Goal: Information Seeking & Learning: Learn about a topic

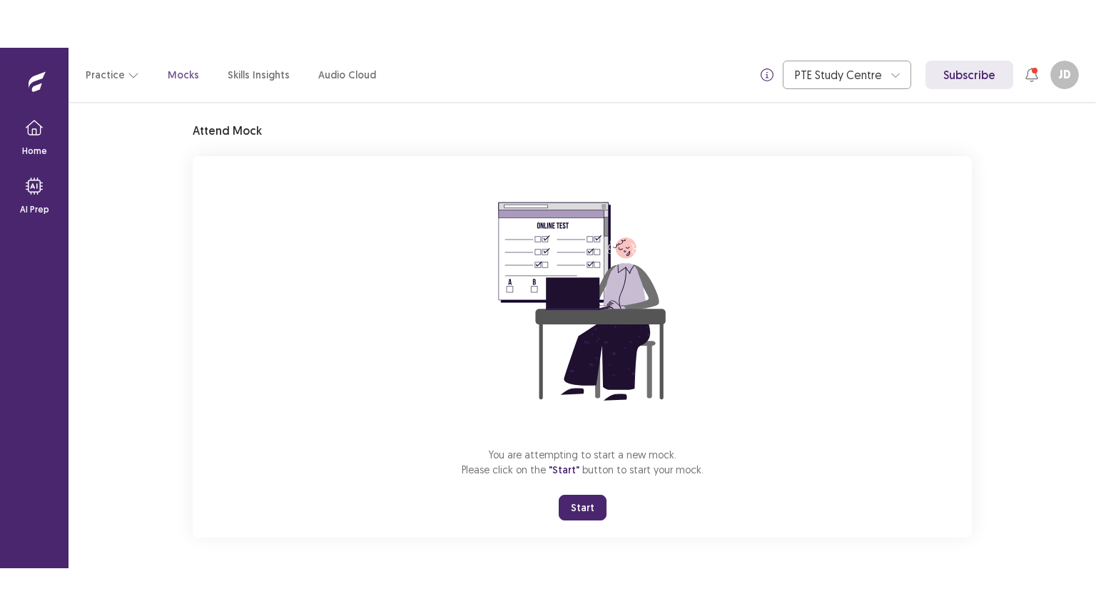
scroll to position [43, 0]
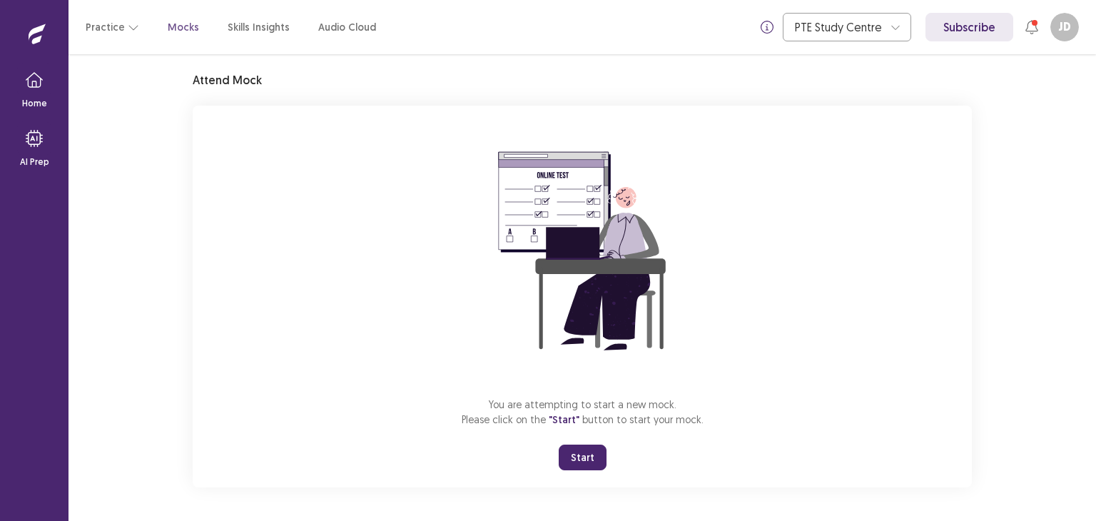
drag, startPoint x: 579, startPoint y: 455, endPoint x: 579, endPoint y: 518, distance: 62.8
click at [579, 456] on button "Start" at bounding box center [583, 457] width 48 height 26
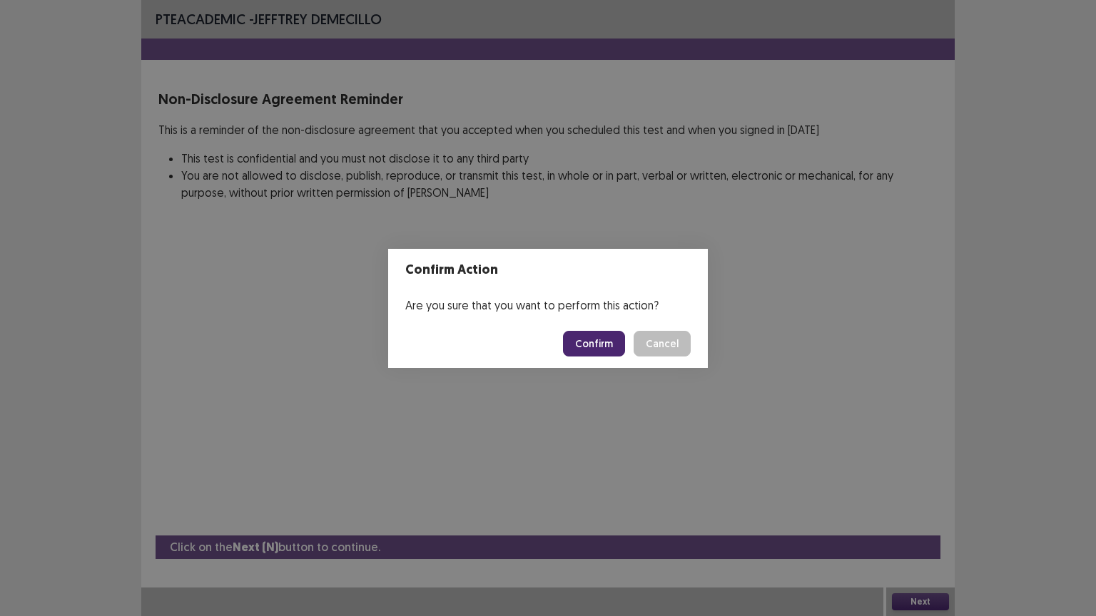
click at [589, 342] on button "Confirm" at bounding box center [594, 344] width 62 height 26
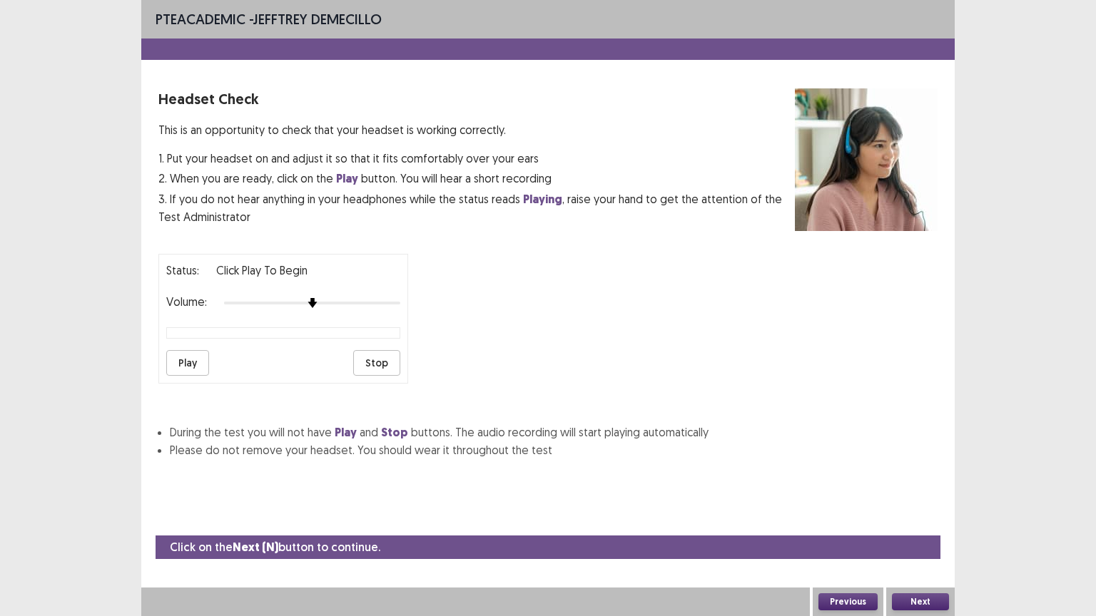
drag, startPoint x: 194, startPoint y: 354, endPoint x: 240, endPoint y: 348, distance: 46.0
click at [194, 357] on button "Play" at bounding box center [187, 363] width 43 height 26
click at [368, 306] on div "Status: playing Volume: Play Stop" at bounding box center [283, 319] width 250 height 130
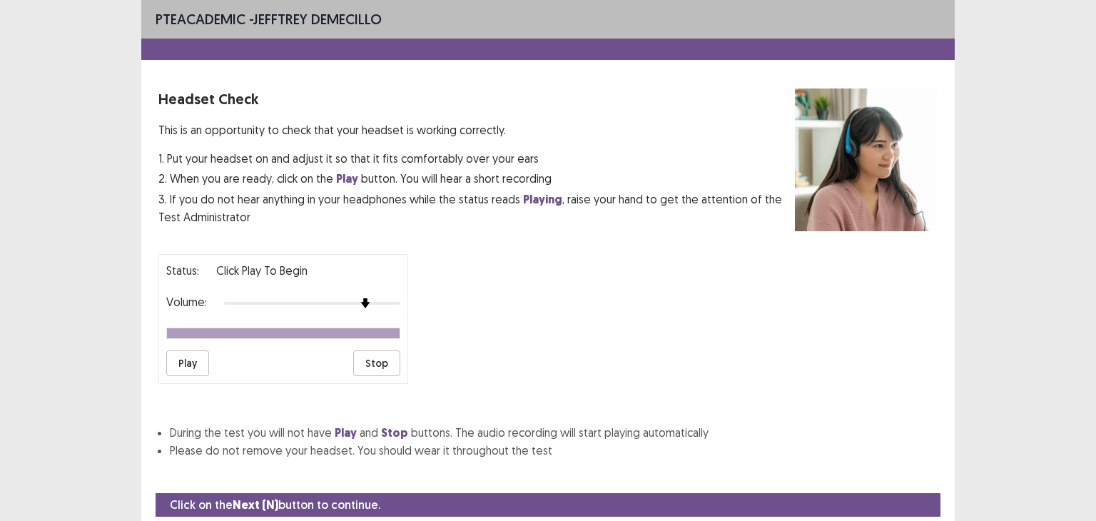
click at [187, 357] on button "Play" at bounding box center [187, 363] width 43 height 26
click at [377, 302] on img at bounding box center [382, 302] width 11 height 11
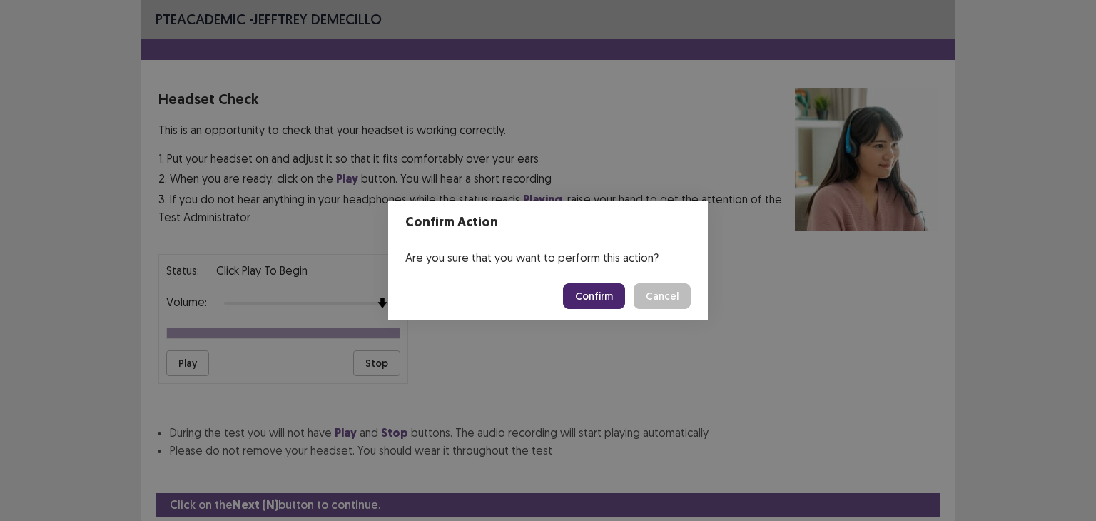
click at [622, 287] on button "Confirm" at bounding box center [594, 296] width 62 height 26
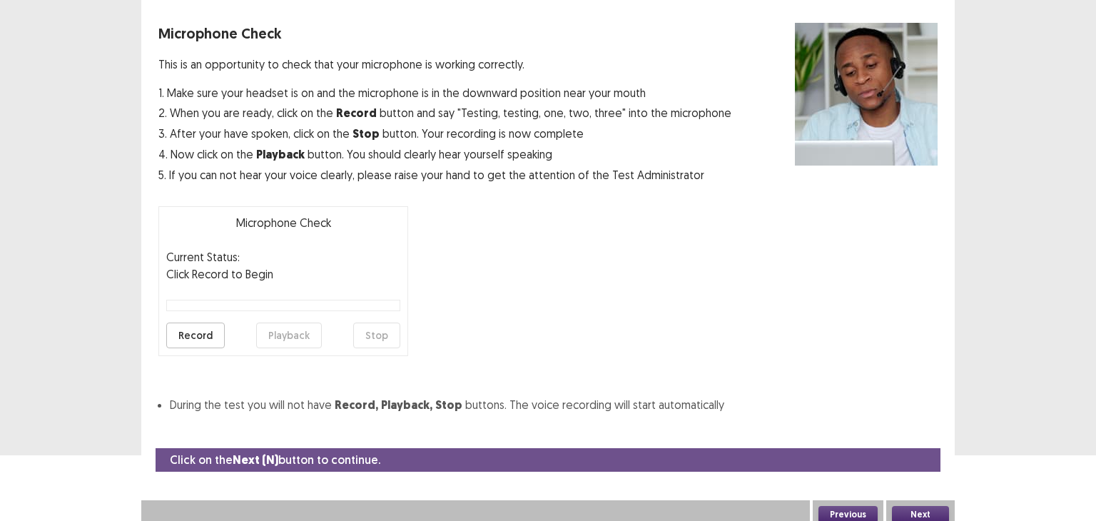
scroll to position [70, 0]
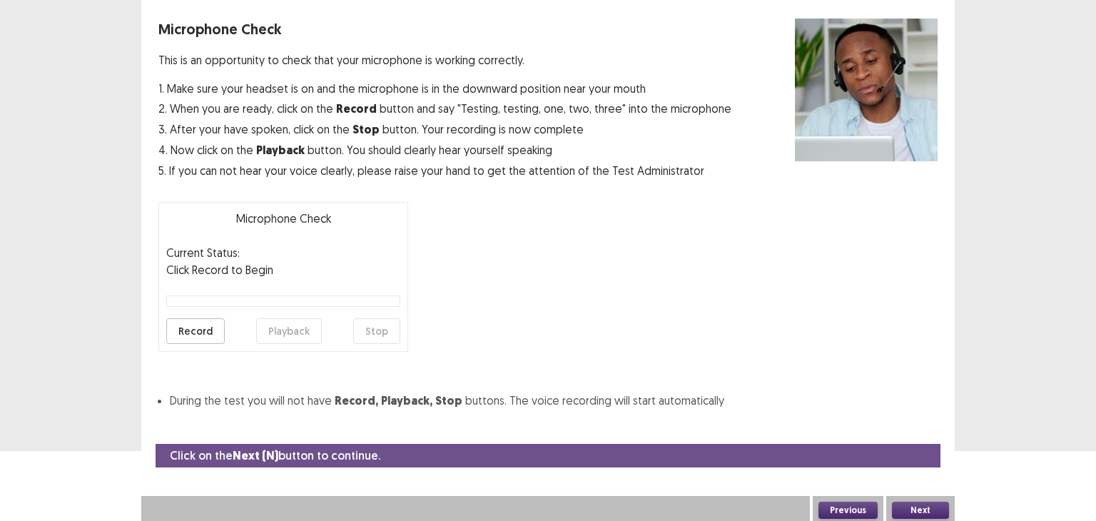
click at [203, 326] on button "Record" at bounding box center [195, 331] width 58 height 26
click at [375, 327] on button "Stop" at bounding box center [376, 331] width 47 height 26
click at [272, 331] on button "Playback" at bounding box center [289, 331] width 66 height 26
click at [198, 330] on button "Record" at bounding box center [195, 331] width 58 height 26
click at [379, 329] on button "Stop" at bounding box center [376, 331] width 47 height 26
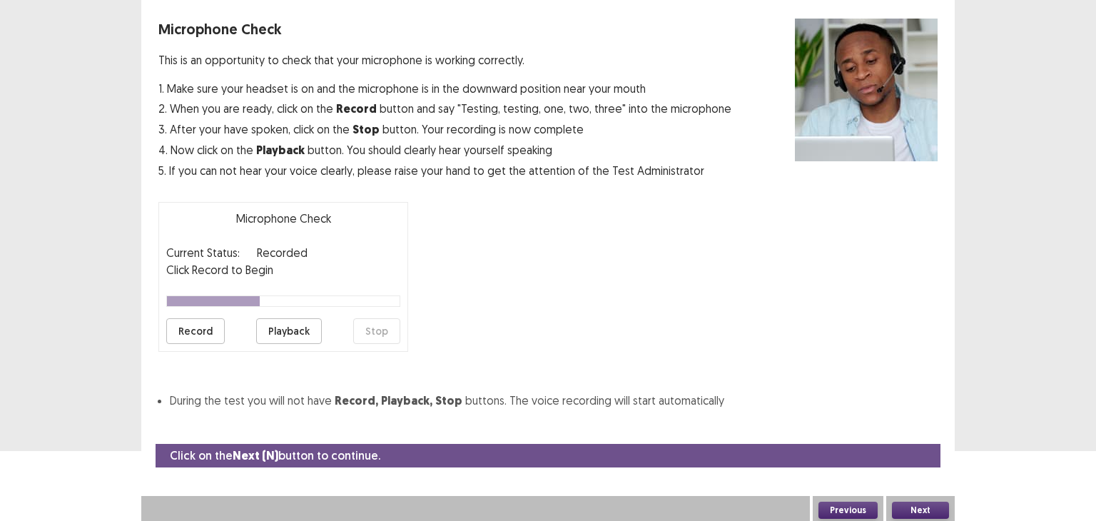
click at [285, 327] on button "Playback" at bounding box center [289, 331] width 66 height 26
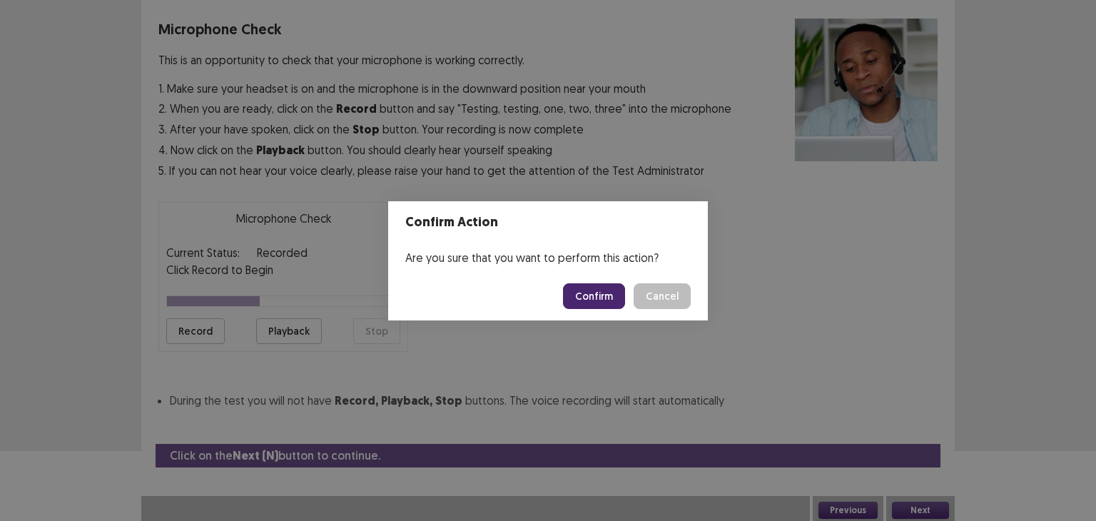
click at [603, 291] on button "Confirm" at bounding box center [594, 296] width 62 height 26
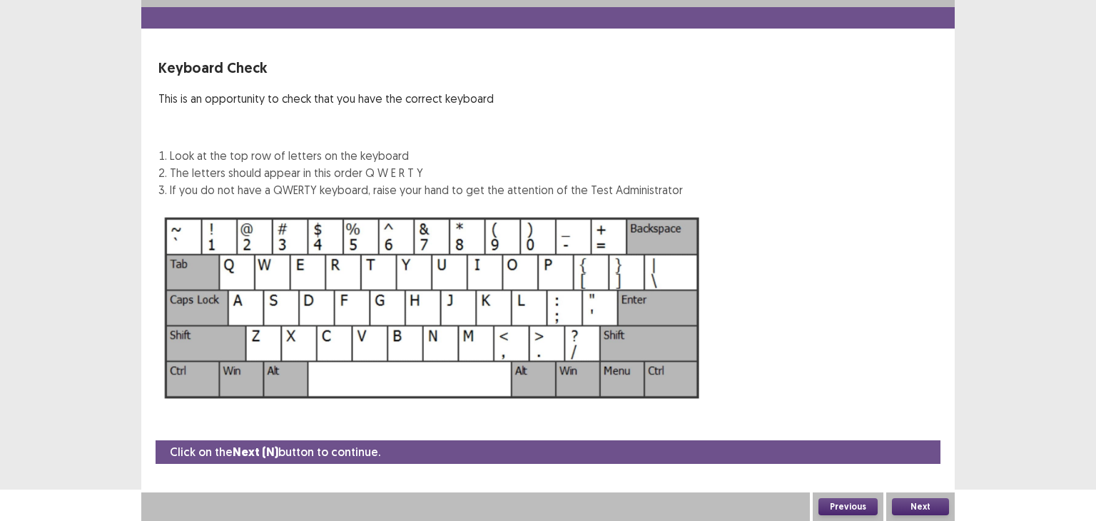
scroll to position [31, 0]
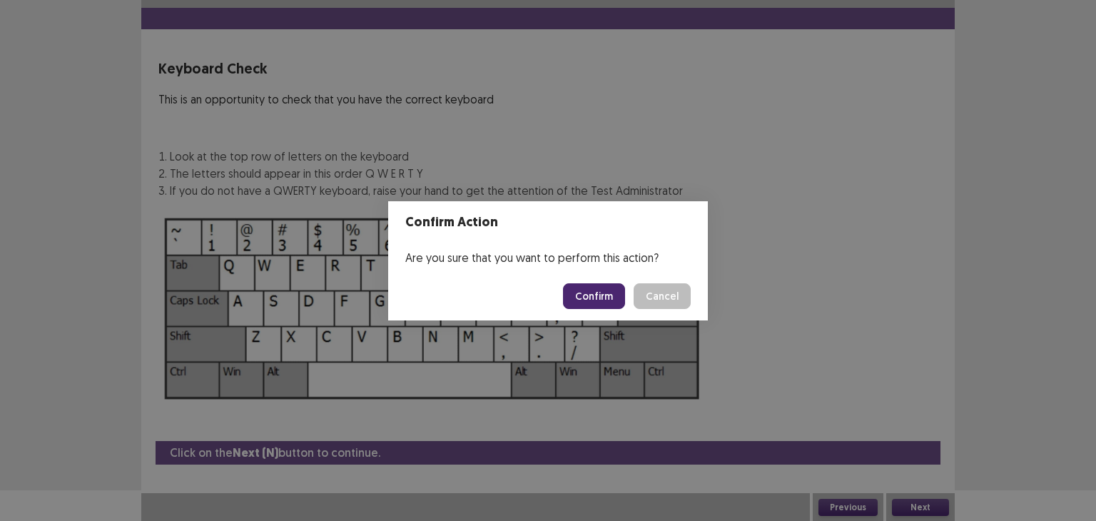
click at [610, 293] on button "Confirm" at bounding box center [594, 296] width 62 height 26
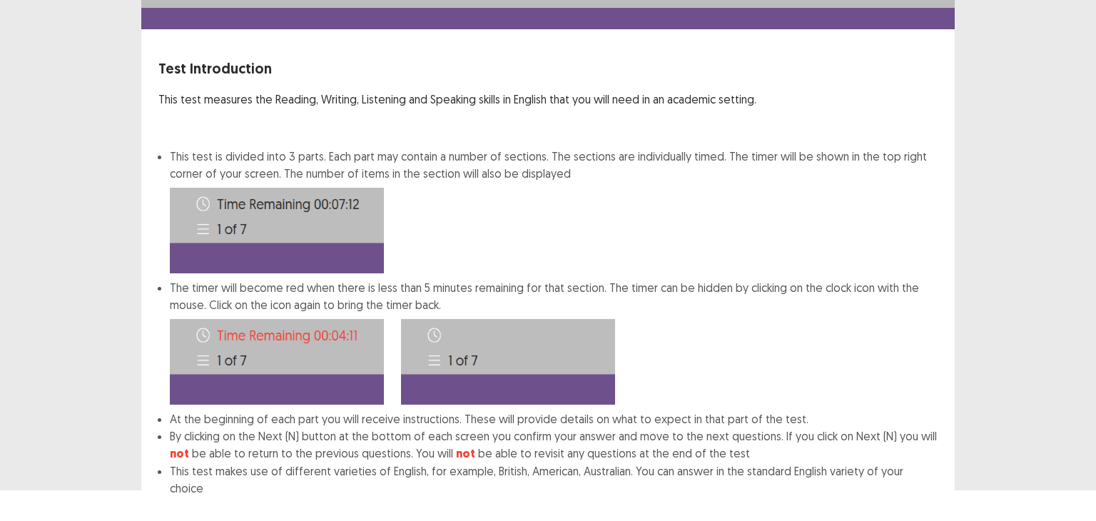
scroll to position [103, 0]
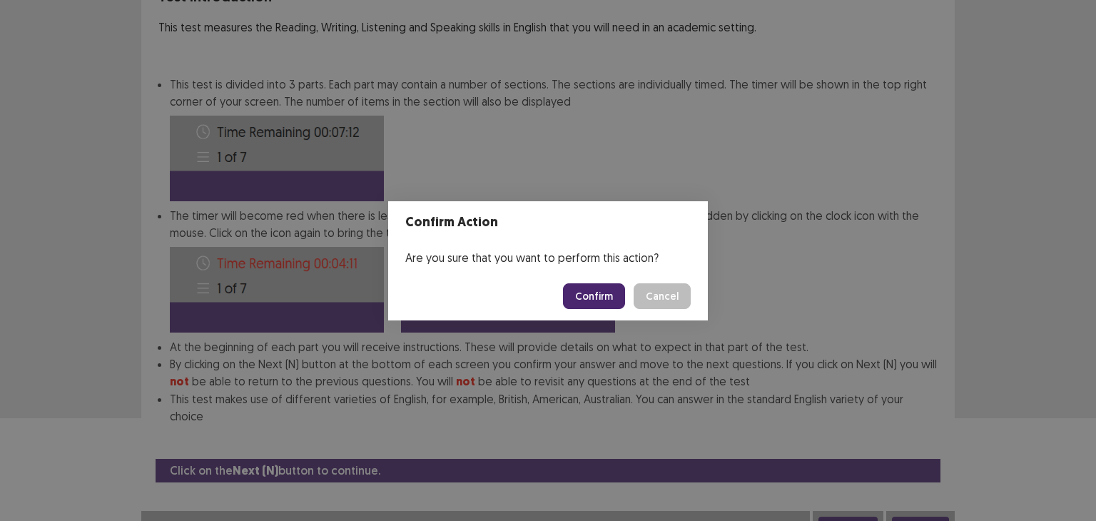
click at [598, 289] on button "Confirm" at bounding box center [594, 296] width 62 height 26
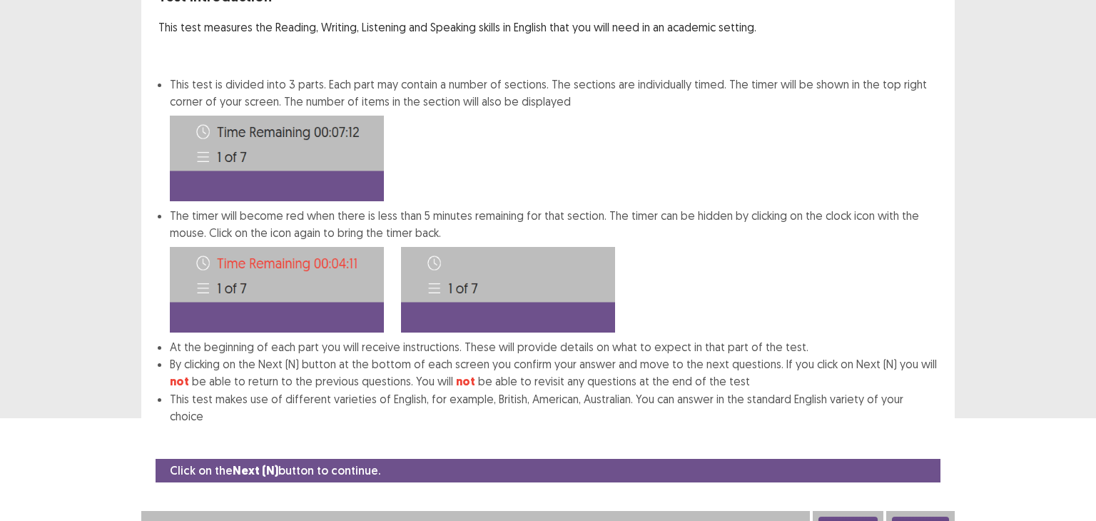
scroll to position [0, 0]
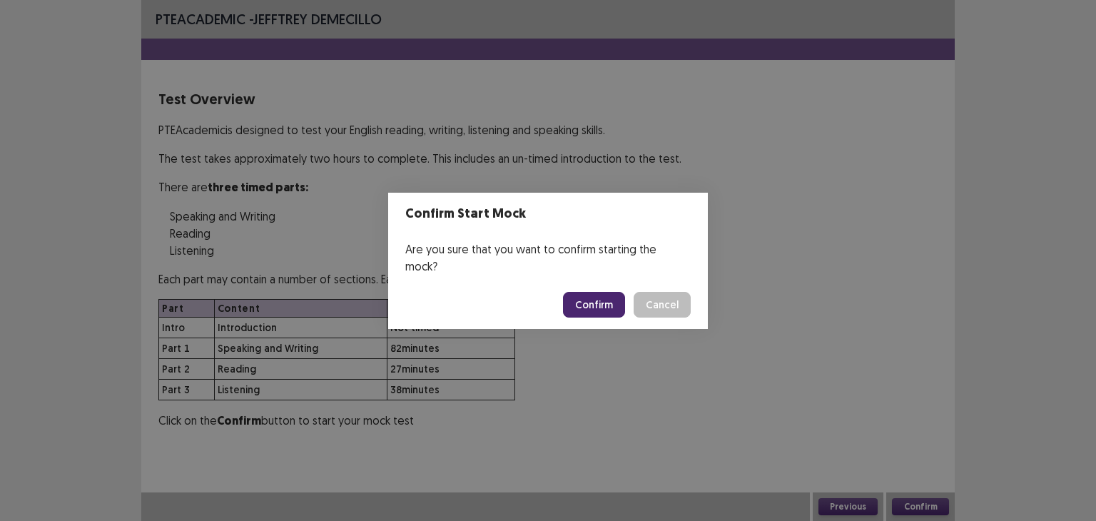
click at [607, 297] on button "Confirm" at bounding box center [594, 305] width 62 height 26
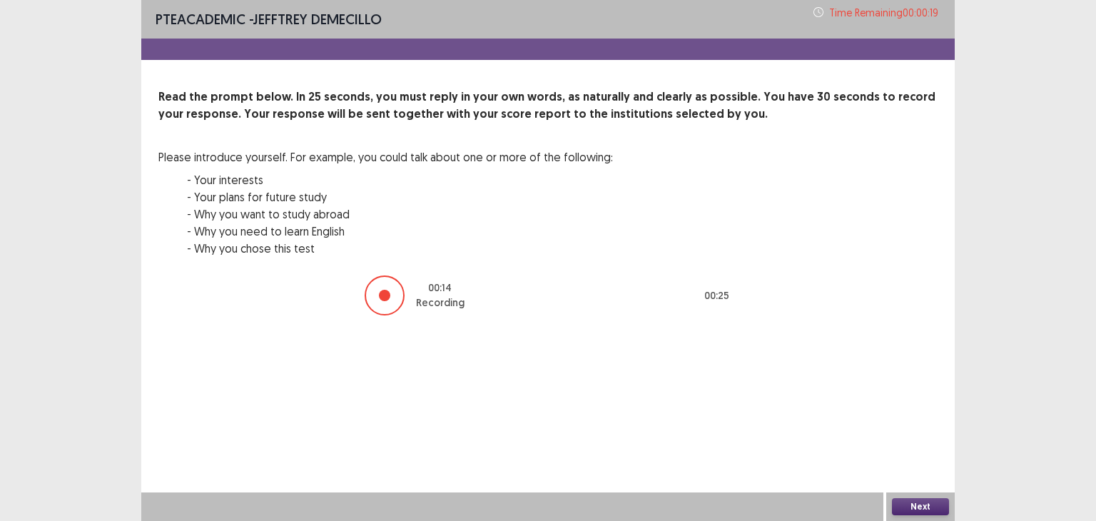
click at [926, 501] on button "Next" at bounding box center [920, 506] width 57 height 17
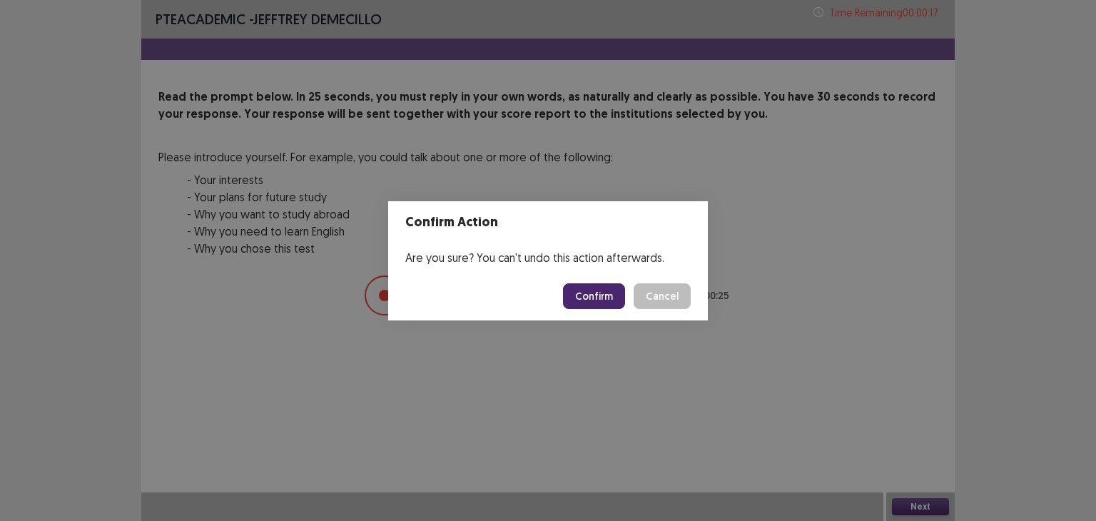
click at [599, 302] on button "Confirm" at bounding box center [594, 296] width 62 height 26
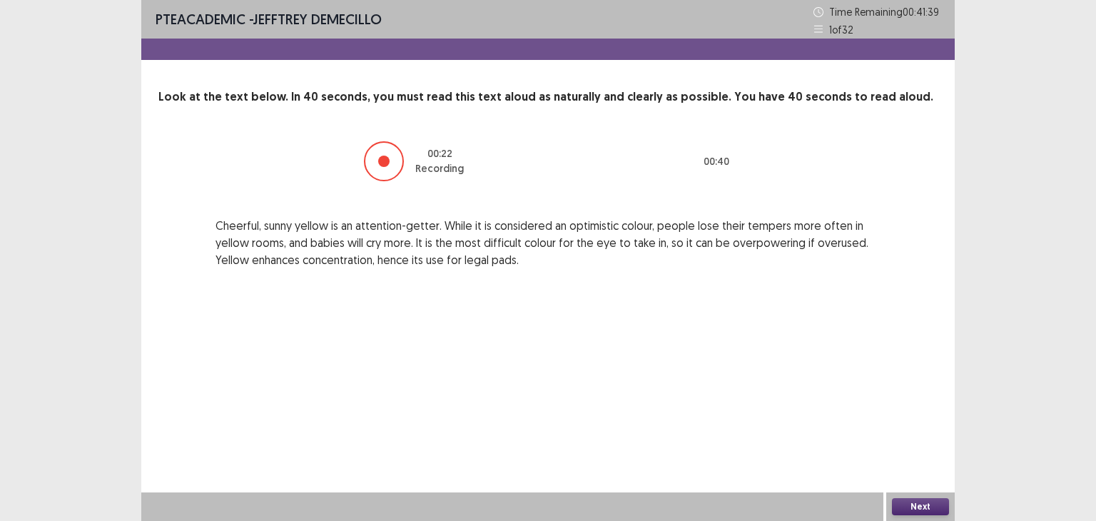
click at [918, 502] on button "Next" at bounding box center [920, 506] width 57 height 17
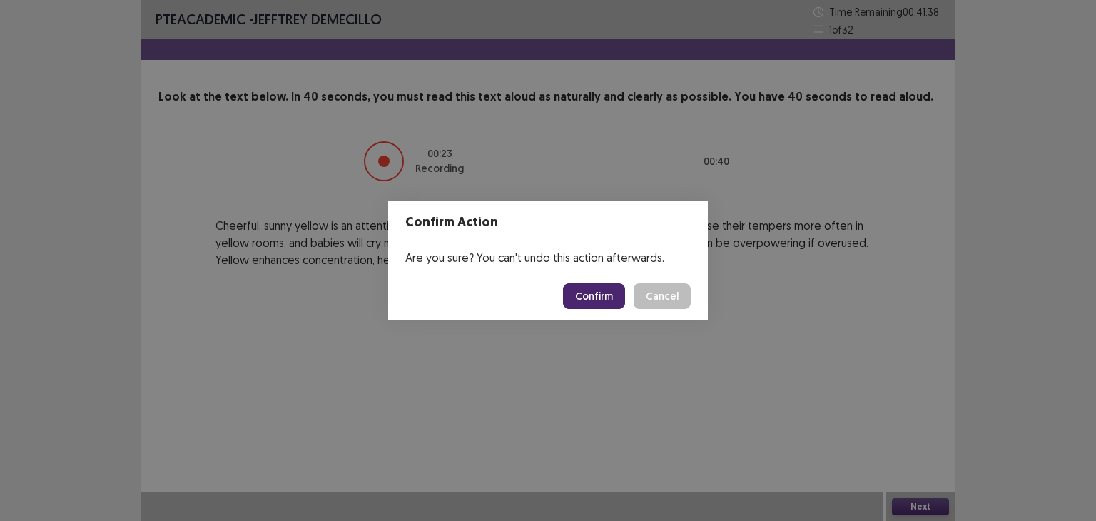
click at [596, 294] on button "Confirm" at bounding box center [594, 296] width 62 height 26
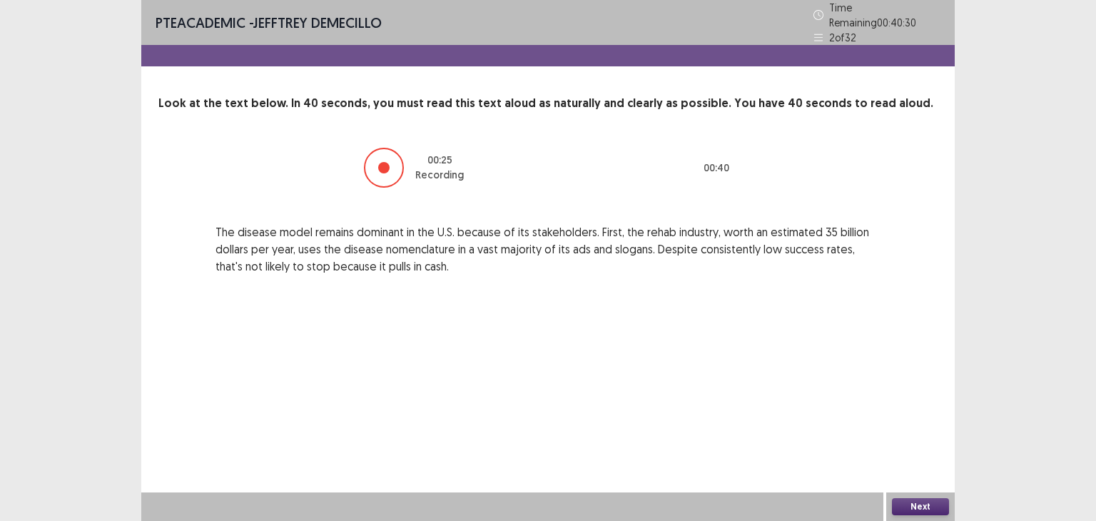
click at [919, 503] on button "Next" at bounding box center [920, 506] width 57 height 17
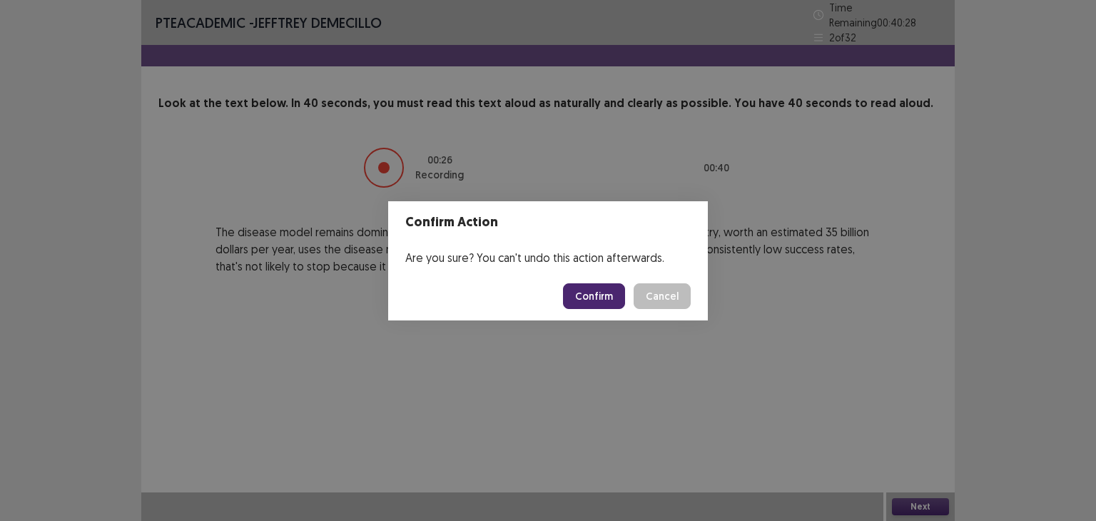
click at [598, 287] on button "Confirm" at bounding box center [594, 296] width 62 height 26
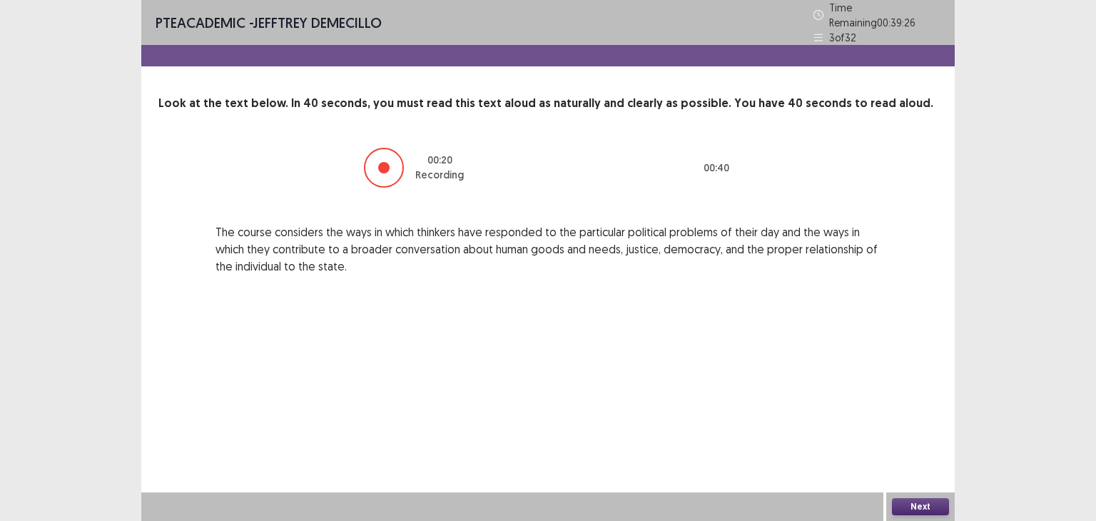
click at [922, 504] on button "Next" at bounding box center [920, 506] width 57 height 17
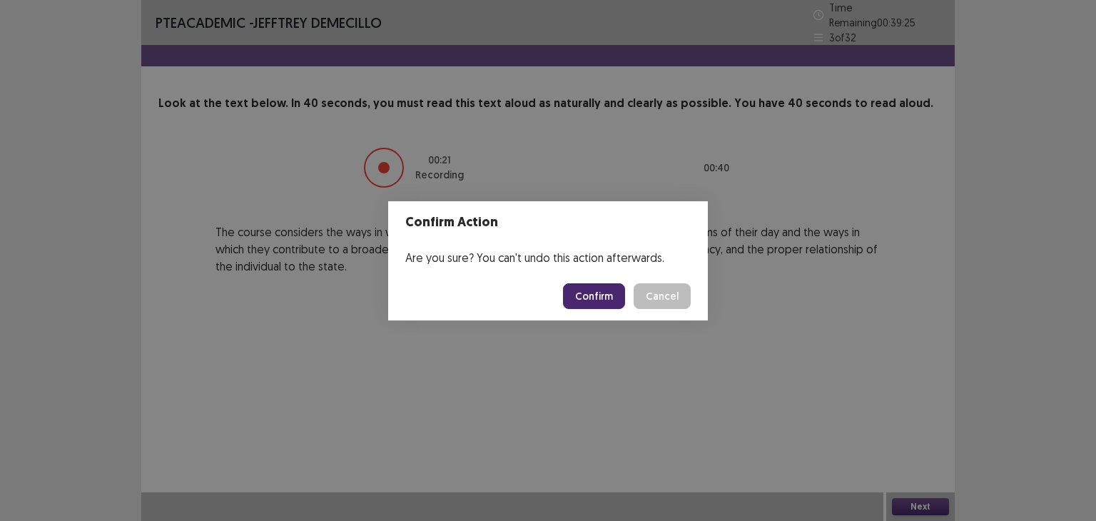
click at [601, 296] on button "Confirm" at bounding box center [594, 296] width 62 height 26
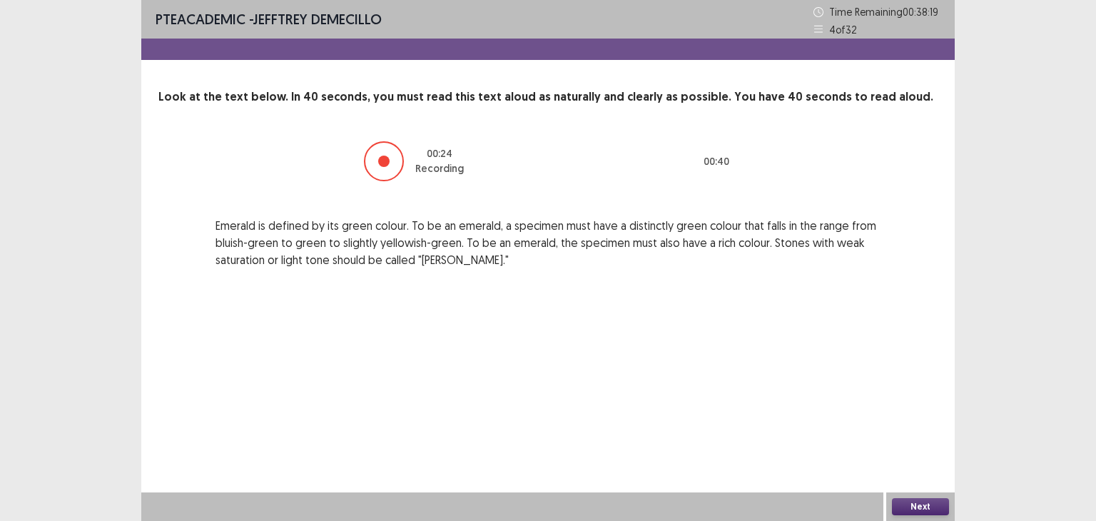
click at [919, 501] on button "Next" at bounding box center [920, 506] width 57 height 17
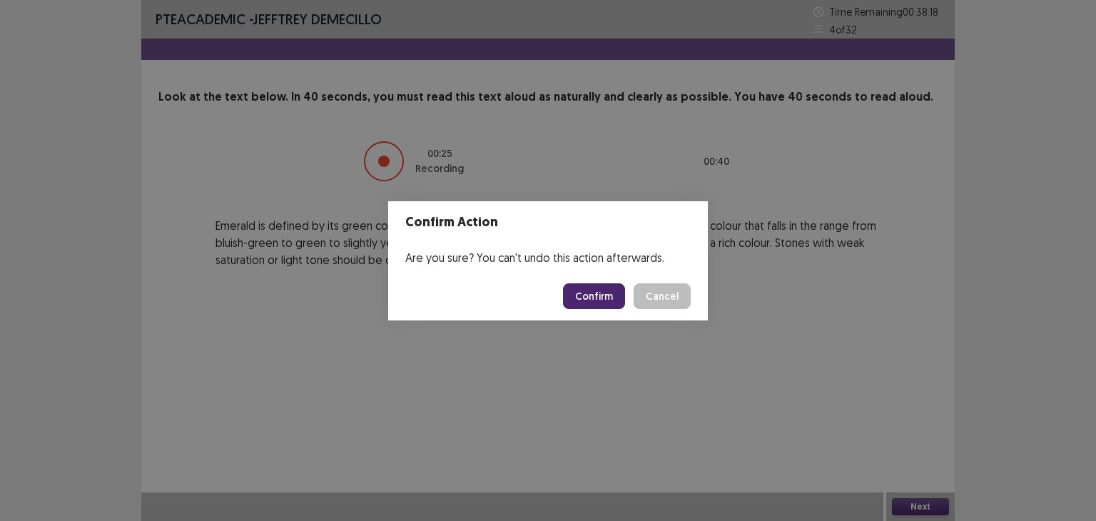
click at [610, 300] on button "Confirm" at bounding box center [594, 296] width 62 height 26
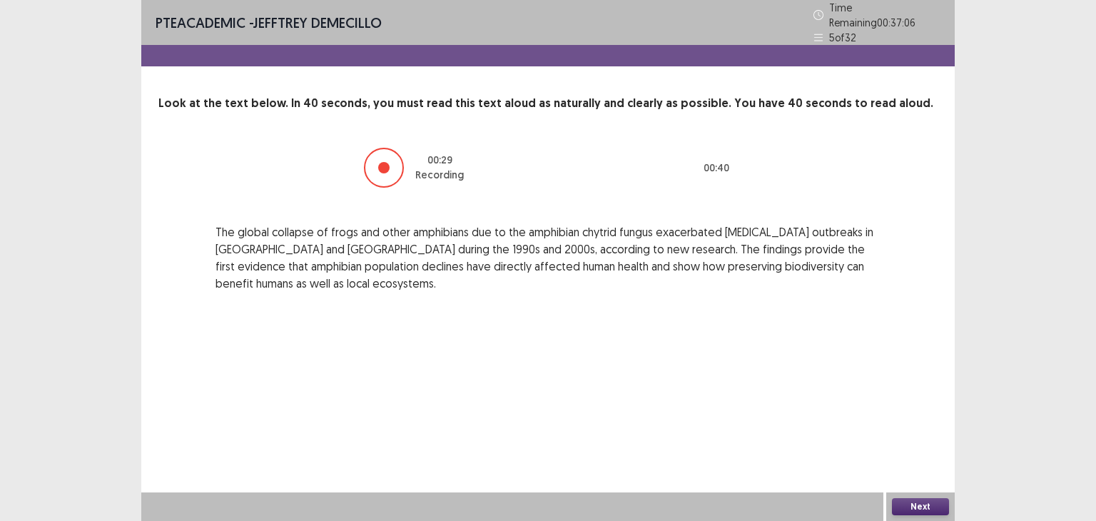
click at [921, 506] on button "Next" at bounding box center [920, 506] width 57 height 17
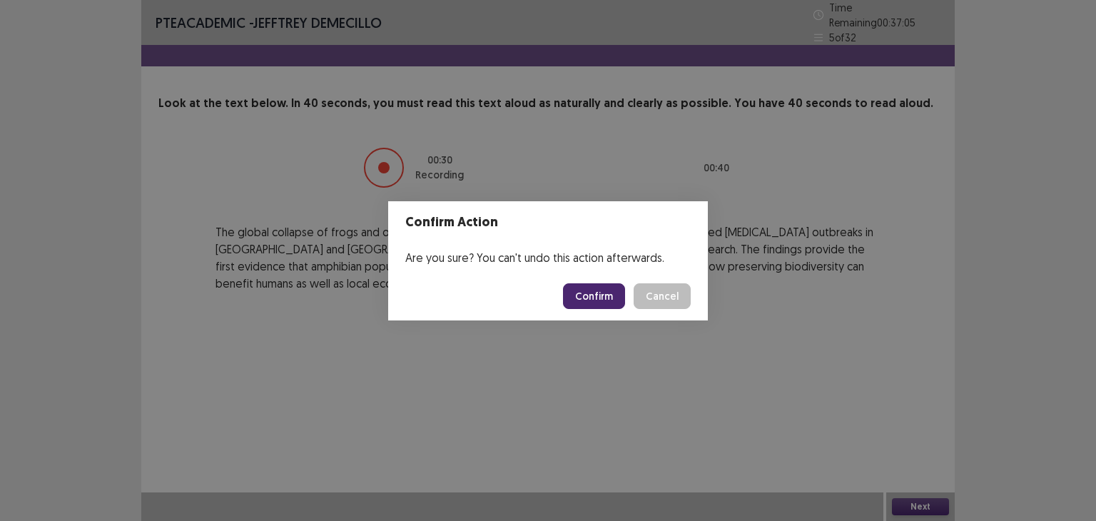
click at [602, 297] on button "Confirm" at bounding box center [594, 296] width 62 height 26
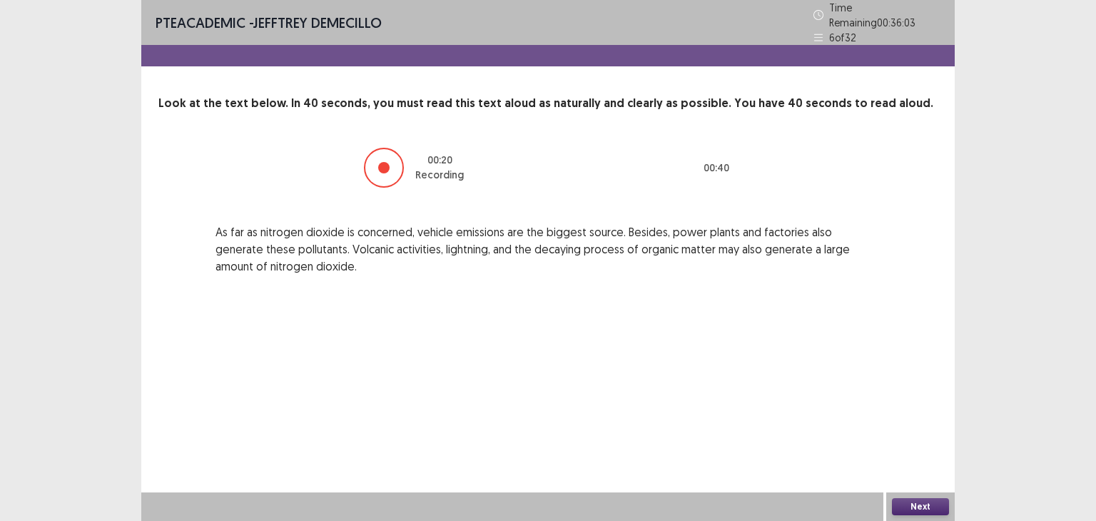
click at [926, 506] on button "Next" at bounding box center [920, 506] width 57 height 17
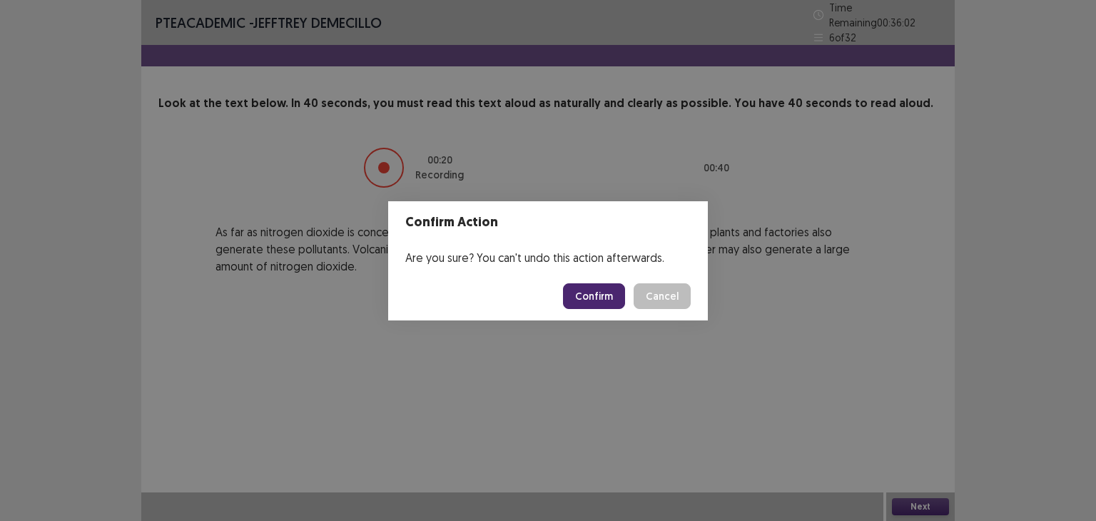
click at [595, 290] on button "Confirm" at bounding box center [594, 296] width 62 height 26
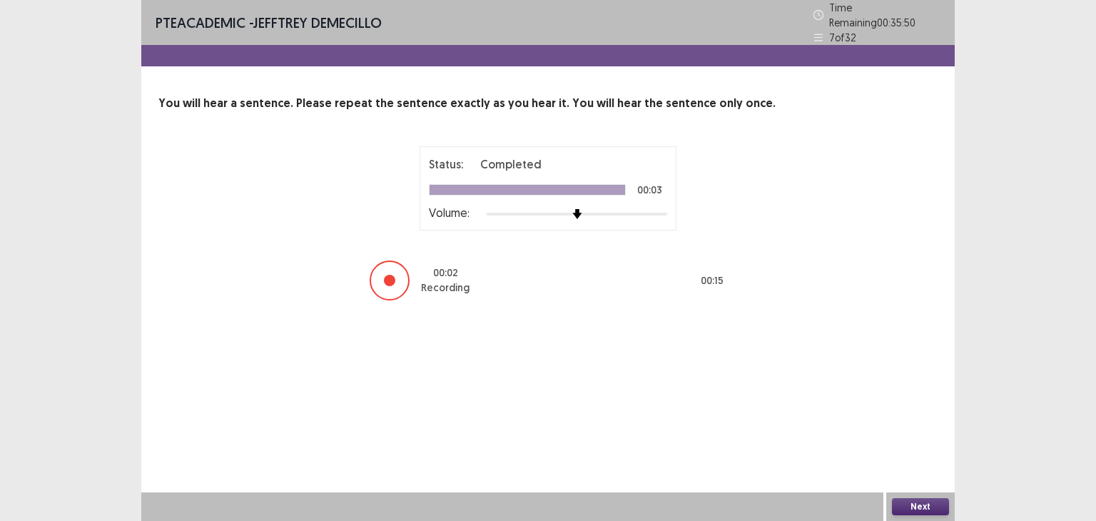
click at [922, 506] on button "Next" at bounding box center [920, 506] width 57 height 17
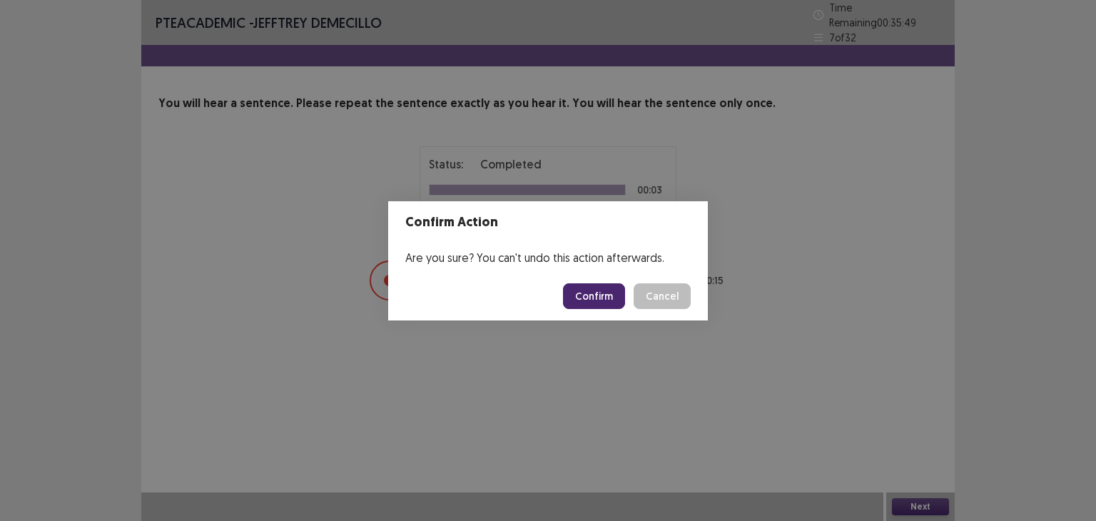
click at [596, 292] on button "Confirm" at bounding box center [594, 296] width 62 height 26
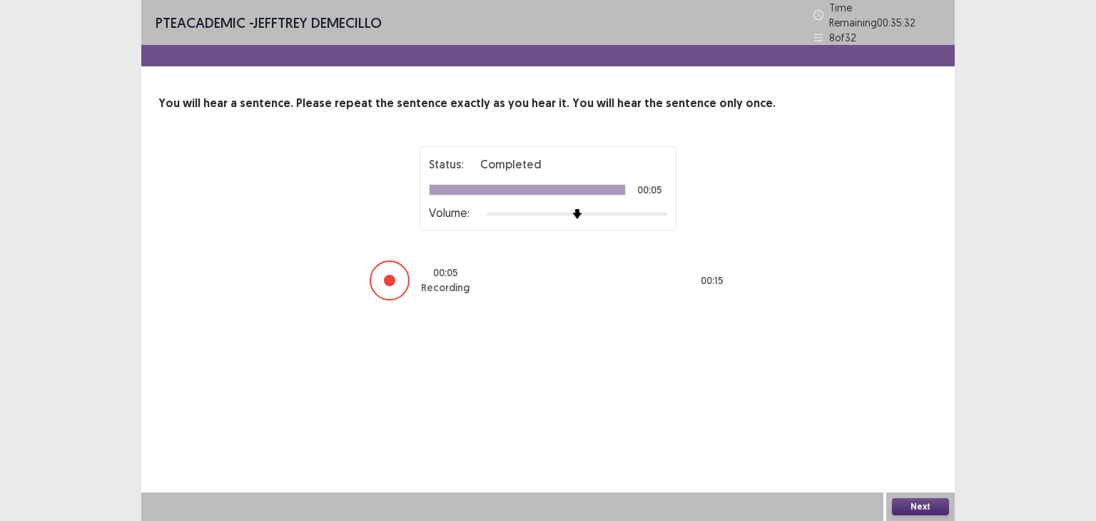
click at [921, 504] on button "Next" at bounding box center [920, 506] width 57 height 17
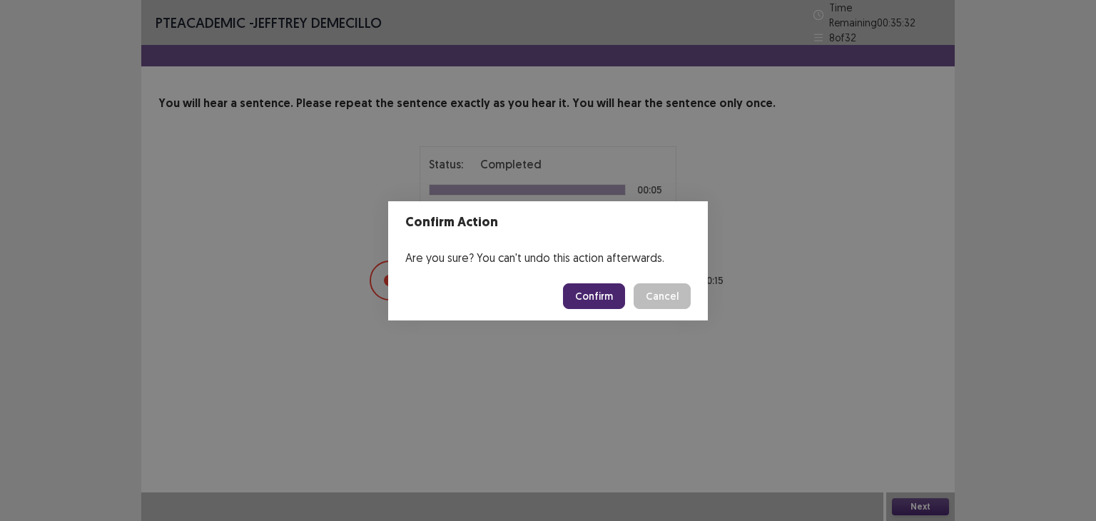
click at [591, 293] on button "Confirm" at bounding box center [594, 296] width 62 height 26
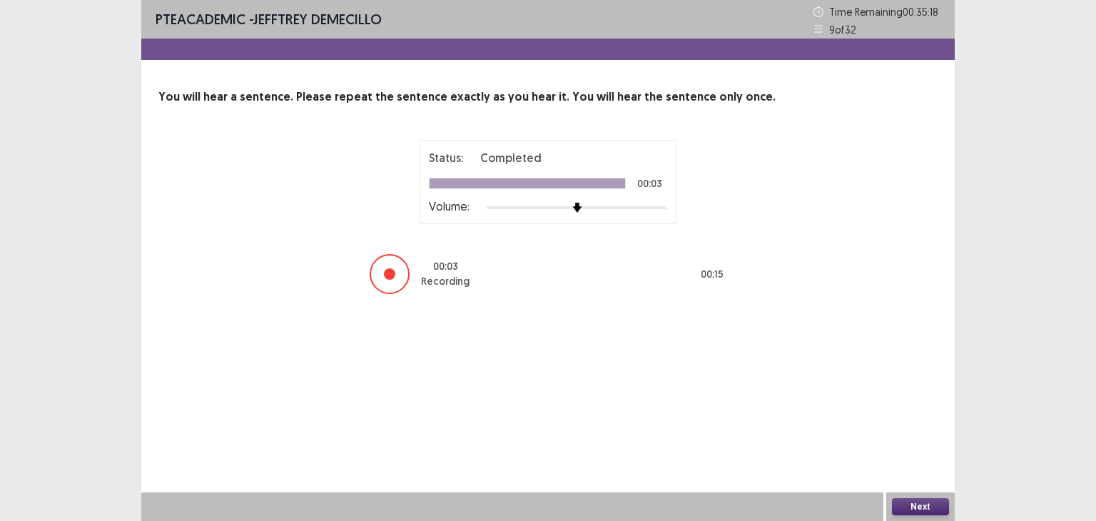
click at [922, 503] on button "Next" at bounding box center [920, 506] width 57 height 17
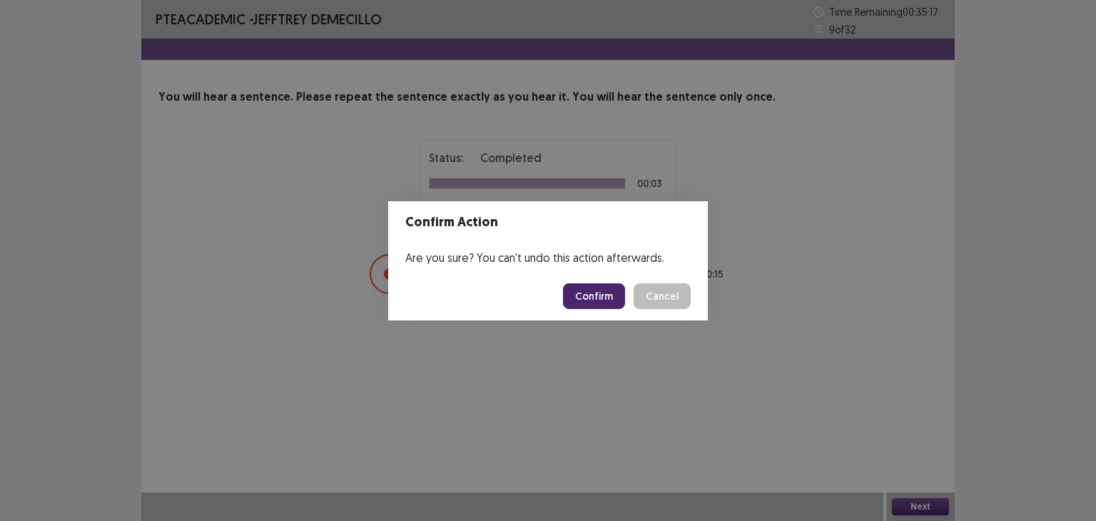
click at [598, 295] on button "Confirm" at bounding box center [594, 296] width 62 height 26
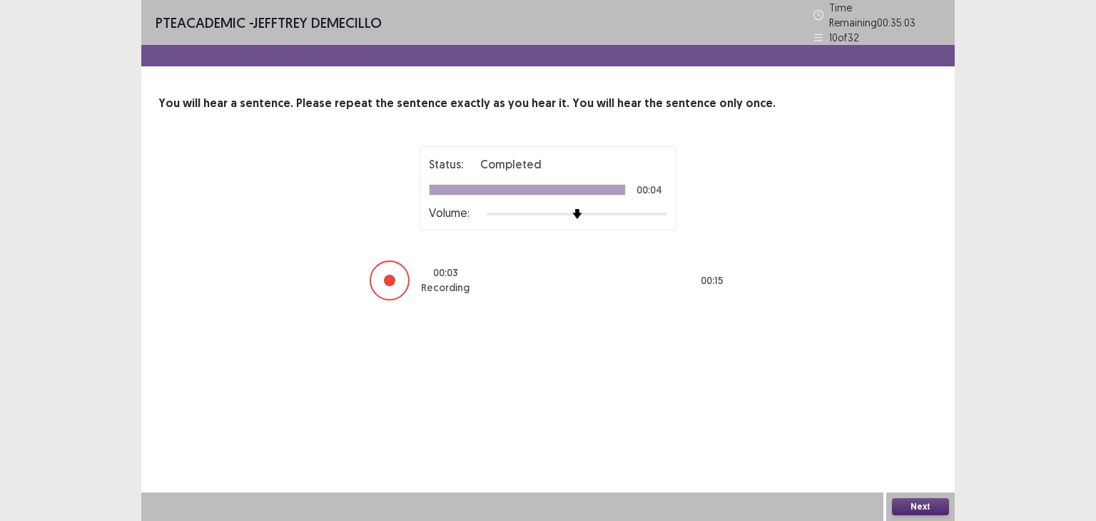
click at [917, 502] on button "Next" at bounding box center [920, 506] width 57 height 17
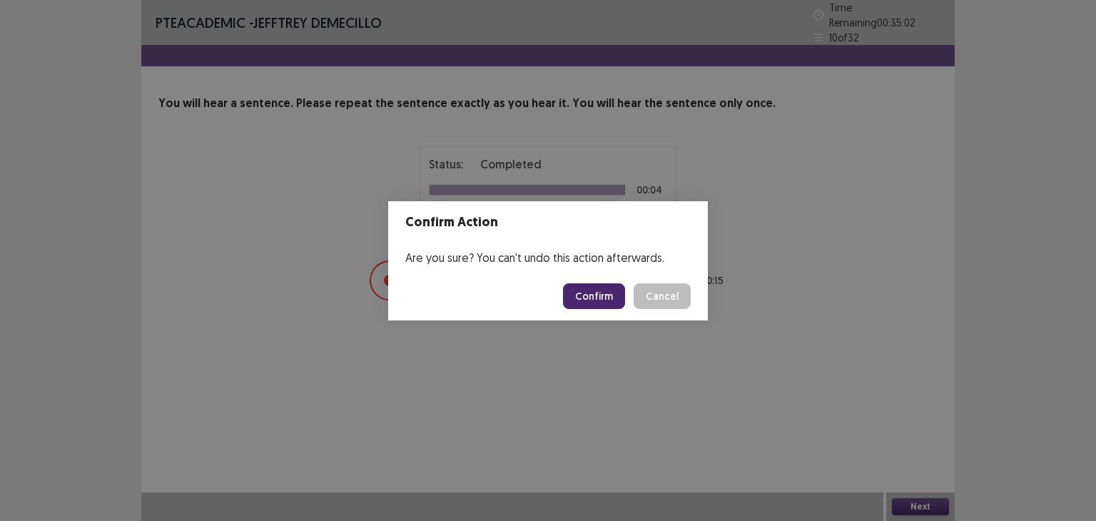
click at [596, 287] on button "Confirm" at bounding box center [594, 296] width 62 height 26
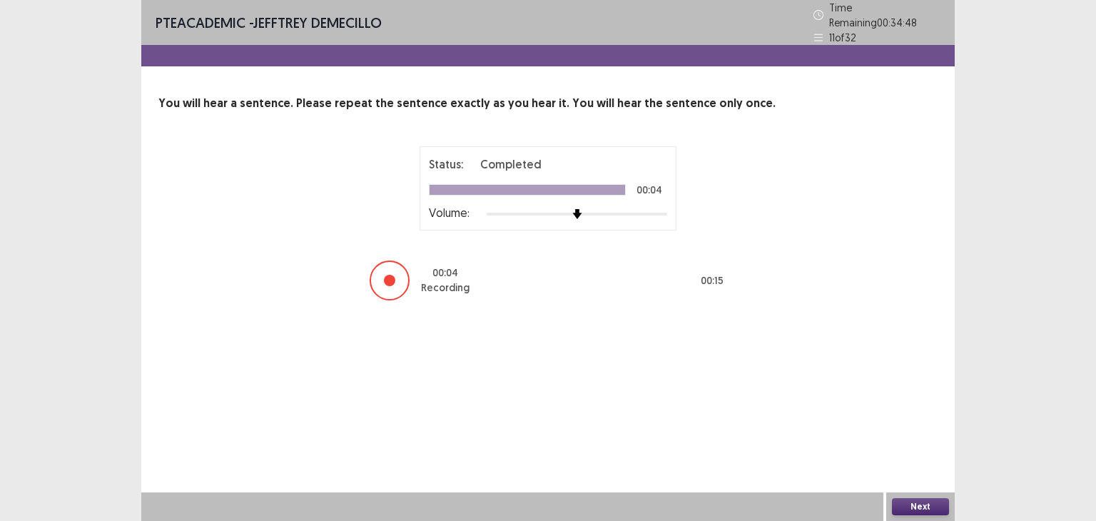
click at [919, 502] on button "Next" at bounding box center [920, 506] width 57 height 17
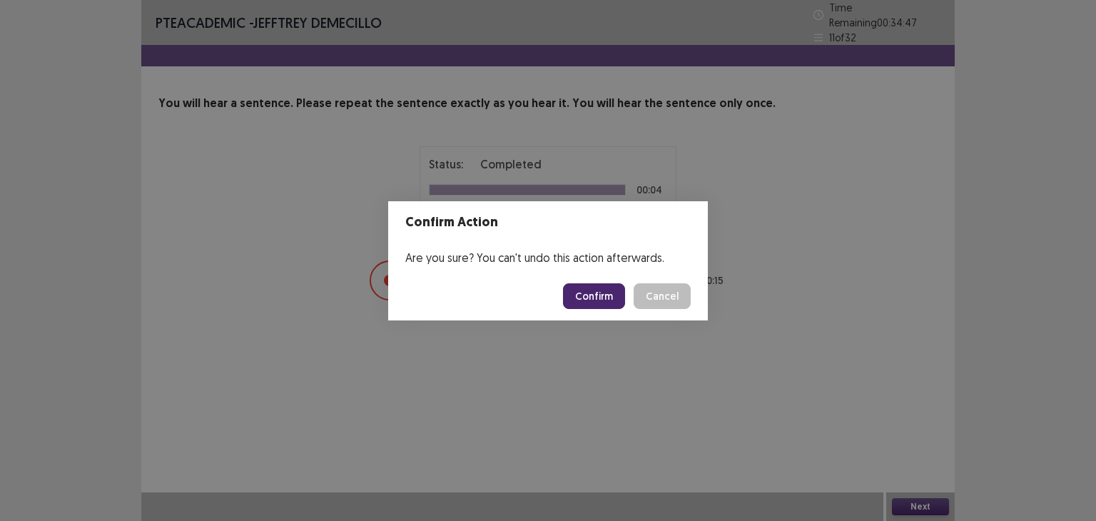
click at [594, 286] on button "Confirm" at bounding box center [594, 296] width 62 height 26
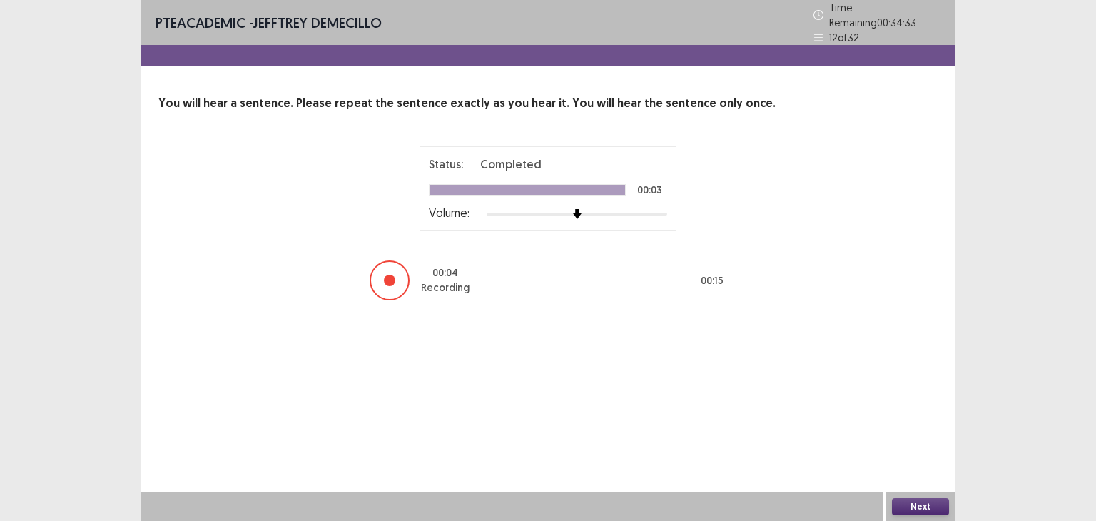
click at [921, 505] on button "Next" at bounding box center [920, 506] width 57 height 17
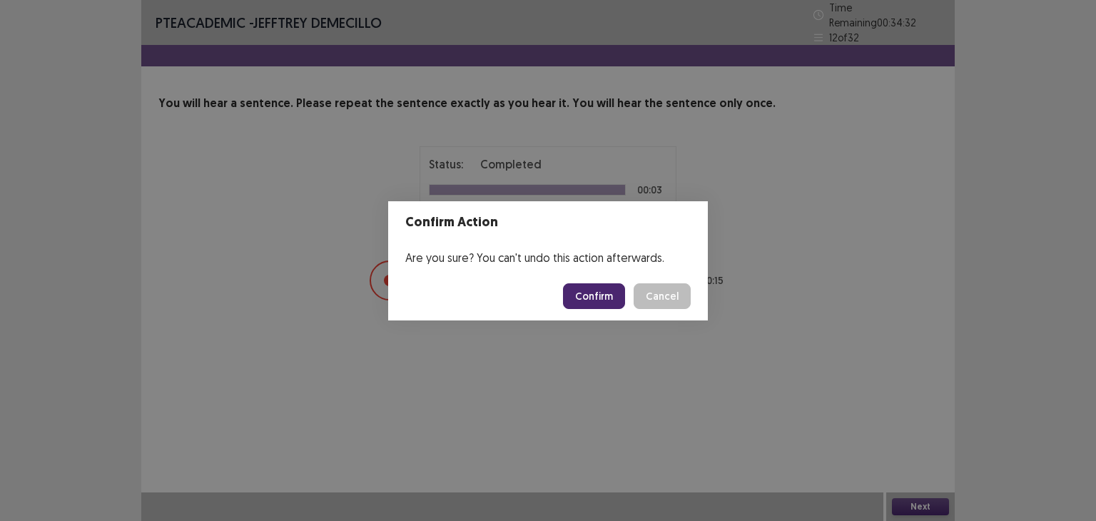
click at [608, 285] on button "Confirm" at bounding box center [594, 296] width 62 height 26
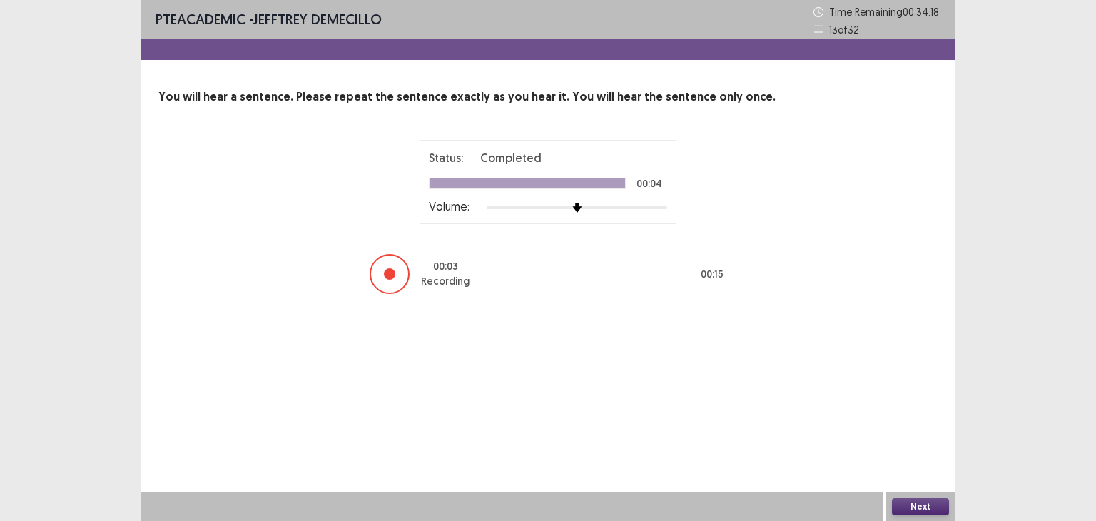
click at [910, 501] on button "Next" at bounding box center [920, 506] width 57 height 17
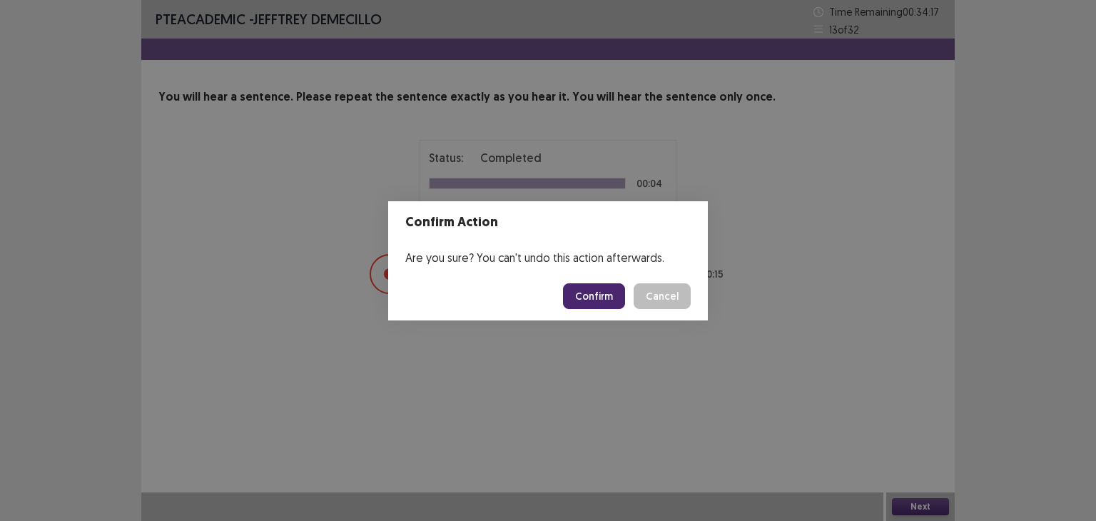
click at [605, 297] on button "Confirm" at bounding box center [594, 296] width 62 height 26
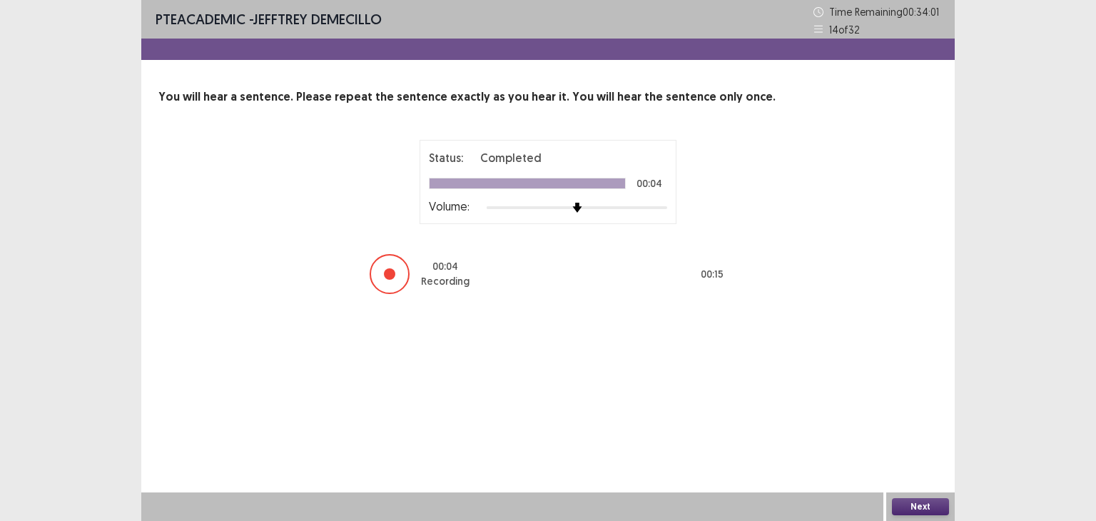
click at [917, 501] on button "Next" at bounding box center [920, 506] width 57 height 17
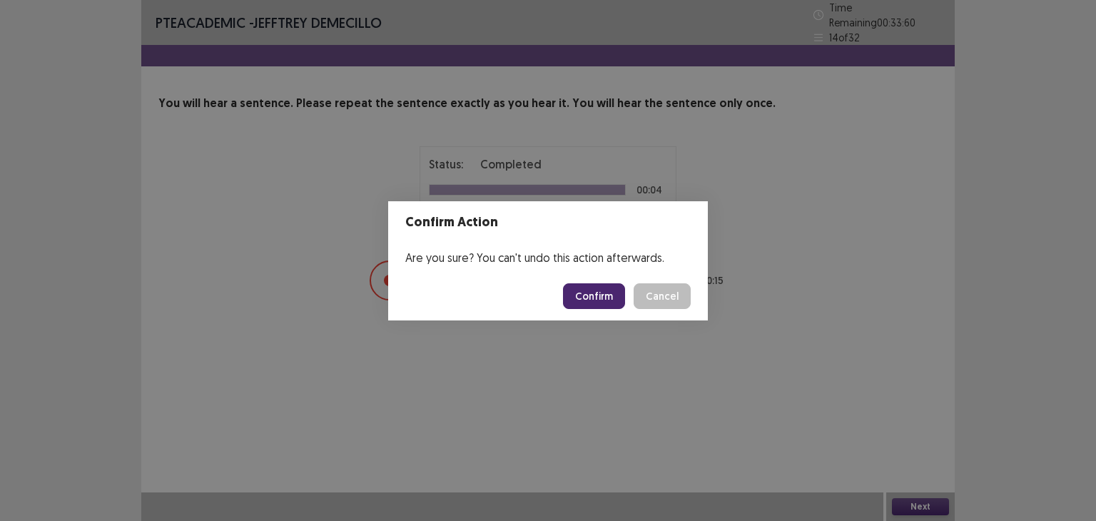
click at [596, 290] on button "Confirm" at bounding box center [594, 296] width 62 height 26
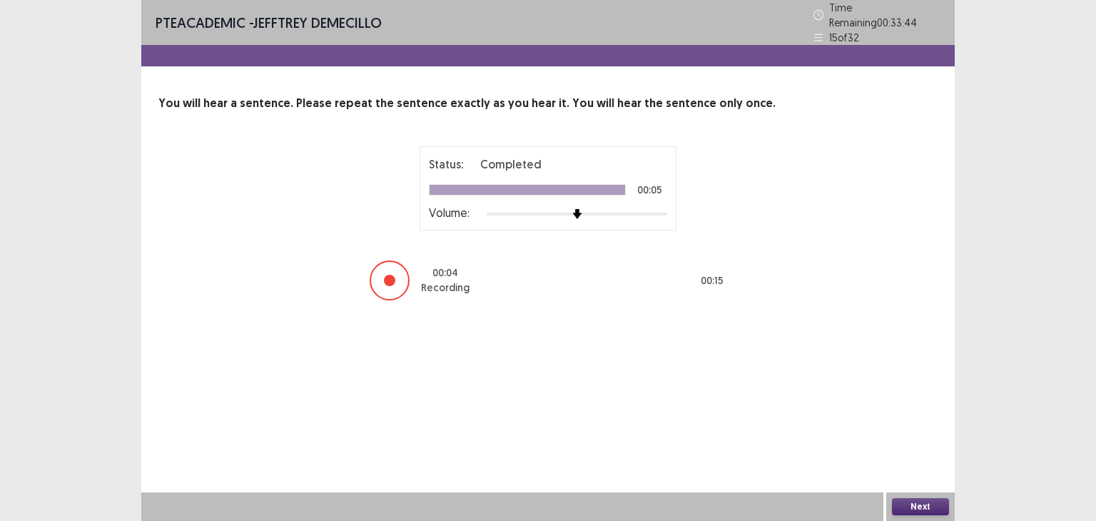
click at [924, 503] on button "Next" at bounding box center [920, 506] width 57 height 17
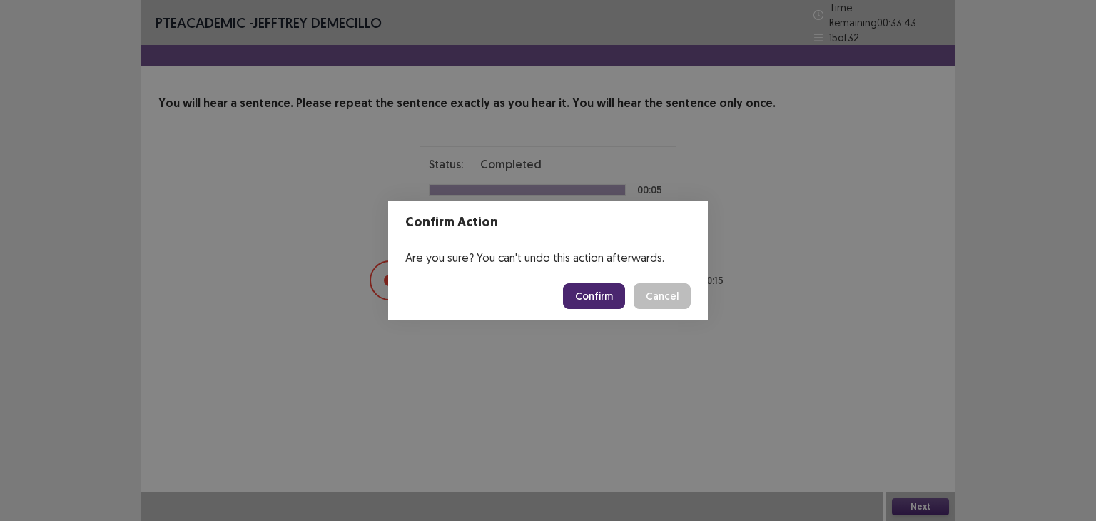
click at [590, 286] on button "Confirm" at bounding box center [594, 296] width 62 height 26
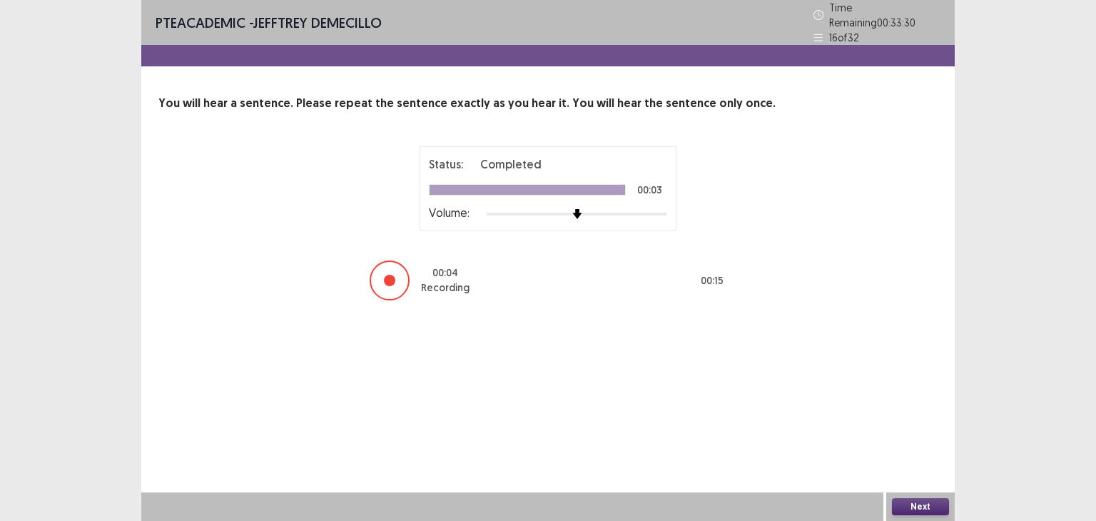
click at [925, 499] on button "Next" at bounding box center [920, 506] width 57 height 17
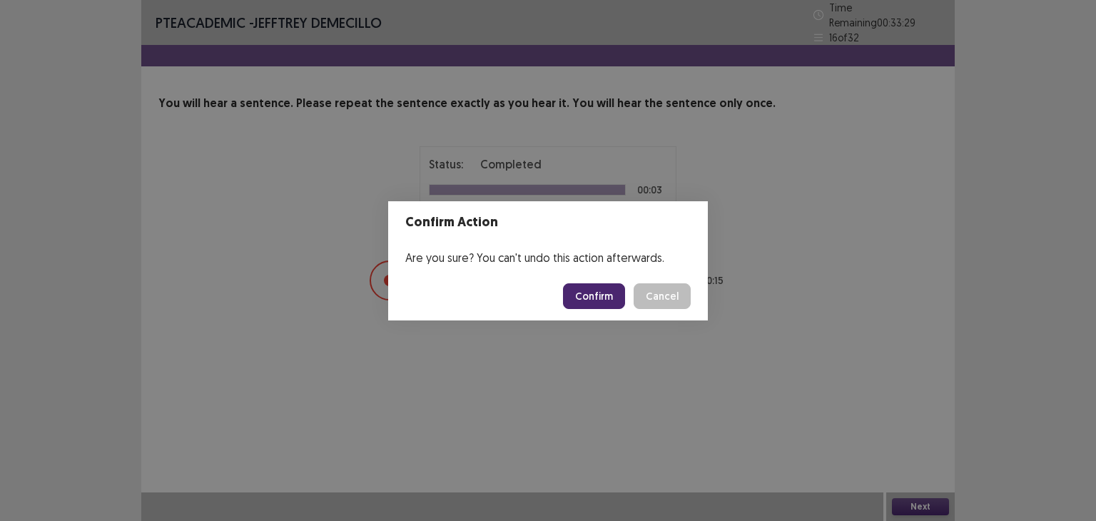
click at [585, 289] on button "Confirm" at bounding box center [594, 296] width 62 height 26
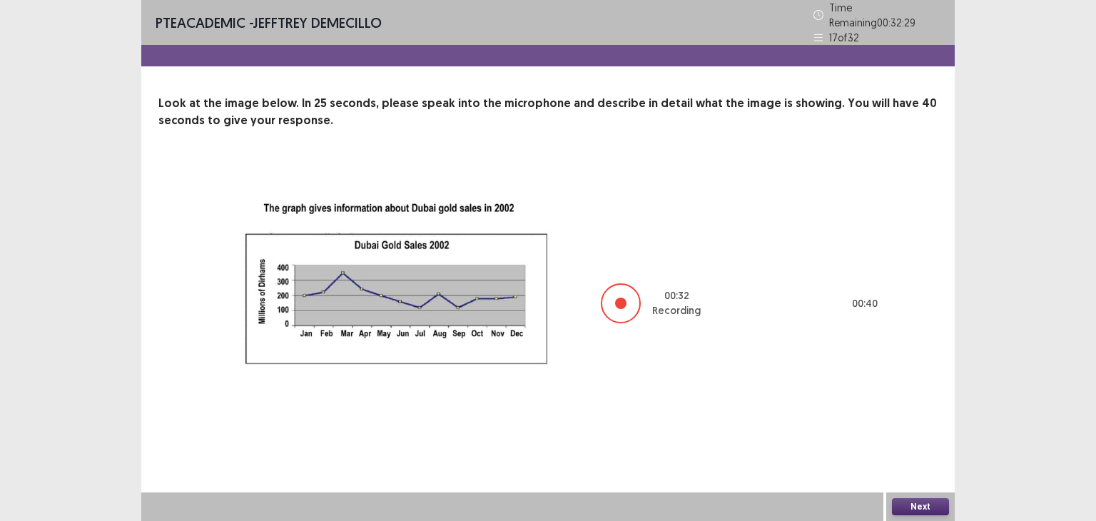
click at [910, 501] on button "Next" at bounding box center [920, 506] width 57 height 17
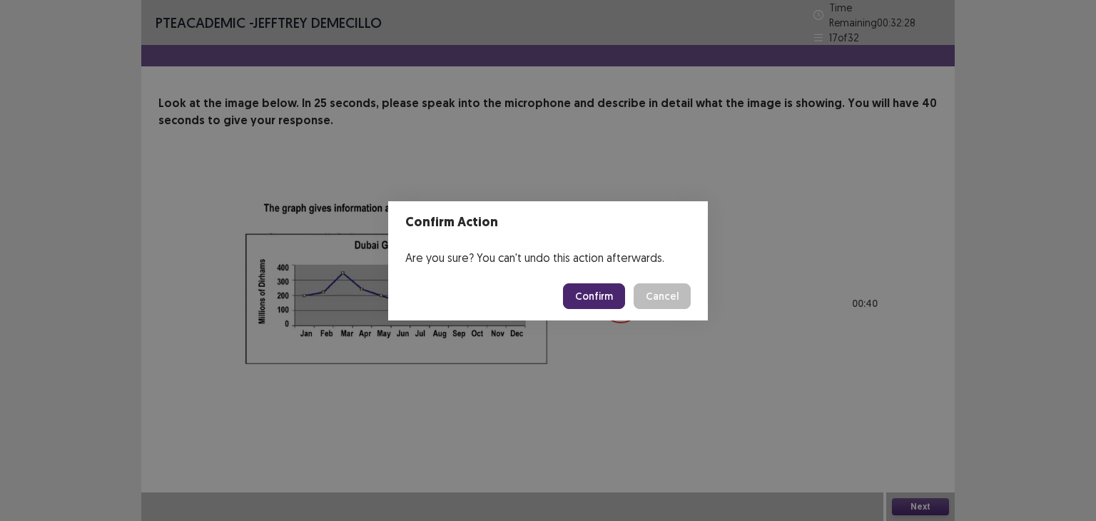
click at [596, 295] on button "Confirm" at bounding box center [594, 296] width 62 height 26
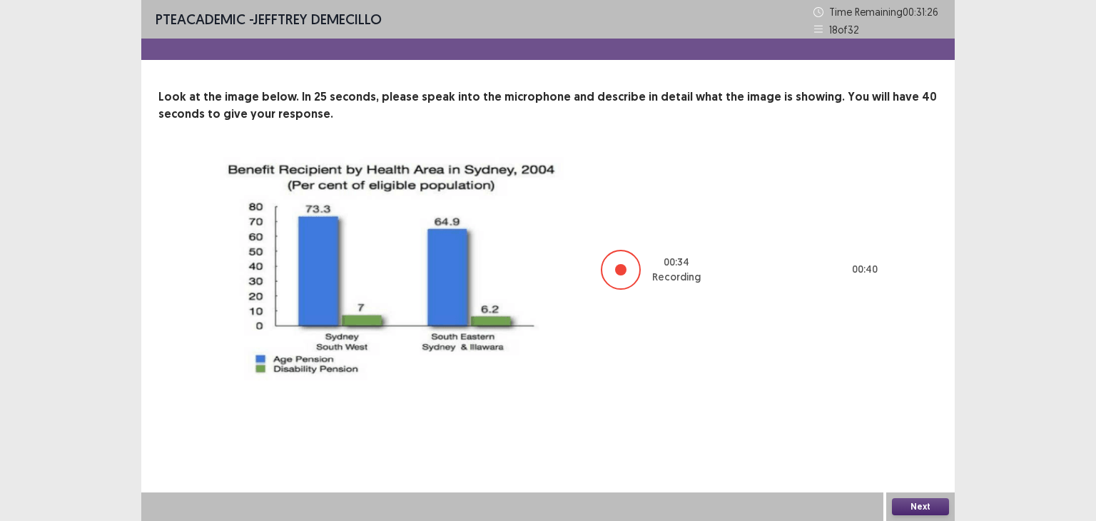
click at [922, 507] on button "Next" at bounding box center [920, 506] width 57 height 17
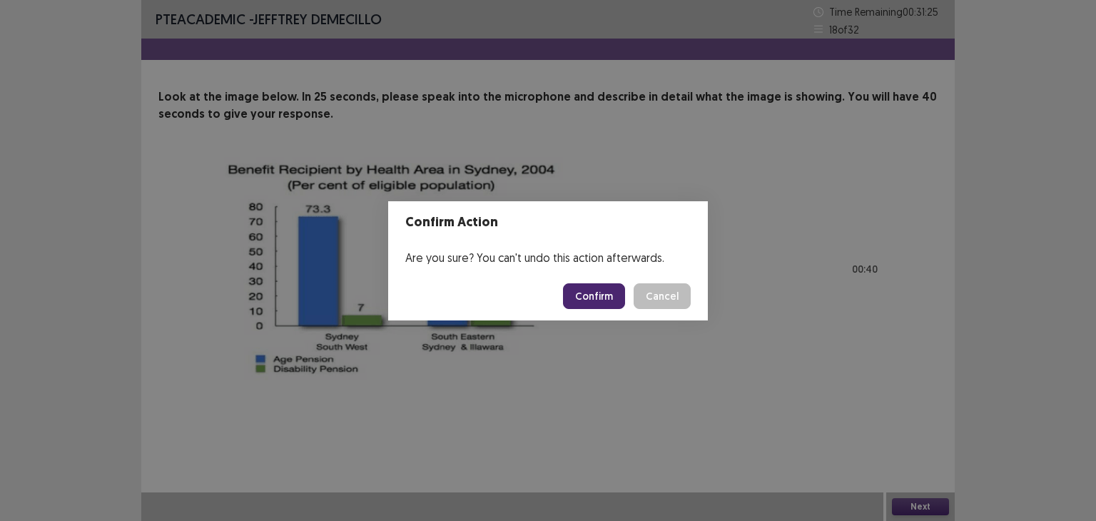
click at [605, 292] on button "Confirm" at bounding box center [594, 296] width 62 height 26
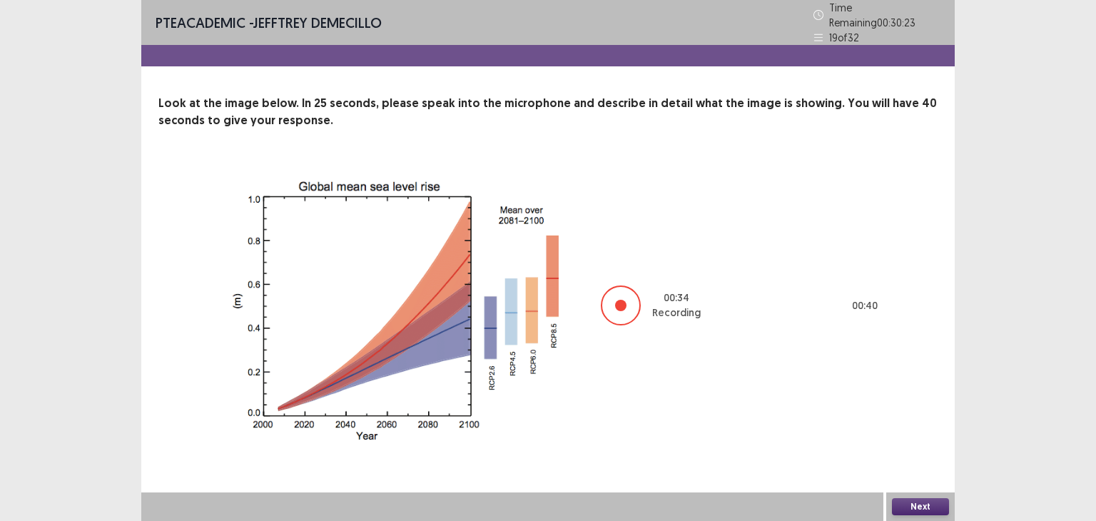
click at [919, 501] on button "Next" at bounding box center [920, 506] width 57 height 17
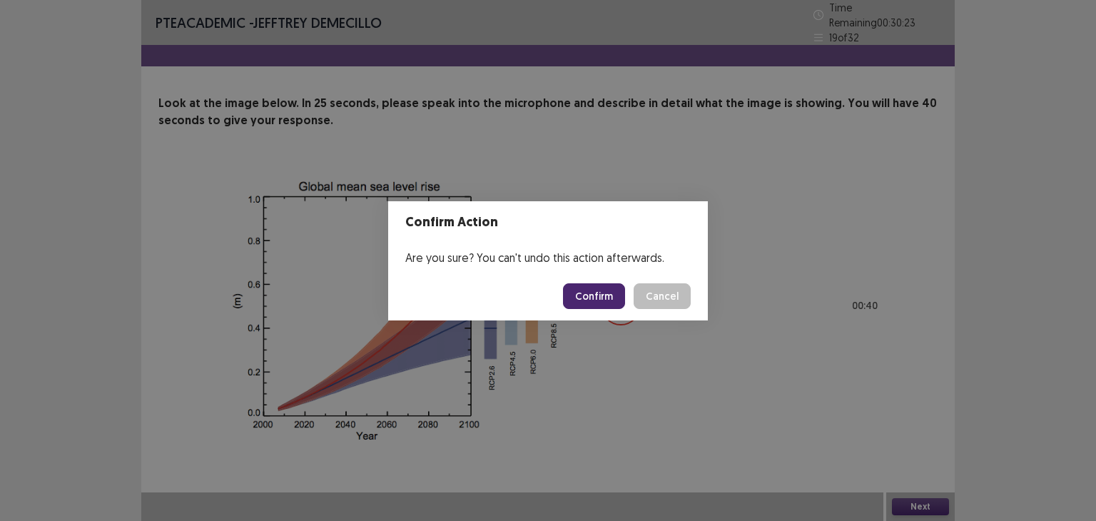
click at [588, 292] on button "Confirm" at bounding box center [594, 296] width 62 height 26
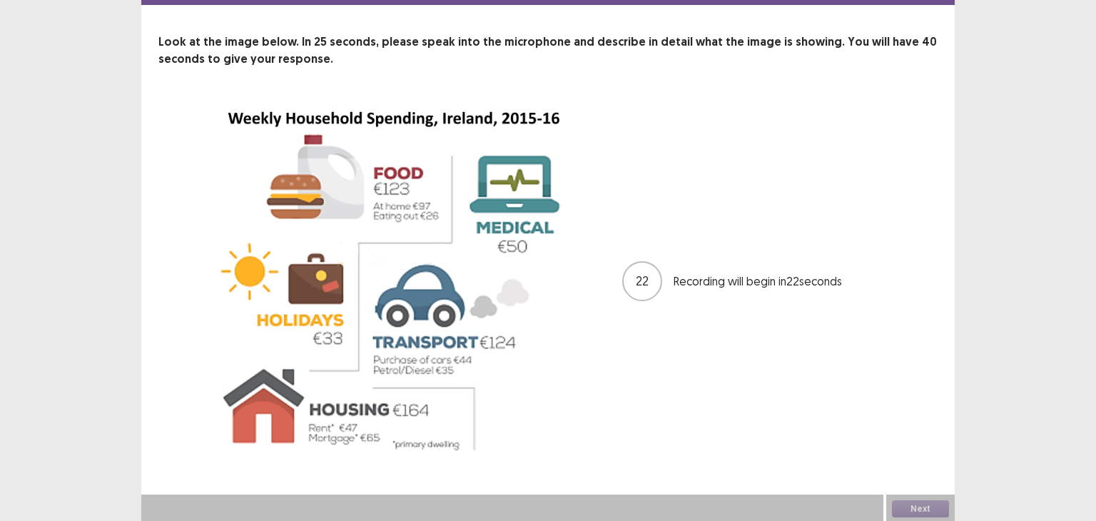
scroll to position [57, 0]
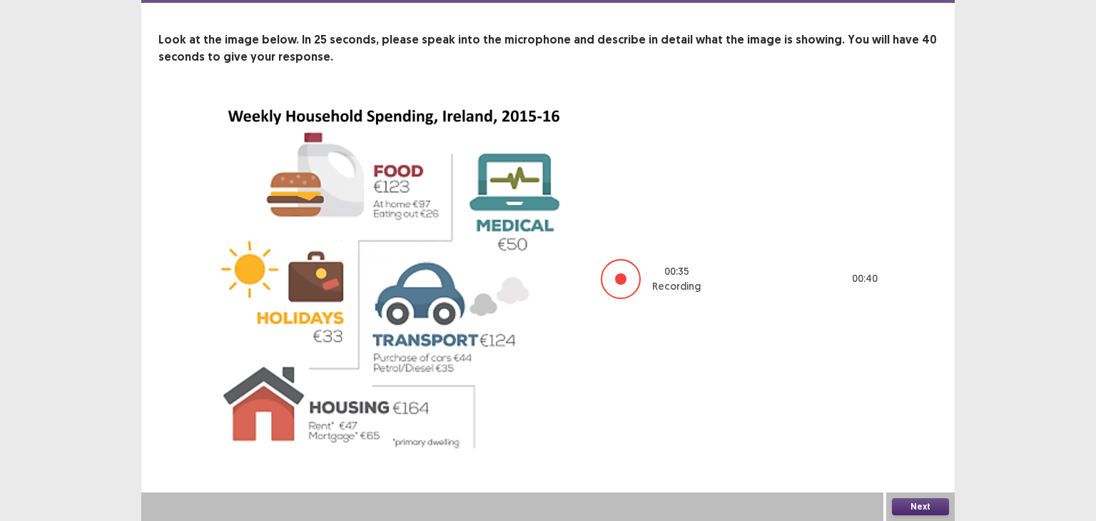
click at [919, 505] on button "Next" at bounding box center [920, 506] width 57 height 17
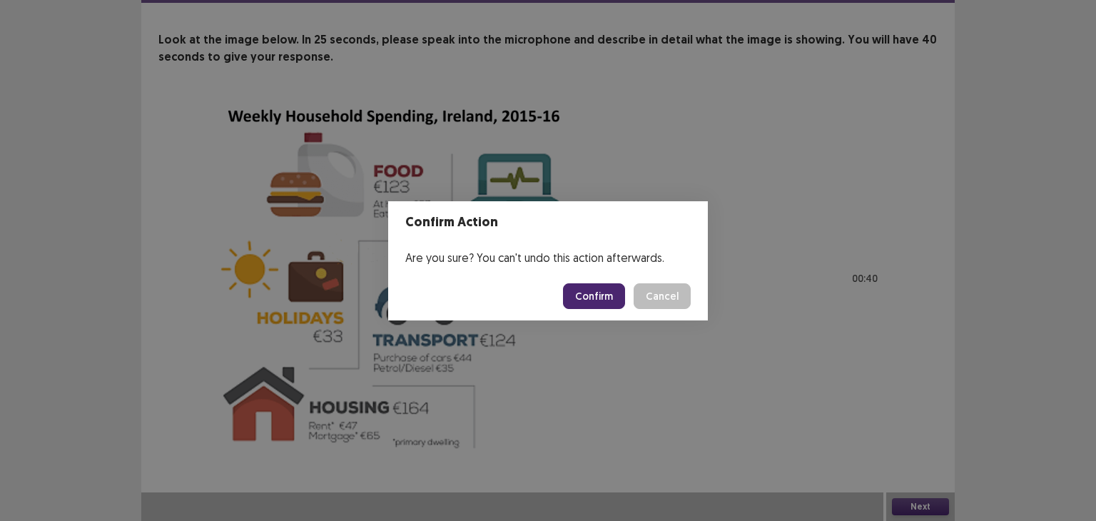
click at [593, 290] on button "Confirm" at bounding box center [594, 296] width 62 height 26
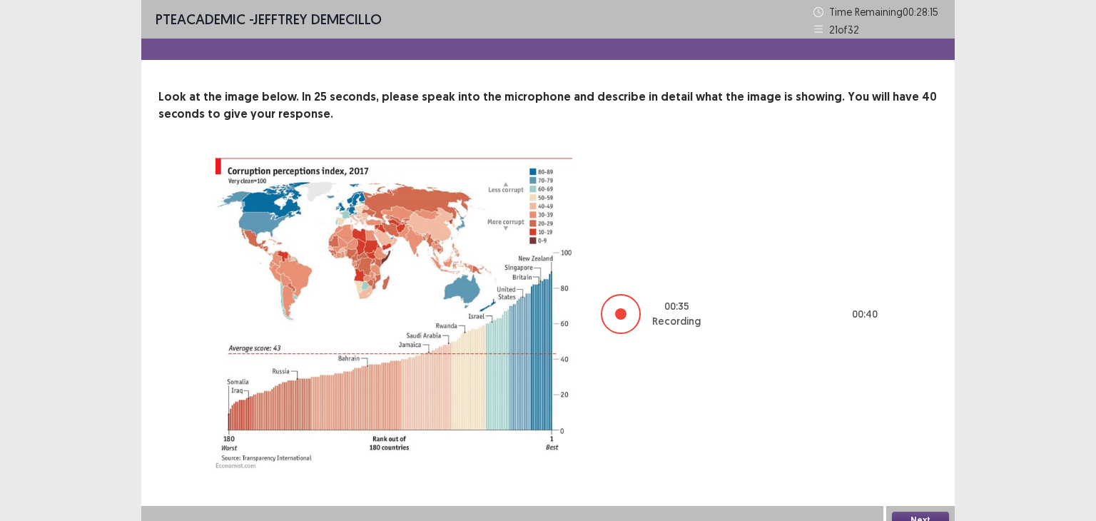
click at [912, 514] on button "Next" at bounding box center [920, 519] width 57 height 17
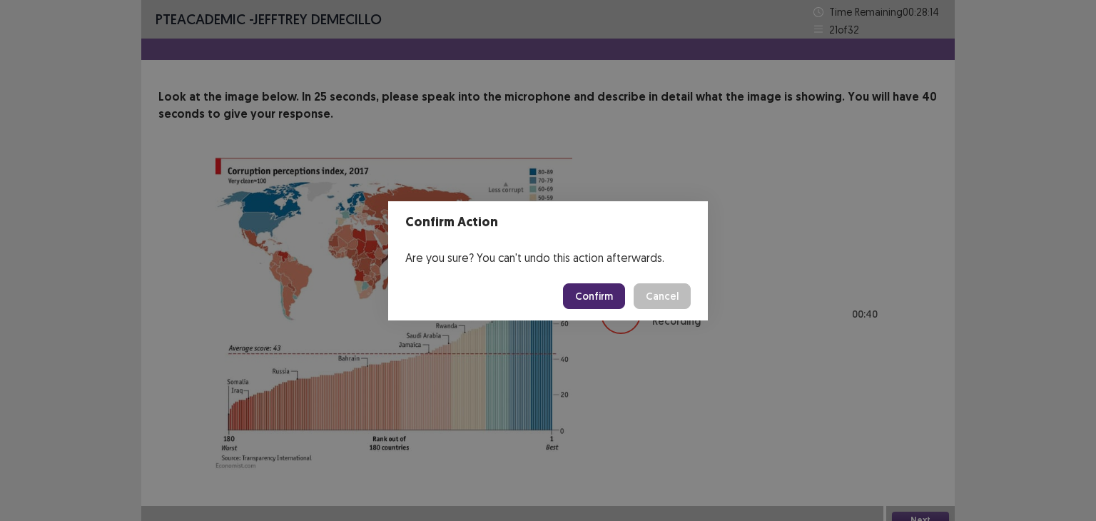
click at [591, 292] on button "Confirm" at bounding box center [594, 296] width 62 height 26
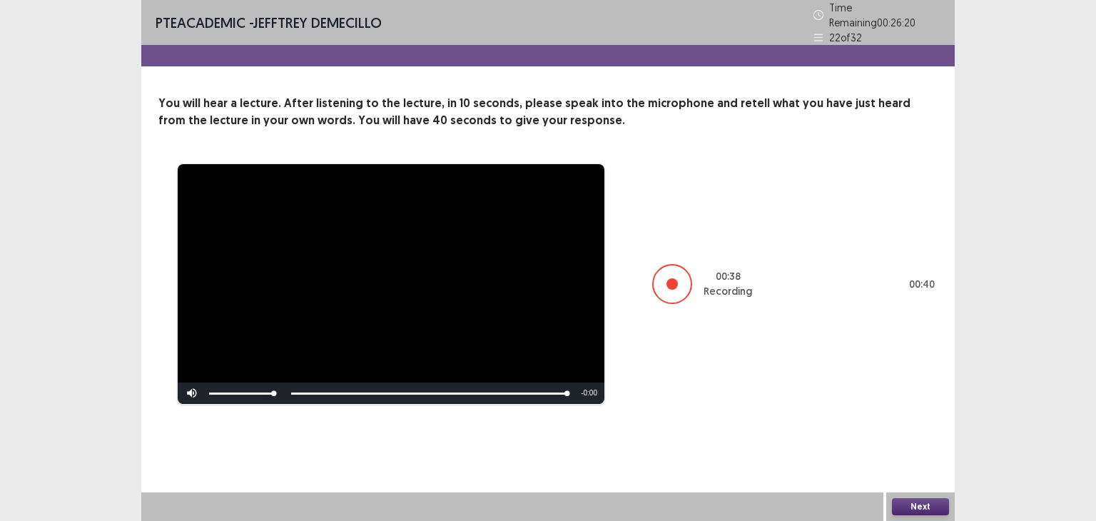
click at [926, 500] on button "Next" at bounding box center [920, 506] width 57 height 17
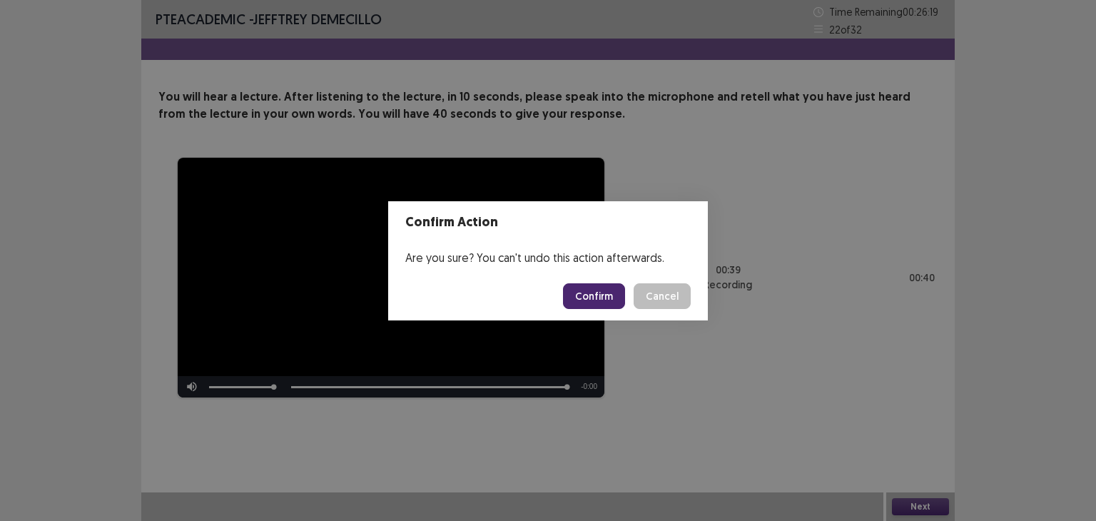
click at [595, 295] on button "Confirm" at bounding box center [594, 296] width 62 height 26
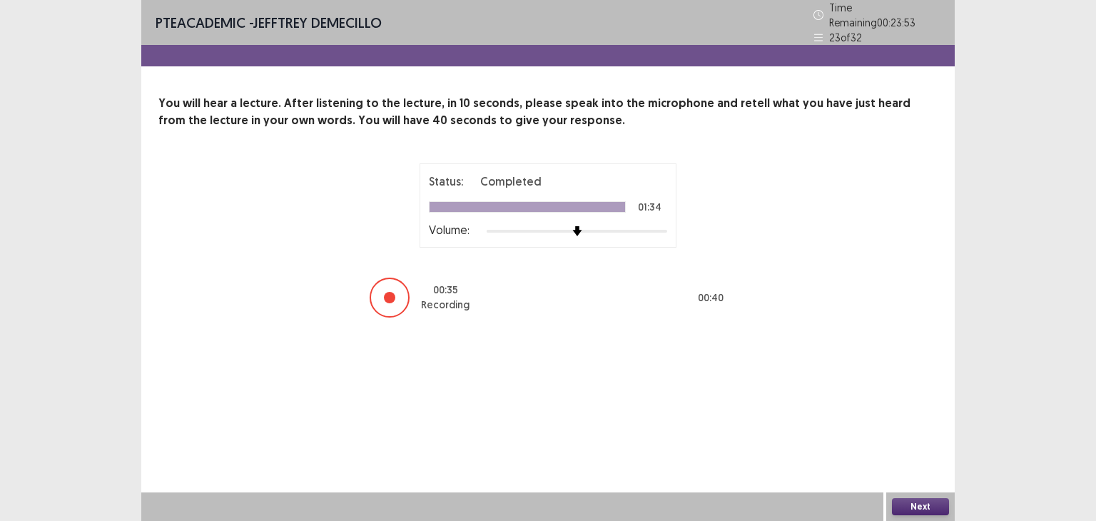
click at [922, 501] on button "Next" at bounding box center [920, 506] width 57 height 17
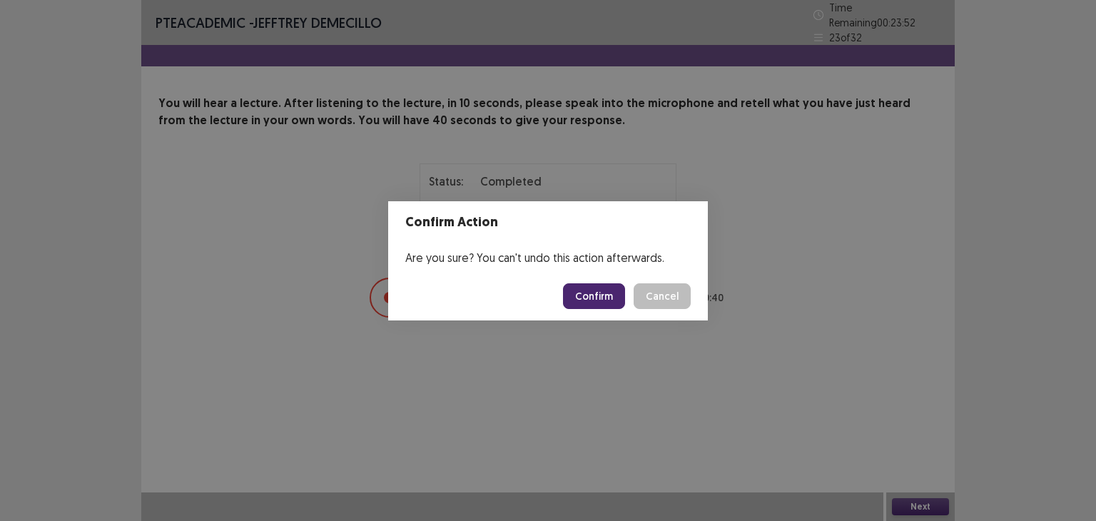
click at [583, 296] on button "Confirm" at bounding box center [594, 296] width 62 height 26
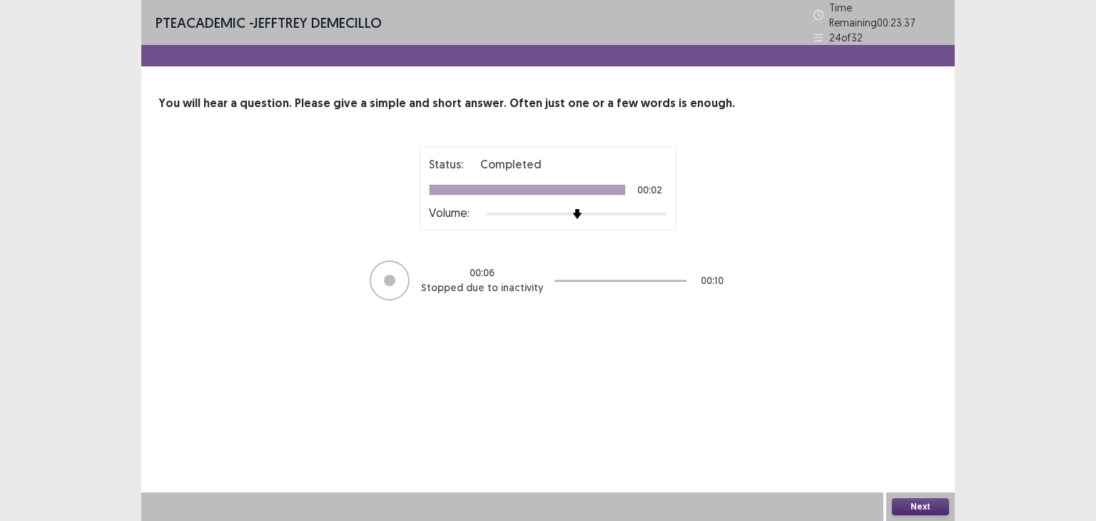
click at [910, 503] on button "Next" at bounding box center [920, 506] width 57 height 17
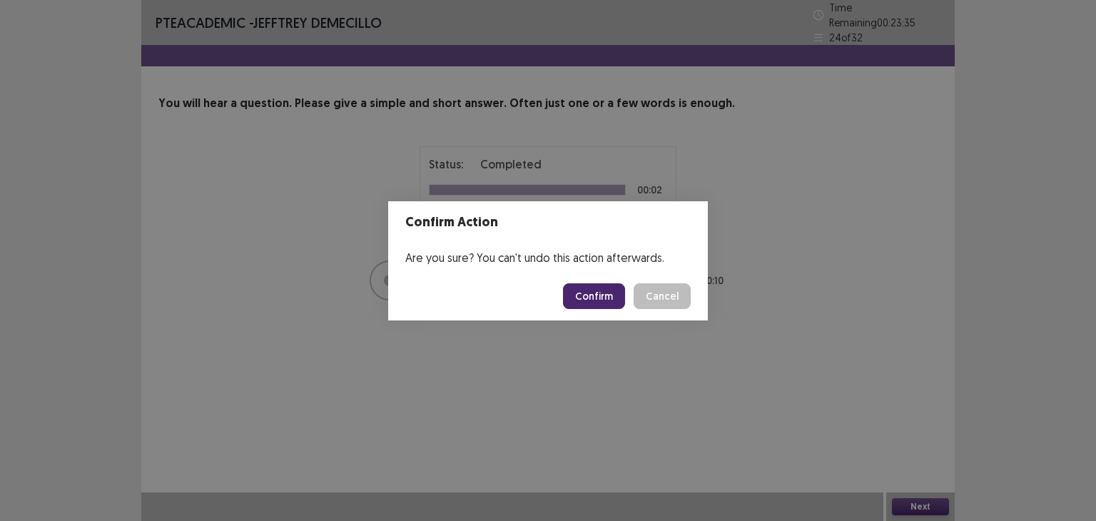
click at [596, 292] on button "Confirm" at bounding box center [594, 296] width 62 height 26
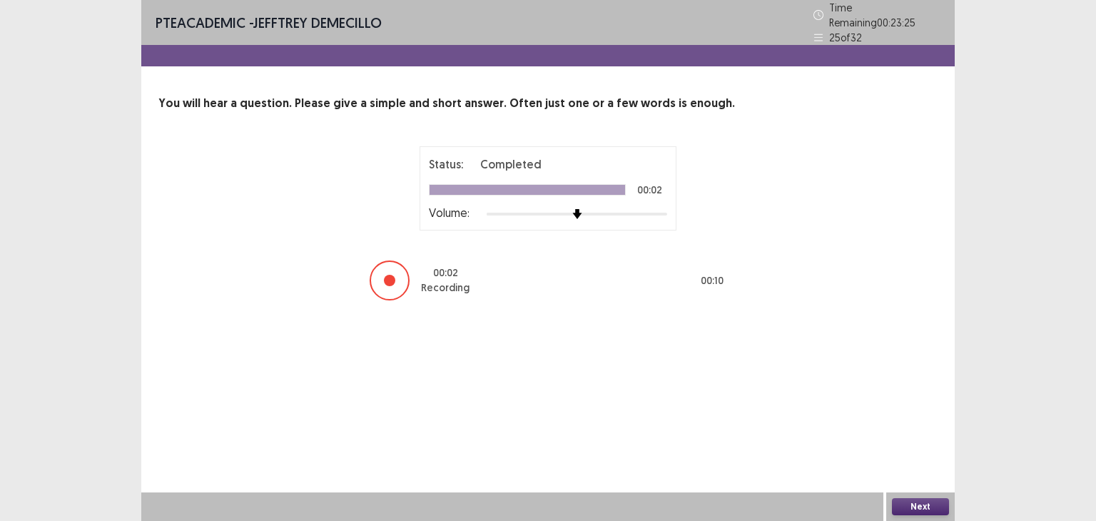
click at [905, 504] on button "Next" at bounding box center [920, 506] width 57 height 17
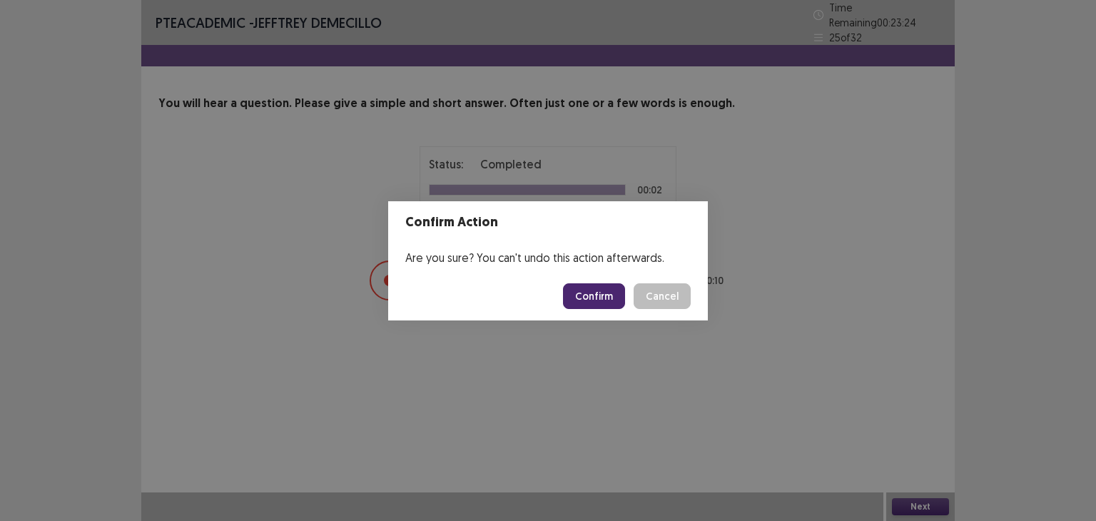
click at [582, 279] on footer "Confirm Cancel" at bounding box center [548, 296] width 320 height 49
click at [591, 290] on button "Confirm" at bounding box center [594, 296] width 62 height 26
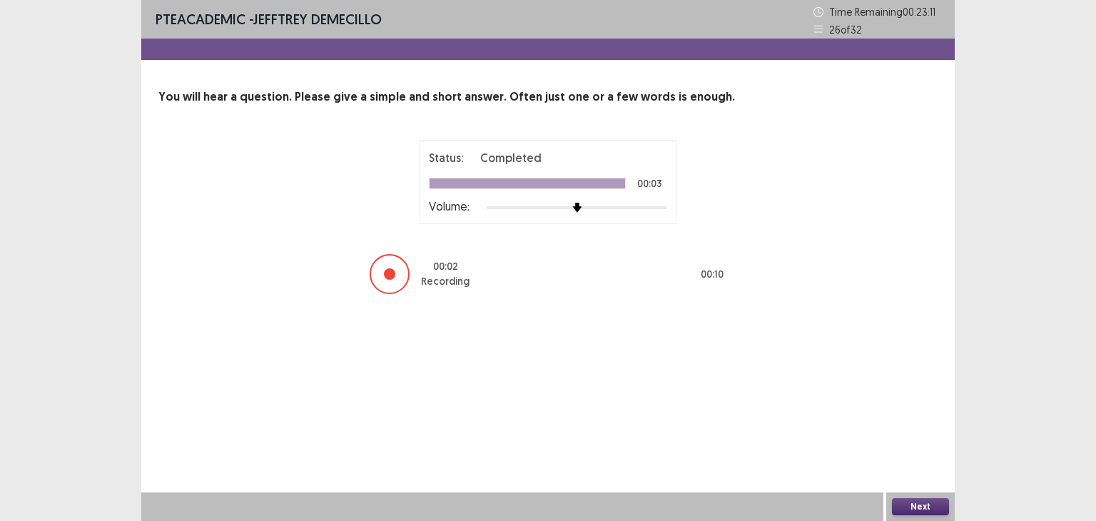
click at [924, 502] on button "Next" at bounding box center [920, 506] width 57 height 17
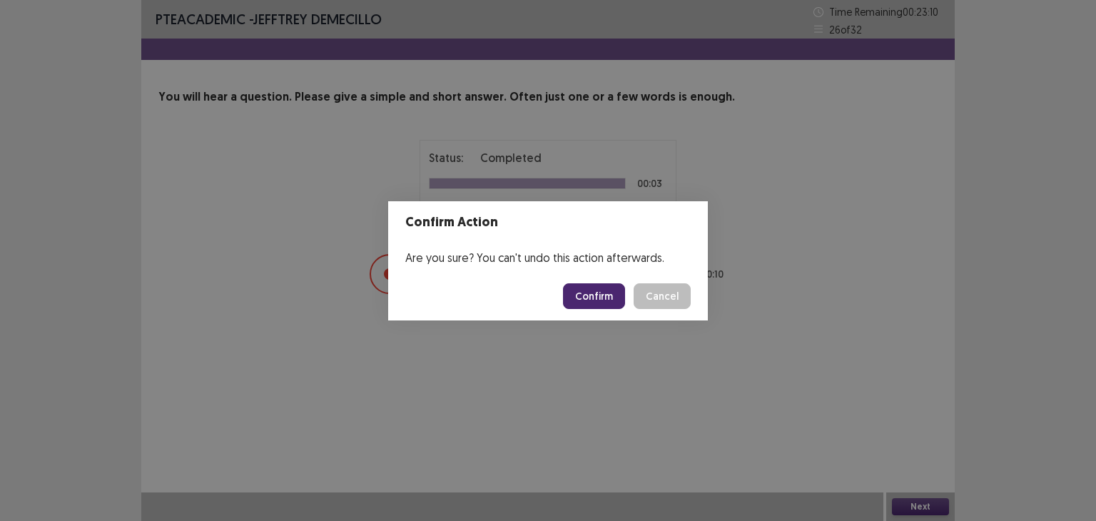
click at [603, 294] on button "Confirm" at bounding box center [594, 296] width 62 height 26
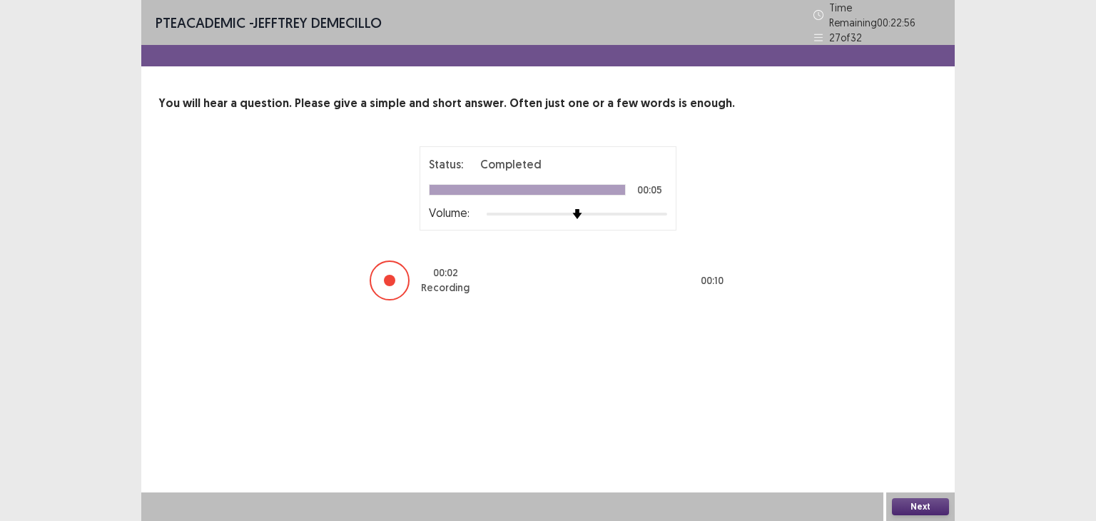
click at [907, 505] on button "Next" at bounding box center [920, 506] width 57 height 17
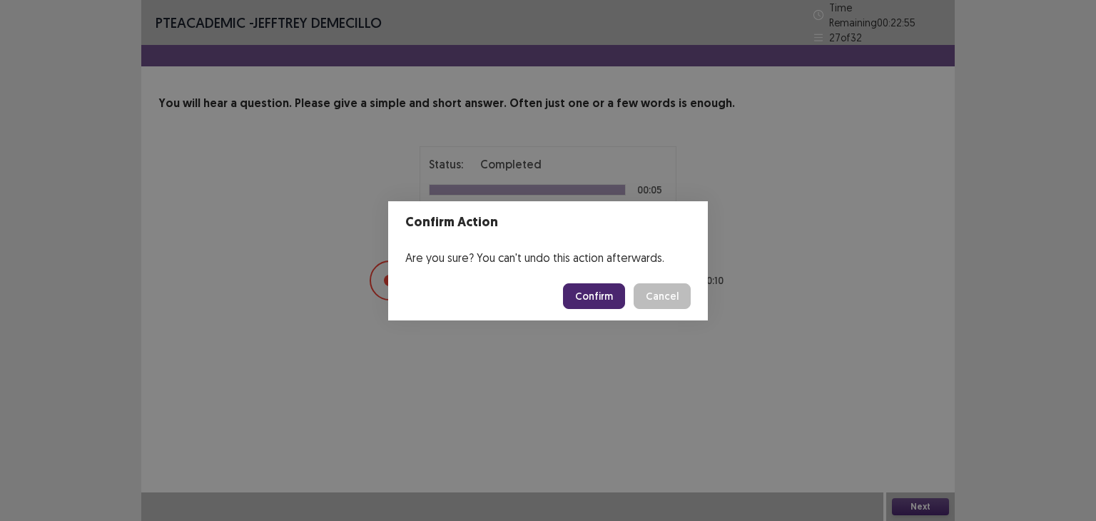
click at [607, 290] on button "Confirm" at bounding box center [594, 296] width 62 height 26
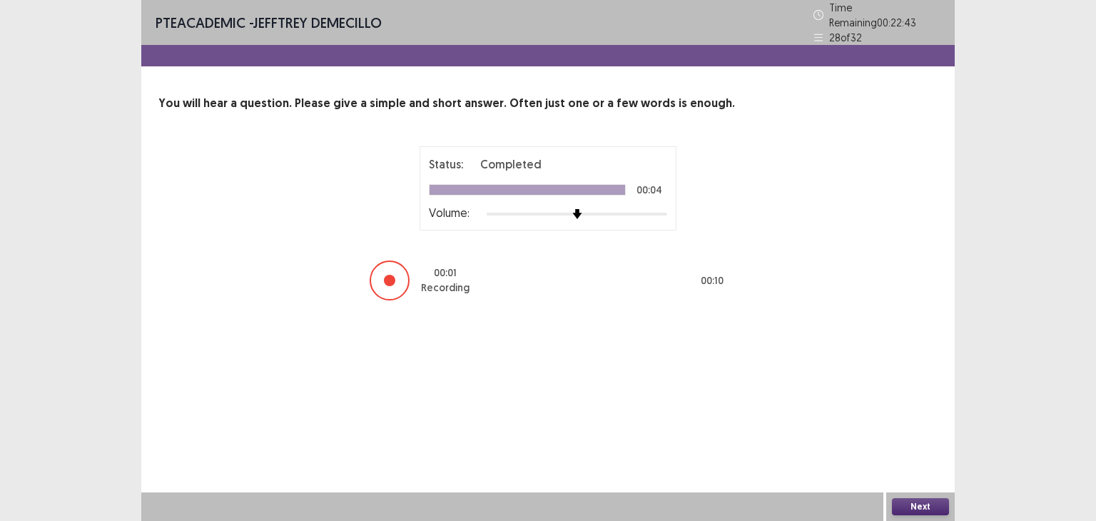
click at [921, 501] on button "Next" at bounding box center [920, 506] width 57 height 17
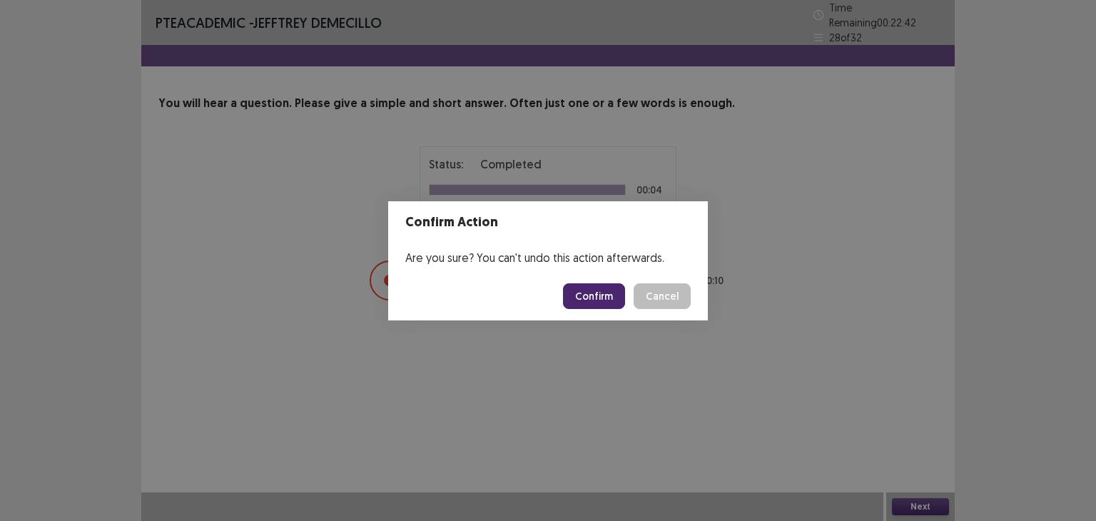
click at [583, 290] on button "Confirm" at bounding box center [594, 296] width 62 height 26
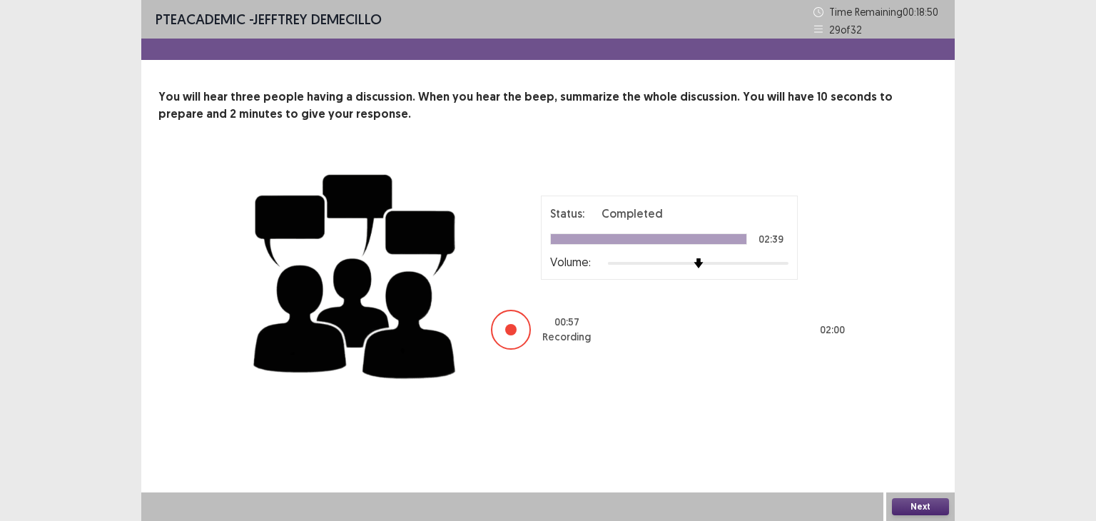
click at [916, 511] on button "Next" at bounding box center [920, 506] width 57 height 17
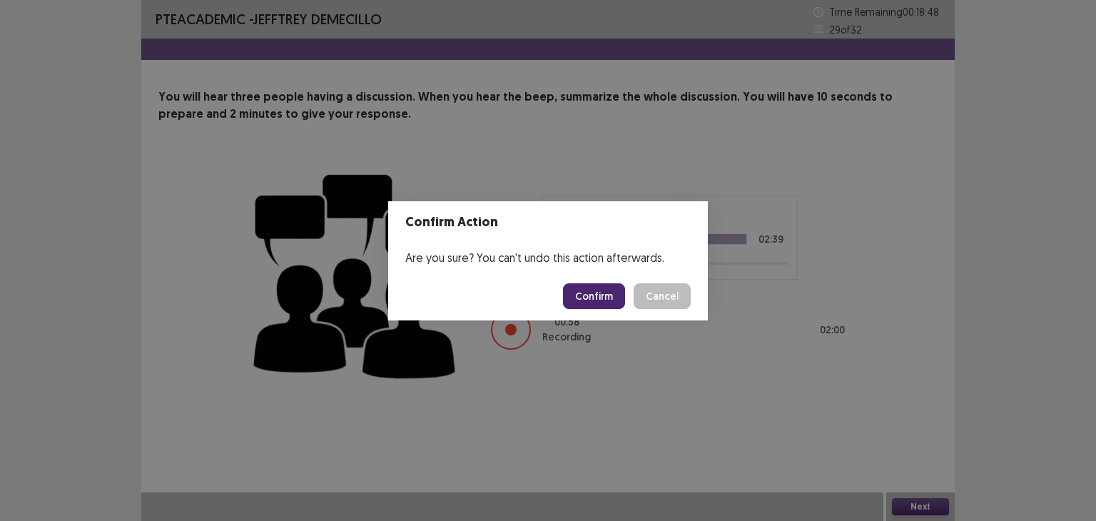
click at [606, 293] on button "Confirm" at bounding box center [594, 296] width 62 height 26
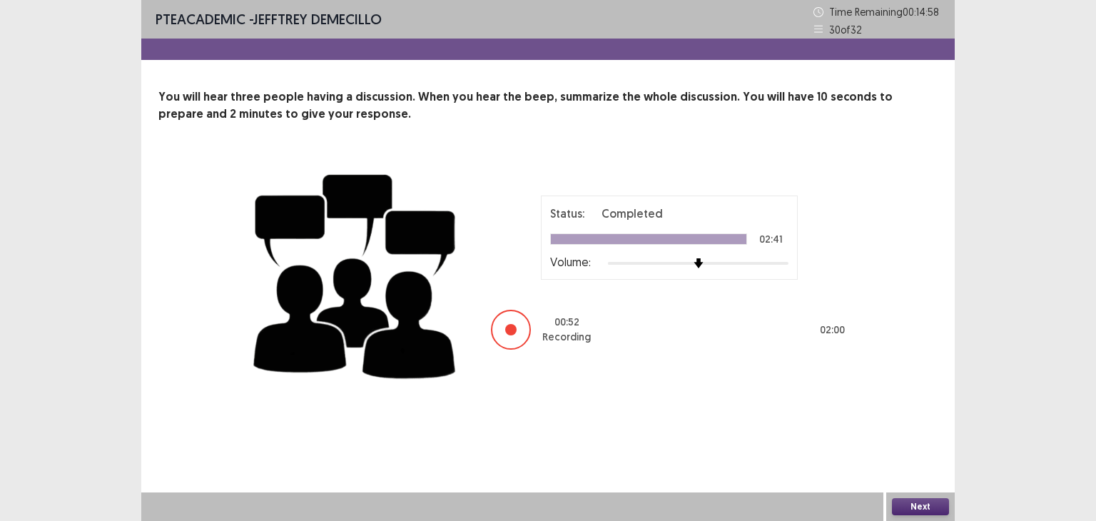
click at [927, 503] on button "Next" at bounding box center [920, 506] width 57 height 17
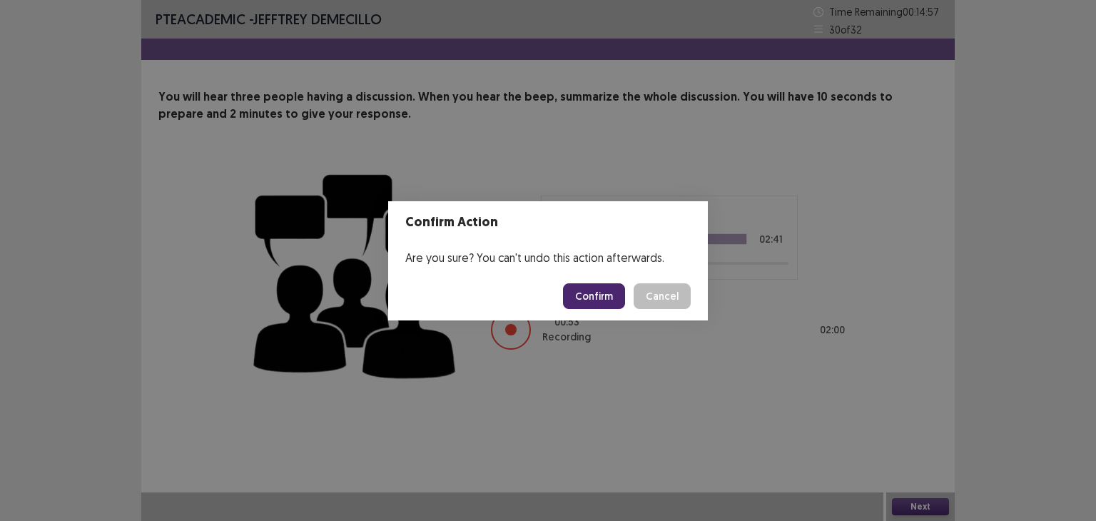
click at [596, 293] on button "Confirm" at bounding box center [594, 296] width 62 height 26
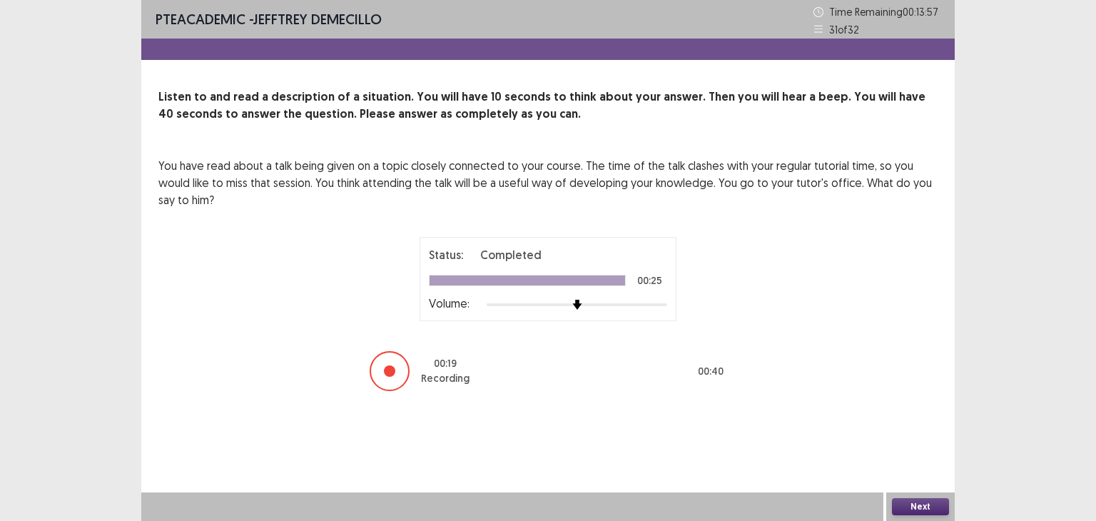
click at [916, 506] on button "Next" at bounding box center [920, 506] width 57 height 17
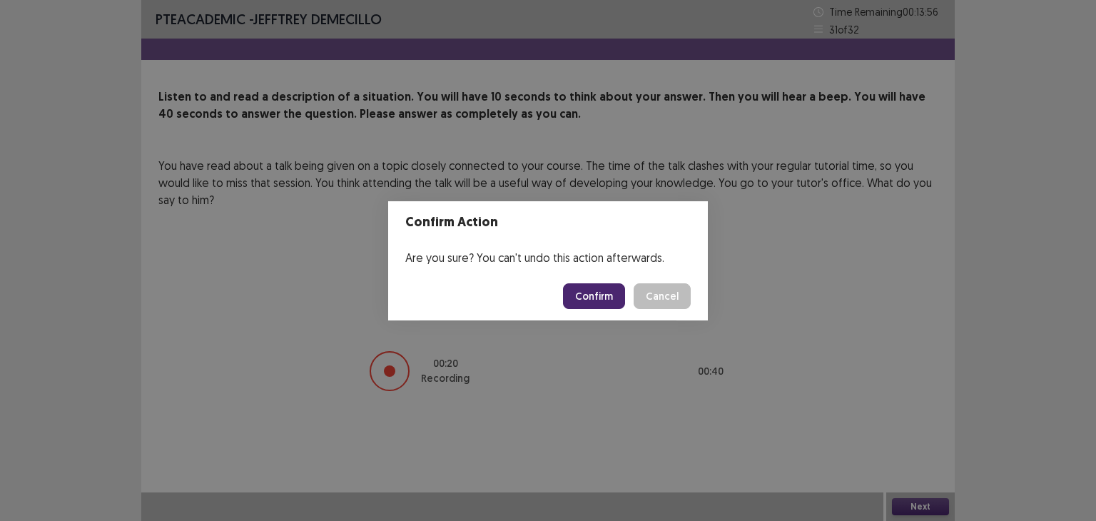
click at [588, 290] on button "Confirm" at bounding box center [594, 296] width 62 height 26
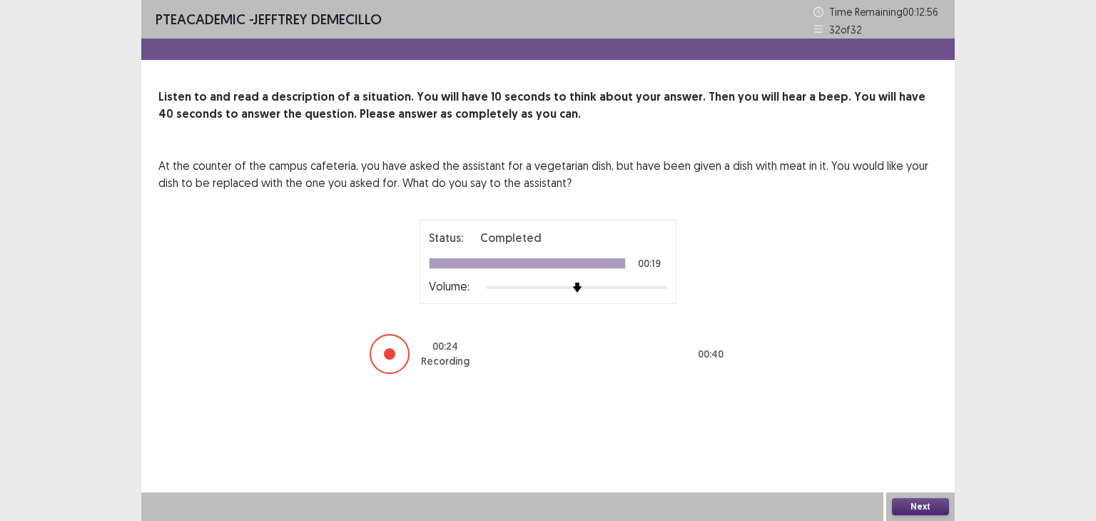
click at [911, 506] on button "Next" at bounding box center [920, 506] width 57 height 17
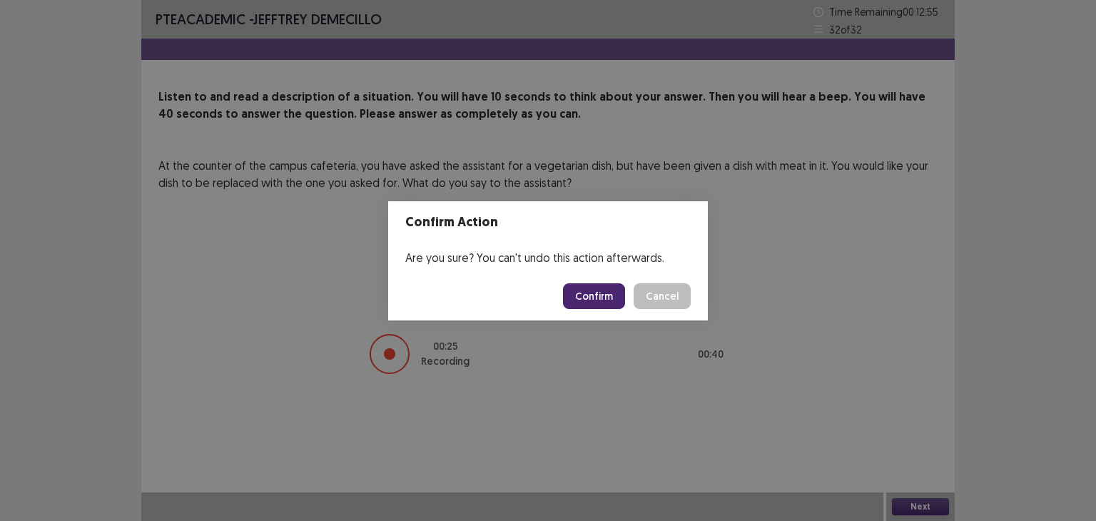
click at [593, 291] on button "Confirm" at bounding box center [594, 296] width 62 height 26
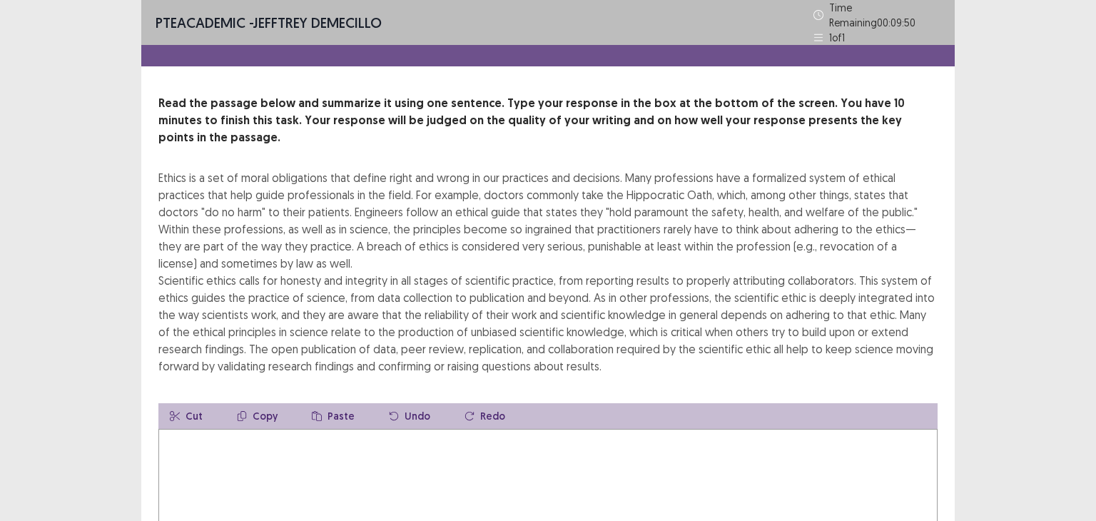
click at [354, 439] on textarea at bounding box center [547, 507] width 779 height 157
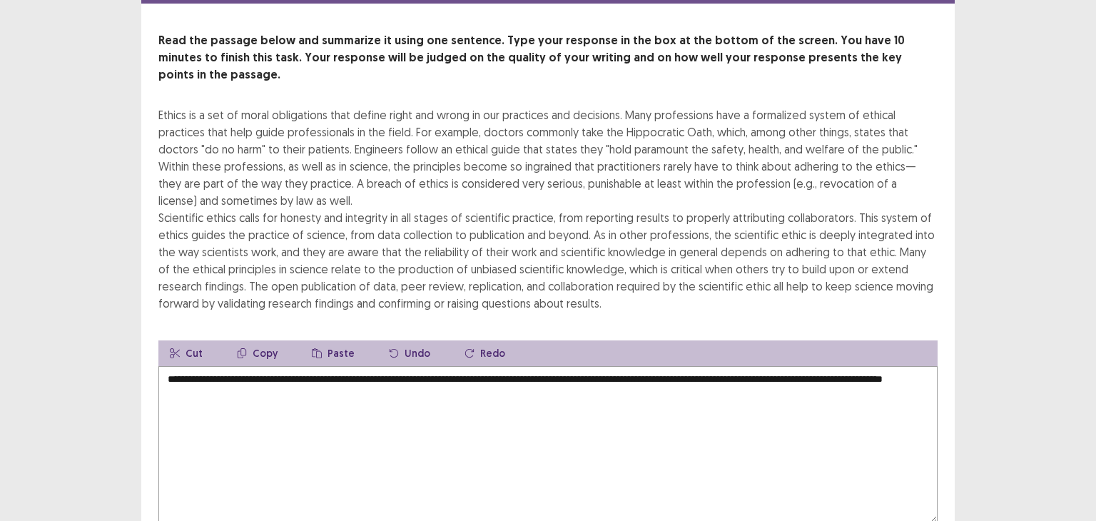
scroll to position [58, 0]
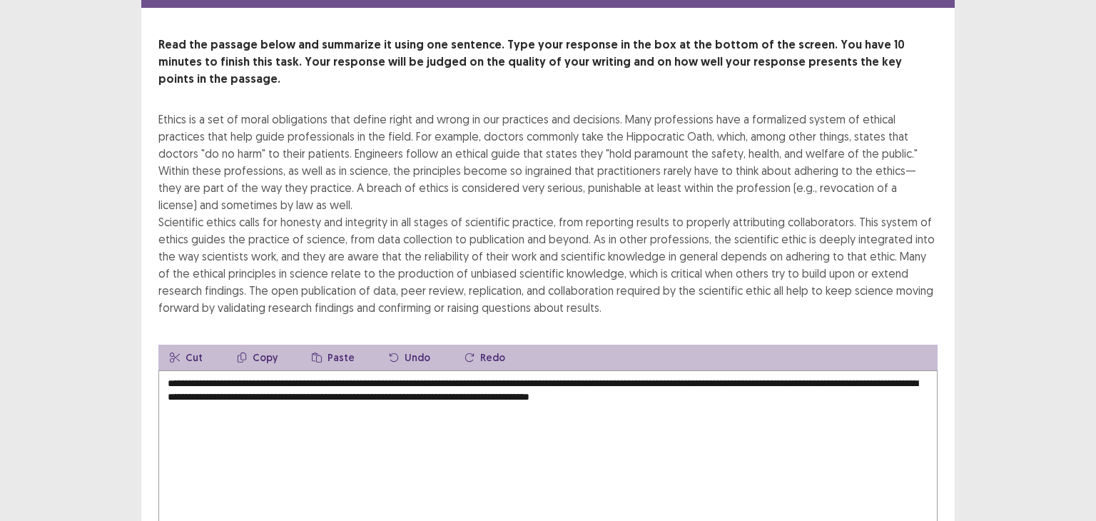
click at [721, 373] on textarea "**********" at bounding box center [547, 448] width 779 height 157
click at [762, 370] on textarea "**********" at bounding box center [547, 448] width 779 height 157
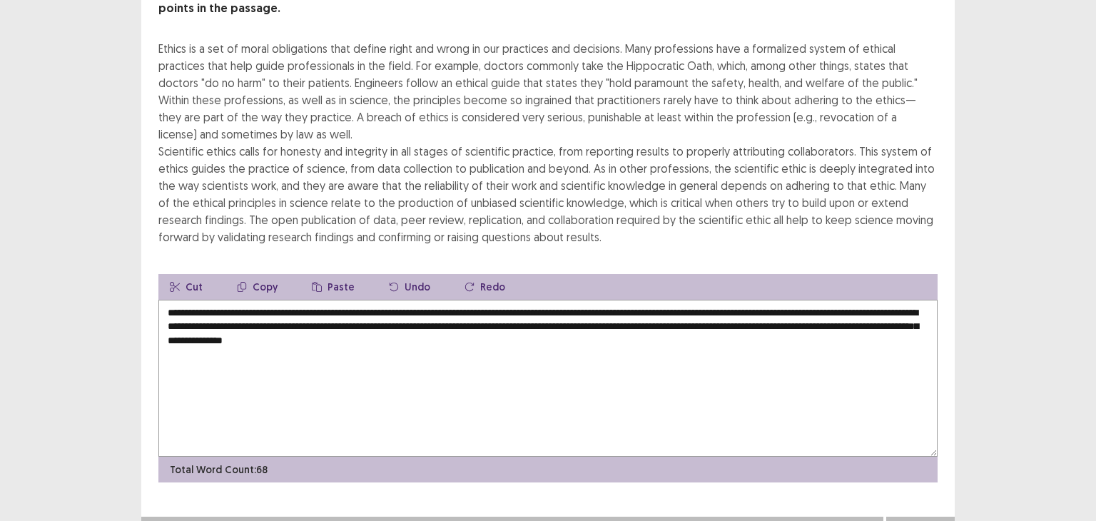
scroll to position [130, 0]
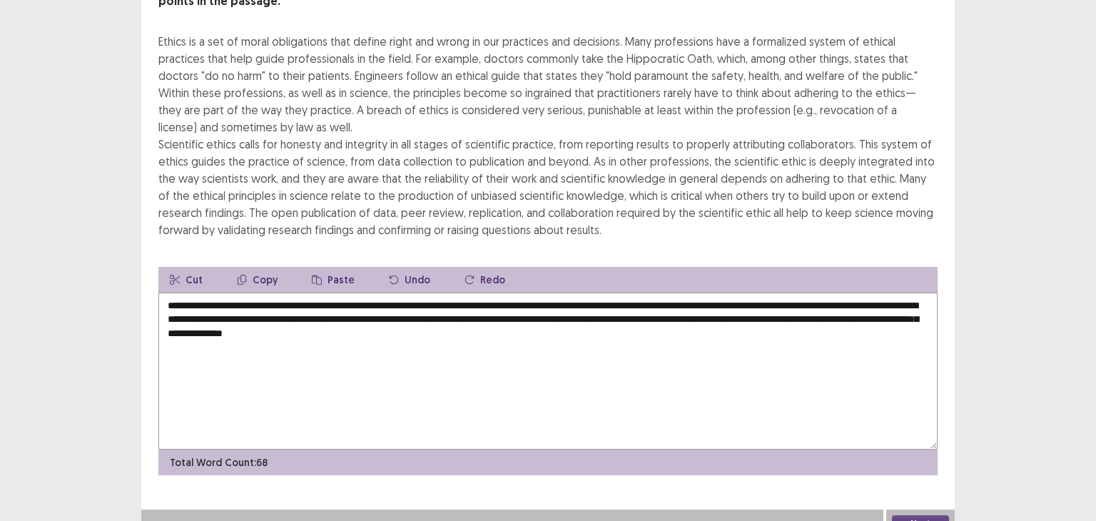
click at [274, 300] on textarea "**********" at bounding box center [547, 370] width 779 height 157
click at [271, 300] on textarea "**********" at bounding box center [547, 370] width 779 height 157
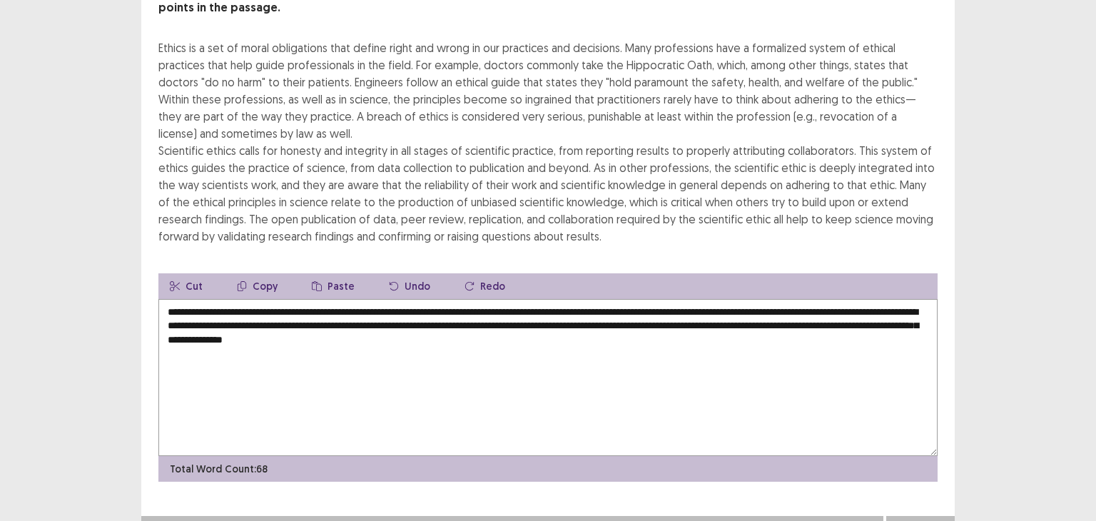
type textarea "**********"
click at [922, 520] on button "Next" at bounding box center [920, 529] width 57 height 17
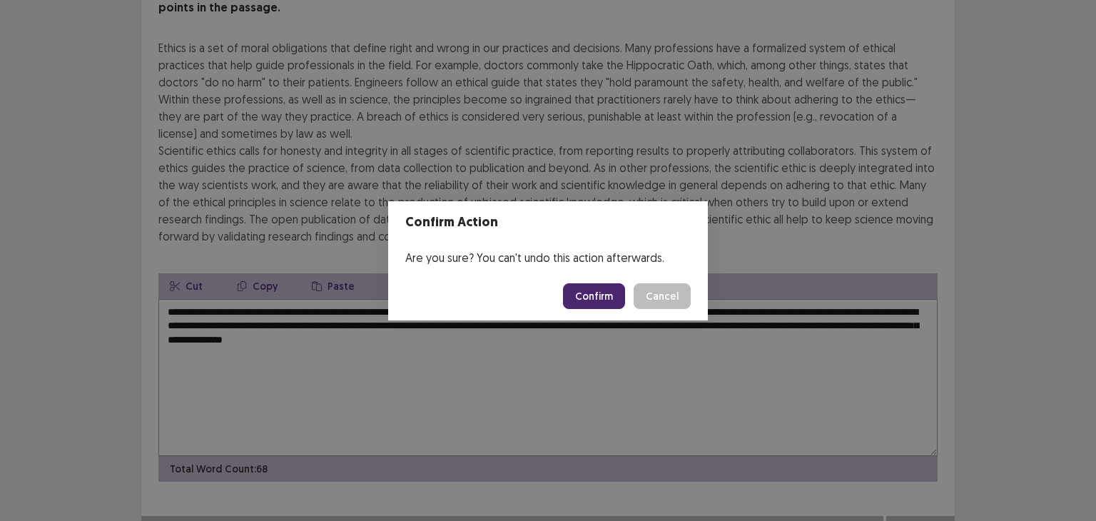
click at [592, 289] on button "Confirm" at bounding box center [594, 296] width 62 height 26
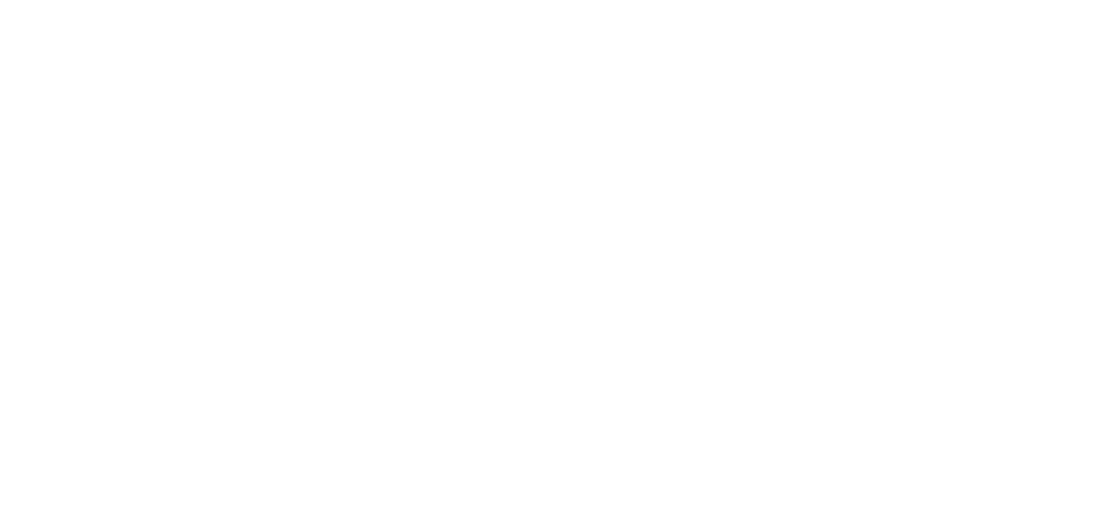
scroll to position [0, 0]
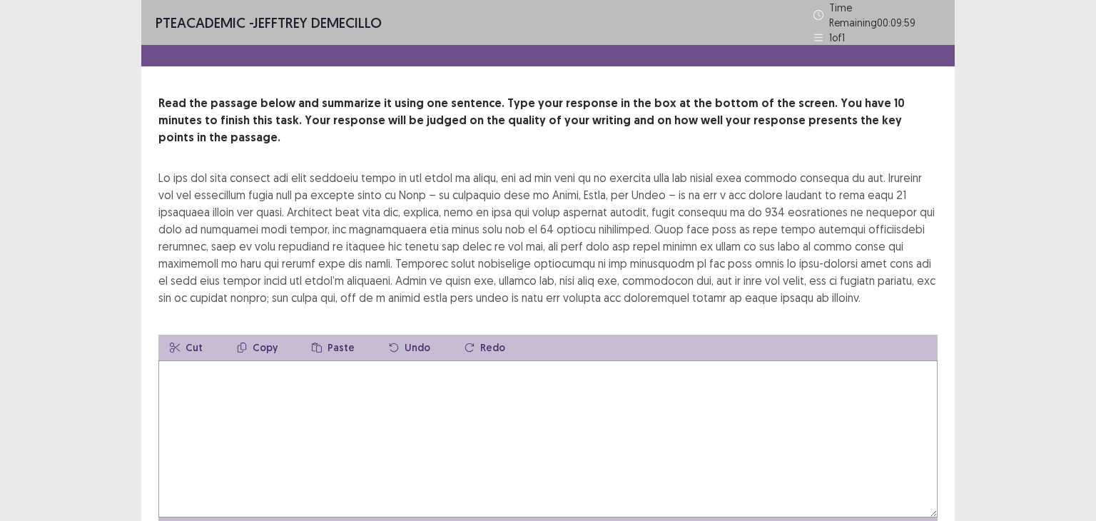
click at [287, 365] on textarea at bounding box center [547, 438] width 779 height 157
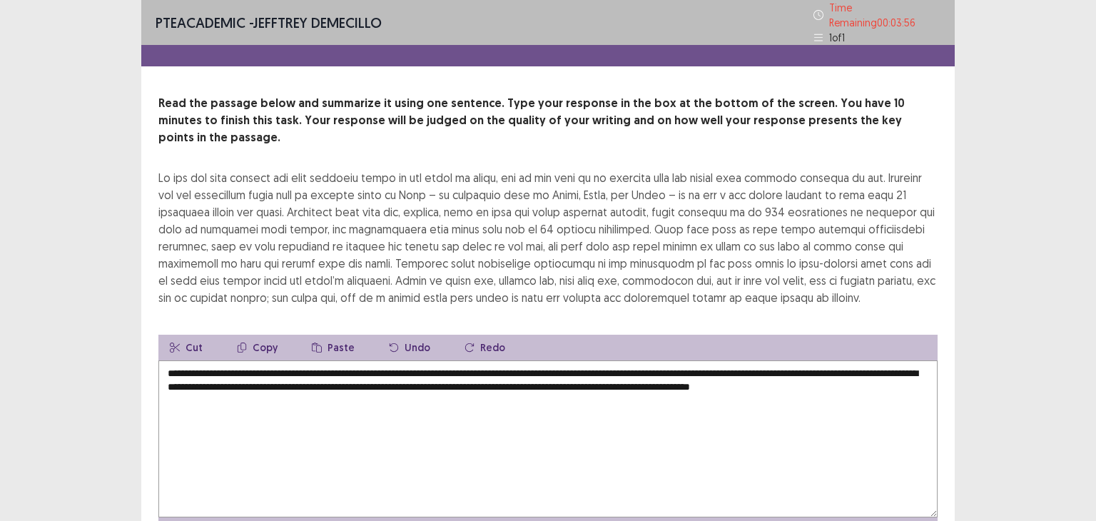
click at [195, 380] on textarea "**********" at bounding box center [547, 438] width 779 height 157
click at [290, 382] on textarea "**********" at bounding box center [547, 438] width 779 height 157
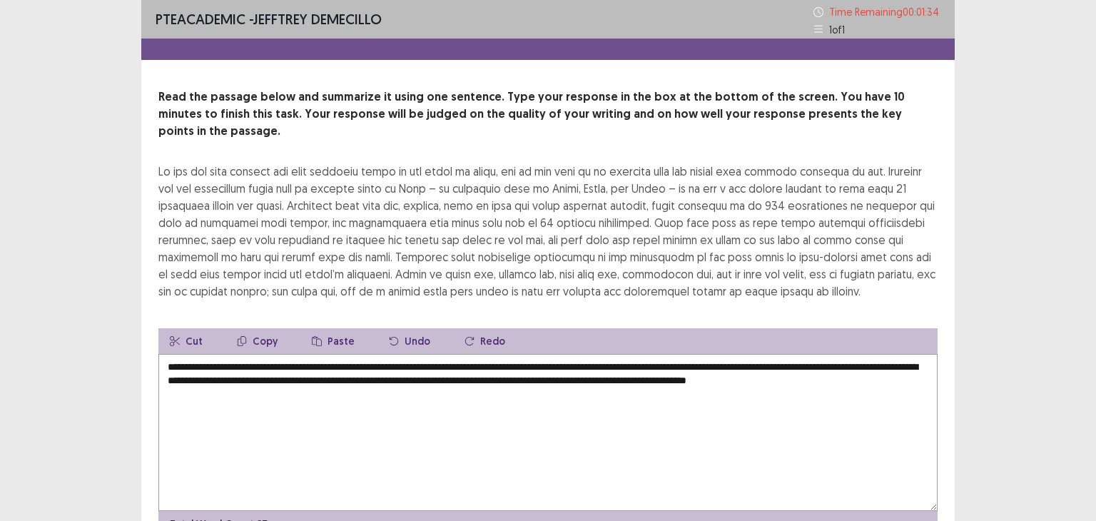
drag, startPoint x: 725, startPoint y: 367, endPoint x: 907, endPoint y: 368, distance: 182.6
click at [907, 368] on textarea "**********" at bounding box center [547, 432] width 779 height 157
click at [912, 363] on textarea "**********" at bounding box center [547, 432] width 779 height 157
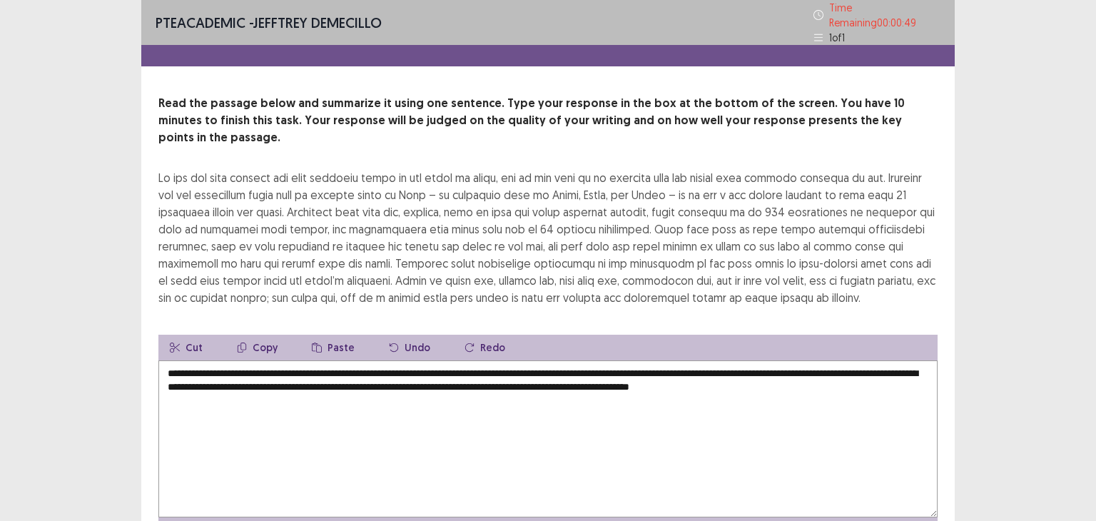
click at [477, 335] on button "Redo" at bounding box center [484, 348] width 63 height 26
drag, startPoint x: 919, startPoint y: 367, endPoint x: 927, endPoint y: 369, distance: 8.8
click at [922, 369] on textarea "**********" at bounding box center [547, 438] width 779 height 157
click at [928, 368] on textarea "**********" at bounding box center [547, 438] width 779 height 157
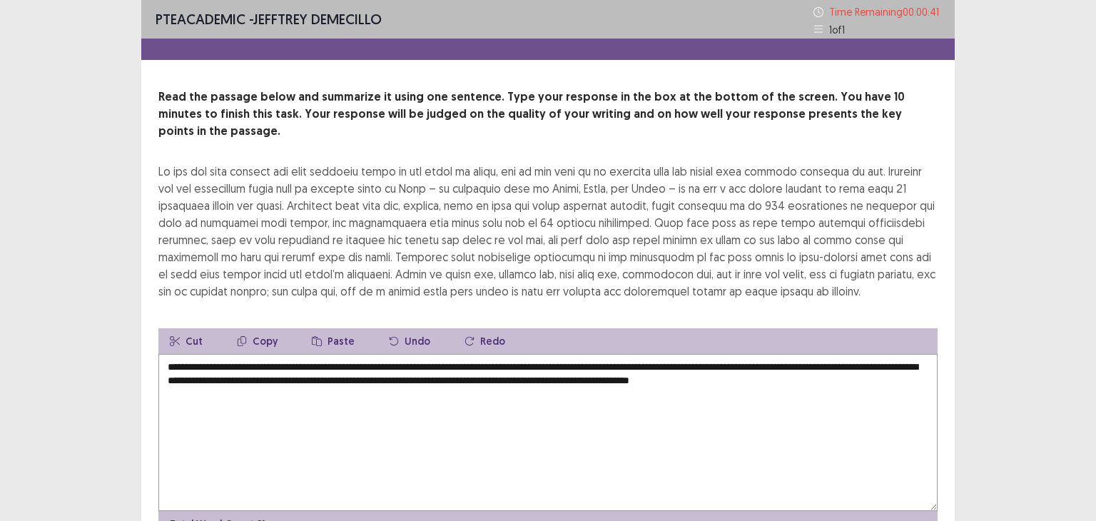
drag, startPoint x: 927, startPoint y: 366, endPoint x: 900, endPoint y: 371, distance: 27.6
click at [900, 371] on textarea "**********" at bounding box center [547, 432] width 779 height 157
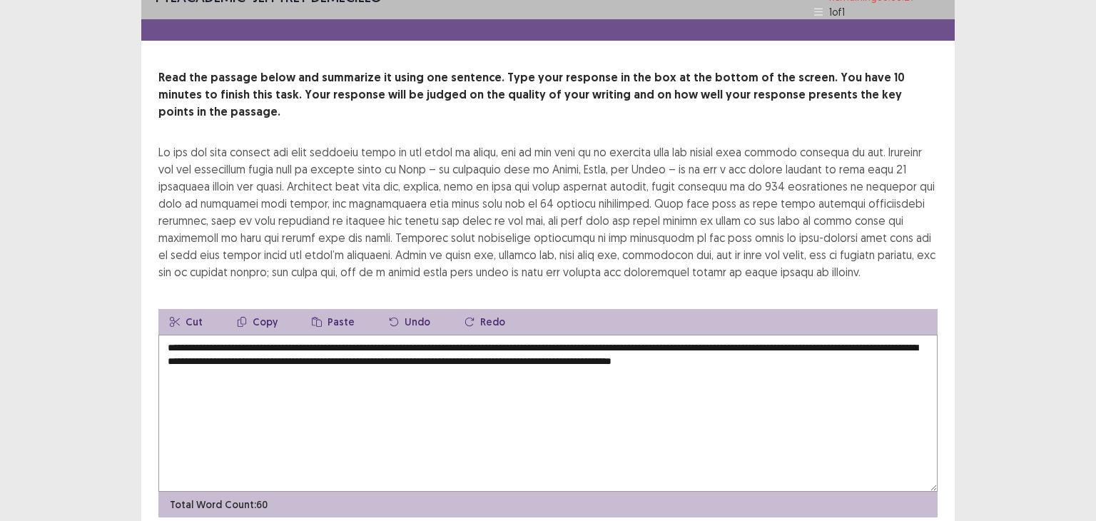
scroll to position [61, 0]
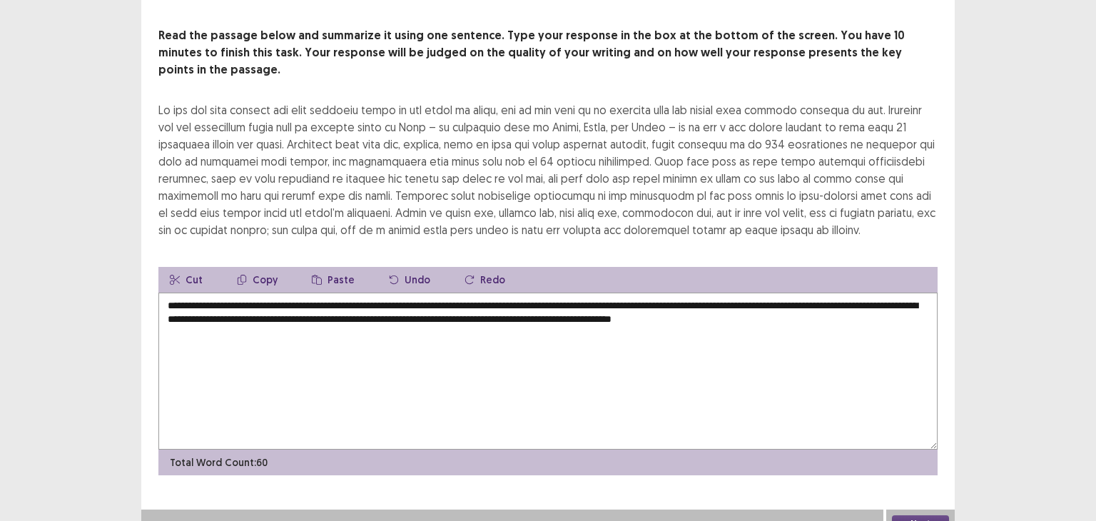
type textarea "**********"
click at [914, 515] on button "Next" at bounding box center [920, 523] width 57 height 17
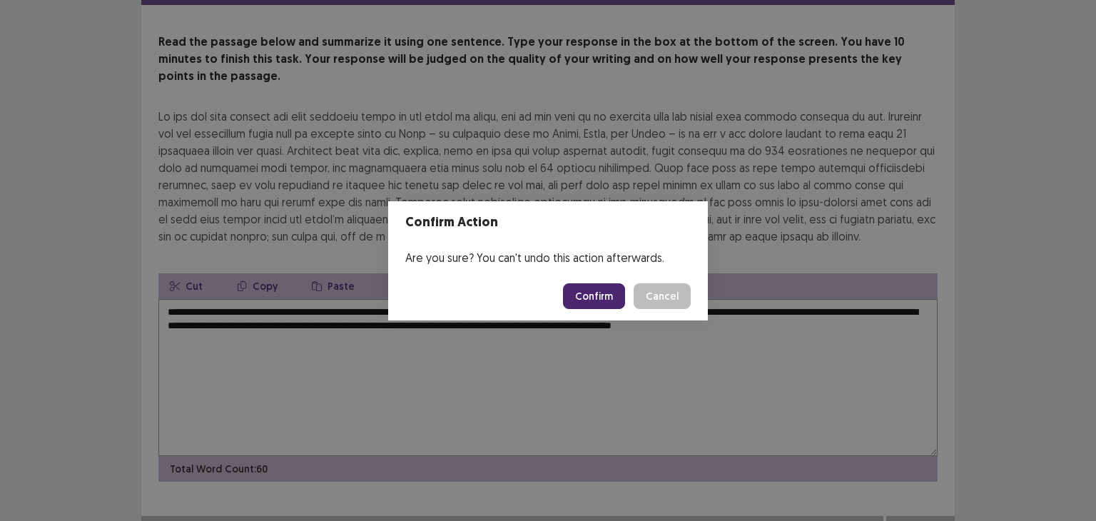
click at [606, 292] on button "Confirm" at bounding box center [594, 296] width 62 height 26
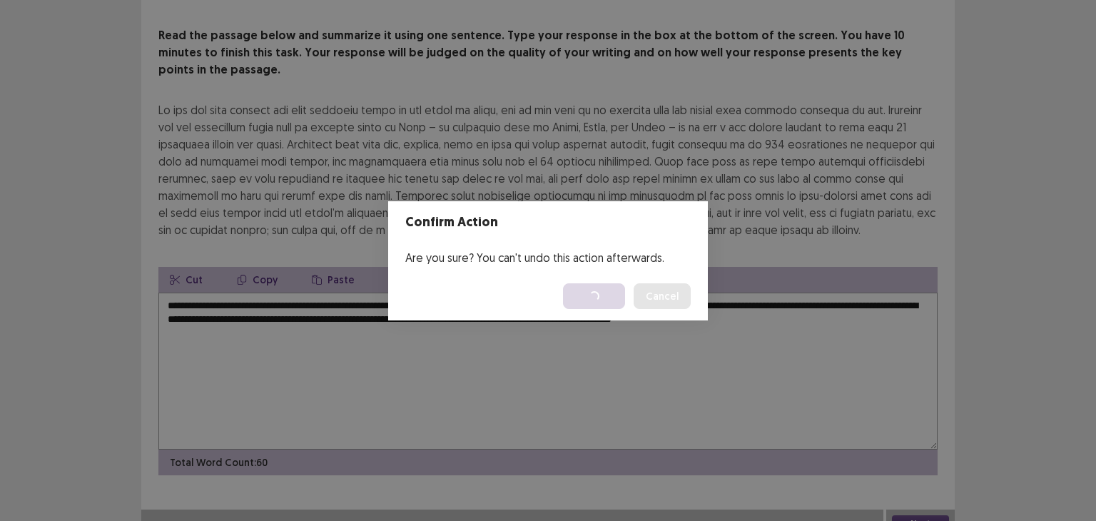
scroll to position [0, 0]
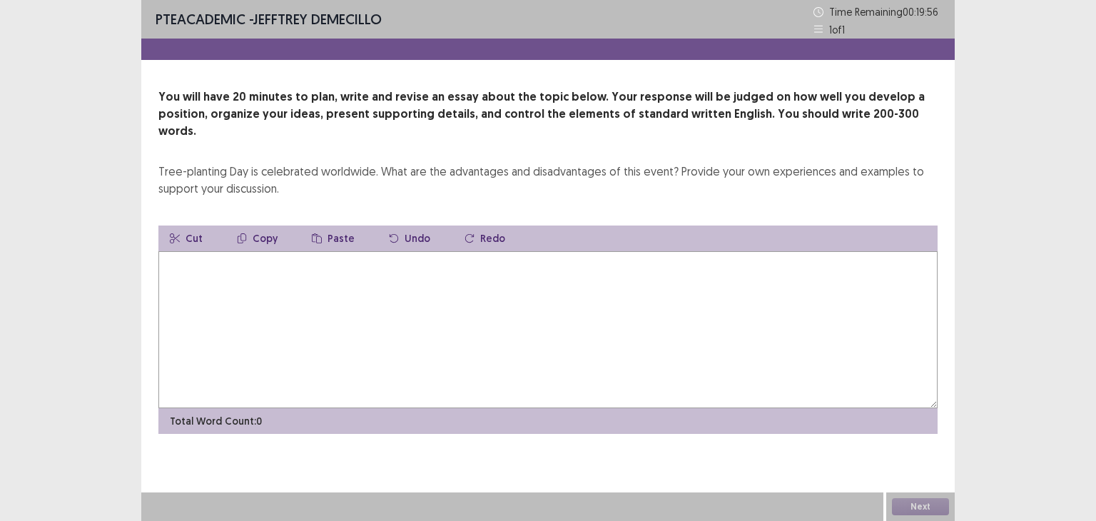
click at [397, 292] on textarea at bounding box center [547, 329] width 779 height 157
click at [299, 273] on textarea at bounding box center [547, 329] width 779 height 157
click at [252, 251] on textarea "**********" at bounding box center [547, 329] width 779 height 157
click at [327, 251] on textarea "**********" at bounding box center [547, 329] width 779 height 157
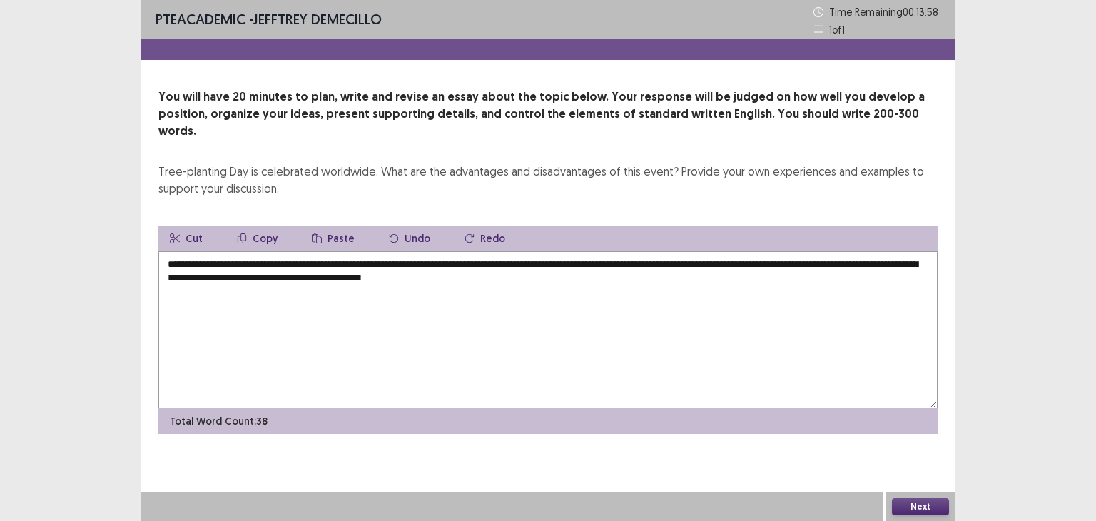
click at [546, 263] on textarea "**********" at bounding box center [547, 329] width 779 height 157
click at [598, 259] on textarea "**********" at bounding box center [547, 329] width 779 height 157
click at [380, 270] on textarea "**********" at bounding box center [547, 329] width 779 height 157
click at [443, 274] on textarea "**********" at bounding box center [547, 329] width 779 height 157
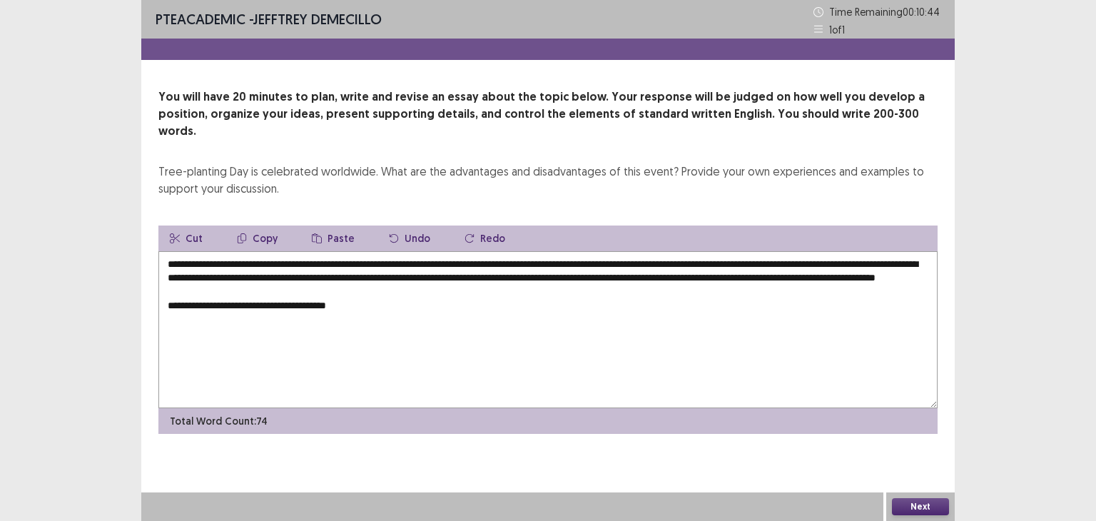
click at [307, 301] on textarea "**********" at bounding box center [547, 329] width 779 height 157
click at [337, 294] on textarea "**********" at bounding box center [547, 329] width 779 height 157
click at [322, 306] on textarea "**********" at bounding box center [547, 329] width 779 height 157
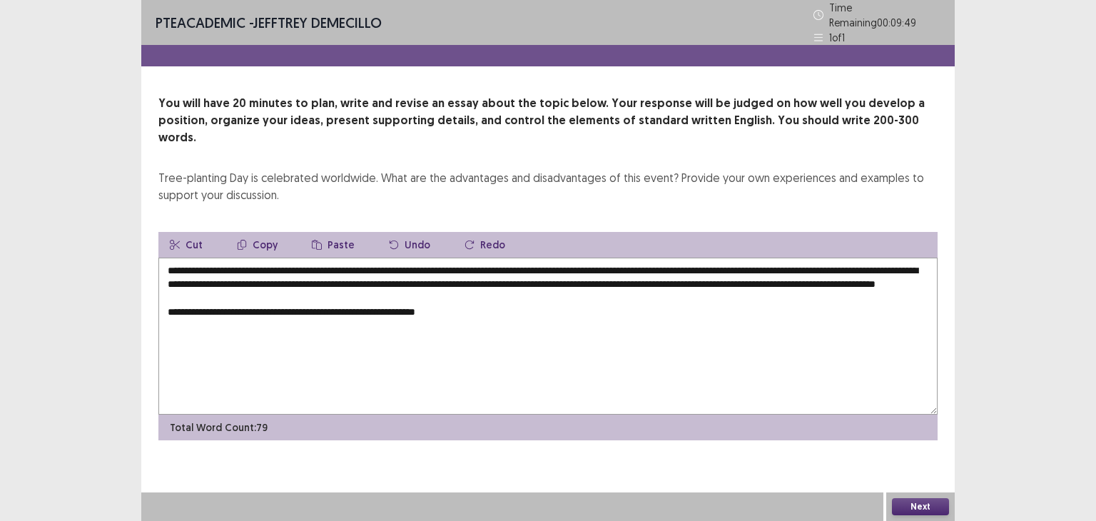
drag, startPoint x: 765, startPoint y: 260, endPoint x: 454, endPoint y: 274, distance: 312.0
click at [454, 274] on textarea "**********" at bounding box center [547, 336] width 779 height 157
drag, startPoint x: 420, startPoint y: 275, endPoint x: 264, endPoint y: 215, distance: 167.1
click at [265, 232] on button "Copy" at bounding box center [256, 245] width 63 height 26
click at [492, 300] on textarea "**********" at bounding box center [547, 336] width 779 height 157
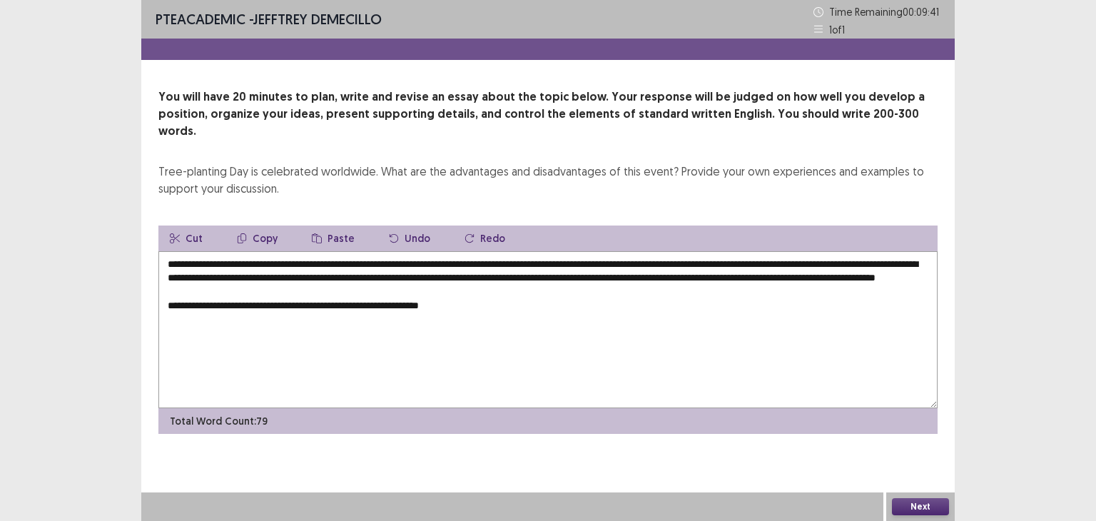
paste textarea "**********"
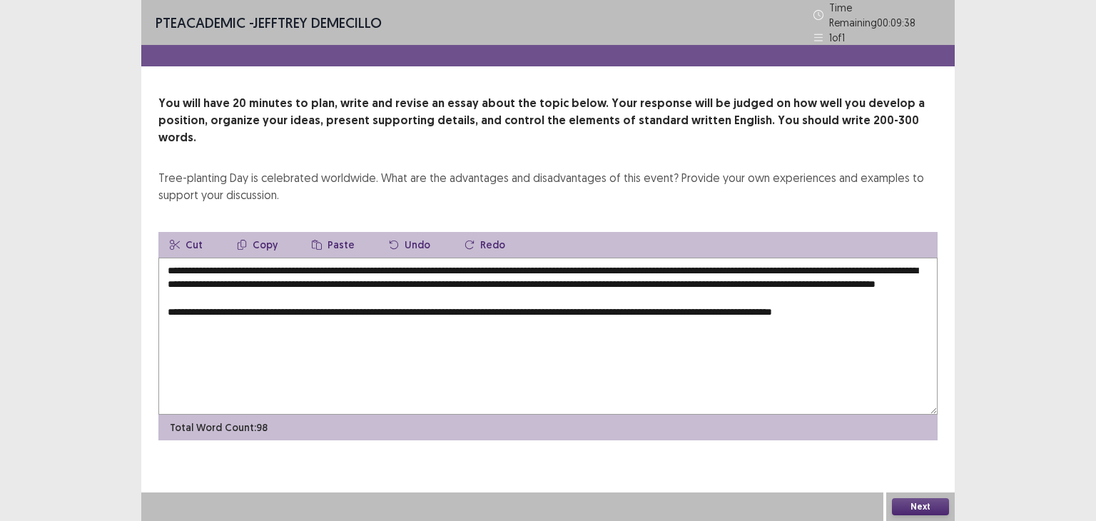
click at [922, 303] on textarea "**********" at bounding box center [547, 336] width 779 height 157
click at [922, 307] on textarea "**********" at bounding box center [547, 336] width 779 height 157
click at [292, 314] on textarea "**********" at bounding box center [547, 336] width 779 height 157
click at [374, 316] on textarea "**********" at bounding box center [547, 336] width 779 height 157
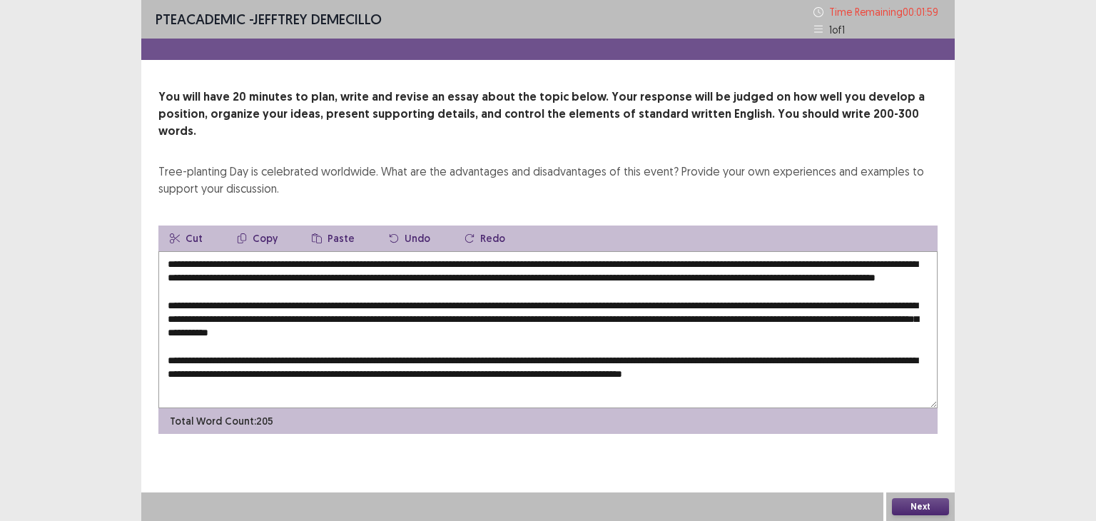
scroll to position [14, 0]
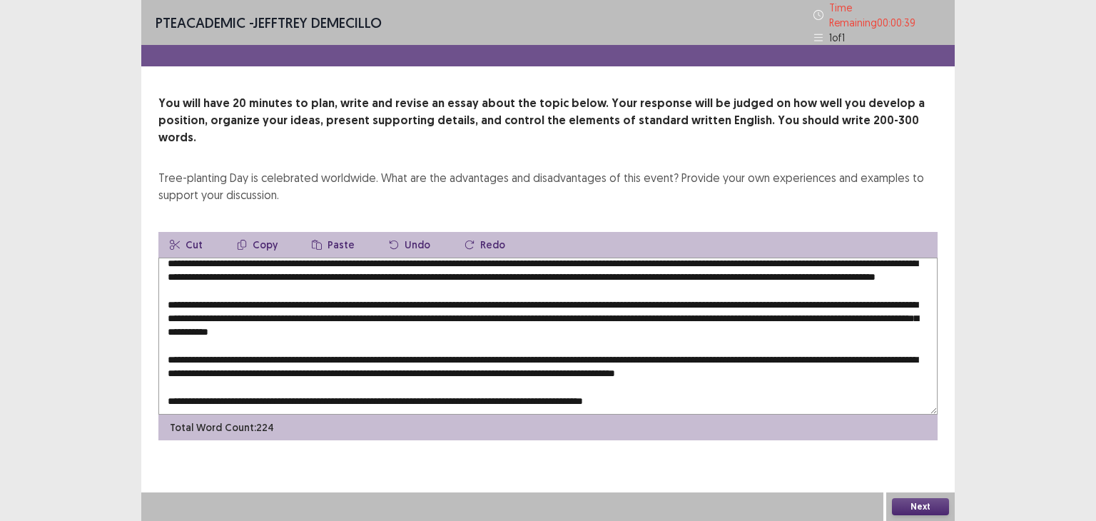
click at [212, 386] on textarea at bounding box center [547, 336] width 779 height 157
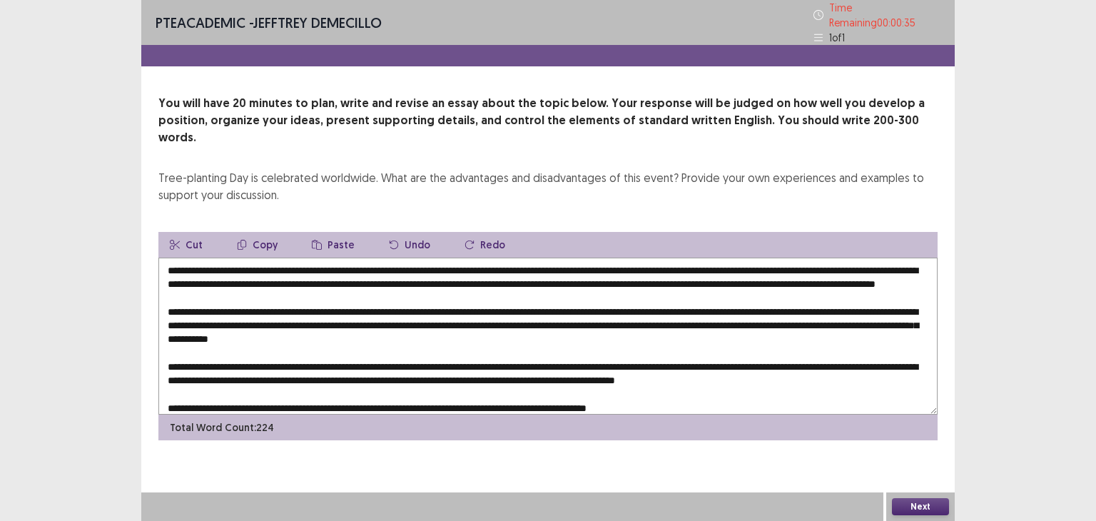
scroll to position [20, 0]
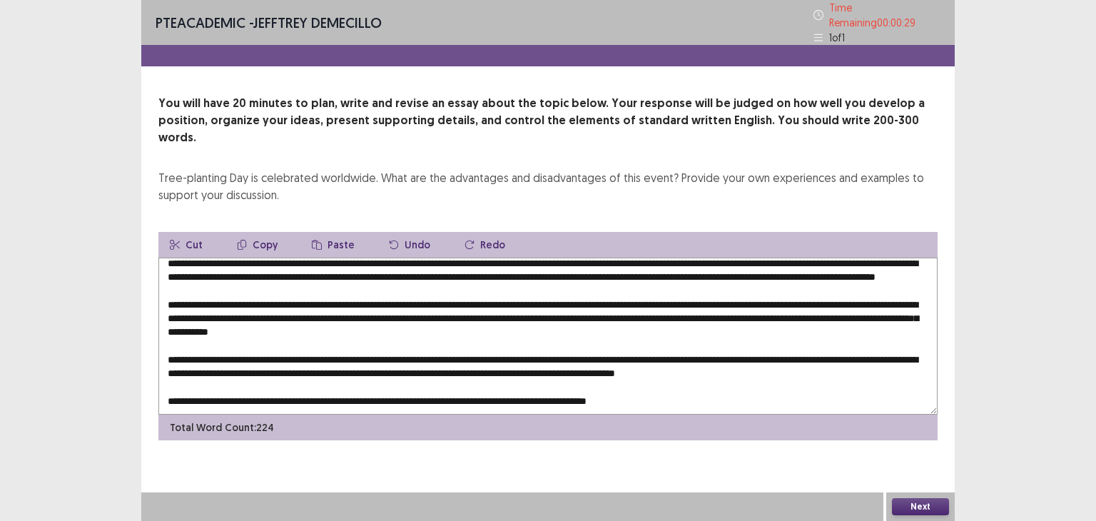
type textarea "**********"
click at [924, 500] on button "Next" at bounding box center [920, 506] width 57 height 17
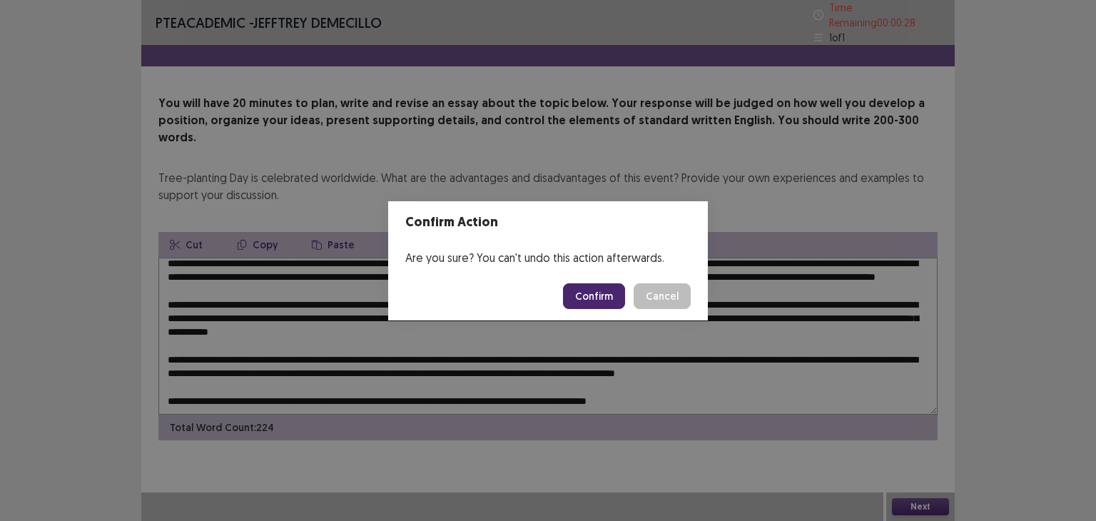
click at [614, 292] on button "Confirm" at bounding box center [594, 296] width 62 height 26
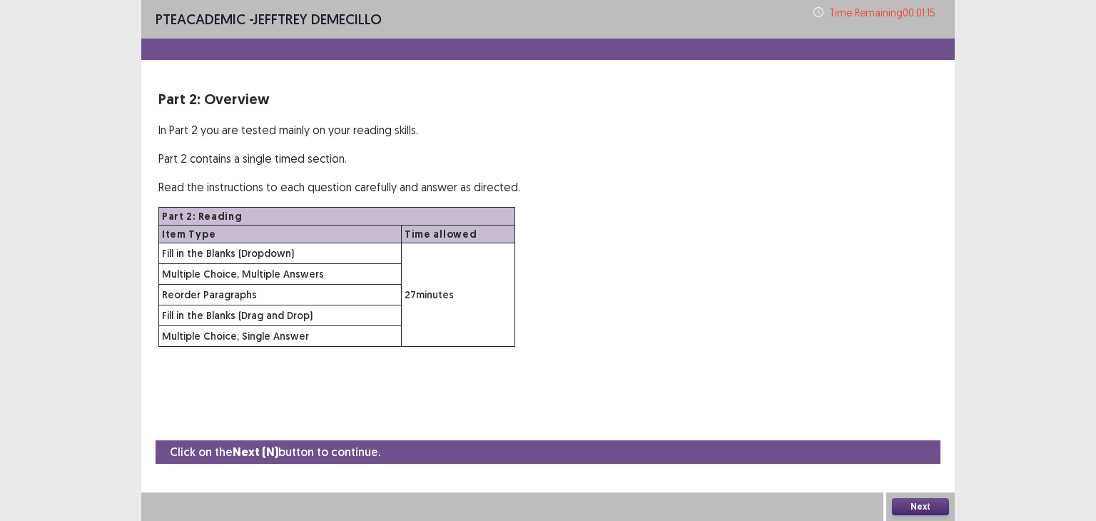
click at [926, 506] on button "Next" at bounding box center [920, 506] width 57 height 17
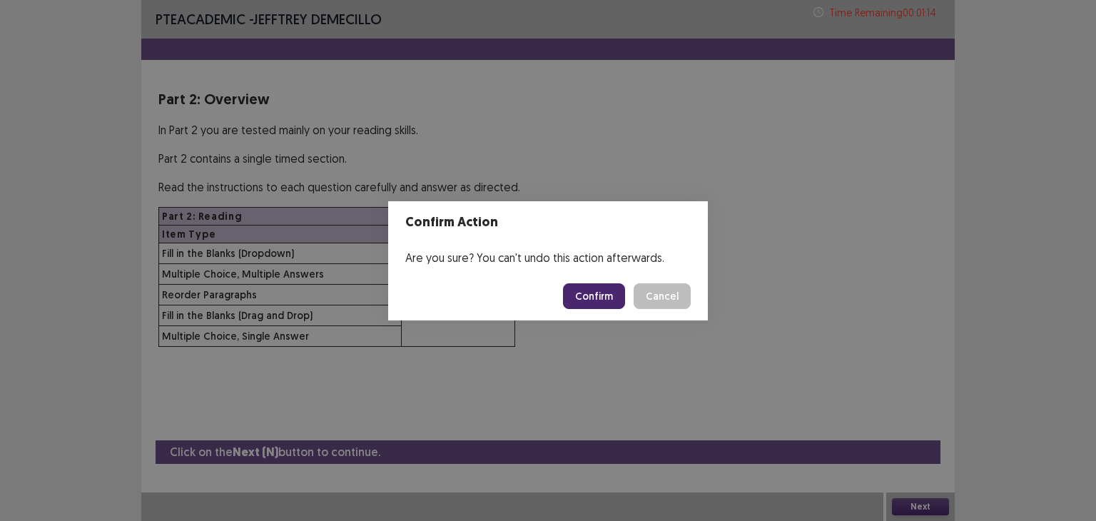
click at [595, 296] on button "Confirm" at bounding box center [594, 296] width 62 height 26
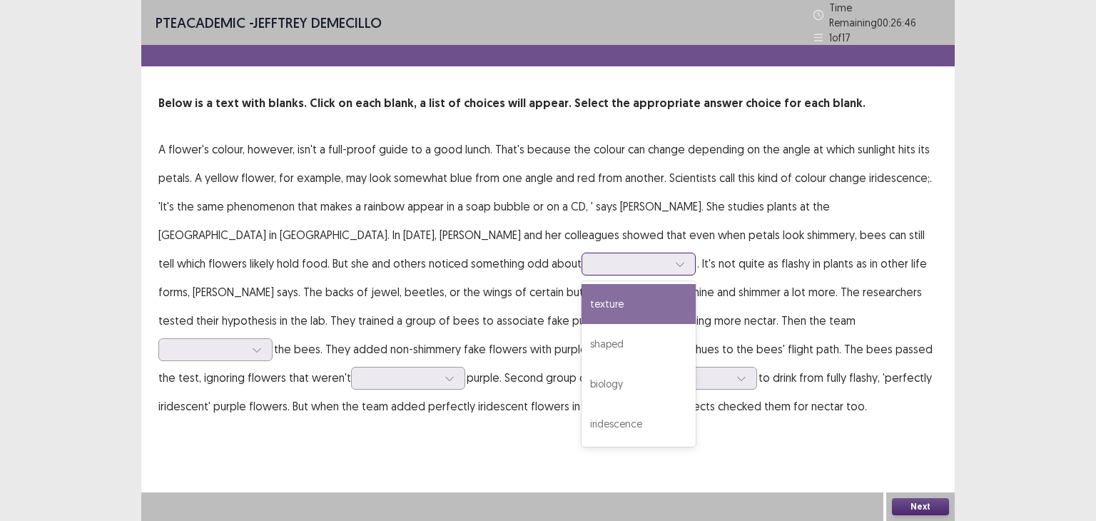
click at [669, 263] on div at bounding box center [679, 263] width 21 height 21
click at [581, 310] on div "texture" at bounding box center [638, 304] width 114 height 40
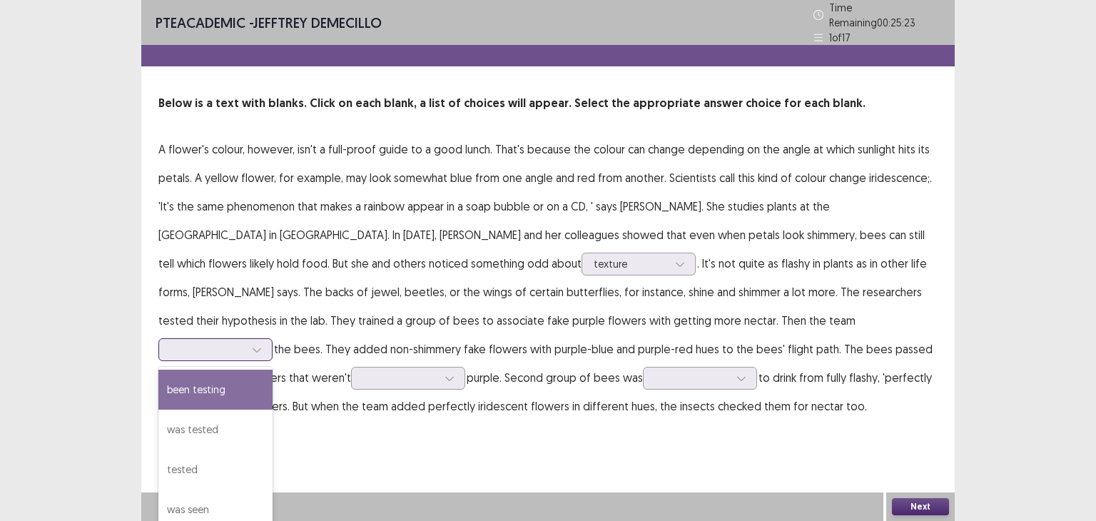
click at [245, 342] on div at bounding box center [207, 349] width 74 height 14
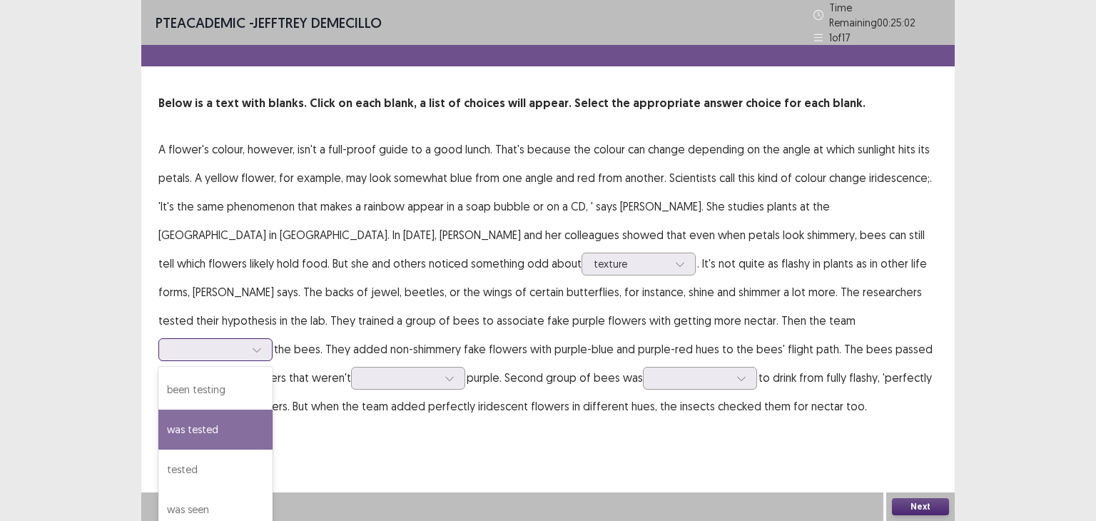
click at [272, 409] on div "was tested" at bounding box center [215, 429] width 114 height 40
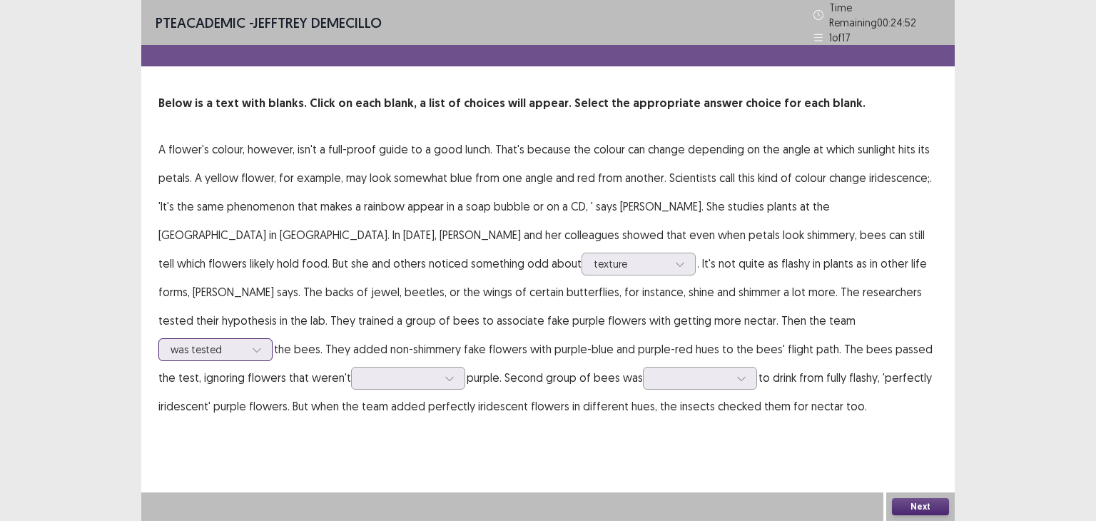
click at [262, 345] on icon at bounding box center [257, 350] width 10 height 10
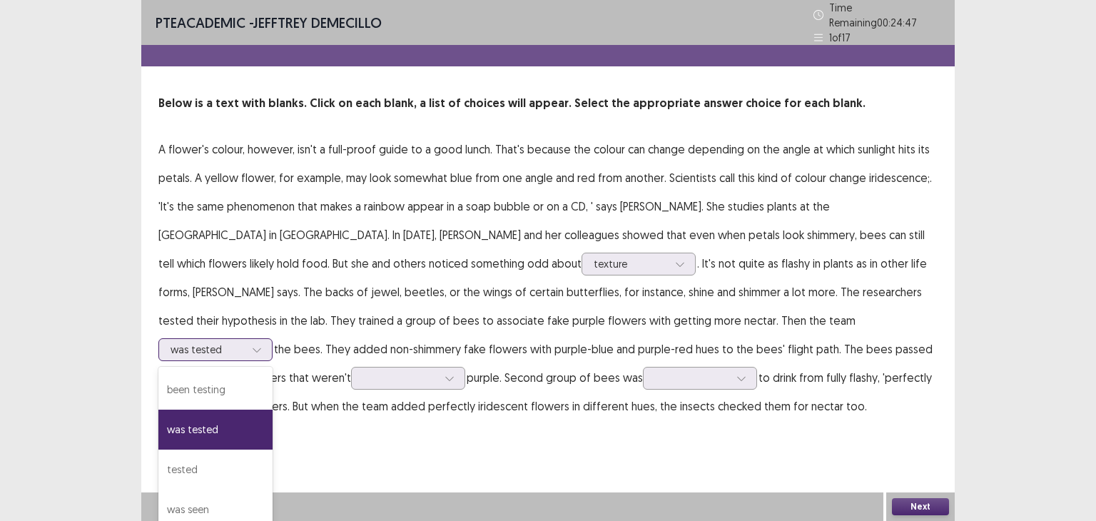
click at [272, 409] on div "was tested" at bounding box center [215, 429] width 114 height 40
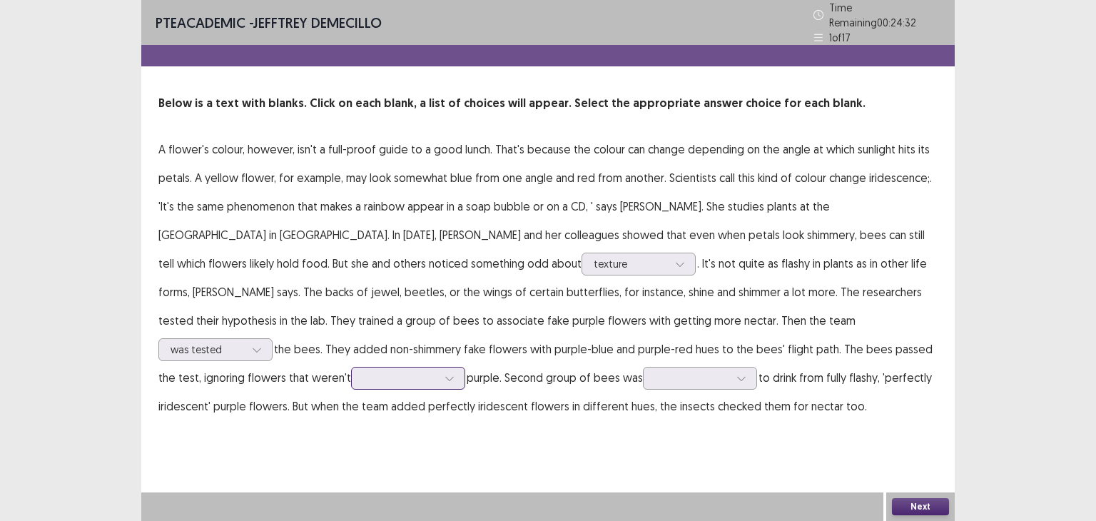
click at [437, 371] on div at bounding box center [400, 378] width 74 height 14
click at [862, 486] on div "PTE academic - [PERSON_NAME] Time Remaining 00 : 24 : 28 1 of 17 Below is a tex…" at bounding box center [547, 260] width 813 height 521
click at [736, 373] on icon at bounding box center [741, 378] width 10 height 10
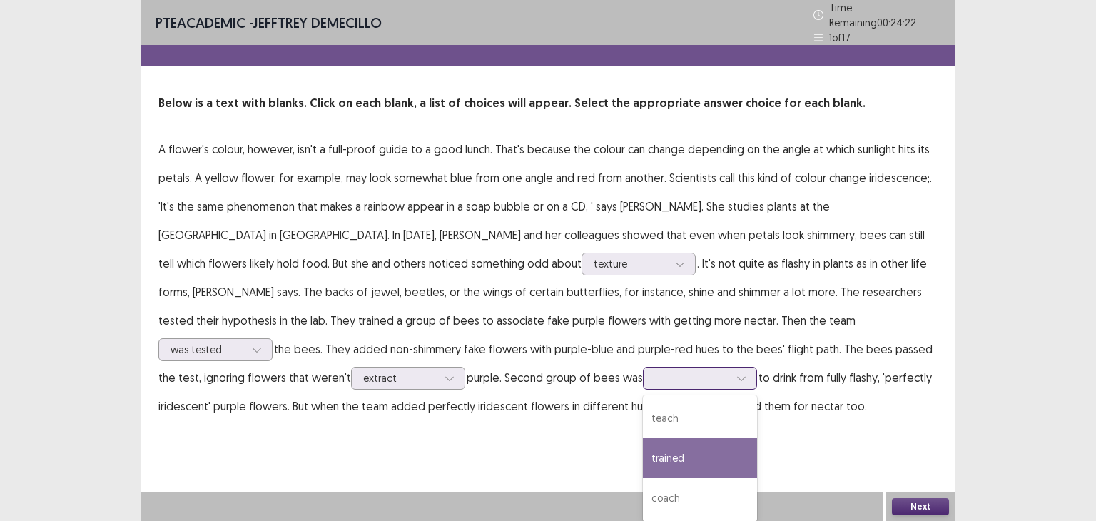
click at [643, 452] on div "trained" at bounding box center [700, 458] width 114 height 40
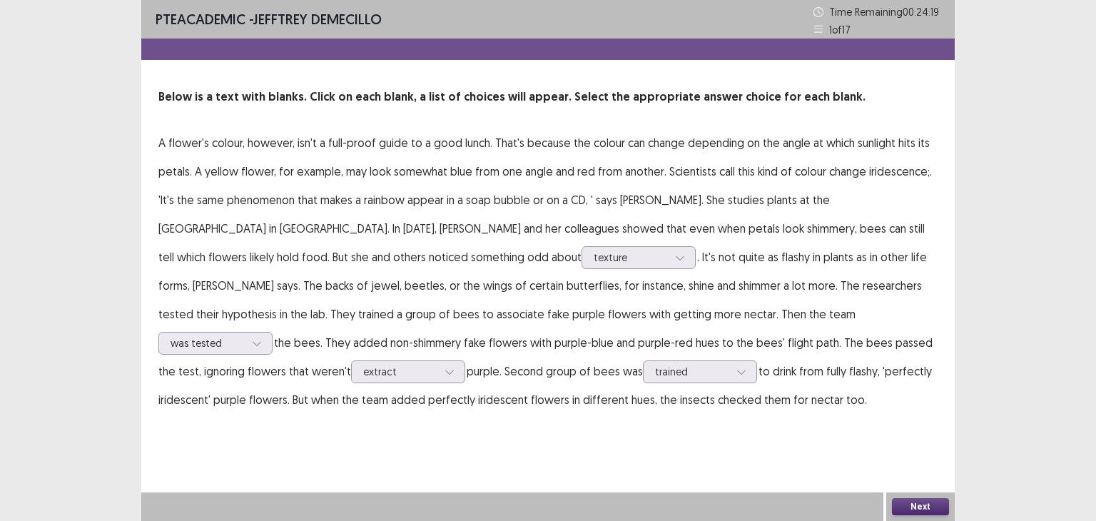
click at [916, 504] on button "Next" at bounding box center [920, 506] width 57 height 17
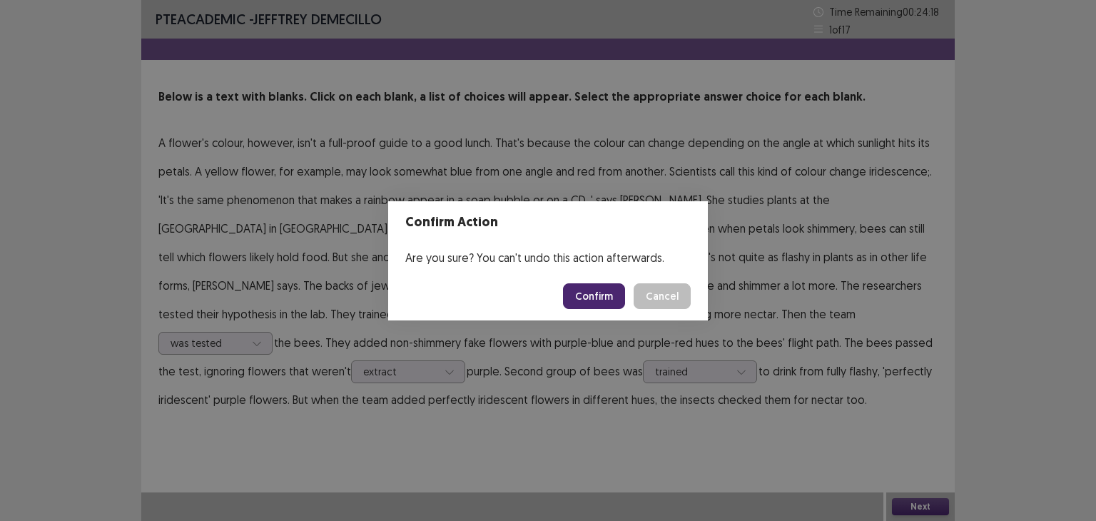
click at [599, 295] on button "Confirm" at bounding box center [594, 296] width 62 height 26
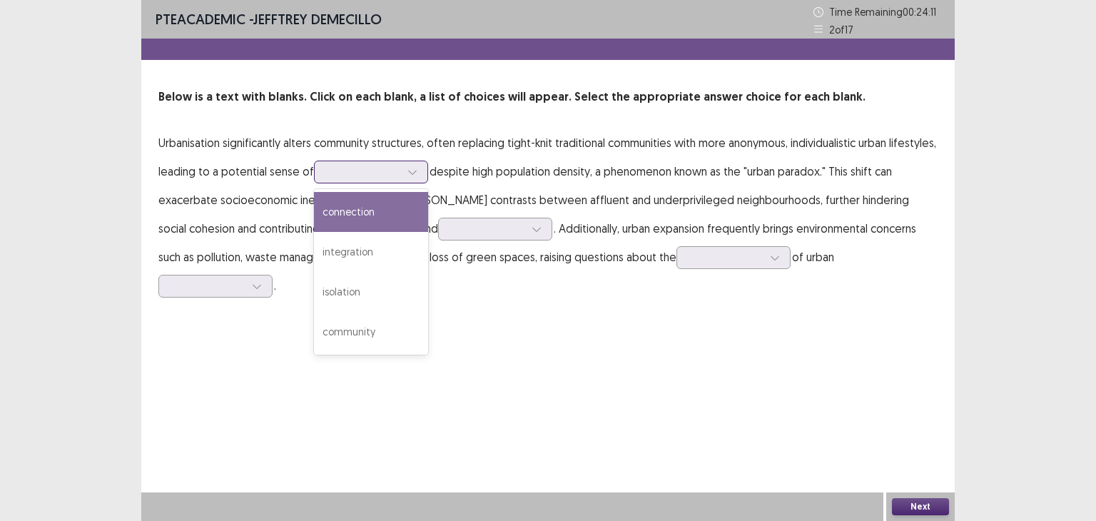
click at [397, 177] on div at bounding box center [363, 172] width 74 height 14
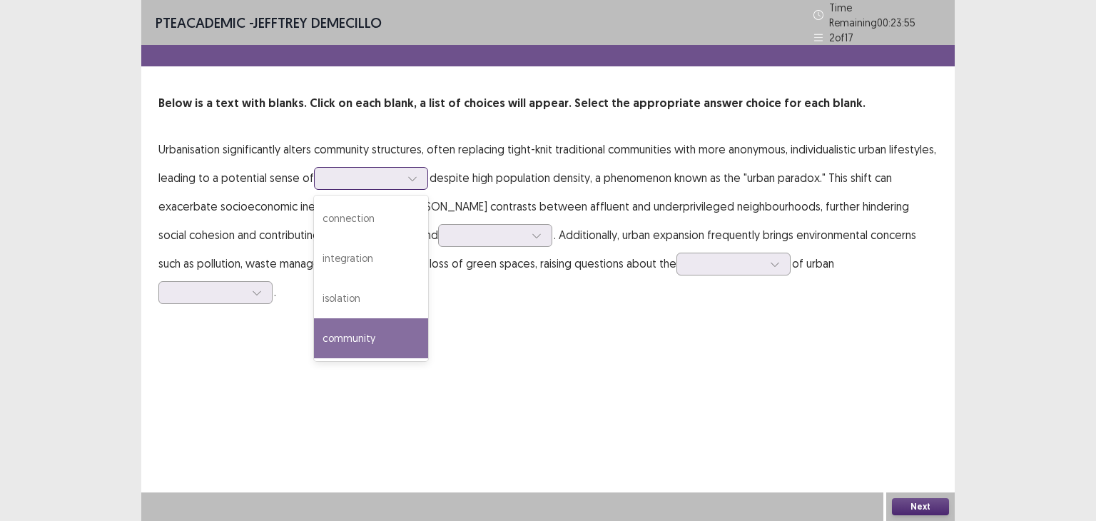
click at [370, 330] on div "community" at bounding box center [371, 338] width 114 height 40
click at [372, 171] on div at bounding box center [363, 178] width 74 height 14
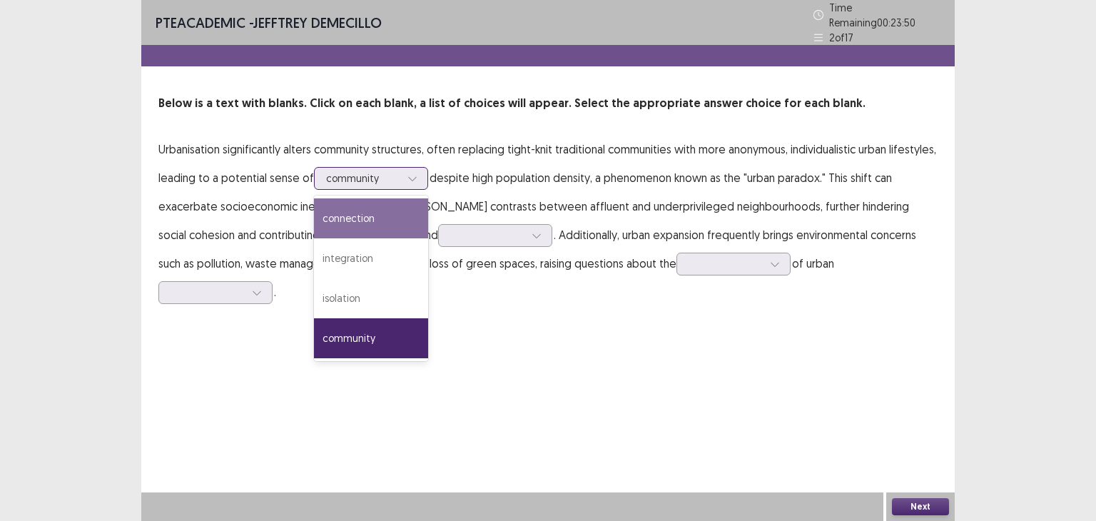
click at [392, 222] on div "connection" at bounding box center [371, 218] width 114 height 40
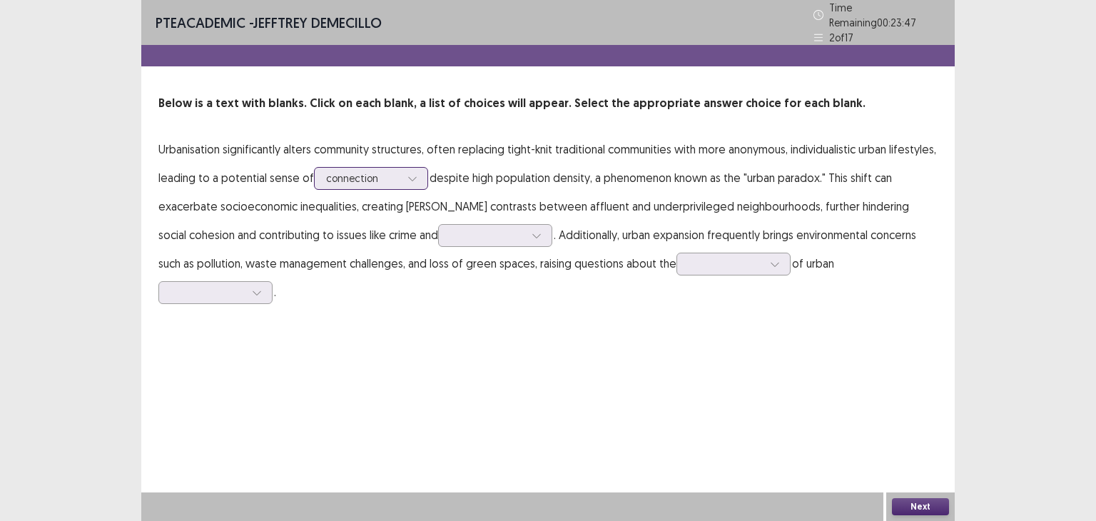
click at [385, 171] on div at bounding box center [363, 178] width 74 height 14
click at [521, 165] on p "Urbanisation significantly alters community structures, often replacing tight-k…" at bounding box center [547, 220] width 779 height 171
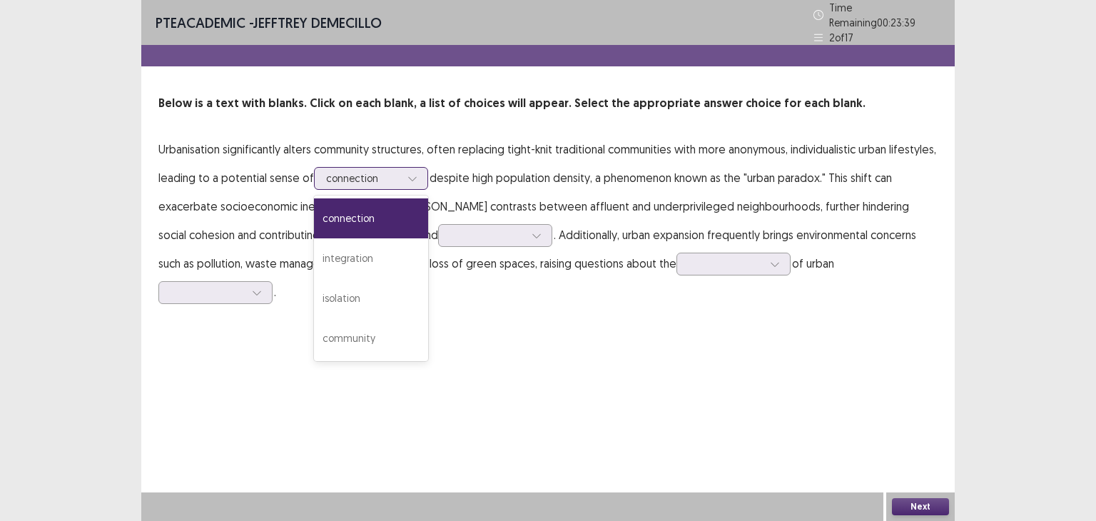
click at [369, 171] on div at bounding box center [363, 178] width 74 height 14
click at [379, 330] on div "community" at bounding box center [371, 338] width 114 height 40
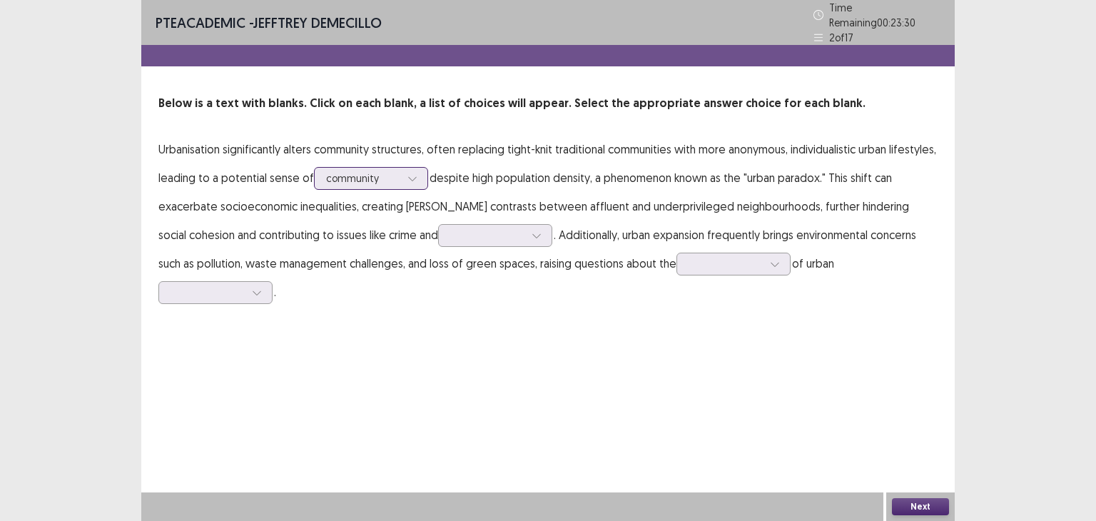
click at [413, 175] on icon at bounding box center [412, 178] width 10 height 10
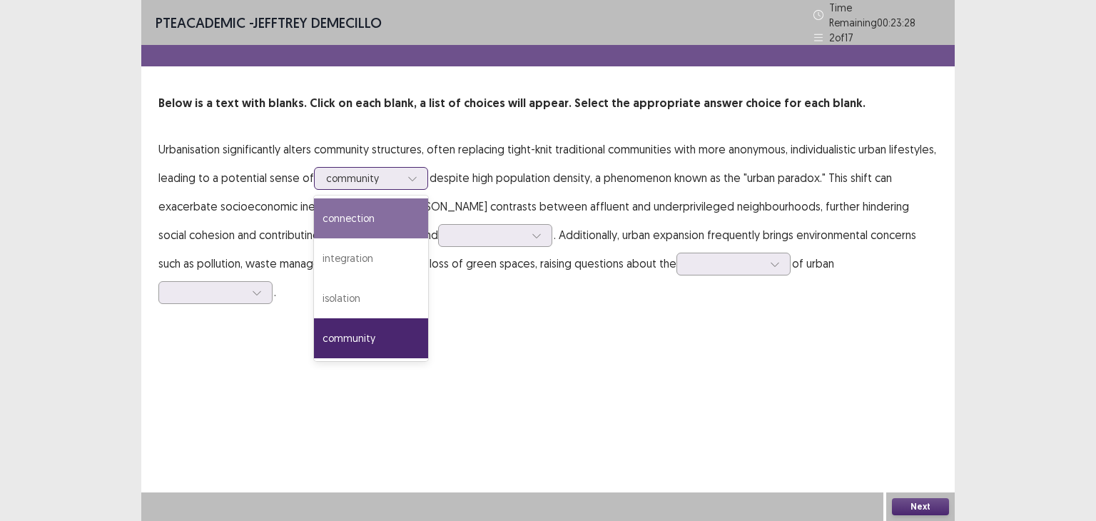
click at [381, 226] on div "connection" at bounding box center [371, 218] width 114 height 40
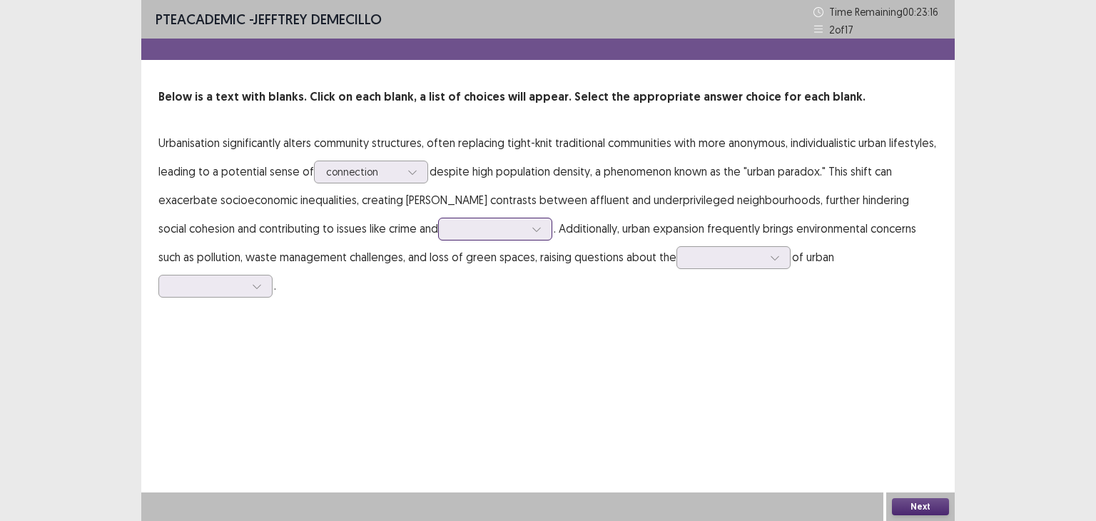
click at [450, 228] on div at bounding box center [487, 229] width 74 height 14
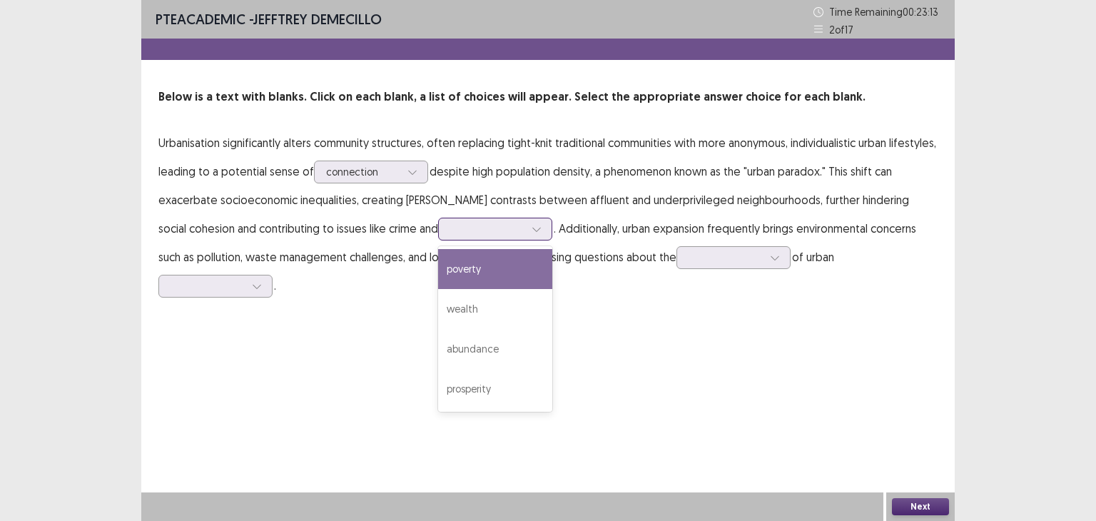
click at [439, 266] on div "poverty" at bounding box center [495, 269] width 114 height 40
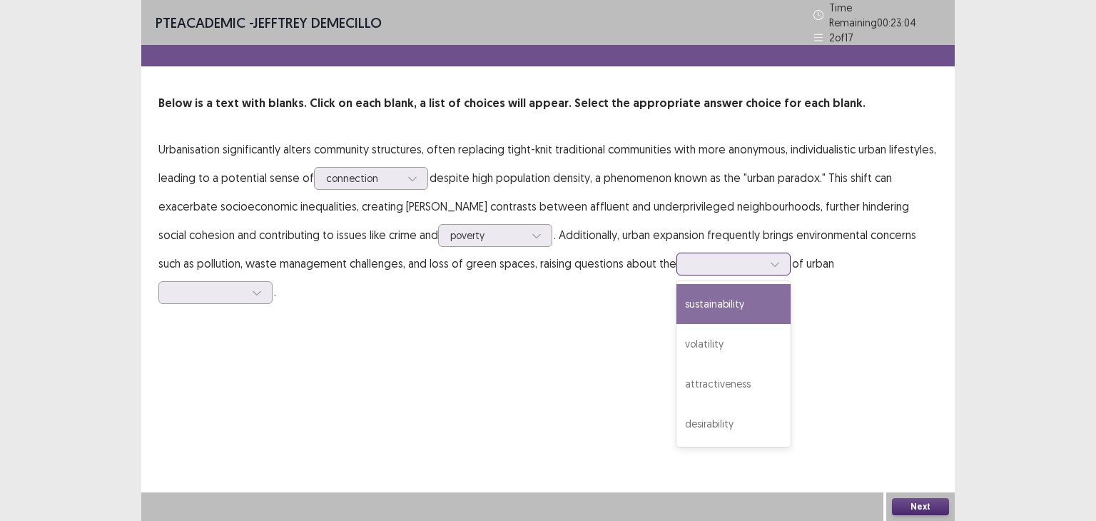
click at [688, 257] on div at bounding box center [725, 264] width 74 height 14
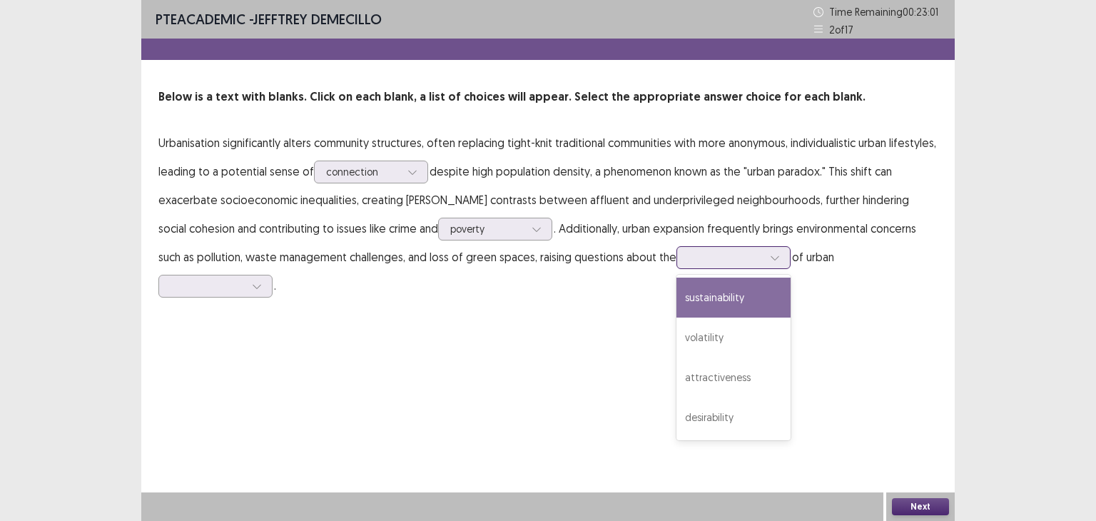
click at [676, 295] on div "sustainability" at bounding box center [733, 297] width 114 height 40
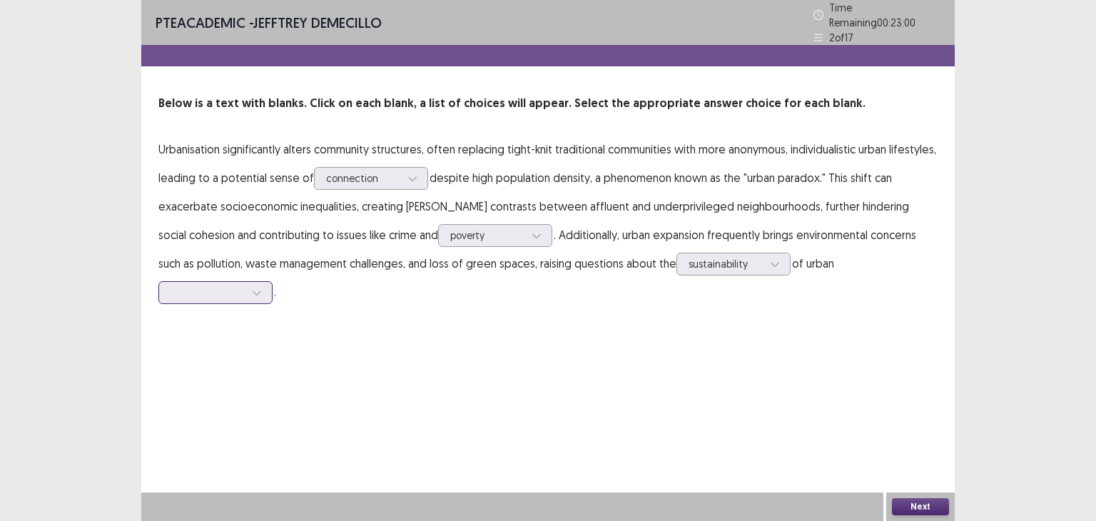
click at [245, 285] on div at bounding box center [207, 292] width 74 height 14
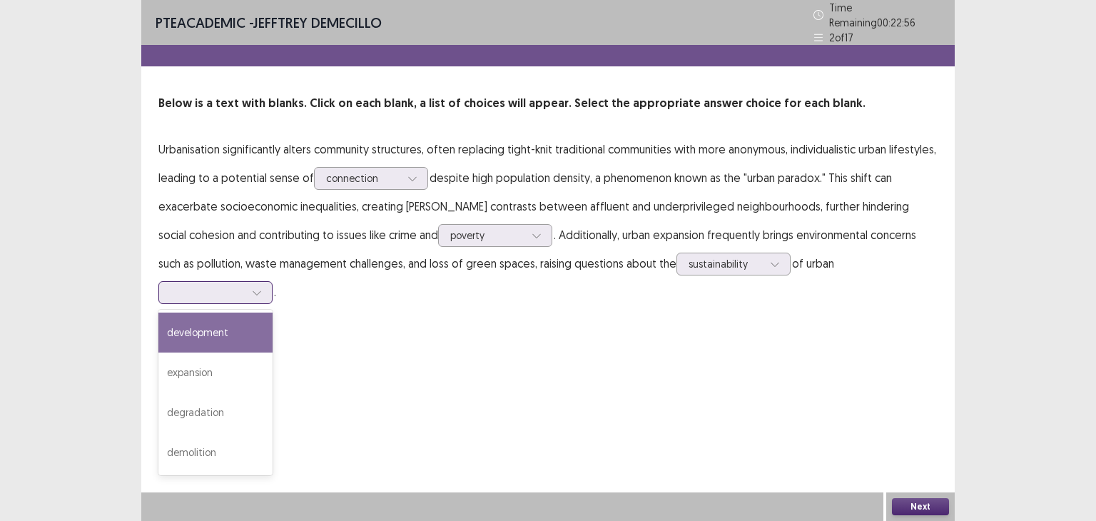
click at [272, 312] on div "development" at bounding box center [215, 332] width 114 height 40
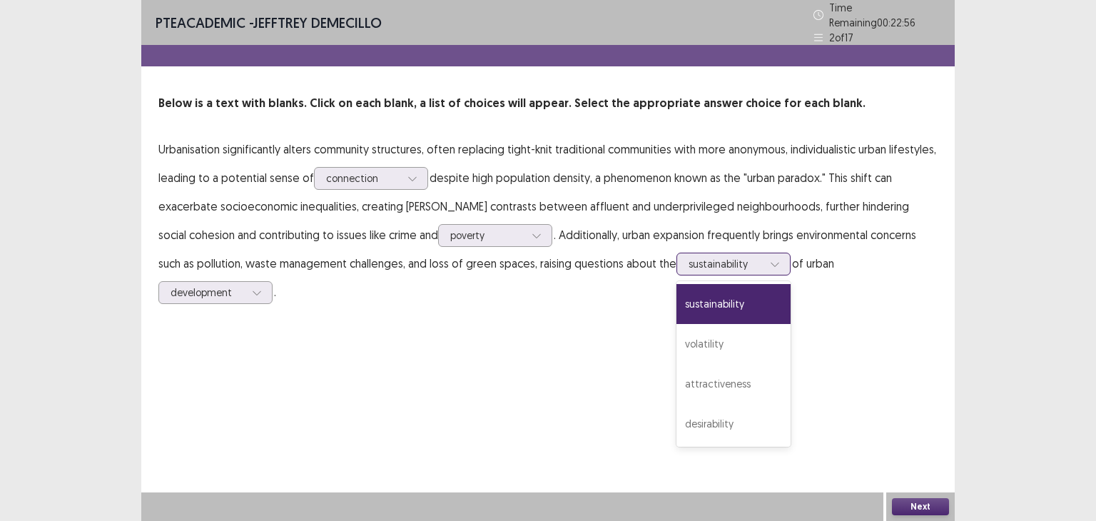
click at [688, 257] on div at bounding box center [725, 264] width 74 height 14
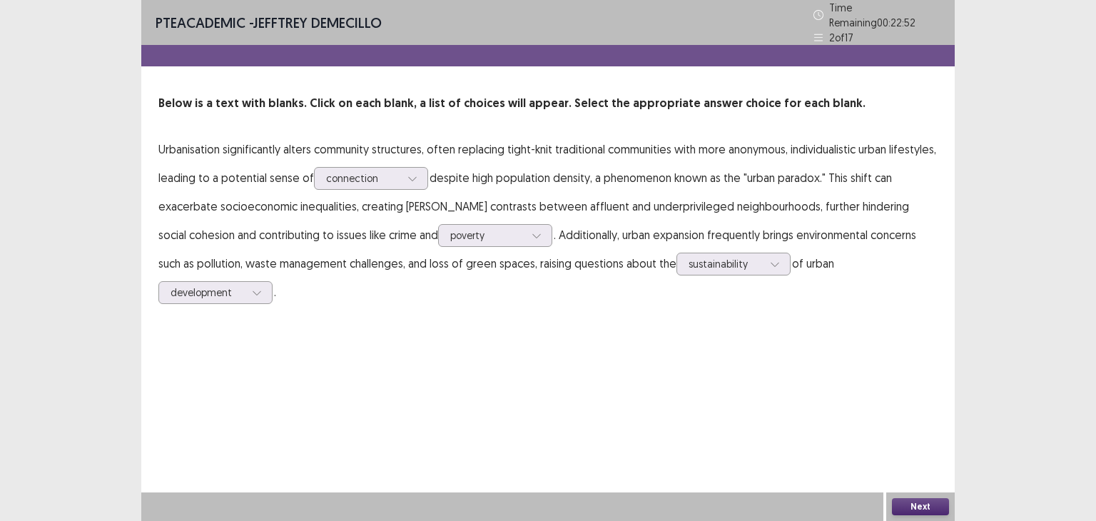
click at [914, 504] on button "Next" at bounding box center [920, 506] width 57 height 17
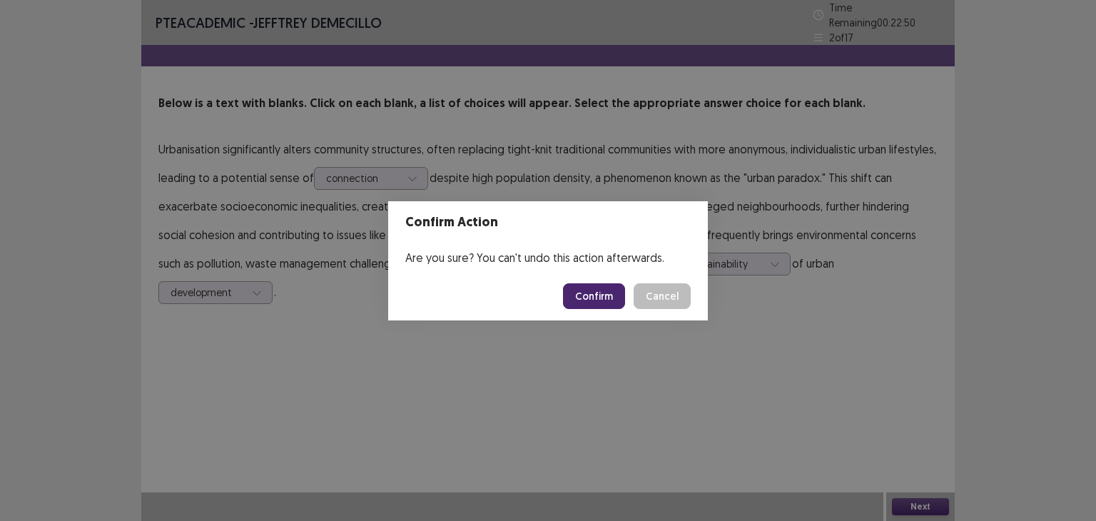
click at [593, 303] on button "Confirm" at bounding box center [594, 296] width 62 height 26
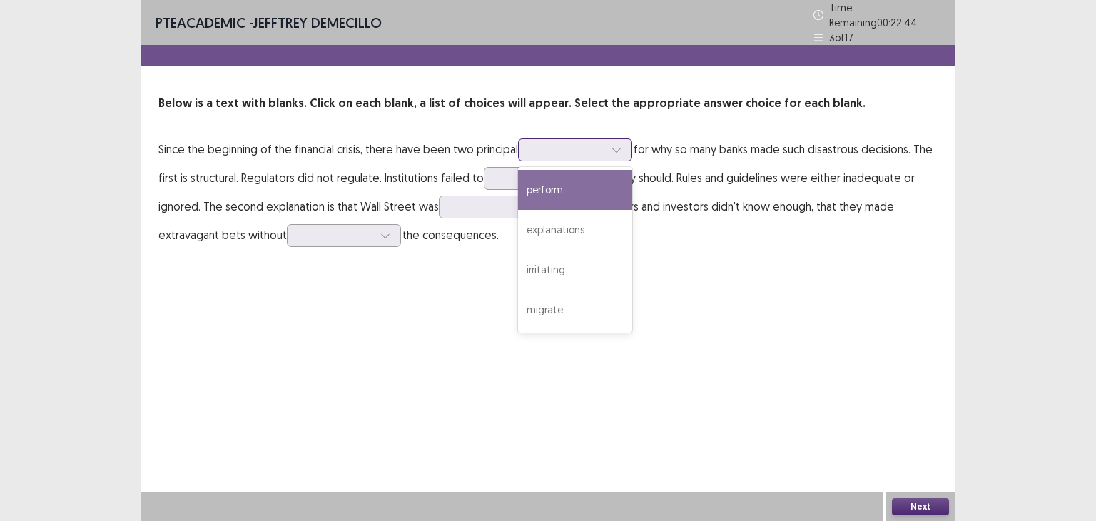
click at [586, 143] on div at bounding box center [567, 150] width 74 height 14
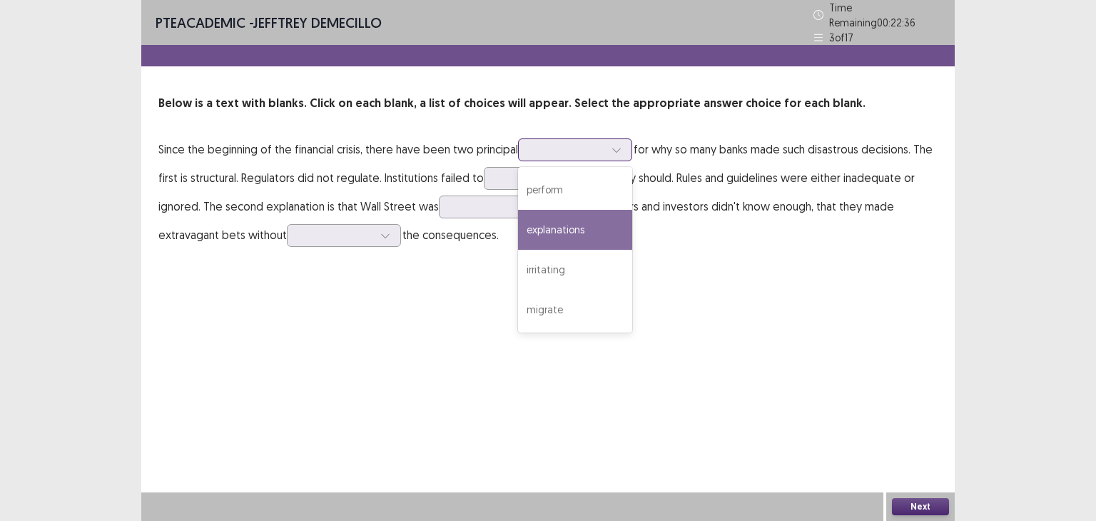
click at [595, 229] on div "explanations" at bounding box center [575, 230] width 114 height 40
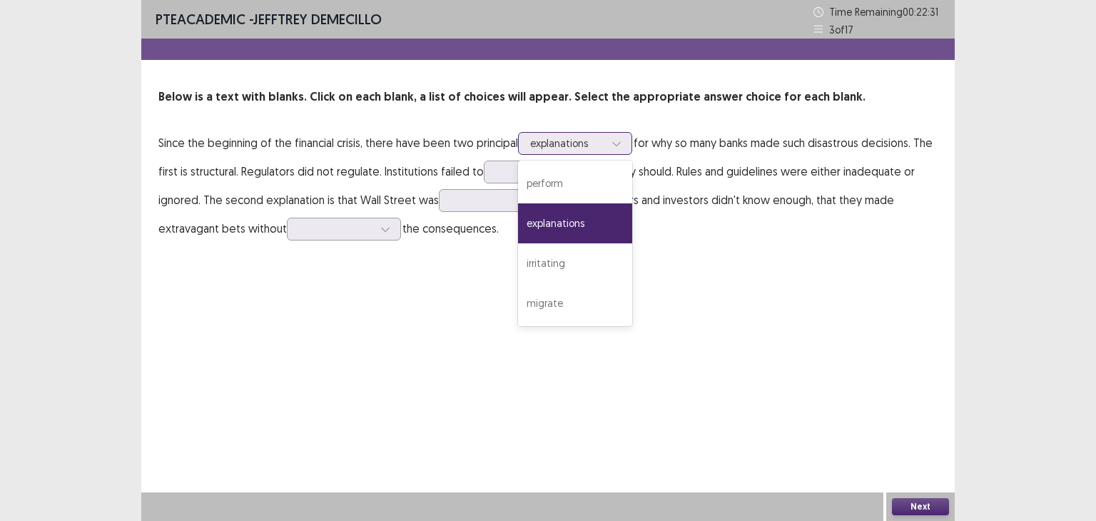
click at [542, 143] on div at bounding box center [567, 143] width 74 height 14
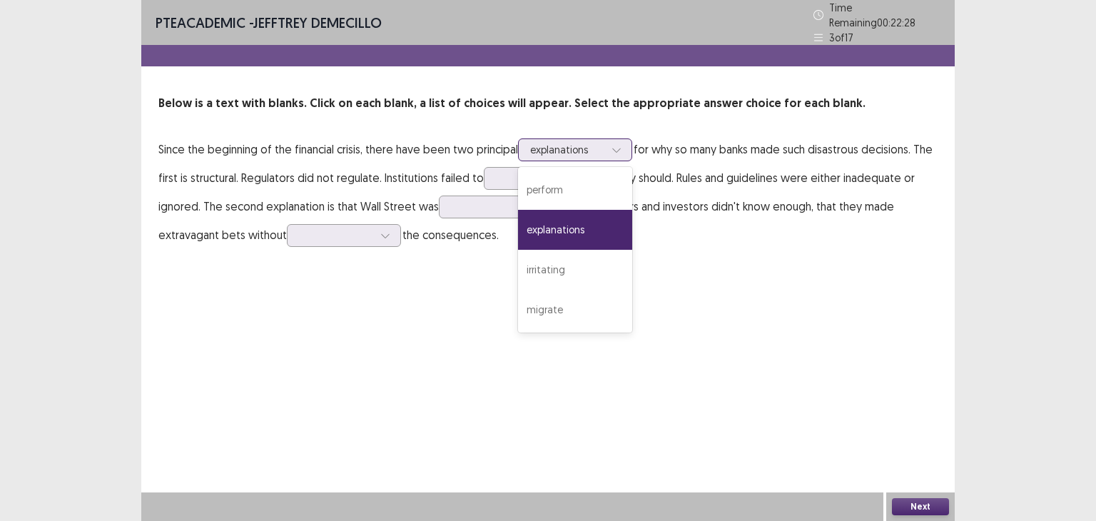
click at [559, 220] on div "explanations" at bounding box center [575, 230] width 114 height 40
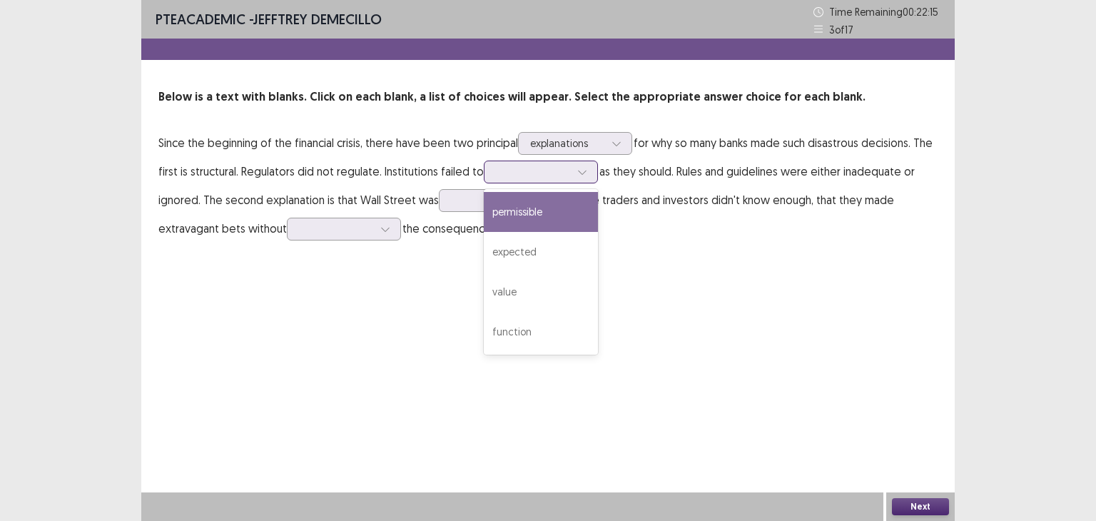
click at [564, 176] on div at bounding box center [533, 172] width 74 height 14
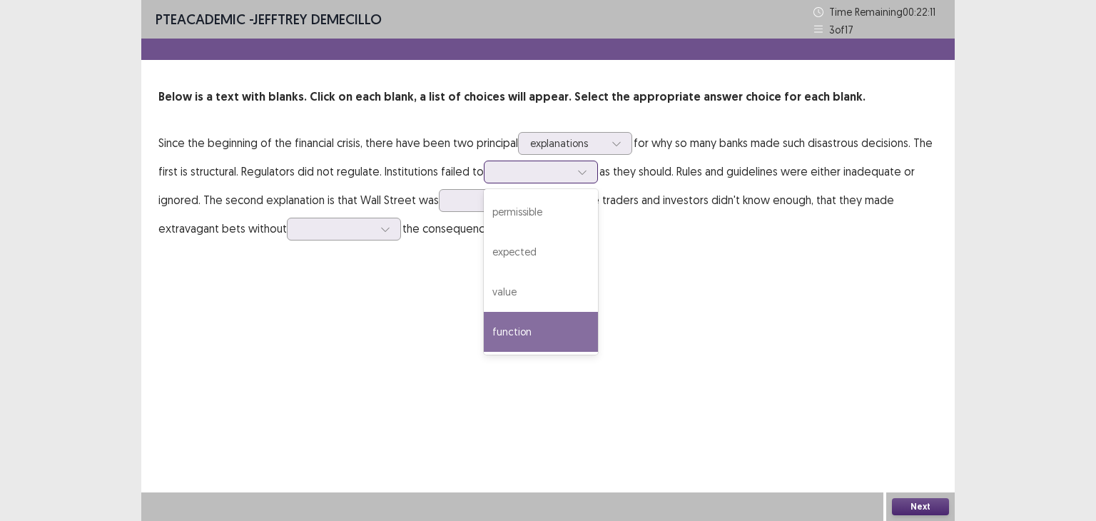
click at [523, 334] on div "function" at bounding box center [541, 332] width 114 height 40
click at [523, 334] on div "PTE academic - [PERSON_NAME] Time Remaining 00 : 22 : 11 3 of 17 Below is a tex…" at bounding box center [547, 260] width 813 height 521
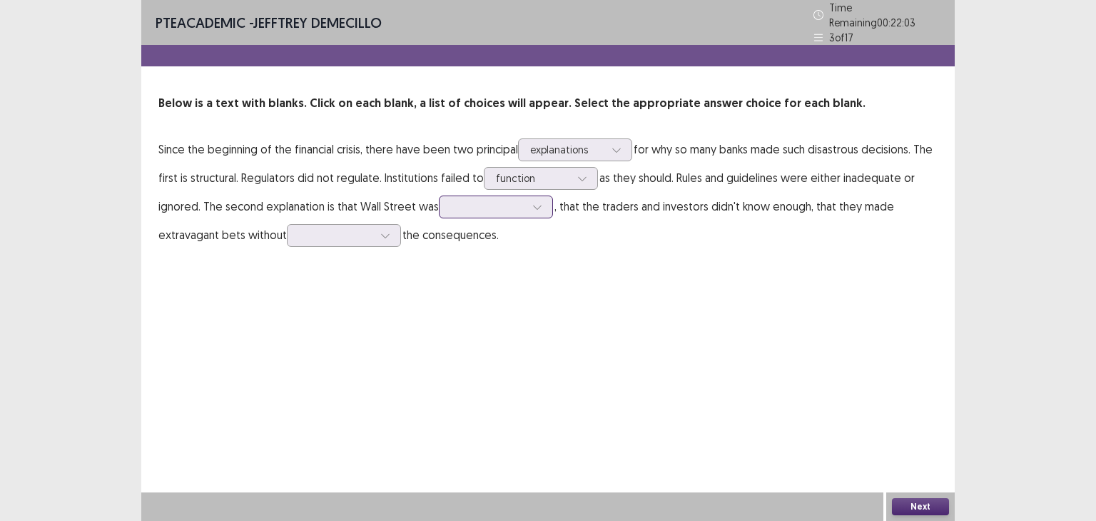
click at [527, 203] on div at bounding box center [536, 206] width 21 height 21
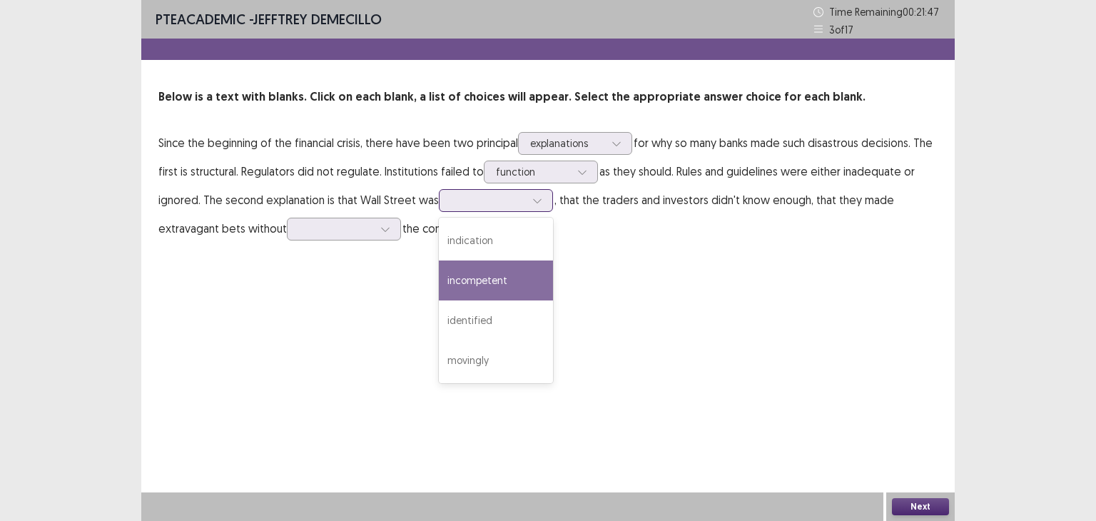
click at [511, 277] on div "incompetent" at bounding box center [496, 280] width 114 height 40
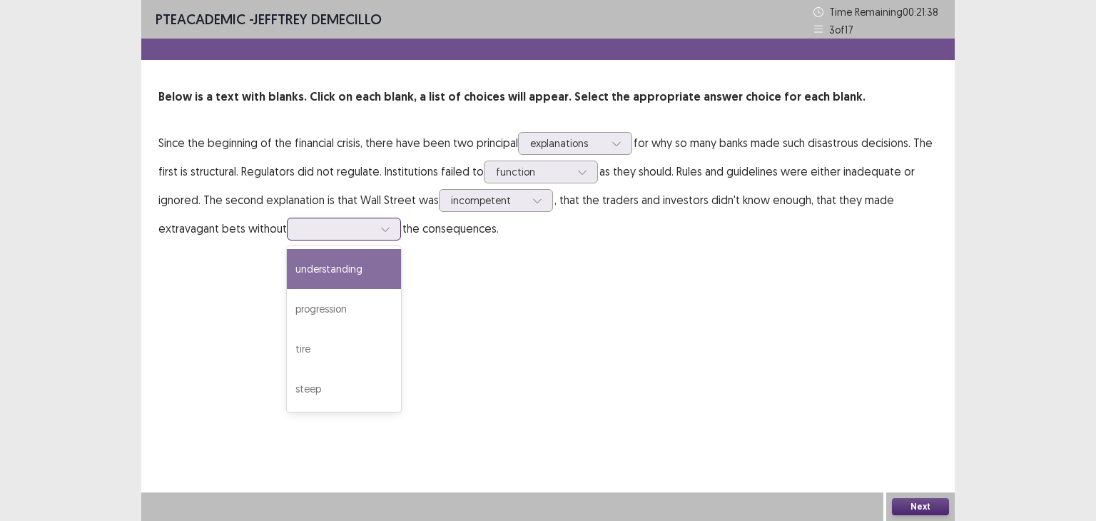
click at [374, 229] on div at bounding box center [384, 228] width 21 height 21
click at [368, 258] on div "understanding" at bounding box center [344, 269] width 114 height 40
click at [393, 232] on div at bounding box center [384, 228] width 21 height 21
click at [364, 263] on div "understanding" at bounding box center [344, 269] width 114 height 40
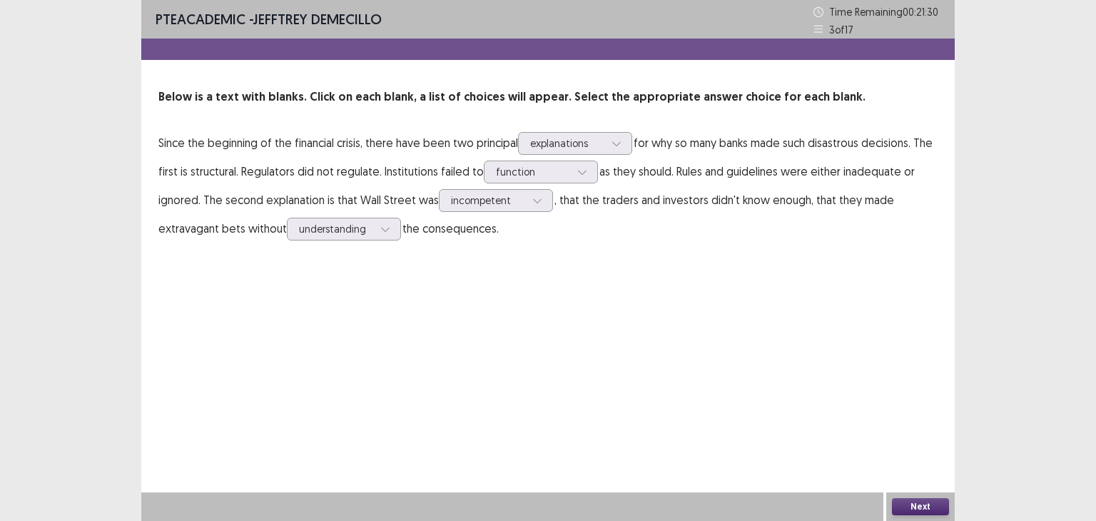
click at [905, 501] on button "Next" at bounding box center [920, 506] width 57 height 17
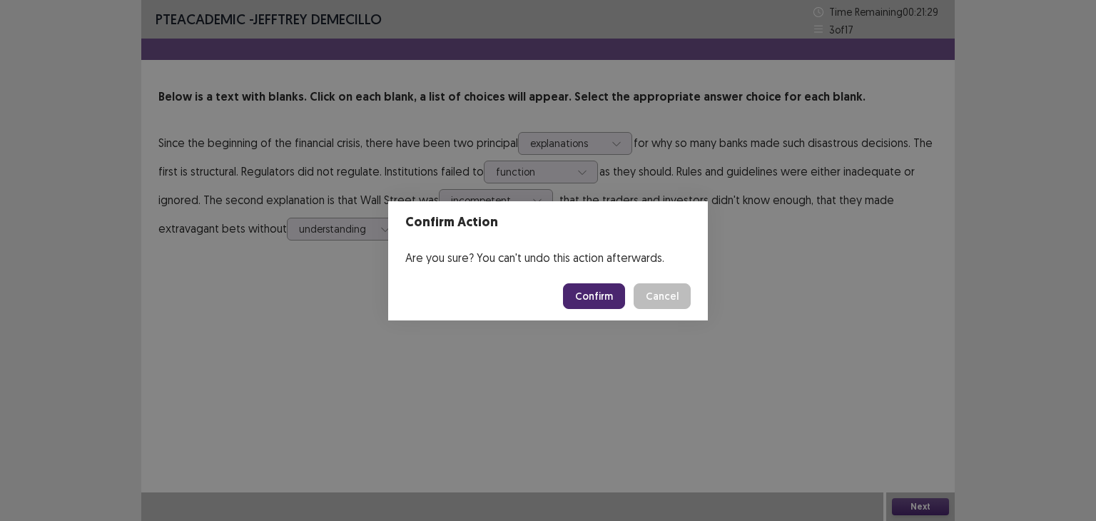
click at [590, 300] on button "Confirm" at bounding box center [594, 296] width 62 height 26
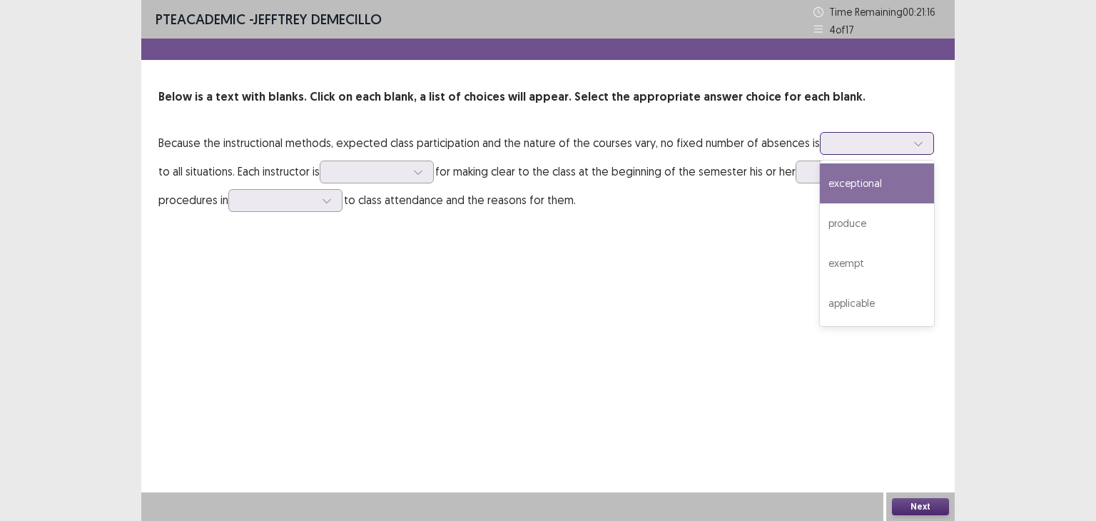
click at [852, 146] on div at bounding box center [869, 143] width 74 height 14
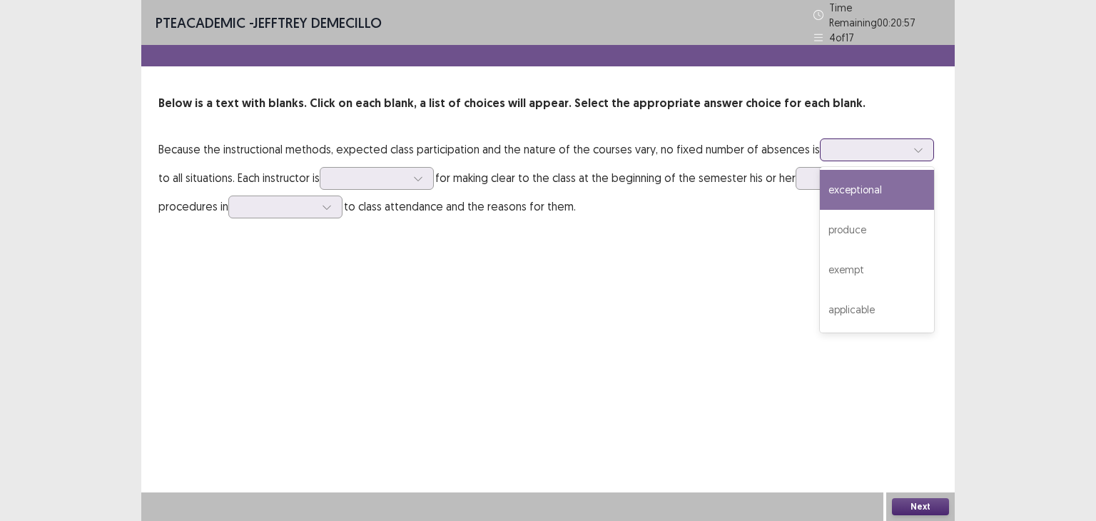
click at [854, 178] on div "exceptional" at bounding box center [877, 190] width 114 height 40
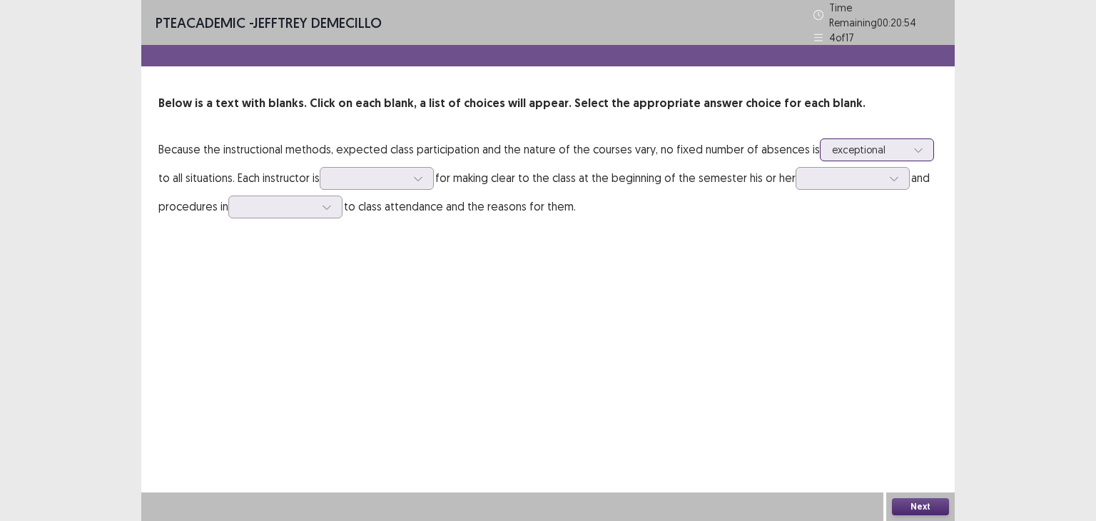
click at [896, 146] on div at bounding box center [869, 150] width 74 height 14
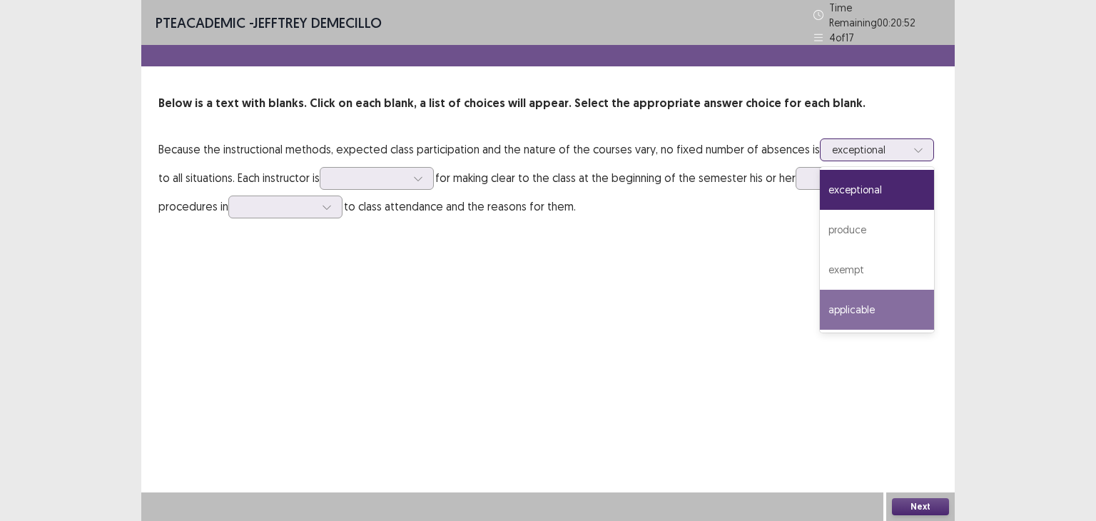
drag, startPoint x: 870, startPoint y: 297, endPoint x: 834, endPoint y: 285, distance: 38.6
click at [870, 297] on div "applicable" at bounding box center [877, 310] width 114 height 40
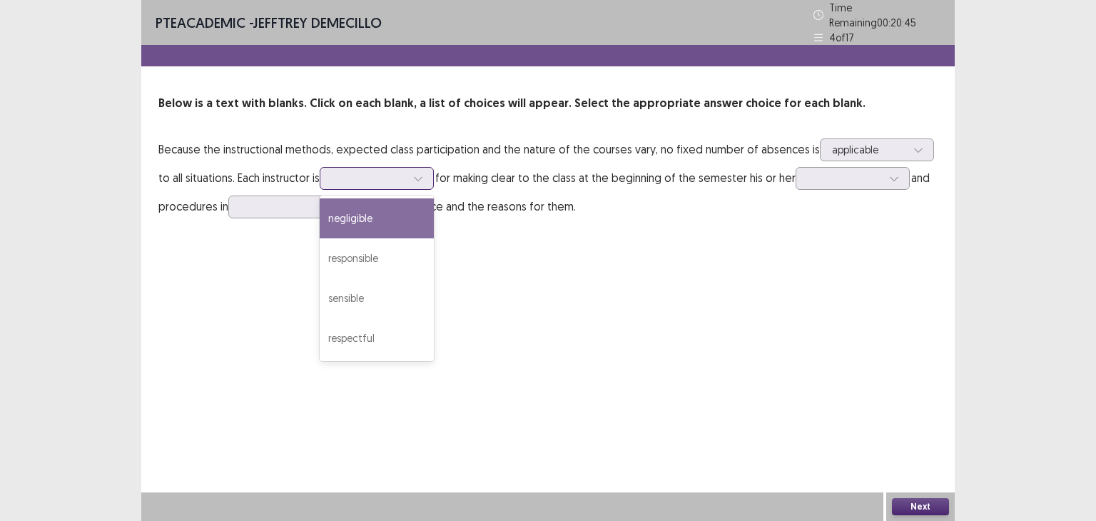
click at [414, 168] on div at bounding box center [417, 178] width 21 height 21
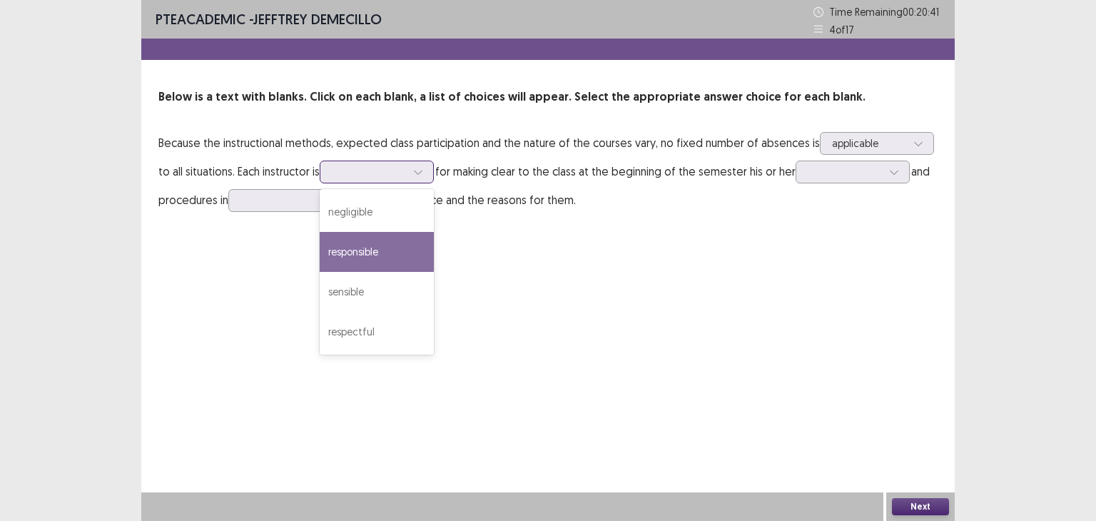
click at [394, 245] on div "responsible" at bounding box center [377, 252] width 114 height 40
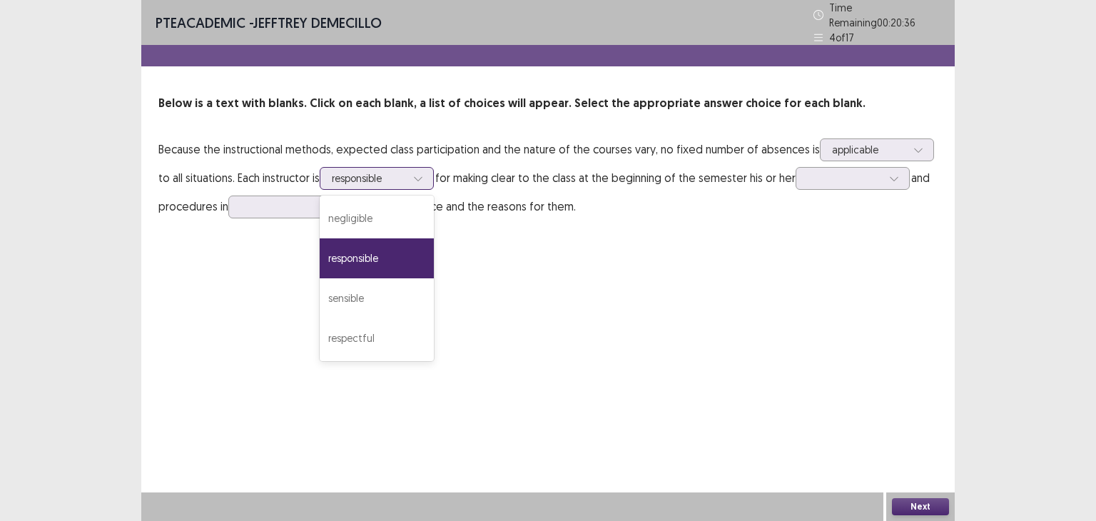
click at [404, 171] on div at bounding box center [369, 178] width 74 height 14
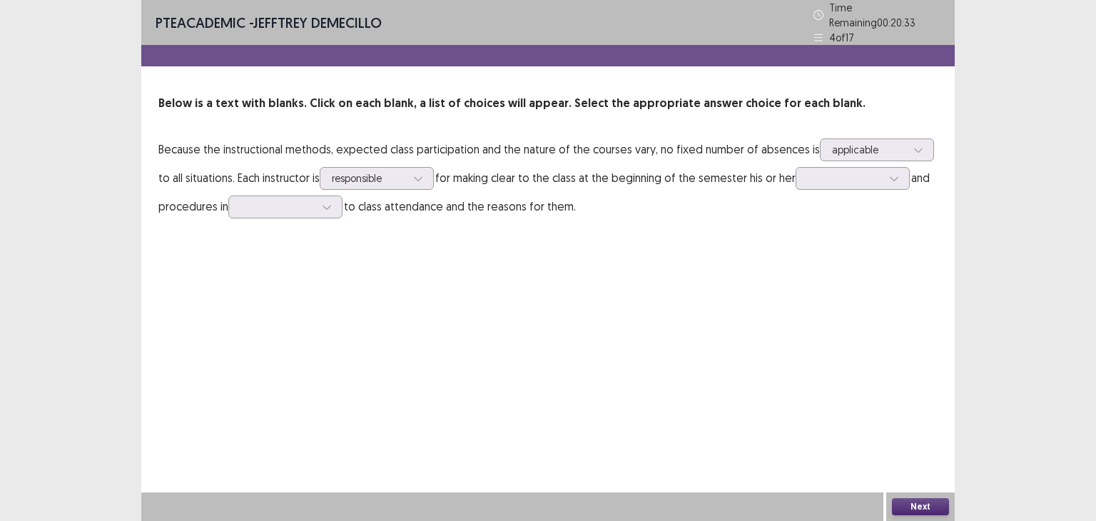
click at [730, 237] on div "PTE academic - [PERSON_NAME] Time Remaining 00 : 20 : 33 4 of 17 Below is a tex…" at bounding box center [547, 124] width 813 height 249
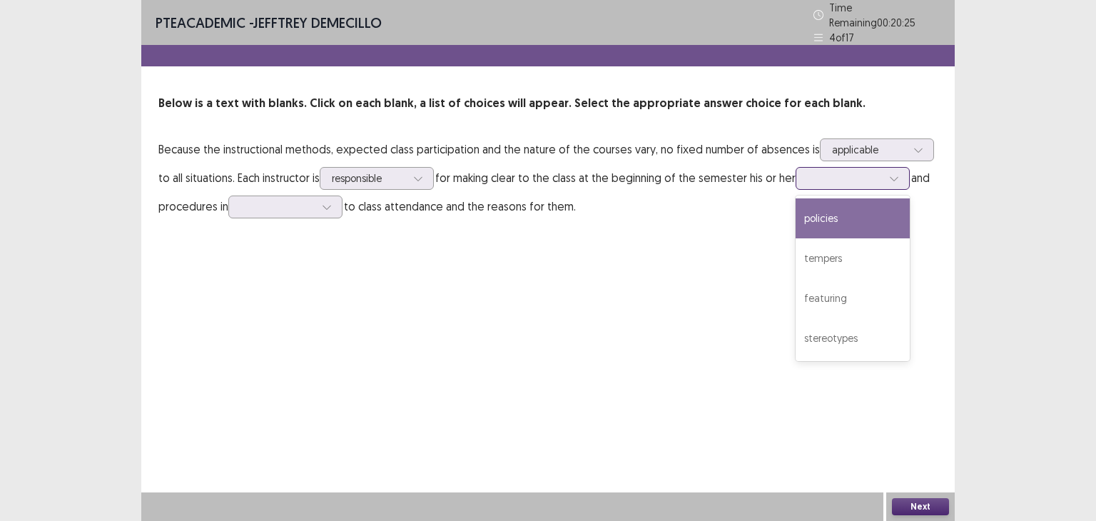
click at [874, 173] on div at bounding box center [844, 178] width 74 height 14
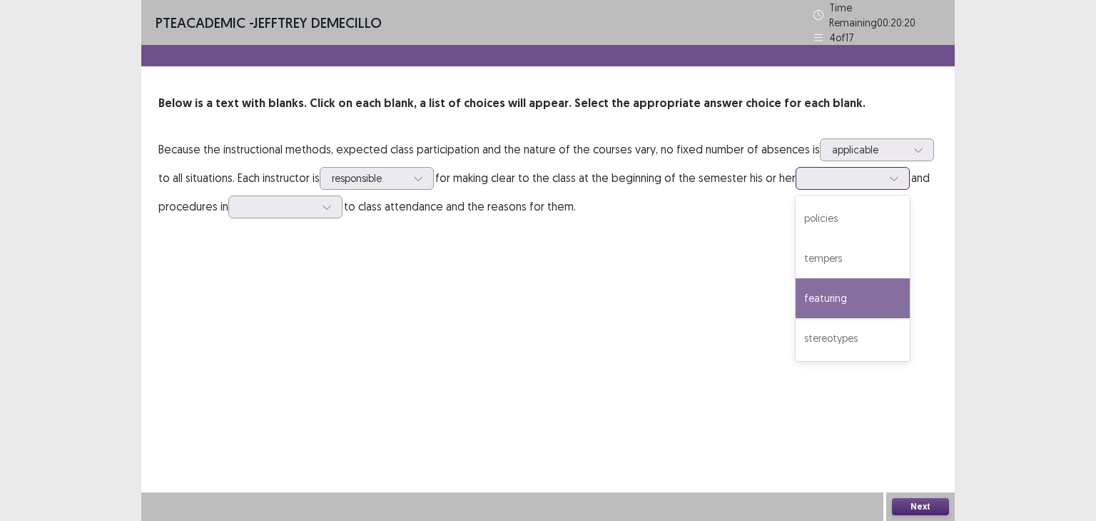
click at [867, 285] on div "featuring" at bounding box center [852, 298] width 114 height 40
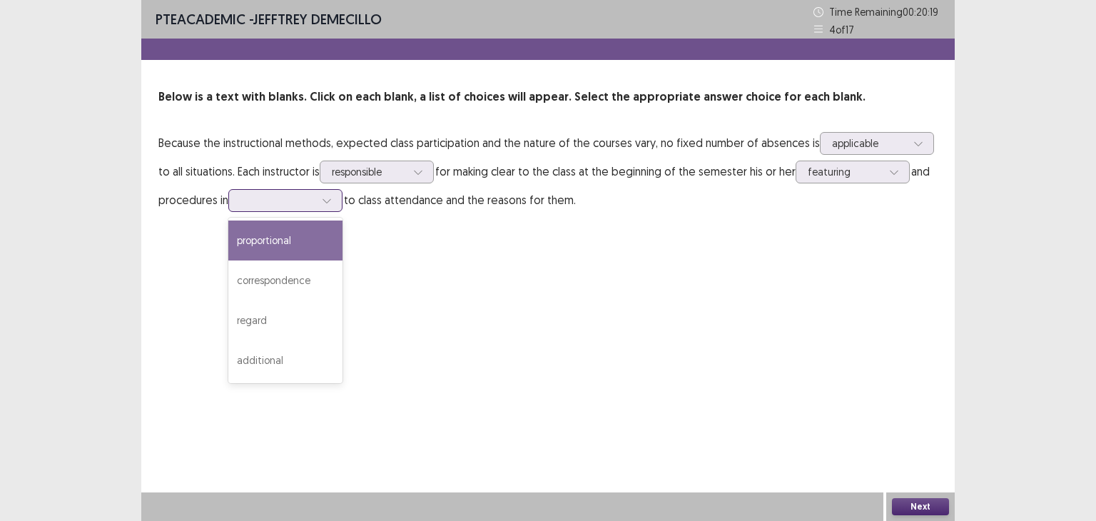
click at [299, 200] on div at bounding box center [277, 200] width 74 height 14
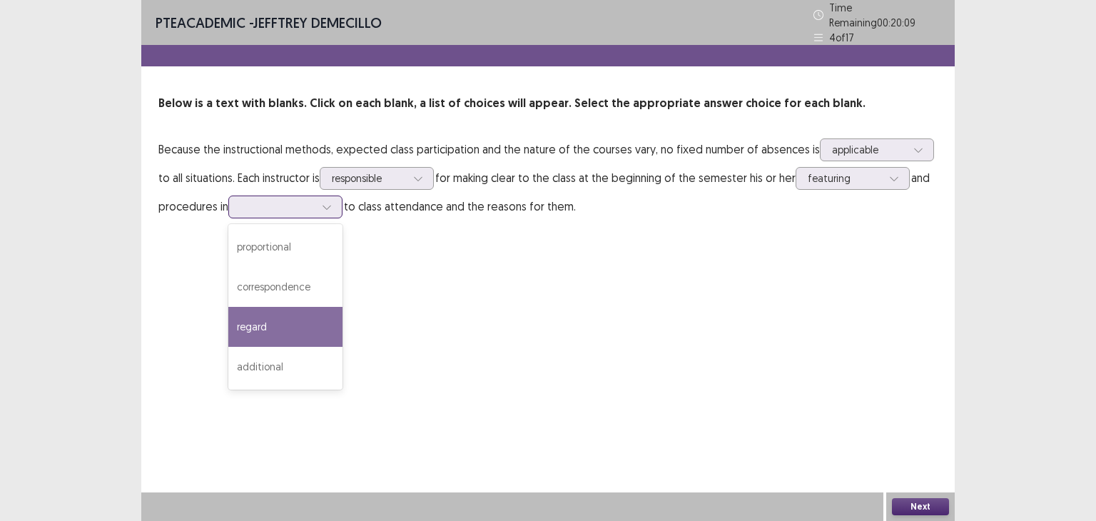
click at [306, 321] on div "regard" at bounding box center [285, 327] width 114 height 40
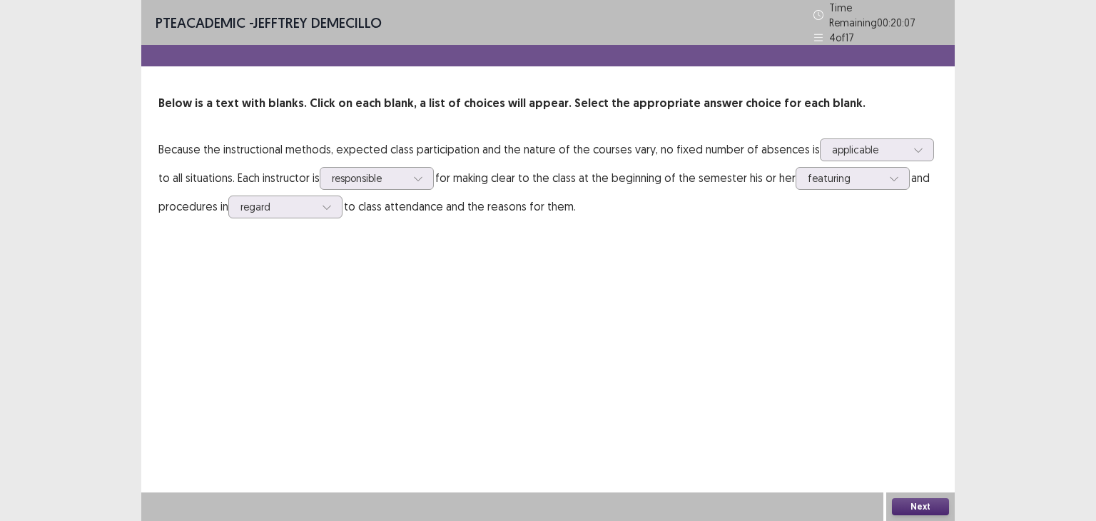
click at [919, 504] on button "Next" at bounding box center [920, 506] width 57 height 17
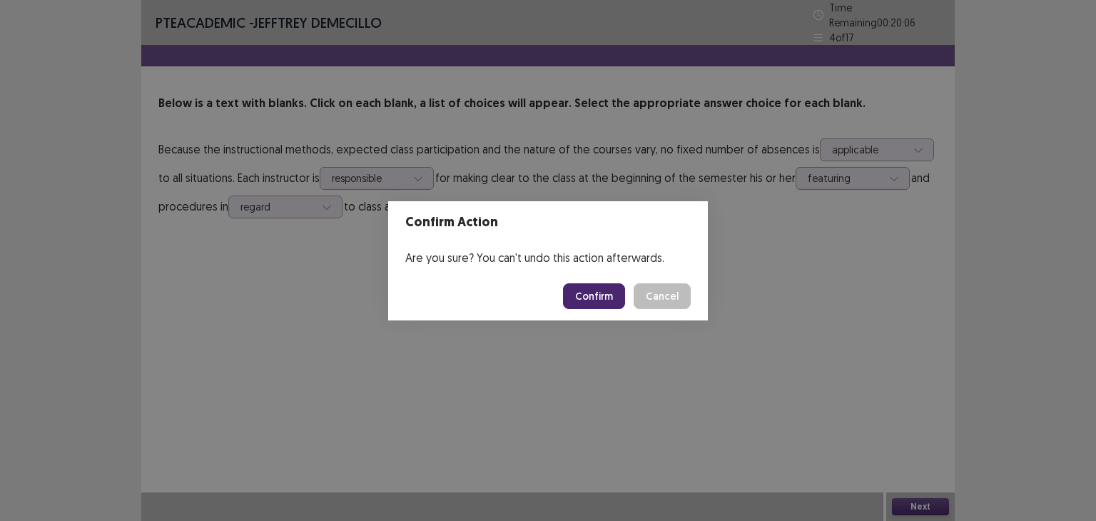
click at [601, 292] on button "Confirm" at bounding box center [594, 296] width 62 height 26
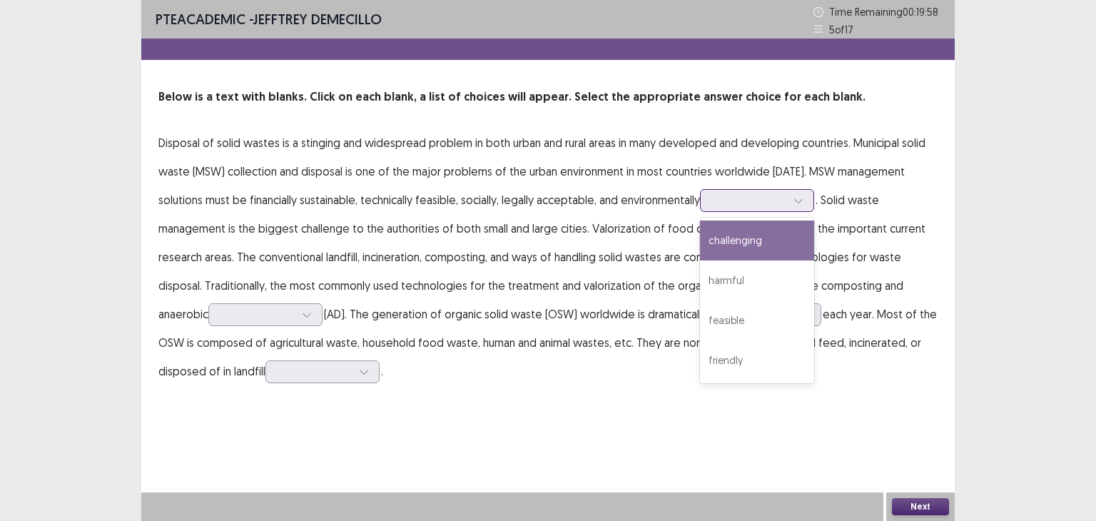
click at [773, 201] on div at bounding box center [749, 200] width 74 height 14
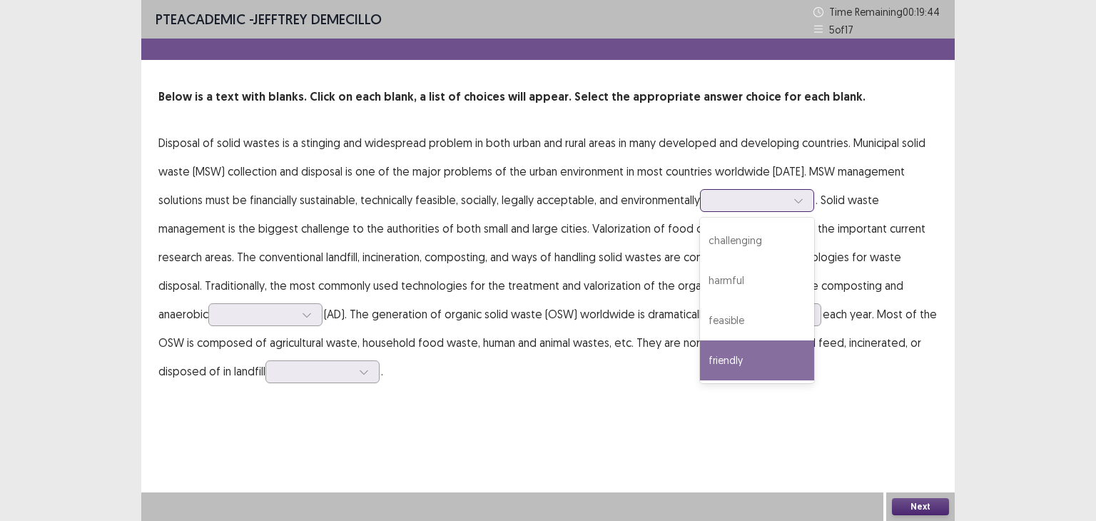
click at [764, 359] on div "friendly" at bounding box center [757, 360] width 114 height 40
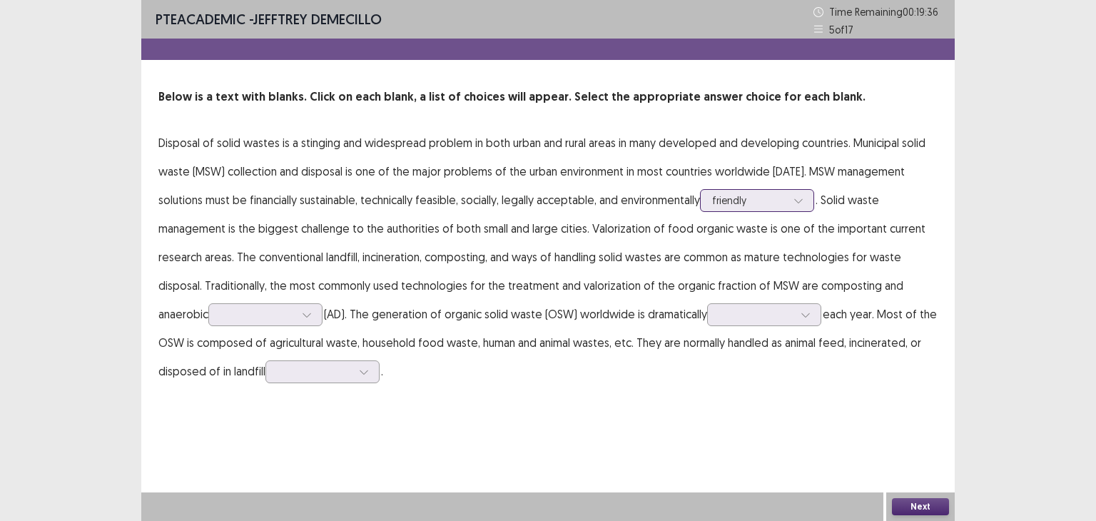
click at [786, 200] on div at bounding box center [749, 200] width 74 height 14
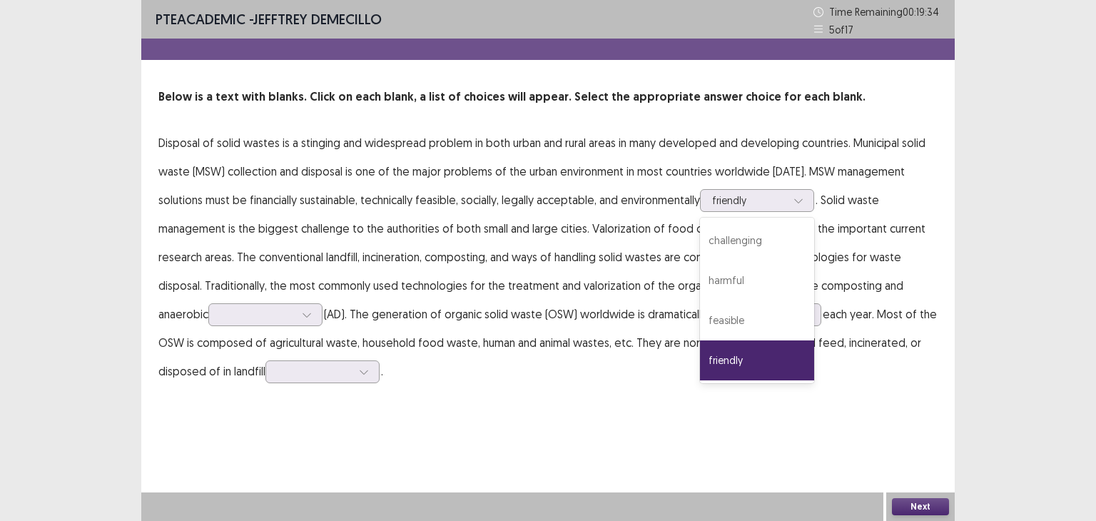
click at [859, 235] on p "Disposal of solid wastes is a stinging and widespread problem in both urban and…" at bounding box center [547, 256] width 779 height 257
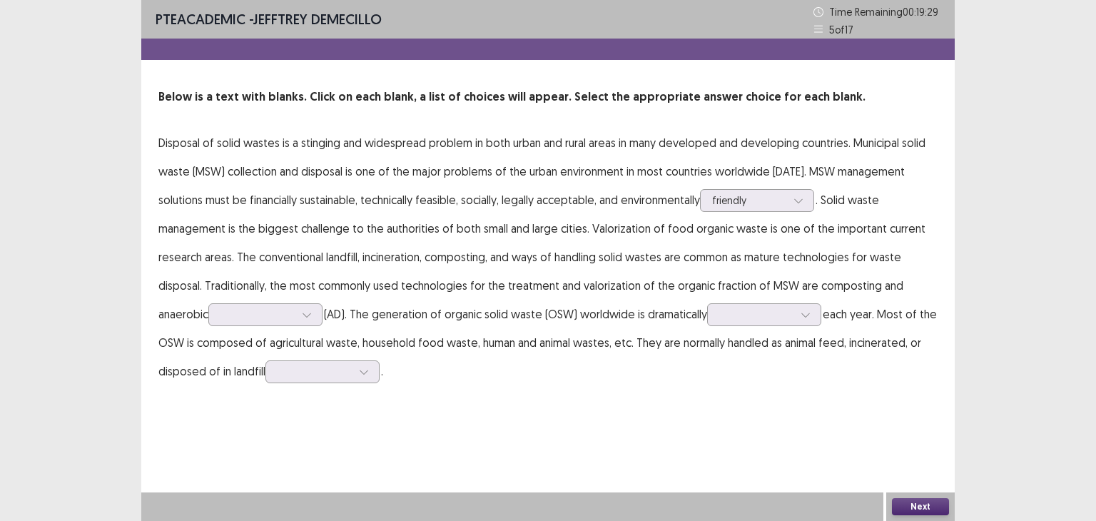
click at [312, 340] on p "Disposal of solid wastes is a stinging and widespread problem in both urban and…" at bounding box center [547, 256] width 779 height 257
click at [302, 315] on div at bounding box center [306, 314] width 21 height 21
click at [373, 310] on p "Disposal of solid wastes is a stinging and widespread problem in both urban and…" at bounding box center [547, 256] width 779 height 257
click at [291, 318] on div at bounding box center [257, 314] width 74 height 14
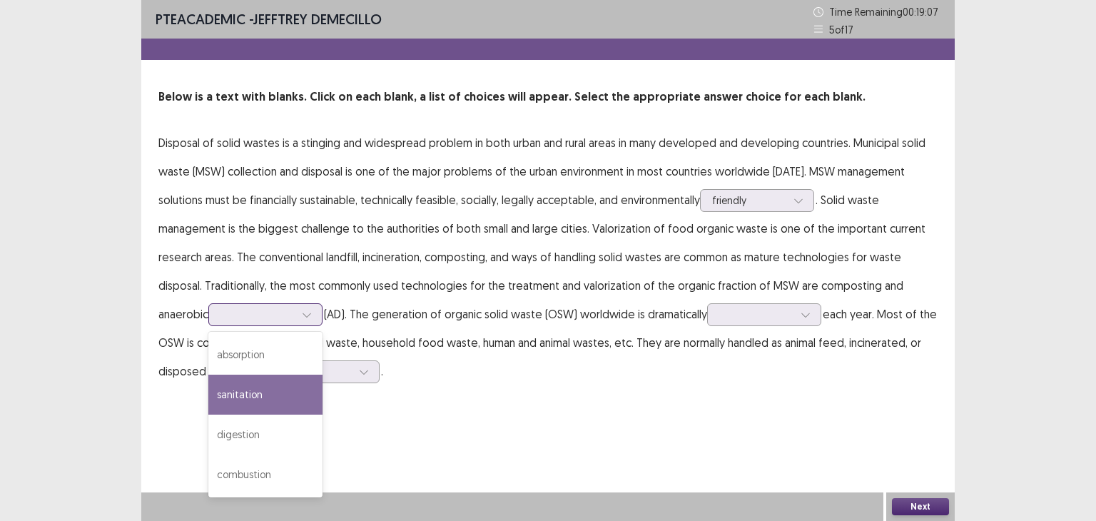
click at [282, 375] on div "sanitation" at bounding box center [265, 394] width 114 height 40
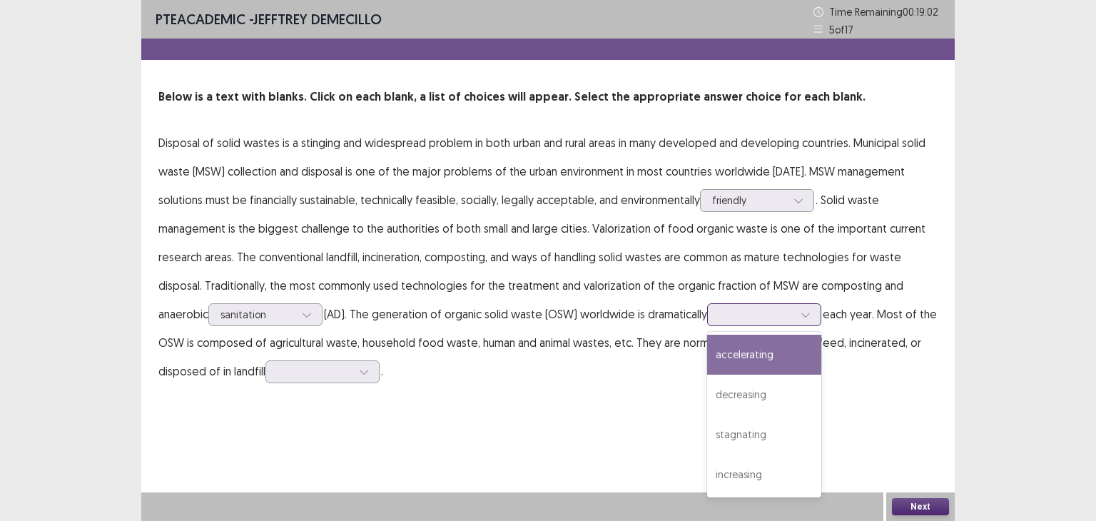
click at [805, 315] on div at bounding box center [805, 314] width 21 height 21
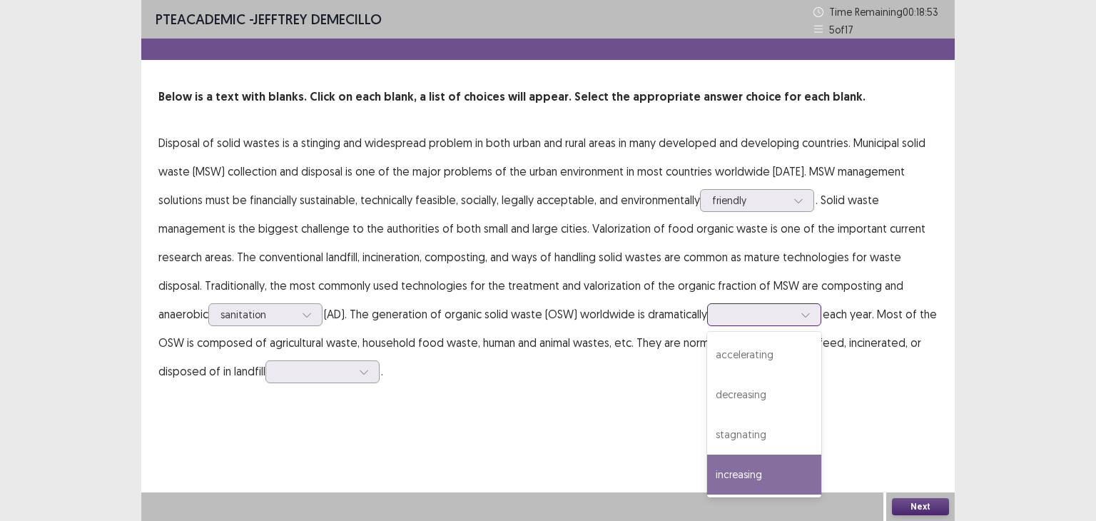
click at [782, 469] on div "increasing" at bounding box center [764, 474] width 114 height 40
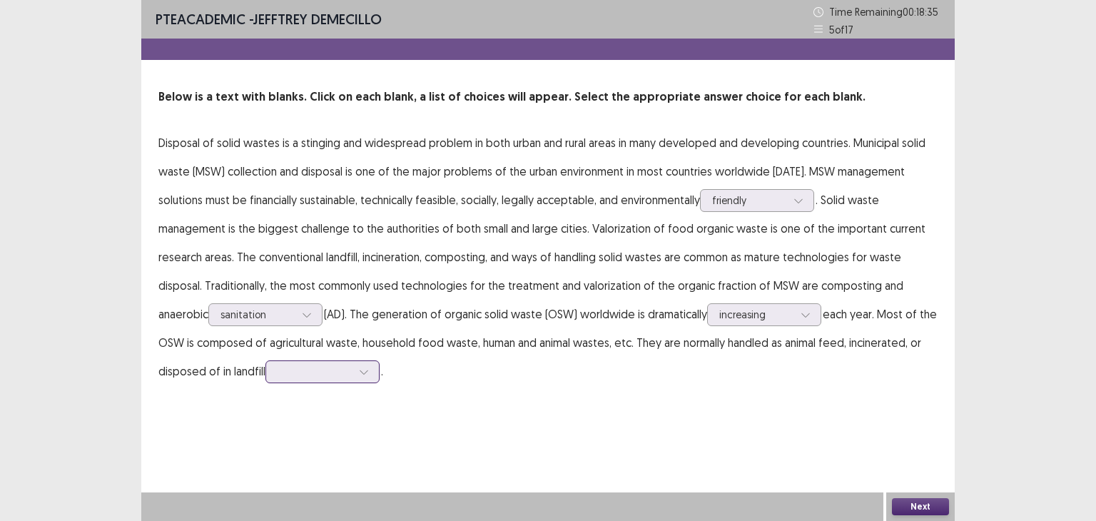
click at [367, 372] on icon at bounding box center [364, 372] width 8 height 4
click at [371, 477] on div "areas" at bounding box center [322, 492] width 114 height 40
click at [916, 505] on button "Next" at bounding box center [920, 506] width 57 height 17
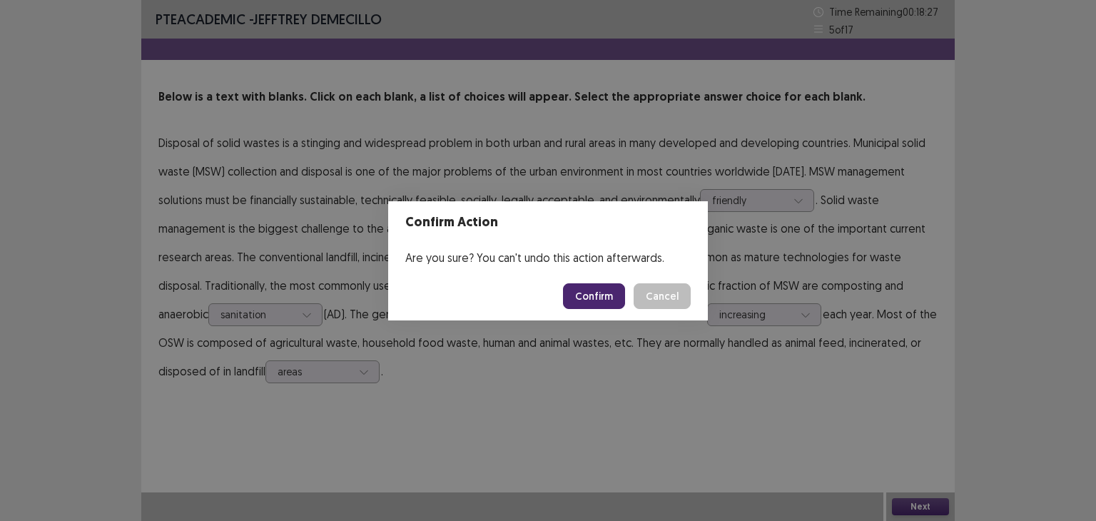
click at [582, 289] on button "Confirm" at bounding box center [594, 296] width 62 height 26
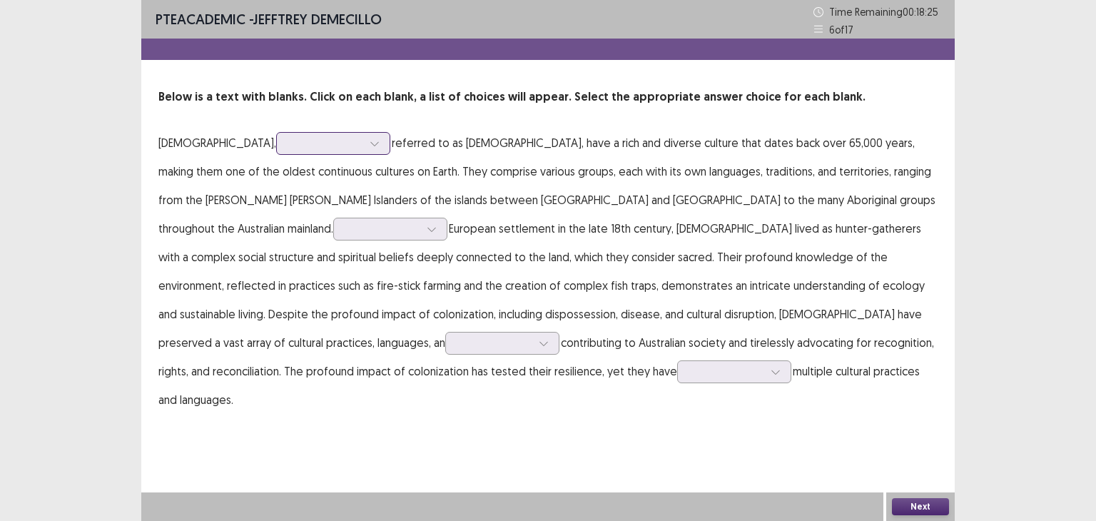
click at [337, 148] on div at bounding box center [325, 143] width 77 height 16
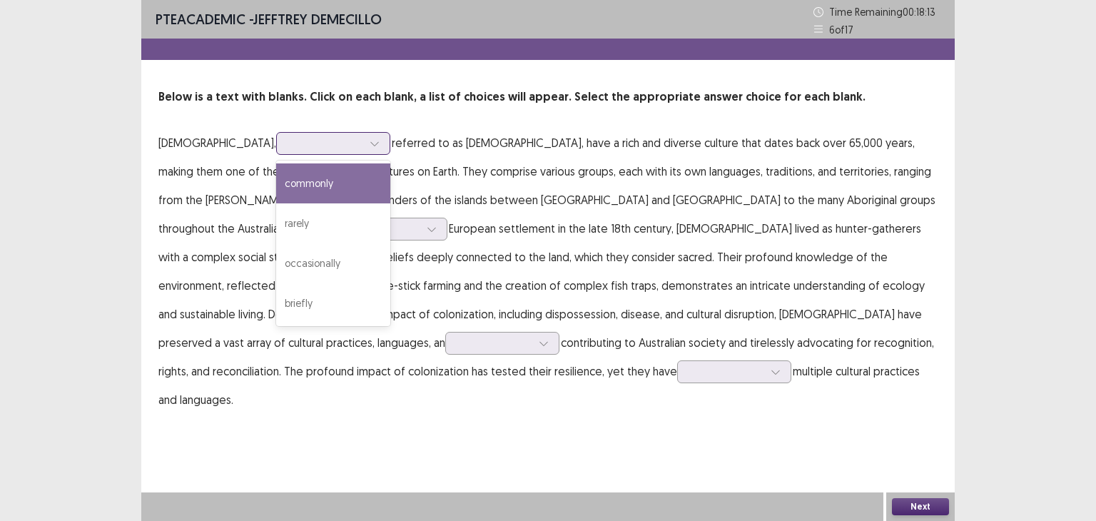
click at [315, 195] on div "commonly" at bounding box center [333, 183] width 114 height 40
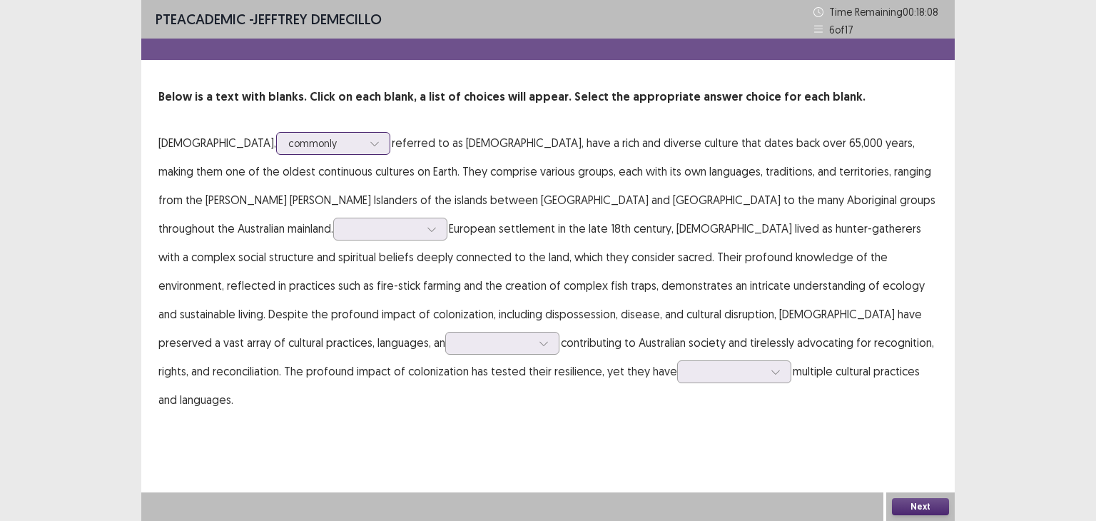
click at [288, 144] on div at bounding box center [325, 143] width 74 height 14
click at [510, 136] on p "[DEMOGRAPHIC_DATA], commonly referred to as [DEMOGRAPHIC_DATA], have a rich and…" at bounding box center [547, 270] width 779 height 285
click at [344, 230] on div at bounding box center [382, 228] width 77 height 16
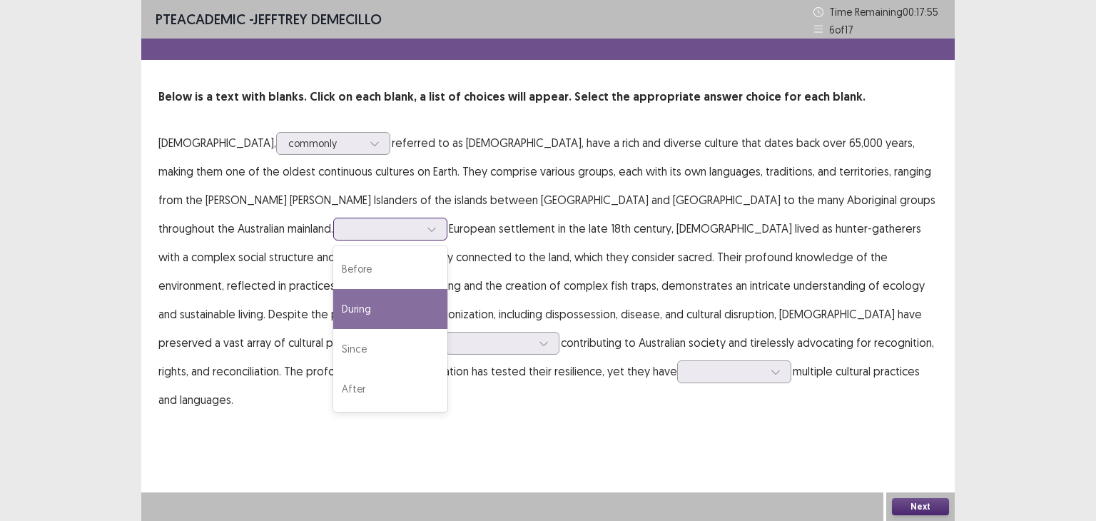
click at [333, 302] on div "During" at bounding box center [390, 309] width 114 height 40
click at [345, 235] on div at bounding box center [382, 229] width 74 height 14
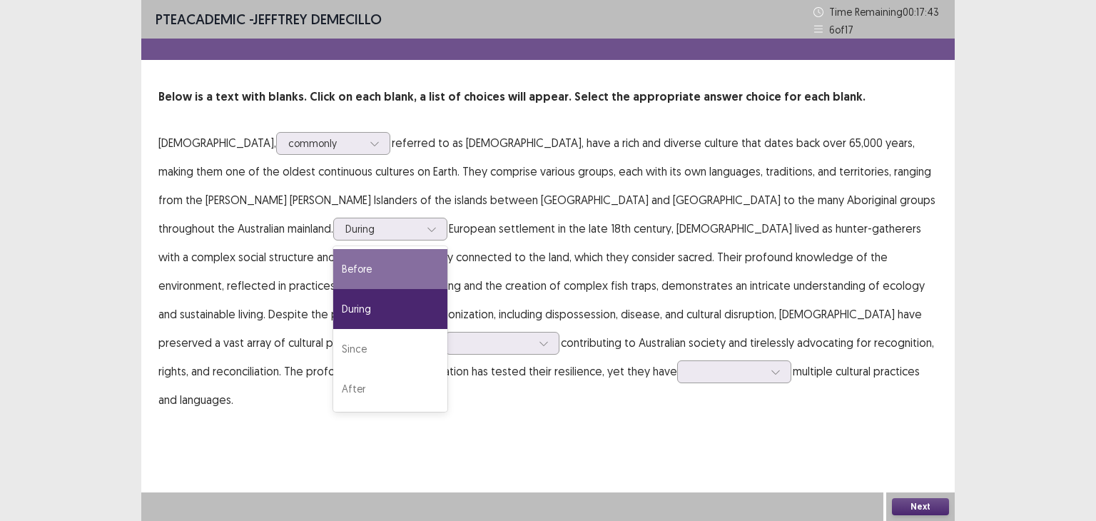
click at [696, 255] on p "[DEMOGRAPHIC_DATA], commonly referred to as [DEMOGRAPHIC_DATA], have a rich and…" at bounding box center [547, 270] width 779 height 285
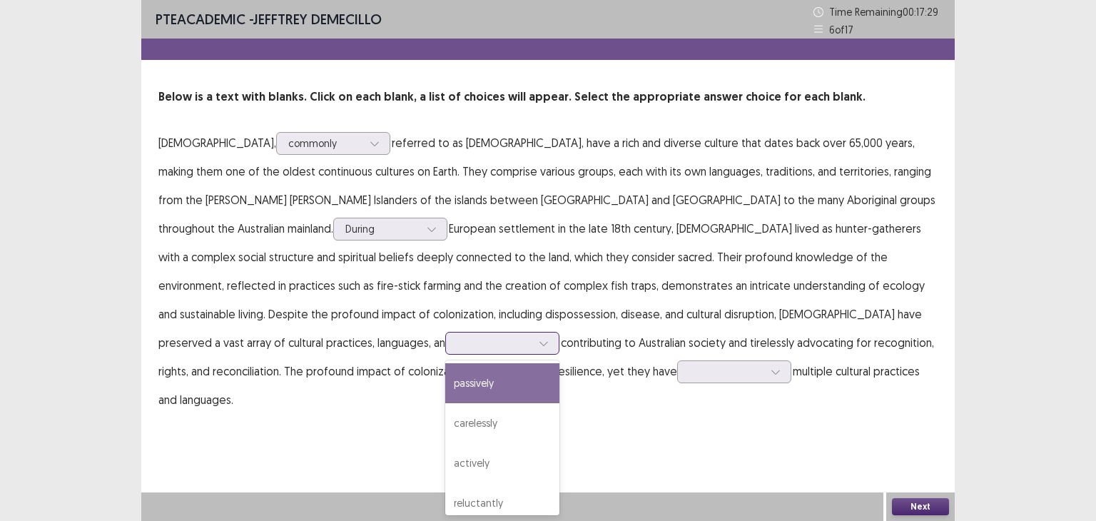
click at [539, 342] on icon at bounding box center [543, 344] width 8 height 4
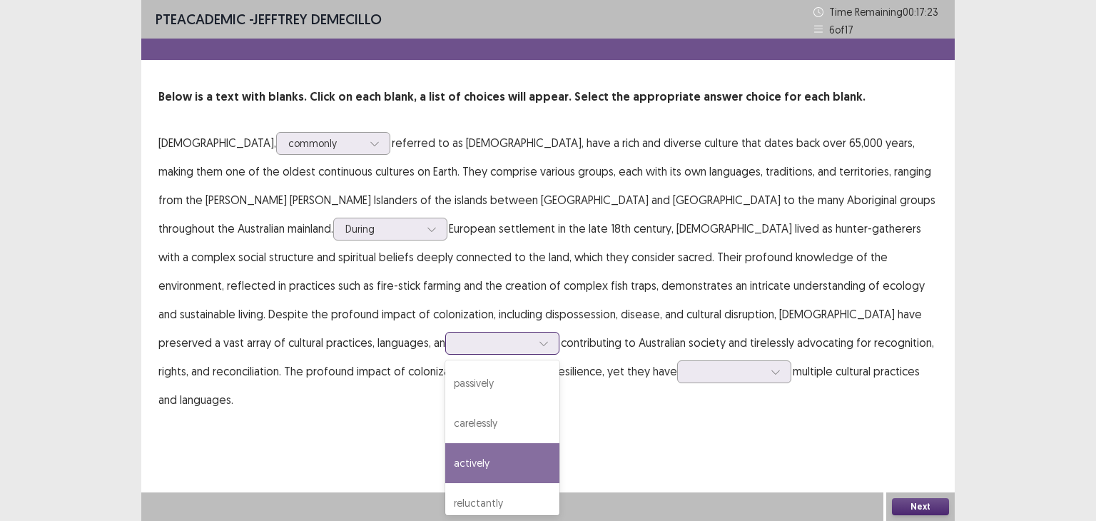
click at [445, 469] on div "actively" at bounding box center [502, 463] width 114 height 40
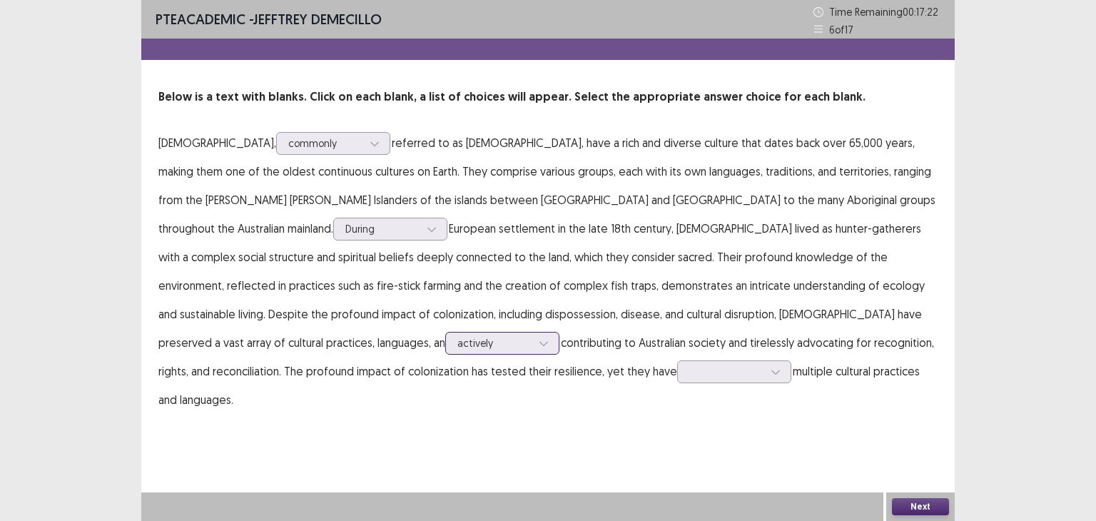
click at [457, 348] on div at bounding box center [494, 343] width 74 height 14
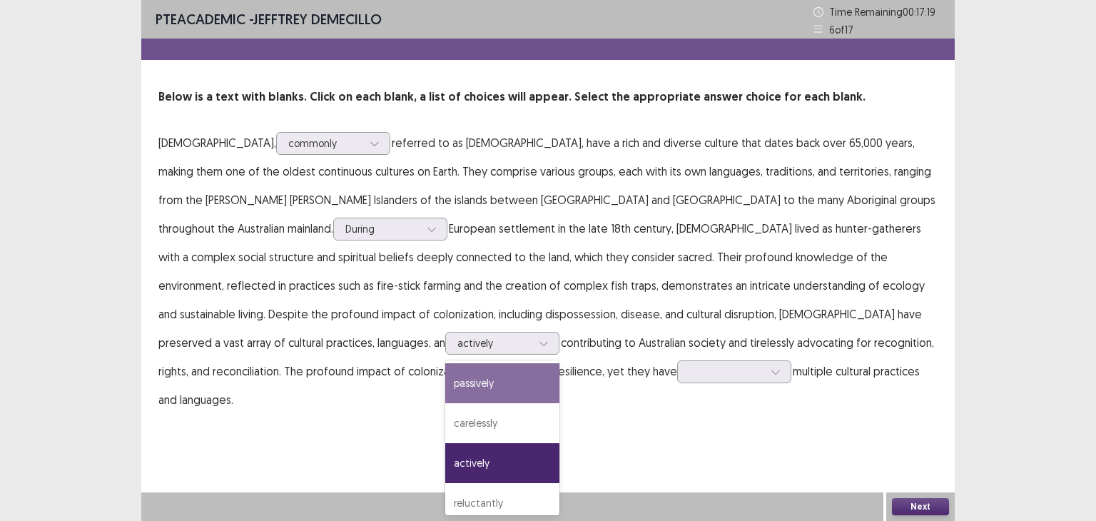
click at [366, 351] on p "[DEMOGRAPHIC_DATA], commonly referred to as [DEMOGRAPHIC_DATA], have a rich and…" at bounding box center [547, 270] width 779 height 285
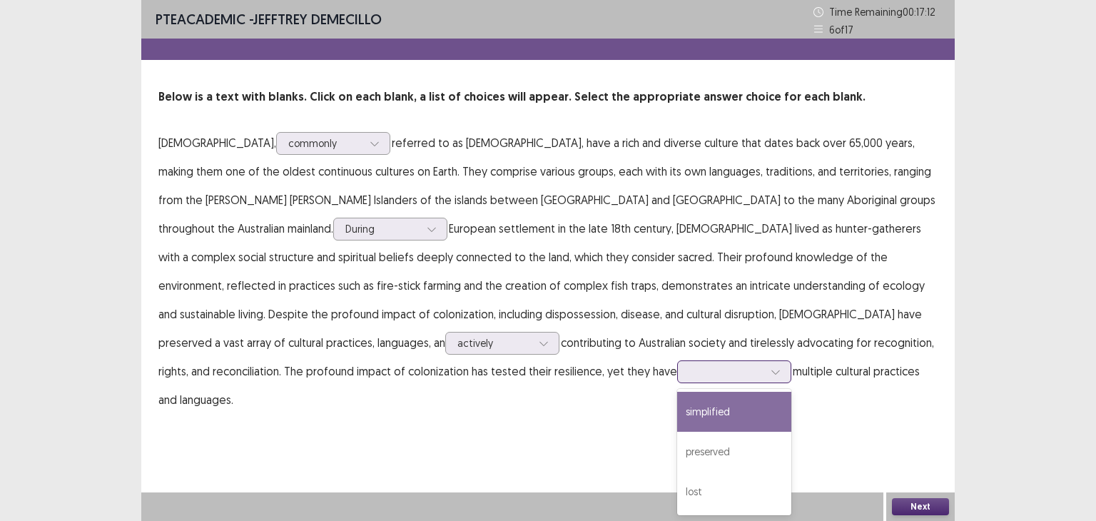
click at [689, 372] on div at bounding box center [726, 372] width 74 height 14
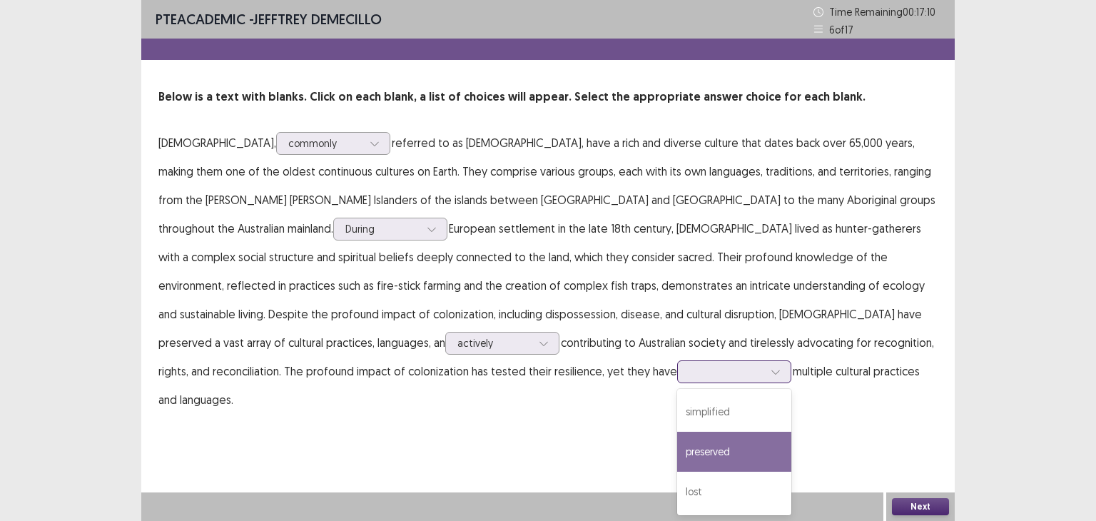
click at [677, 445] on div "preserved" at bounding box center [734, 452] width 114 height 40
click at [689, 372] on div at bounding box center [726, 372] width 74 height 14
click at [723, 435] on div "PTE academic - [PERSON_NAME] Time Remaining 00 : 17 : 07 6 of 17 Below is a tex…" at bounding box center [547, 260] width 813 height 521
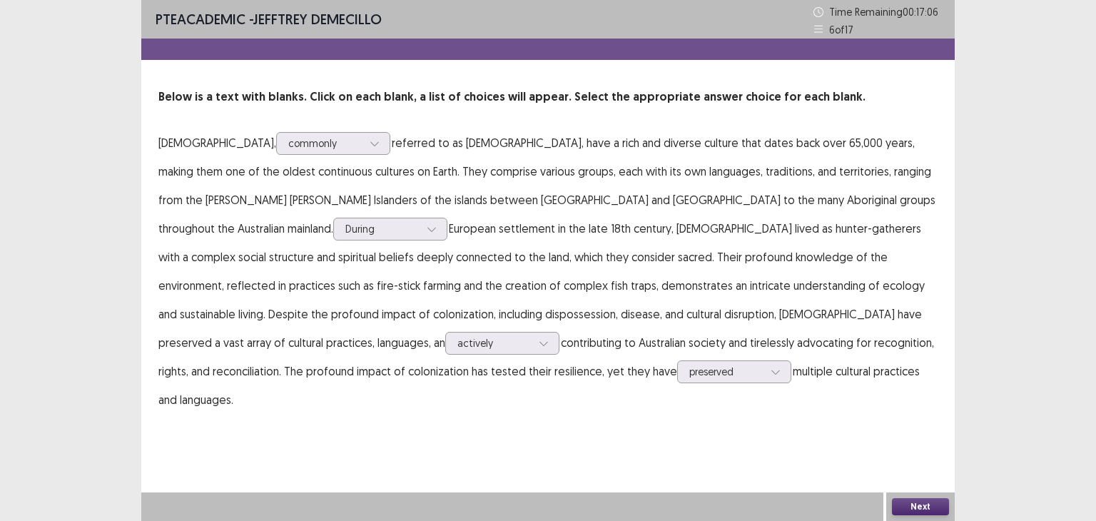
click at [934, 501] on button "Next" at bounding box center [920, 506] width 57 height 17
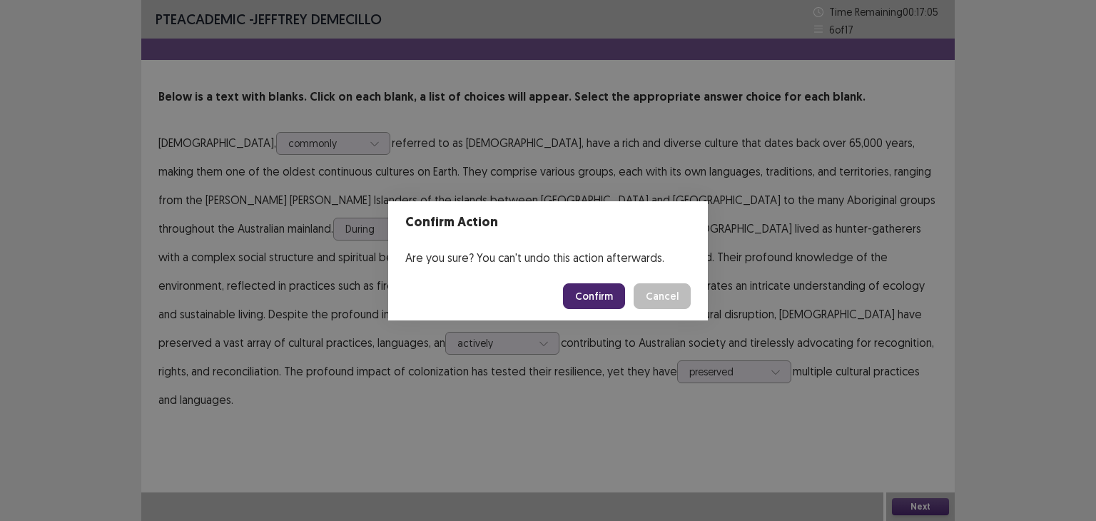
click at [596, 290] on button "Confirm" at bounding box center [594, 296] width 62 height 26
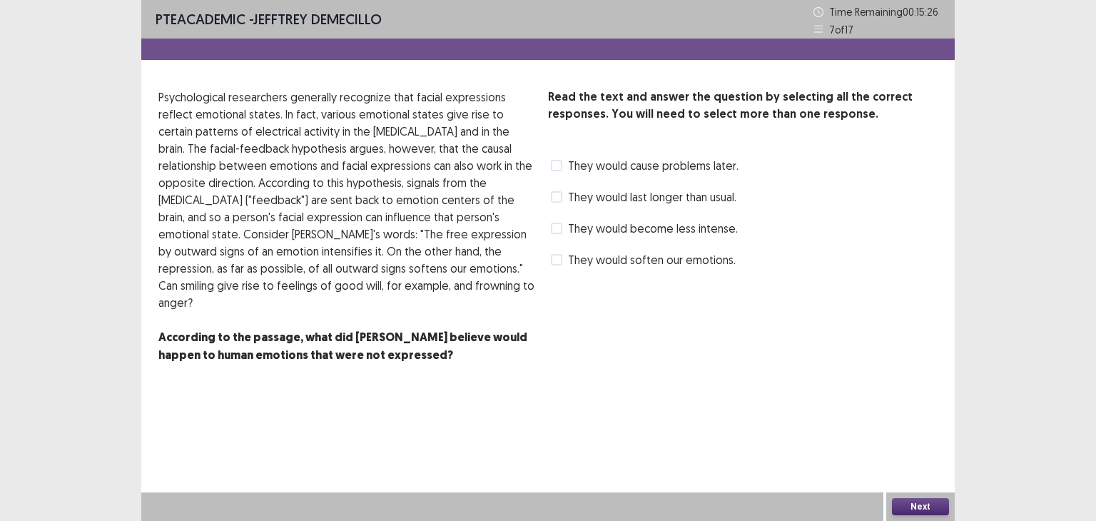
click at [571, 259] on span "They would soften our emotions." at bounding box center [652, 259] width 168 height 17
click at [923, 506] on button "Next" at bounding box center [920, 506] width 57 height 17
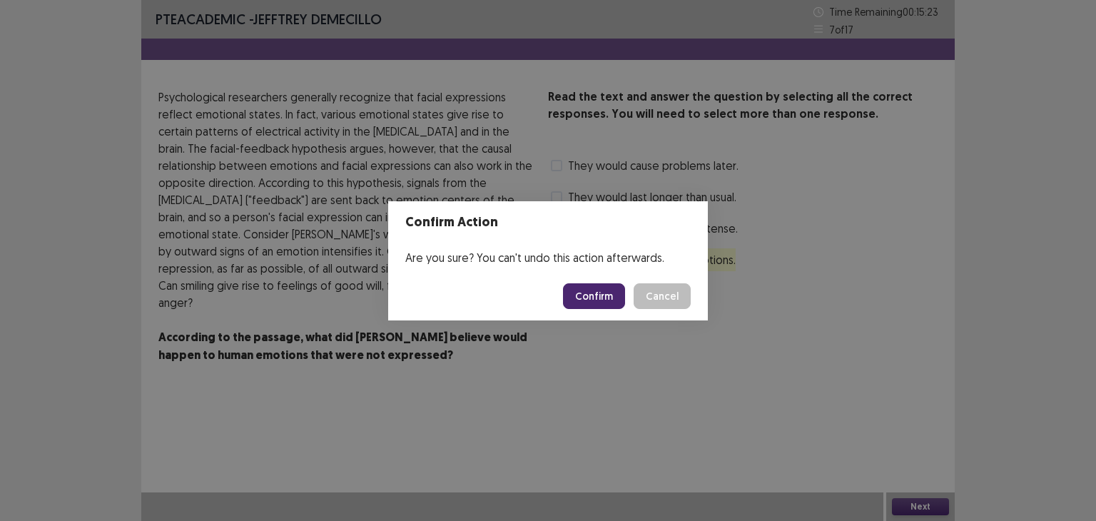
click at [588, 297] on button "Confirm" at bounding box center [594, 296] width 62 height 26
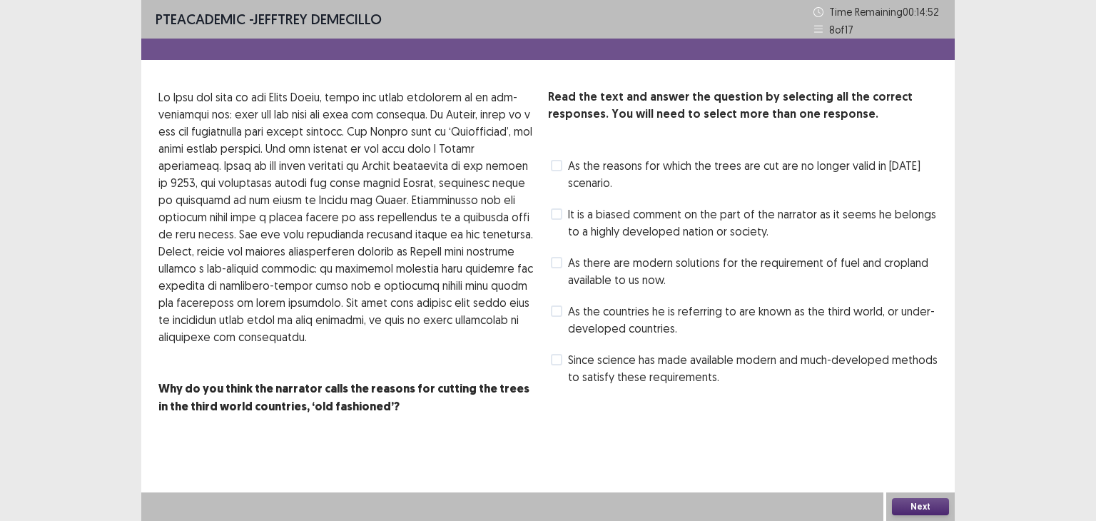
click at [554, 262] on span at bounding box center [556, 262] width 11 height 11
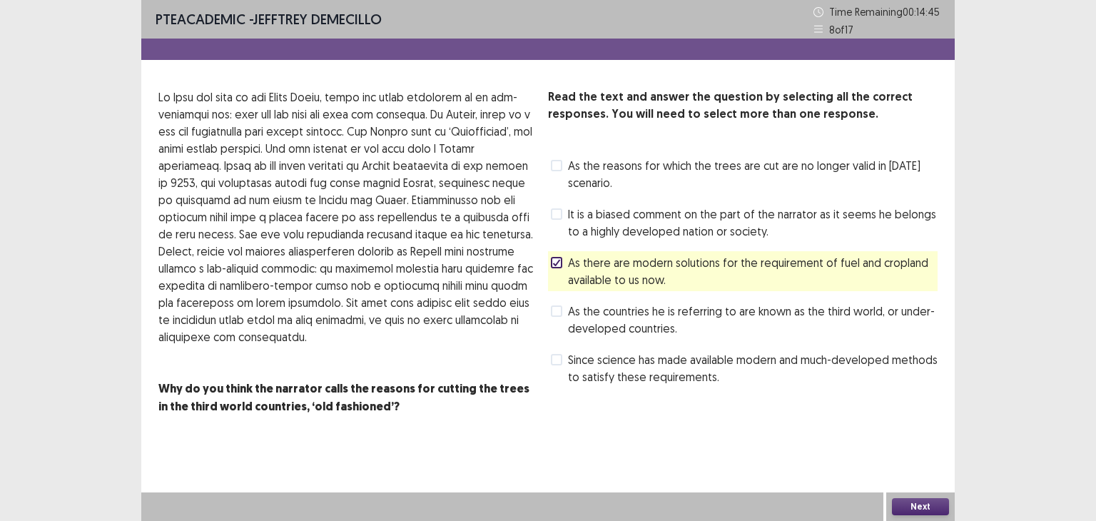
click at [926, 505] on button "Next" at bounding box center [920, 506] width 57 height 17
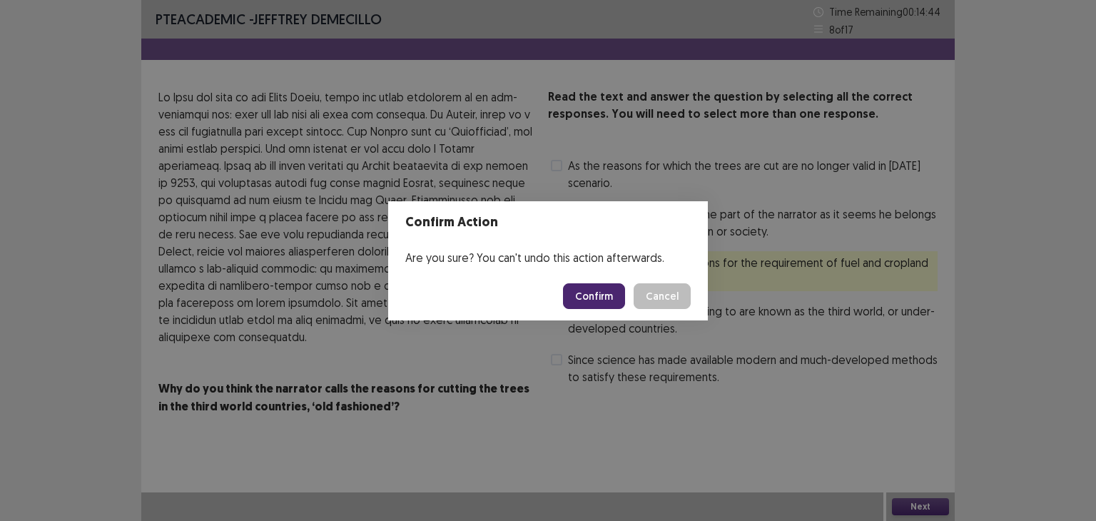
click at [581, 297] on button "Confirm" at bounding box center [594, 296] width 62 height 26
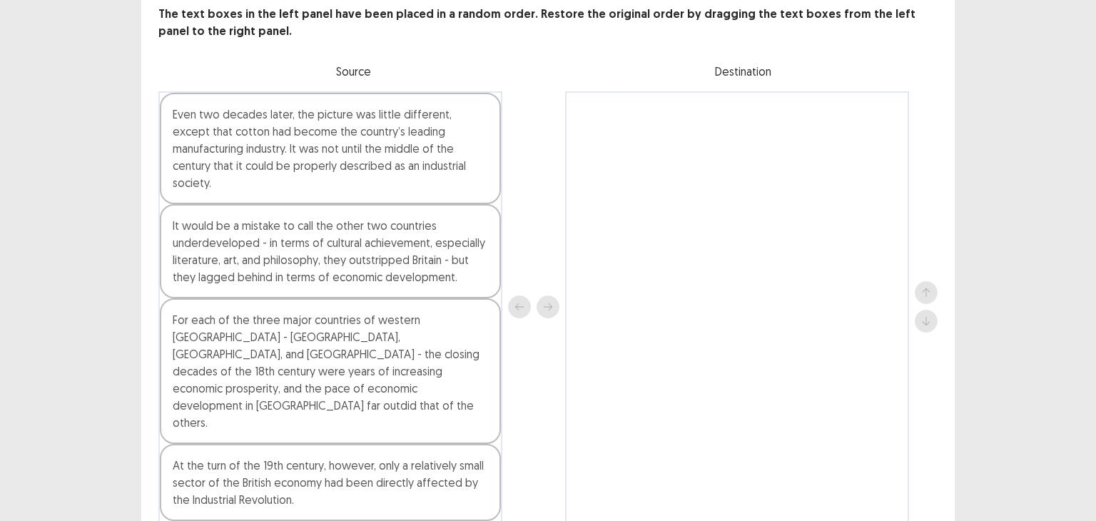
scroll to position [93, 0]
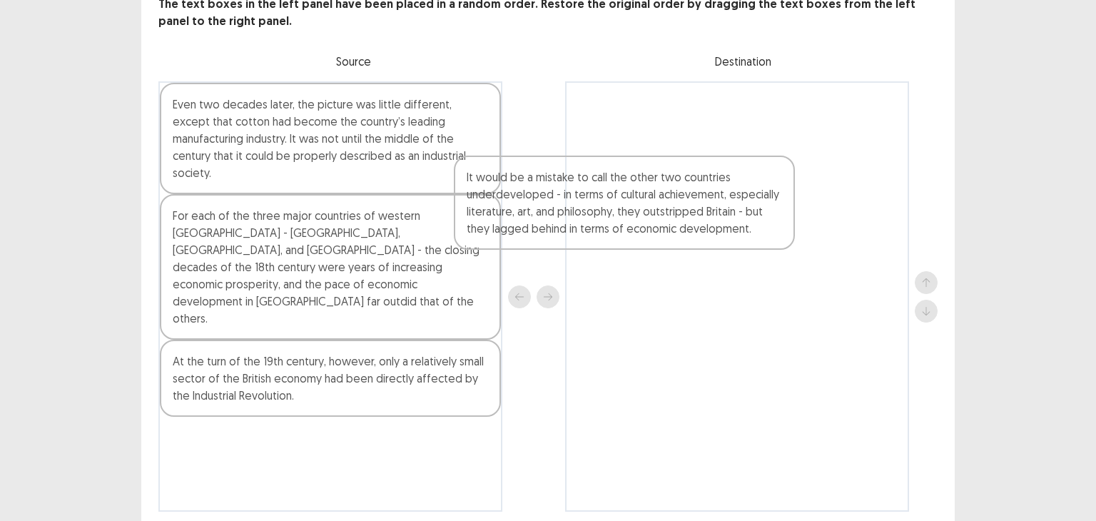
drag, startPoint x: 270, startPoint y: 224, endPoint x: 639, endPoint y: 168, distance: 373.0
click at [628, 175] on div "Even two decades later, the picture was little different, except that cotton ha…" at bounding box center [547, 296] width 779 height 430
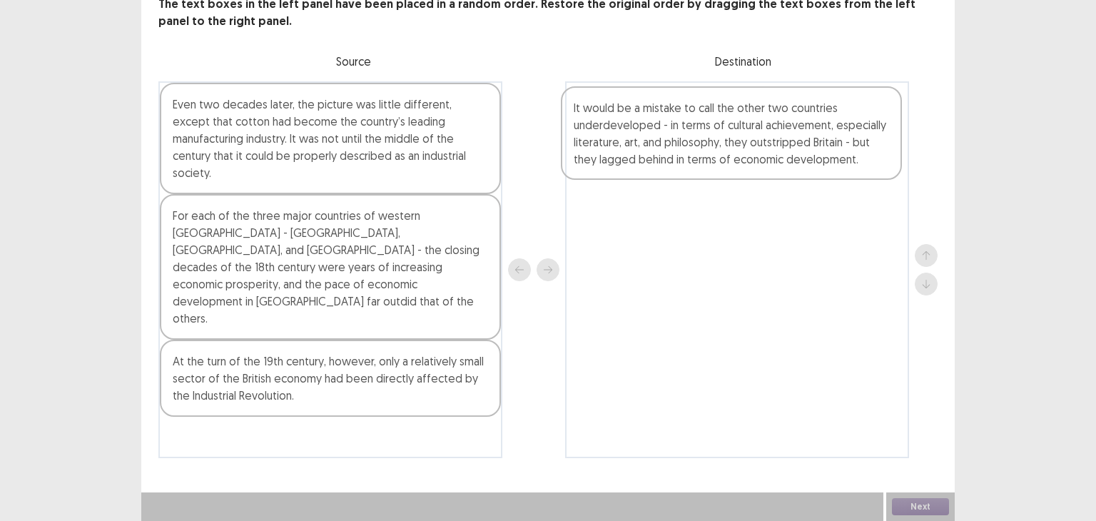
scroll to position [92, 0]
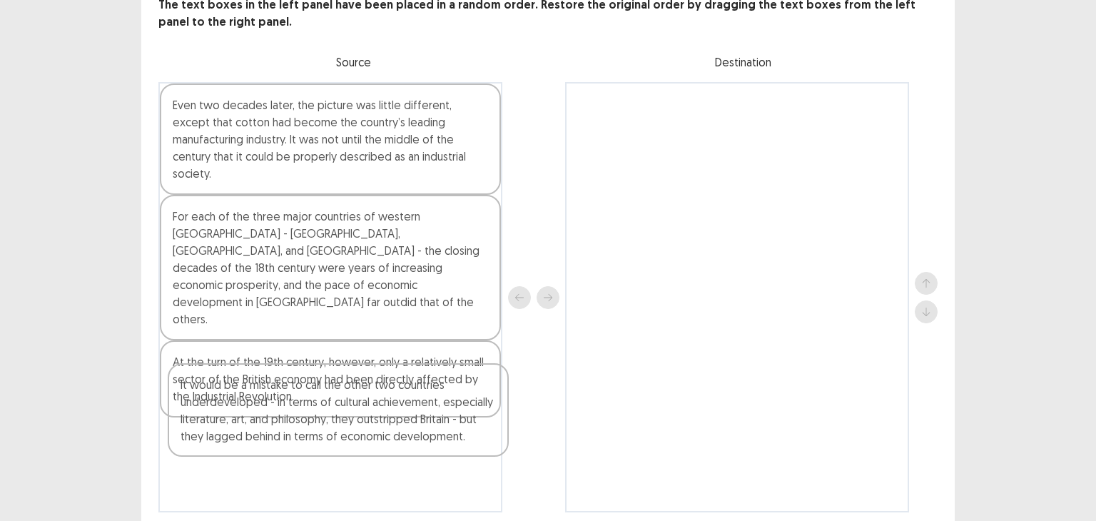
drag, startPoint x: 708, startPoint y: 108, endPoint x: 315, endPoint y: 384, distance: 480.7
click at [315, 384] on div "Even two decades later, the picture was little different, except that cotton ha…" at bounding box center [547, 297] width 779 height 430
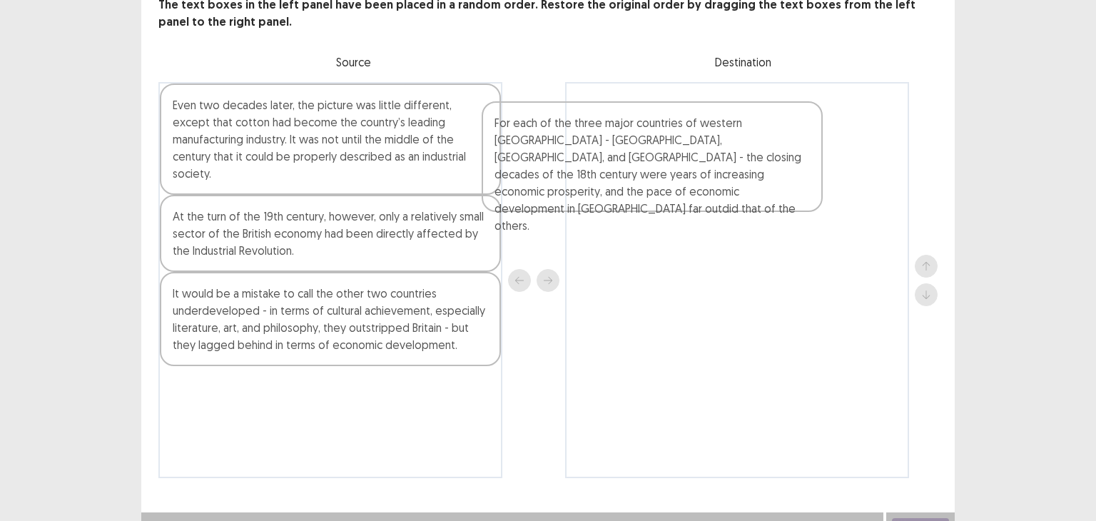
drag, startPoint x: 387, startPoint y: 241, endPoint x: 733, endPoint y: 168, distance: 353.7
click at [728, 168] on div "Even two decades later, the picture was little different, except that cotton ha…" at bounding box center [547, 280] width 779 height 396
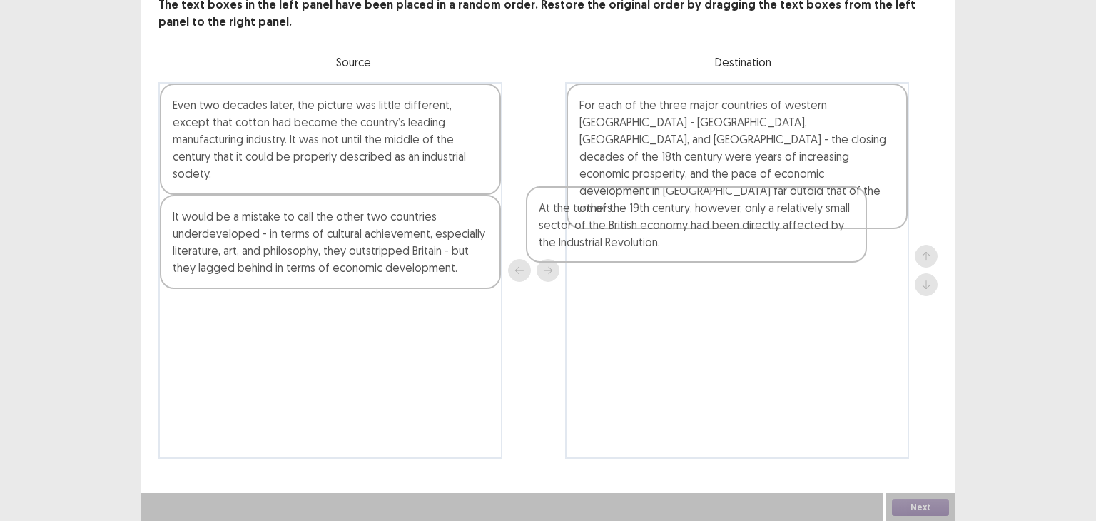
drag, startPoint x: 397, startPoint y: 218, endPoint x: 768, endPoint y: 228, distance: 371.1
click at [768, 228] on div "Even two decades later, the picture was little different, except that cotton ha…" at bounding box center [547, 270] width 779 height 377
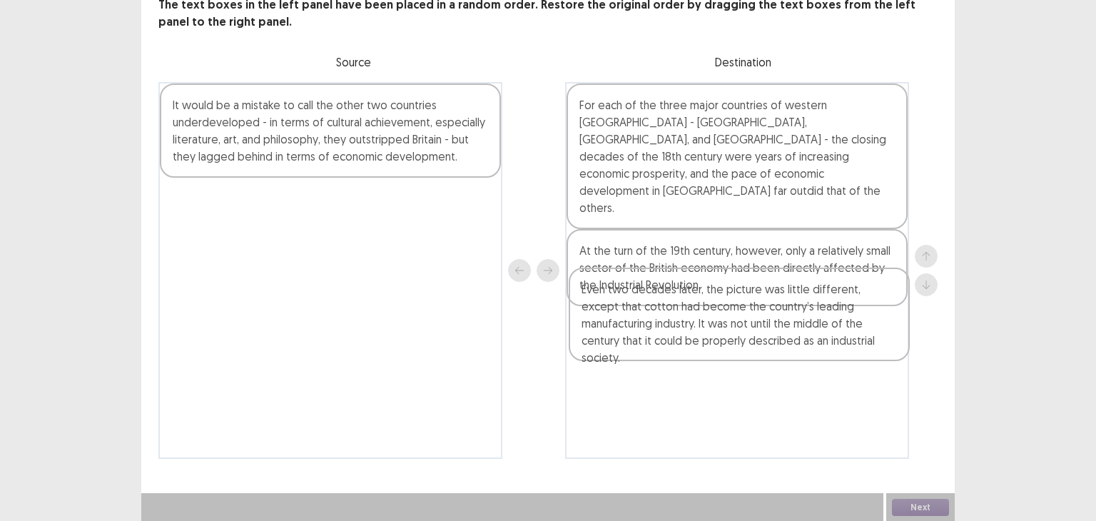
drag, startPoint x: 418, startPoint y: 205, endPoint x: 742, endPoint y: 325, distance: 345.3
click at [742, 326] on div "Even two decades later, the picture was little different, except that cotton ha…" at bounding box center [547, 270] width 779 height 377
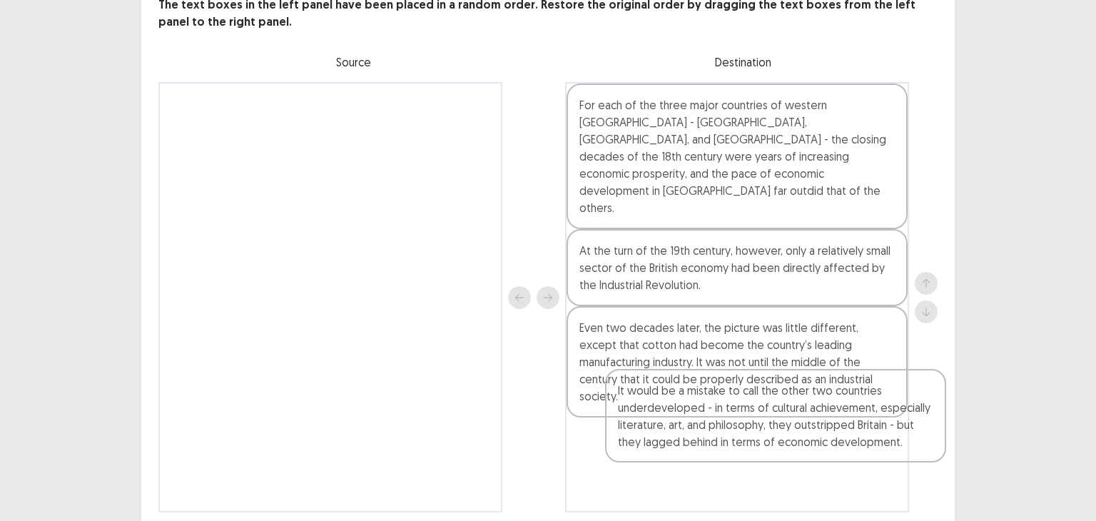
drag, startPoint x: 328, startPoint y: 174, endPoint x: 723, endPoint y: 417, distance: 463.7
click at [723, 417] on div "It would be a mistake to call the other two countries underdeveloped - in terms…" at bounding box center [547, 297] width 779 height 430
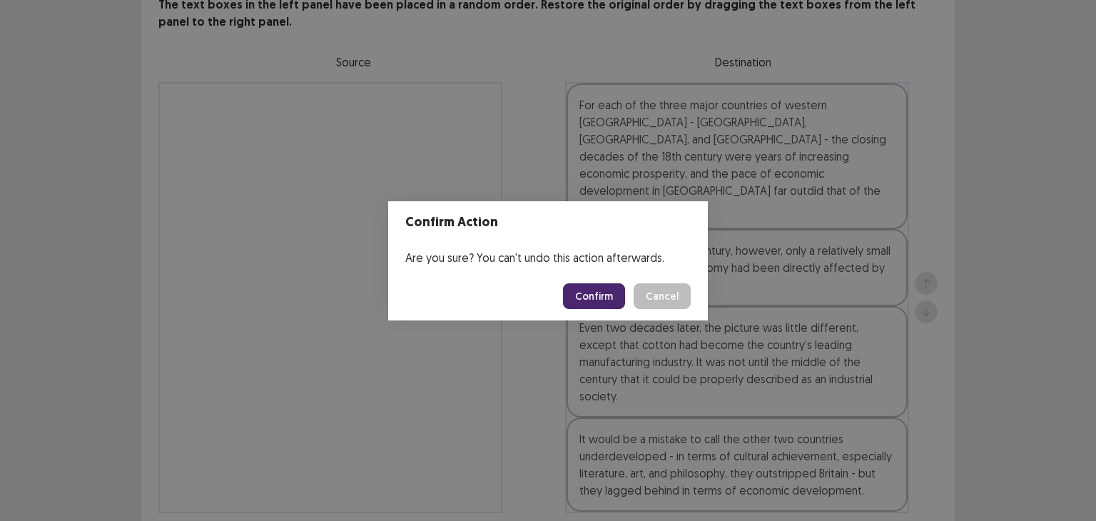
click at [576, 297] on button "Confirm" at bounding box center [594, 296] width 62 height 26
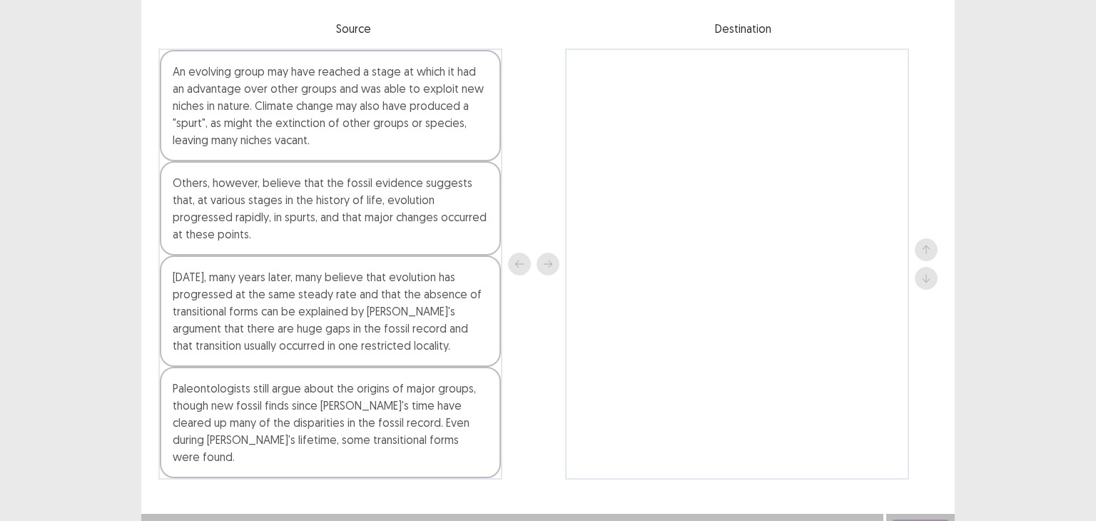
scroll to position [127, 0]
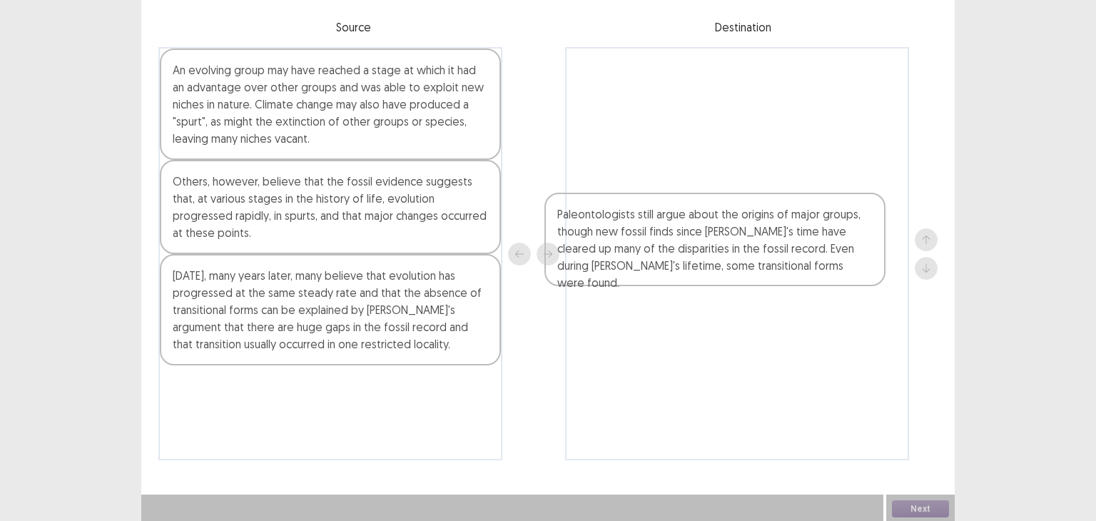
drag, startPoint x: 332, startPoint y: 437, endPoint x: 708, endPoint y: 231, distance: 428.7
click at [696, 246] on div "An evolving group may have reached a stage at which it had an advantage over ot…" at bounding box center [547, 253] width 779 height 413
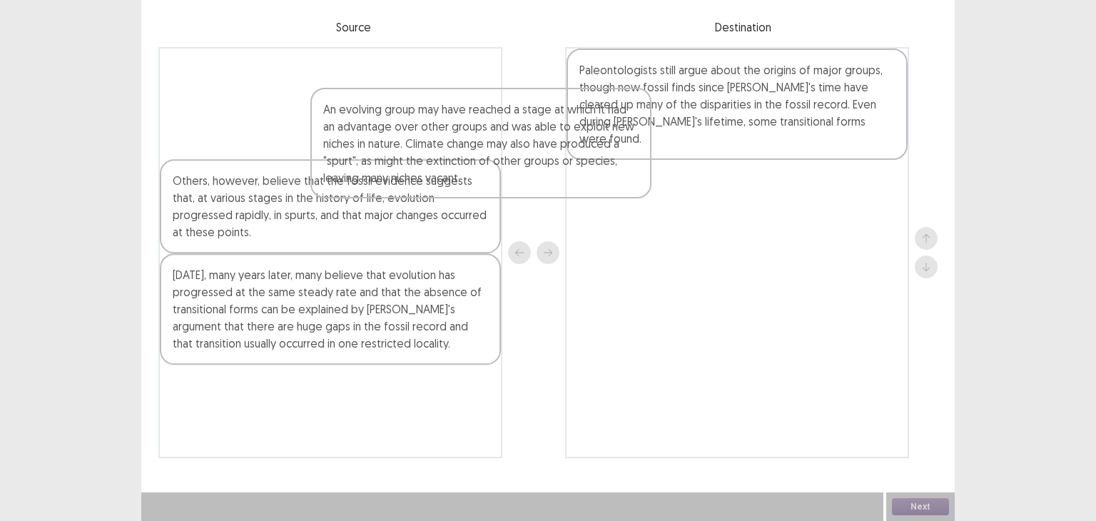
scroll to position [123, 0]
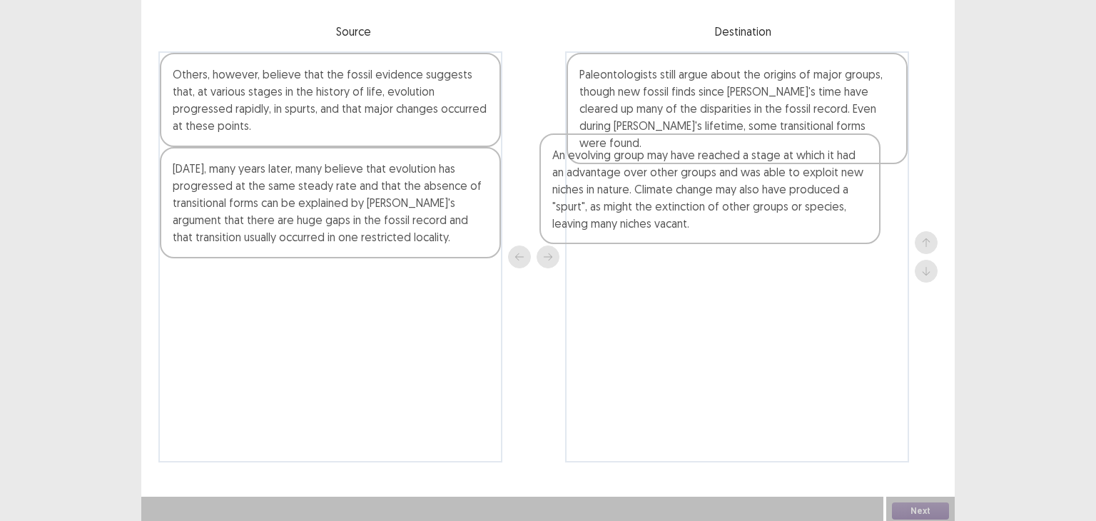
drag, startPoint x: 350, startPoint y: 99, endPoint x: 726, endPoint y: 178, distance: 384.0
click at [735, 186] on div "An evolving group may have reached a stage at which it had an advantage over ot…" at bounding box center [547, 256] width 779 height 411
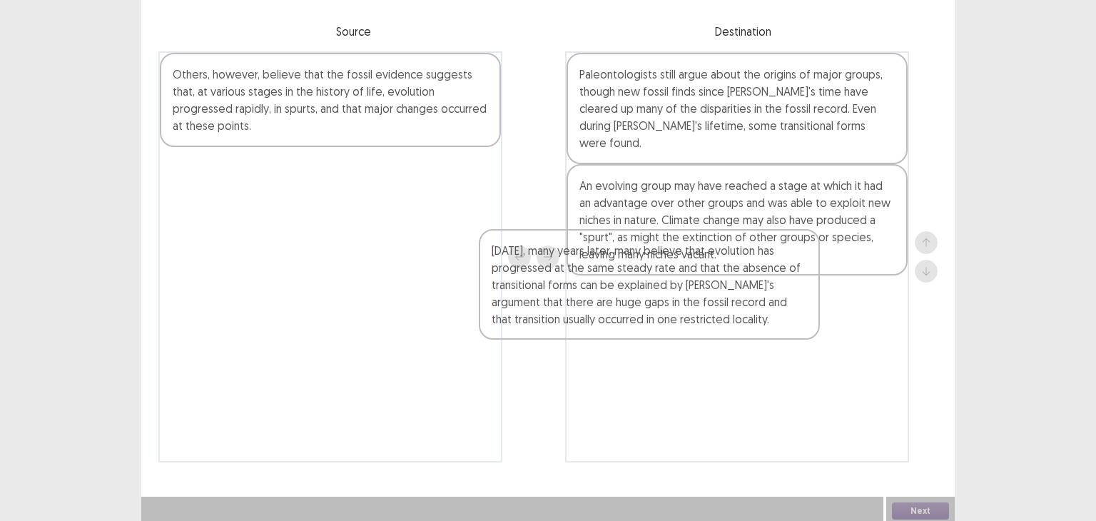
drag, startPoint x: 359, startPoint y: 192, endPoint x: 725, endPoint y: 280, distance: 376.5
click at [723, 282] on div "Others, however, believe that the fossil evidence suggests that, at various sta…" at bounding box center [547, 256] width 779 height 411
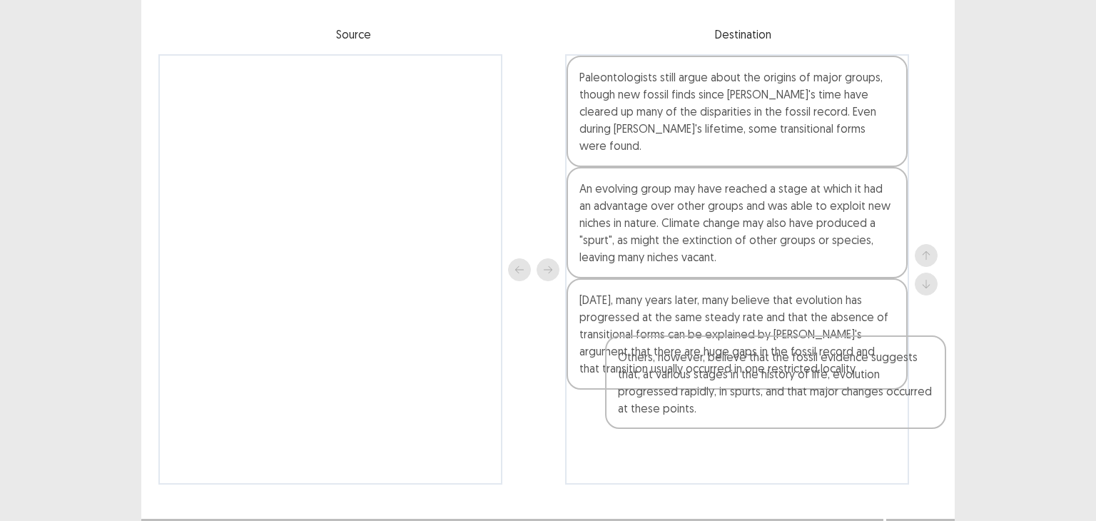
scroll to position [126, 0]
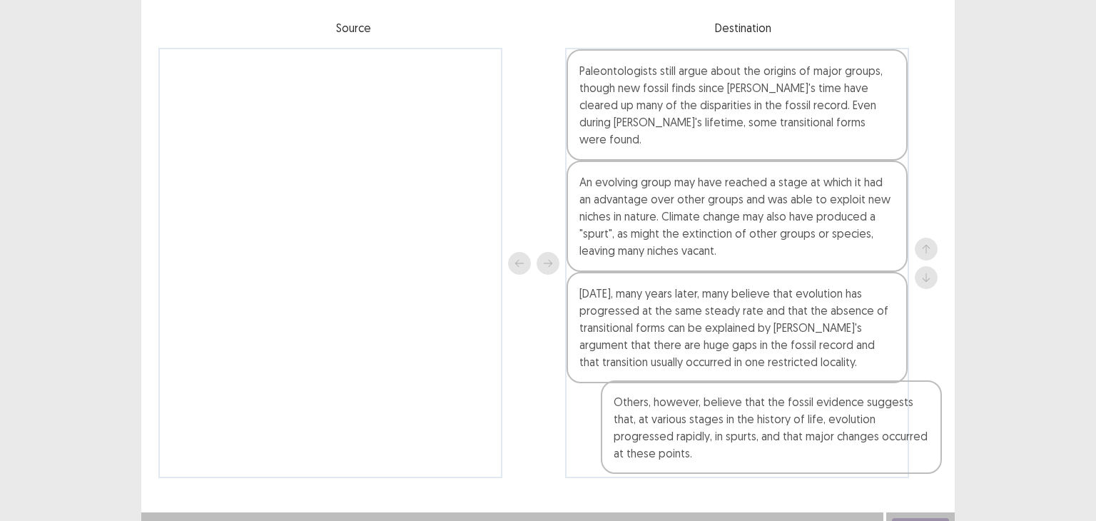
drag, startPoint x: 349, startPoint y: 108, endPoint x: 785, endPoint y: 422, distance: 538.1
click at [787, 426] on div "Others, however, believe that the fossil evidence suggests that, at various sta…" at bounding box center [547, 263] width 779 height 430
click at [919, 518] on button "Next" at bounding box center [920, 526] width 57 height 17
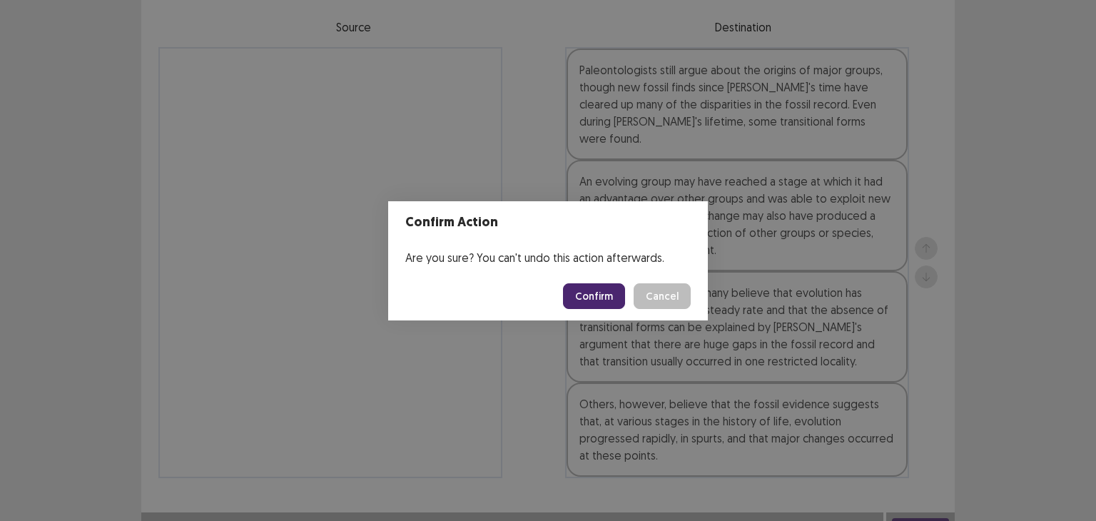
click at [592, 292] on button "Confirm" at bounding box center [594, 296] width 62 height 26
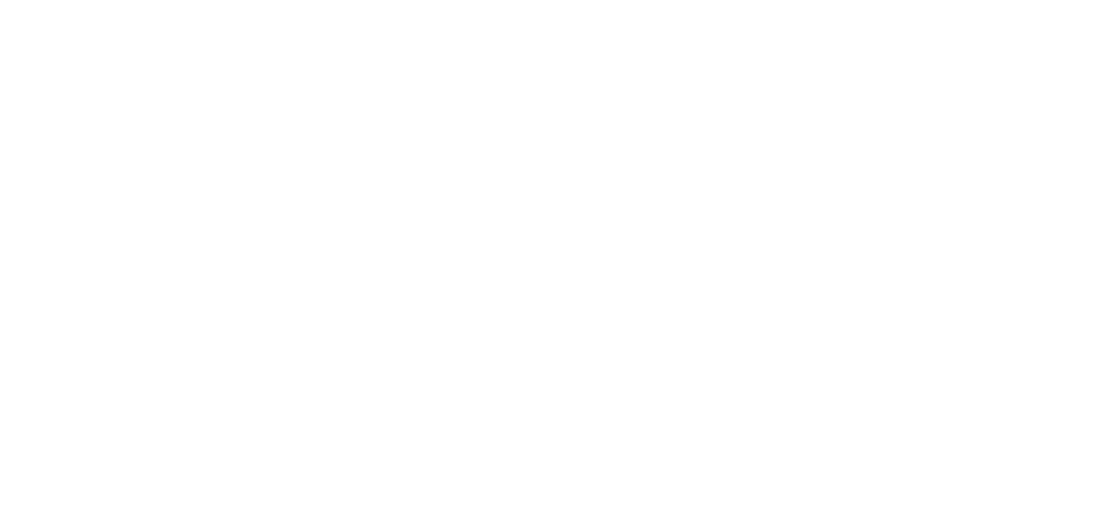
scroll to position [0, 0]
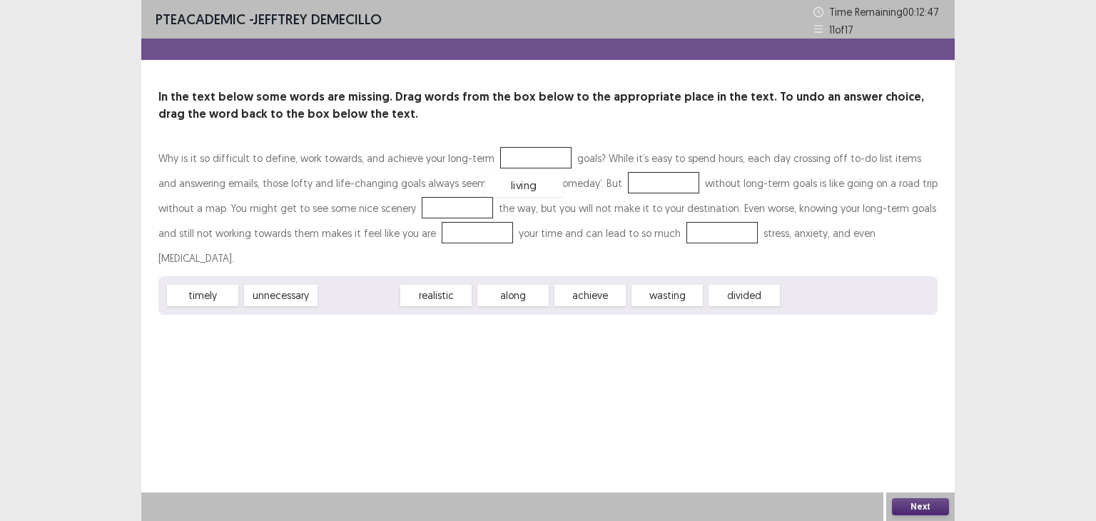
drag, startPoint x: 351, startPoint y: 272, endPoint x: 516, endPoint y: 161, distance: 199.0
drag, startPoint x: 347, startPoint y: 275, endPoint x: 611, endPoint y: 186, distance: 278.4
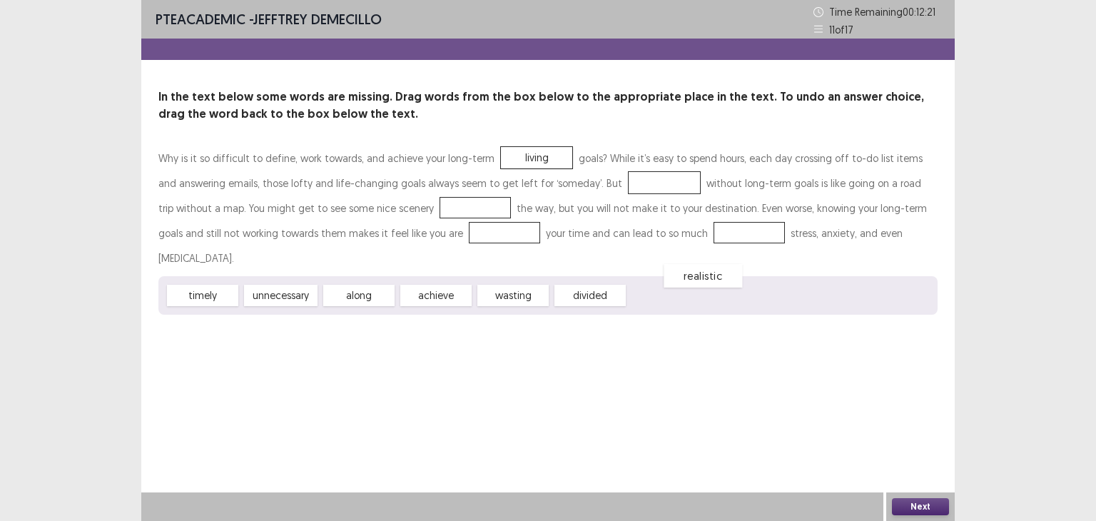
drag, startPoint x: 614, startPoint y: 180, endPoint x: 653, endPoint y: 274, distance: 101.3
drag, startPoint x: 523, startPoint y: 272, endPoint x: 631, endPoint y: 178, distance: 142.6
drag, startPoint x: 363, startPoint y: 268, endPoint x: 402, endPoint y: 203, distance: 75.8
drag, startPoint x: 428, startPoint y: 271, endPoint x: 405, endPoint y: 236, distance: 41.7
drag, startPoint x: 276, startPoint y: 273, endPoint x: 664, endPoint y: 241, distance: 389.4
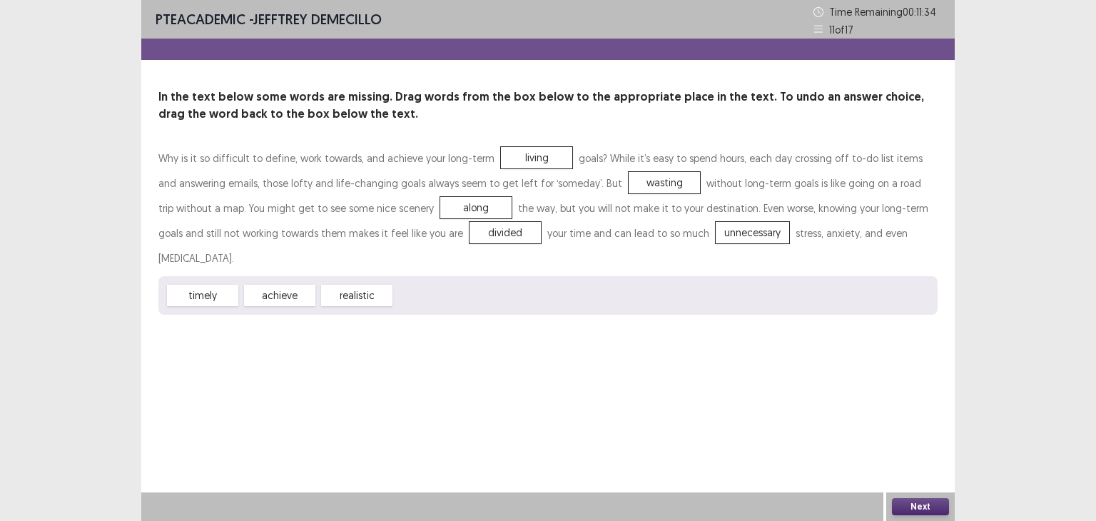
click at [927, 499] on button "Next" at bounding box center [920, 506] width 57 height 17
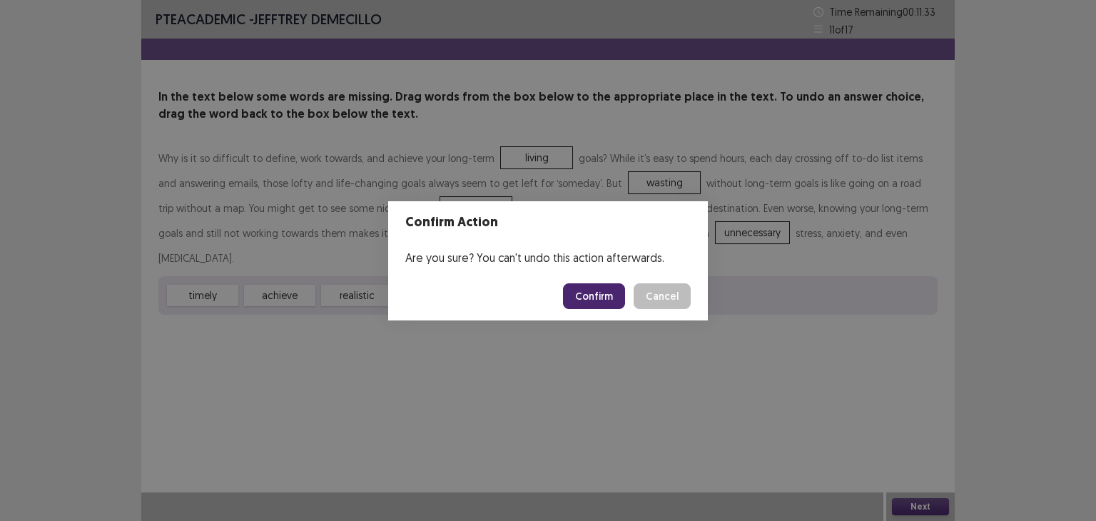
click at [602, 292] on button "Confirm" at bounding box center [594, 296] width 62 height 26
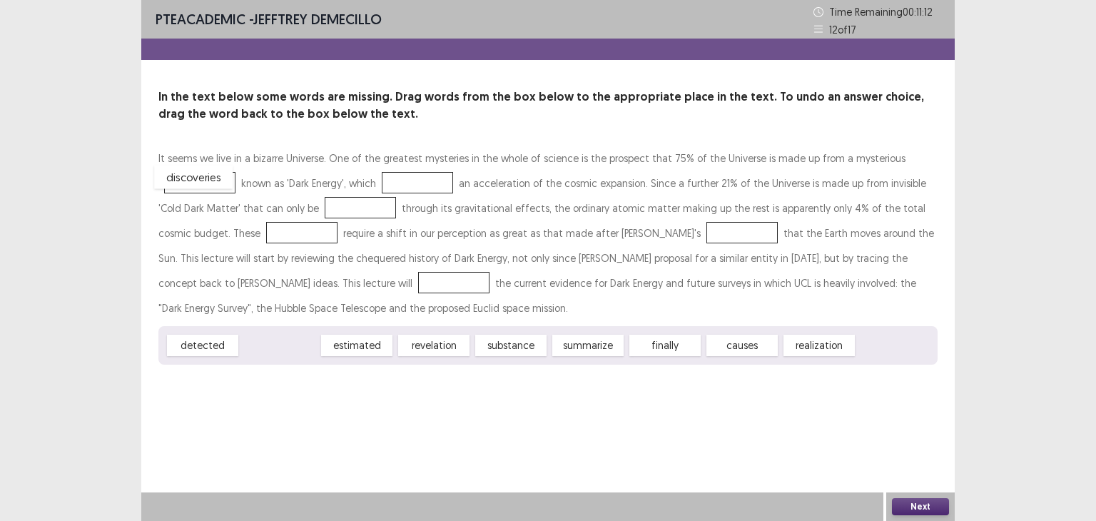
drag, startPoint x: 273, startPoint y: 346, endPoint x: 187, endPoint y: 178, distance: 189.2
click at [670, 346] on div "causes" at bounding box center [666, 343] width 78 height 24
drag, startPoint x: 663, startPoint y: 349, endPoint x: 419, endPoint y: 185, distance: 293.6
drag, startPoint x: 194, startPoint y: 345, endPoint x: 325, endPoint y: 211, distance: 187.1
drag, startPoint x: 287, startPoint y: 346, endPoint x: 251, endPoint y: 233, distance: 118.4
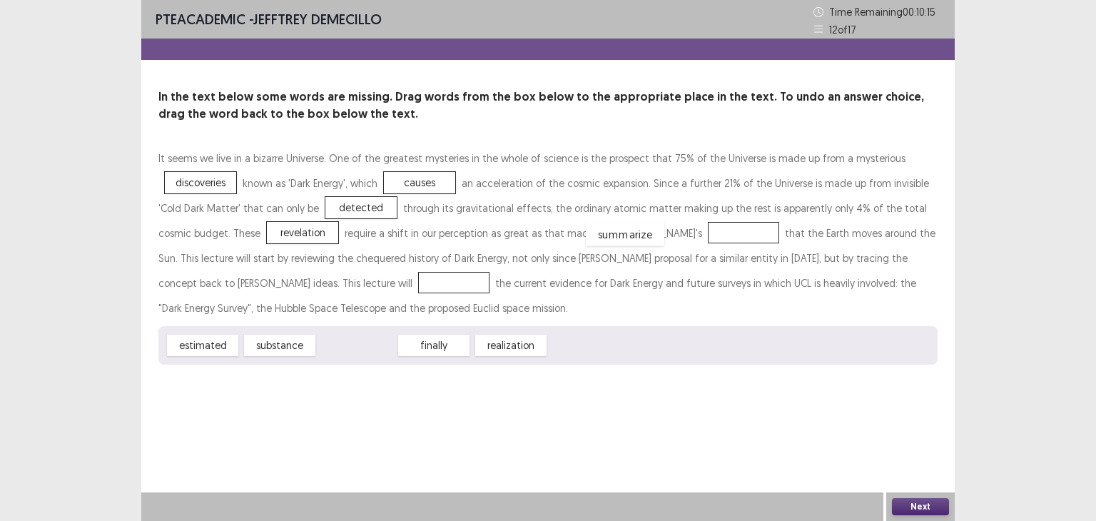
drag, startPoint x: 346, startPoint y: 349, endPoint x: 614, endPoint y: 238, distance: 290.4
click at [932, 498] on button "Next" at bounding box center [920, 506] width 57 height 17
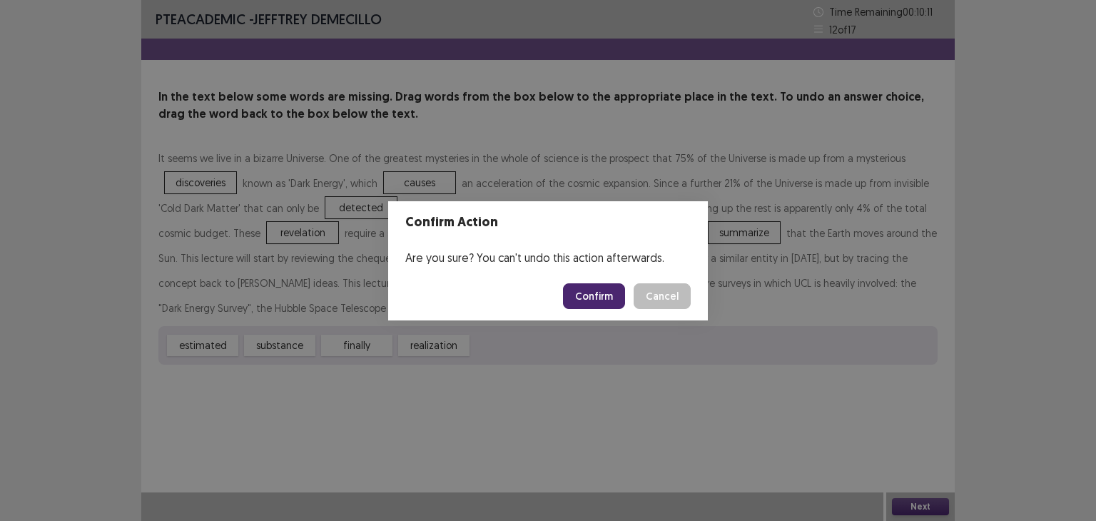
click at [665, 290] on button "Cancel" at bounding box center [661, 296] width 57 height 26
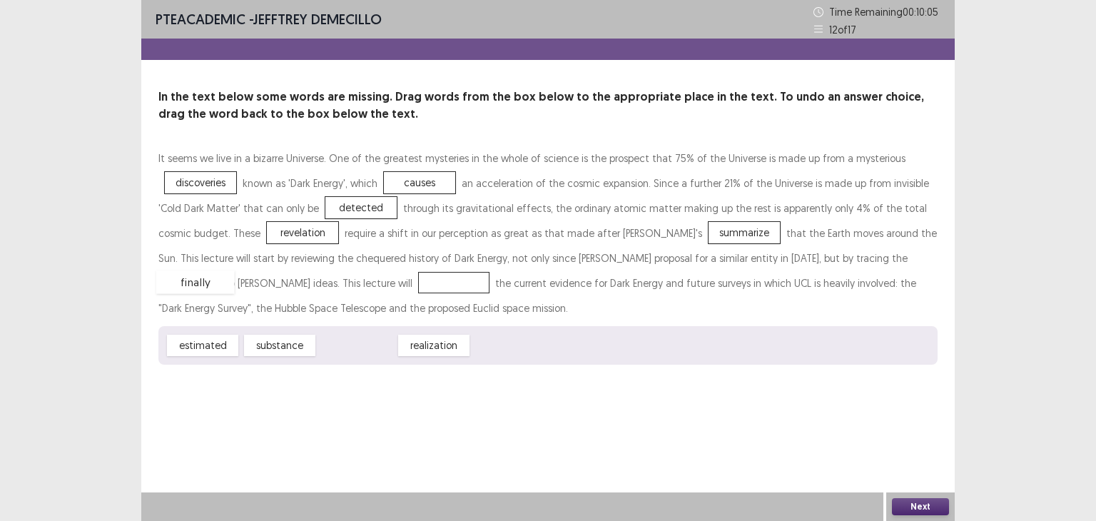
drag, startPoint x: 370, startPoint y: 345, endPoint x: 208, endPoint y: 281, distance: 173.9
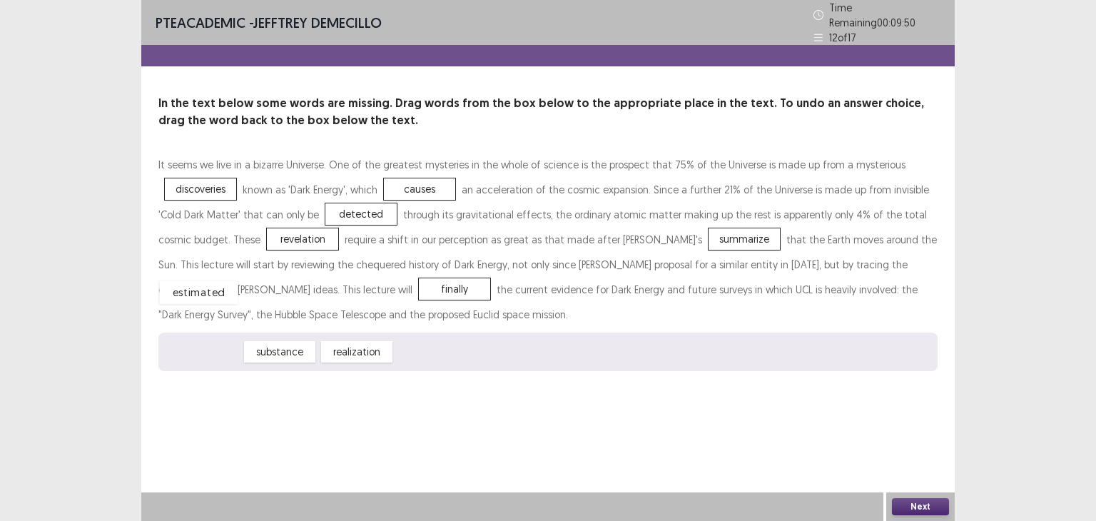
drag, startPoint x: 211, startPoint y: 341, endPoint x: 210, endPoint y: 280, distance: 60.6
click at [919, 500] on button "Next" at bounding box center [920, 506] width 57 height 17
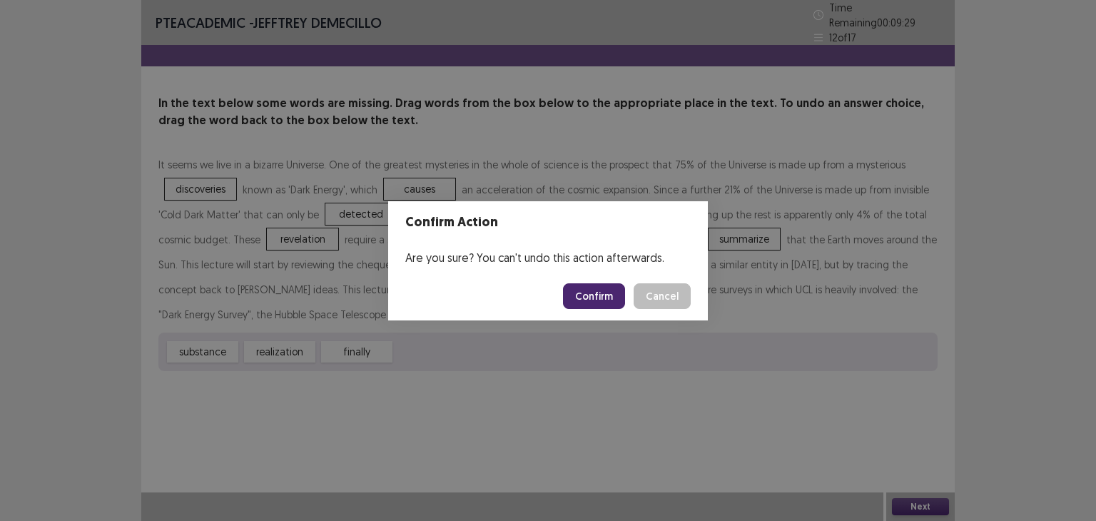
click at [589, 302] on button "Confirm" at bounding box center [594, 296] width 62 height 26
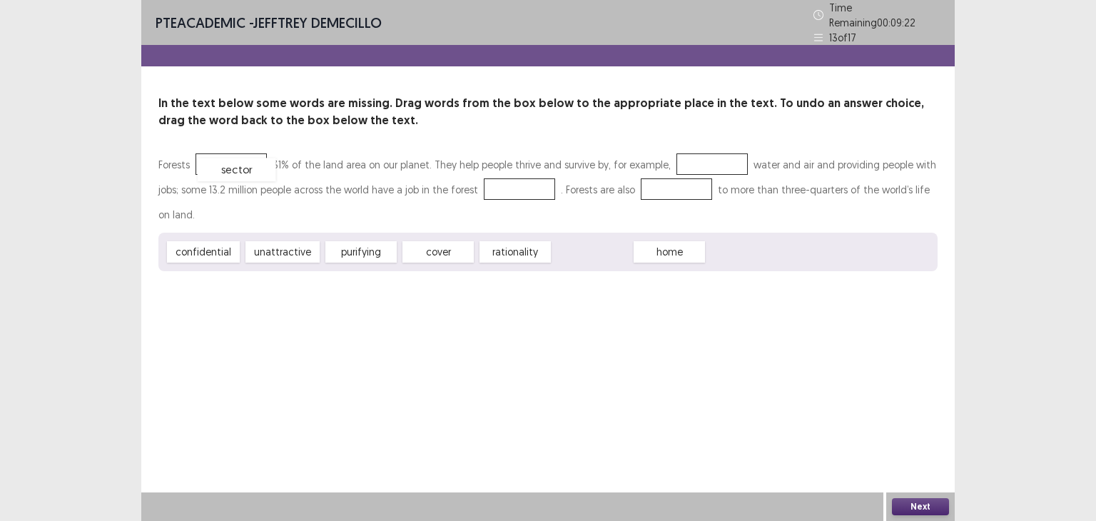
drag, startPoint x: 582, startPoint y: 250, endPoint x: 227, endPoint y: 168, distance: 364.6
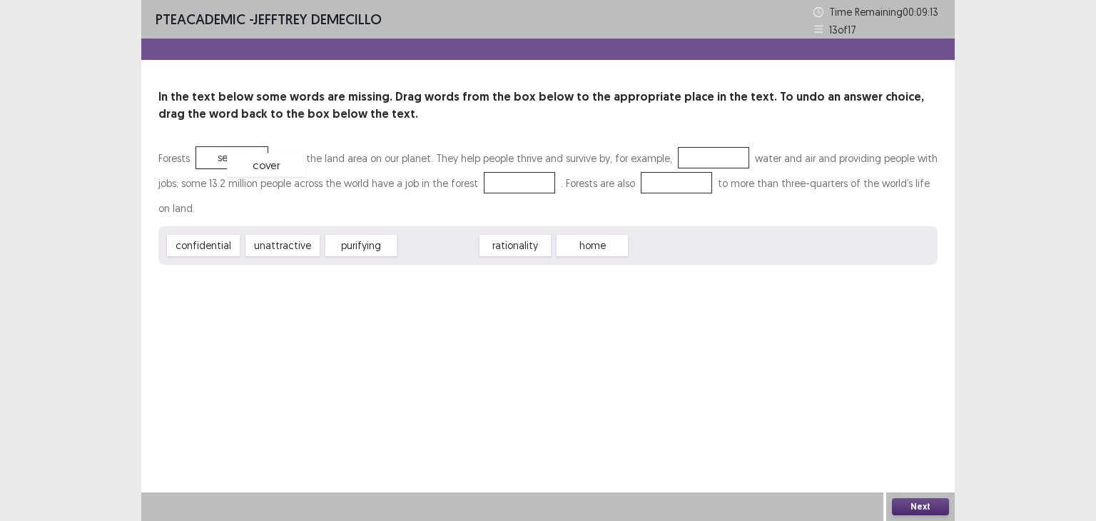
drag, startPoint x: 437, startPoint y: 243, endPoint x: 258, endPoint y: 158, distance: 197.8
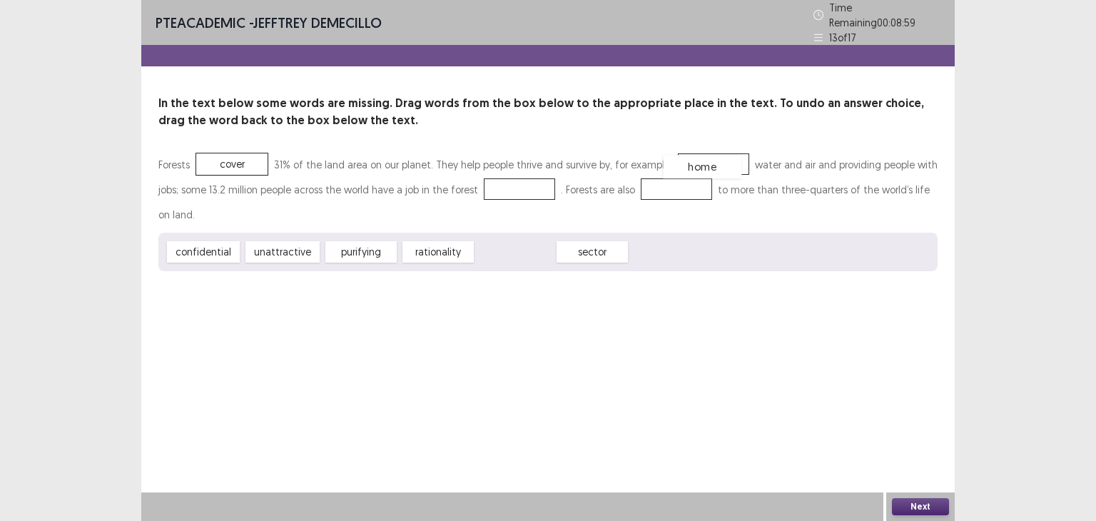
drag, startPoint x: 511, startPoint y: 246, endPoint x: 698, endPoint y: 161, distance: 205.9
drag, startPoint x: 496, startPoint y: 248, endPoint x: 499, endPoint y: 180, distance: 67.8
drag, startPoint x: 435, startPoint y: 243, endPoint x: 462, endPoint y: 248, distance: 27.6
click at [462, 248] on div "rationality" at bounding box center [465, 257] width 78 height 24
click at [373, 240] on div "purifying" at bounding box center [361, 252] width 78 height 24
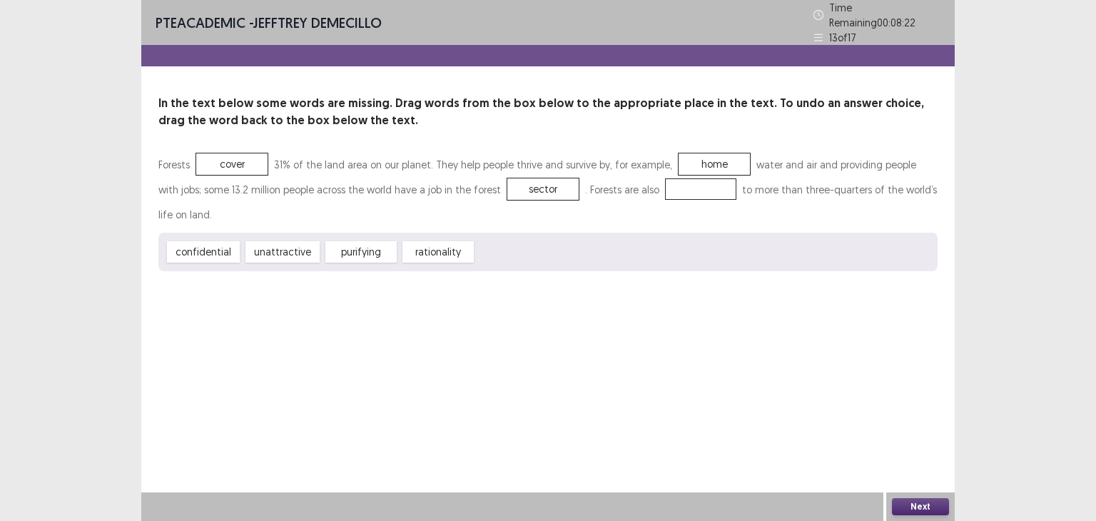
drag, startPoint x: 425, startPoint y: 240, endPoint x: 651, endPoint y: 207, distance: 228.6
click at [711, 190] on div "Forests cover 31% of the land area on our planet. They help people thrive and s…" at bounding box center [547, 211] width 779 height 119
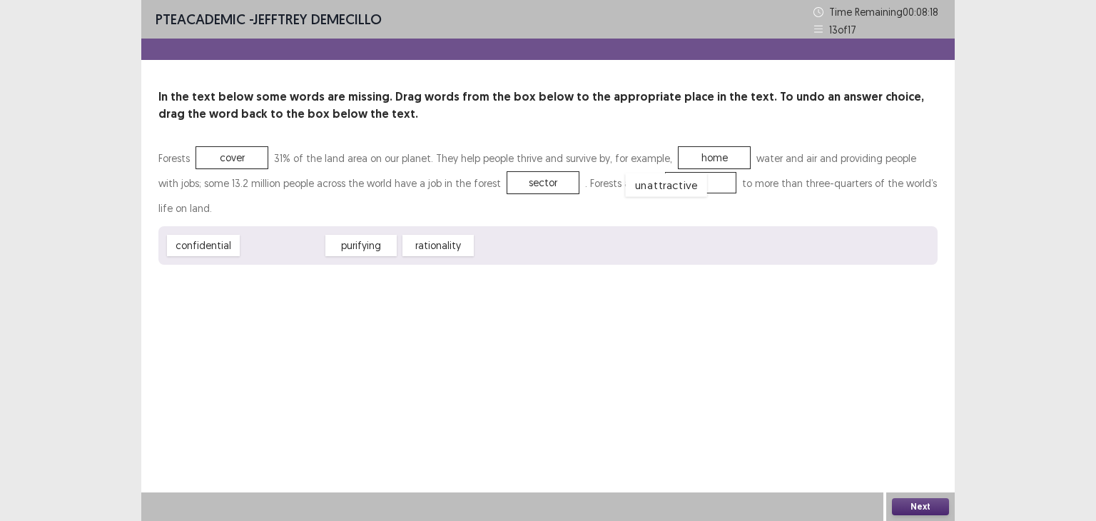
drag, startPoint x: 277, startPoint y: 247, endPoint x: 661, endPoint y: 186, distance: 388.5
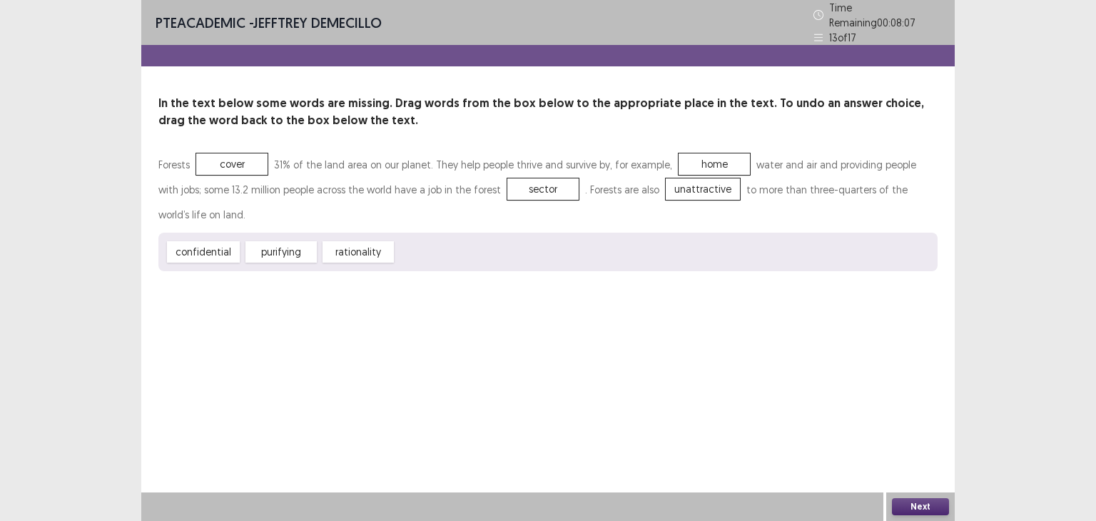
click at [922, 502] on button "Next" at bounding box center [920, 506] width 57 height 17
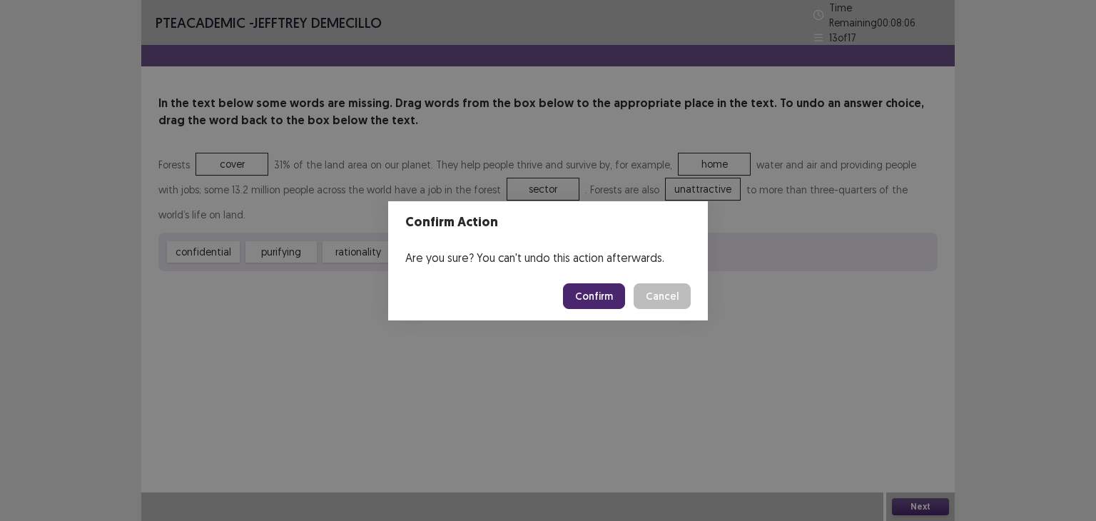
click at [591, 294] on button "Confirm" at bounding box center [594, 296] width 62 height 26
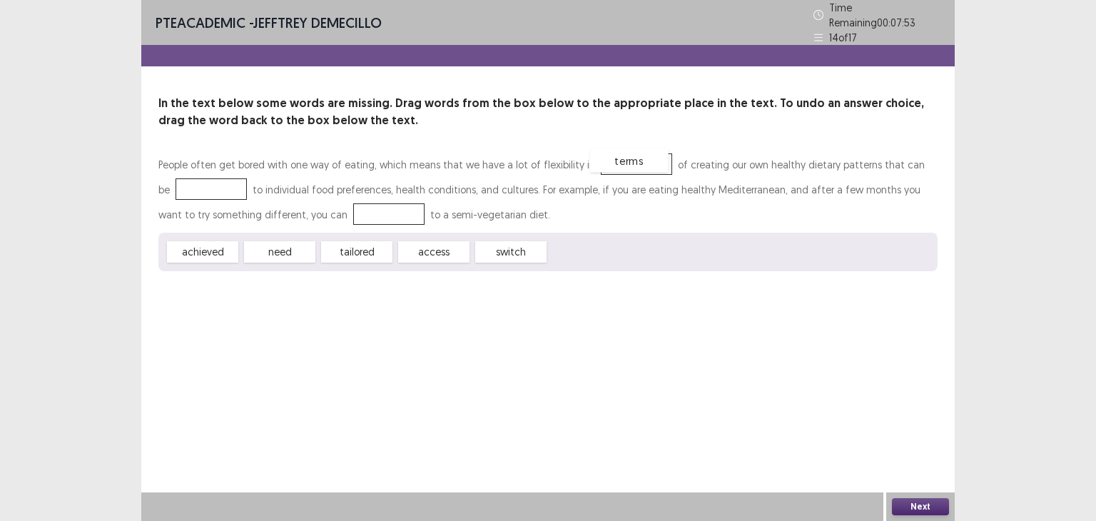
drag, startPoint x: 588, startPoint y: 255, endPoint x: 628, endPoint y: 163, distance: 100.0
drag, startPoint x: 194, startPoint y: 245, endPoint x: 180, endPoint y: 183, distance: 63.7
drag, startPoint x: 407, startPoint y: 238, endPoint x: 410, endPoint y: 253, distance: 14.5
click at [332, 218] on div "People often get bored with one way of eating, which means that we have a lot o…" at bounding box center [547, 211] width 779 height 119
drag, startPoint x: 422, startPoint y: 243, endPoint x: 314, endPoint y: 200, distance: 116.3
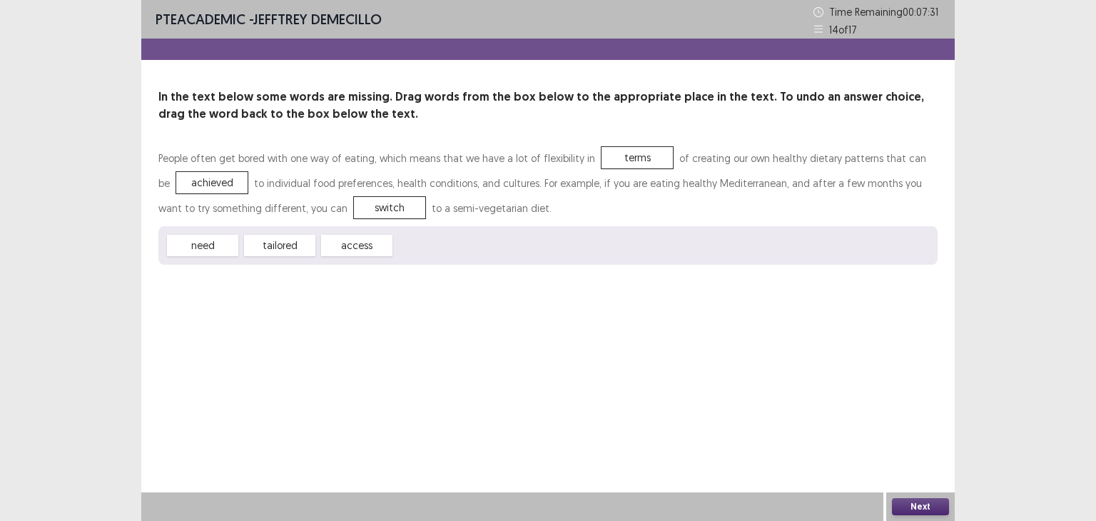
click at [910, 499] on button "Next" at bounding box center [920, 506] width 57 height 17
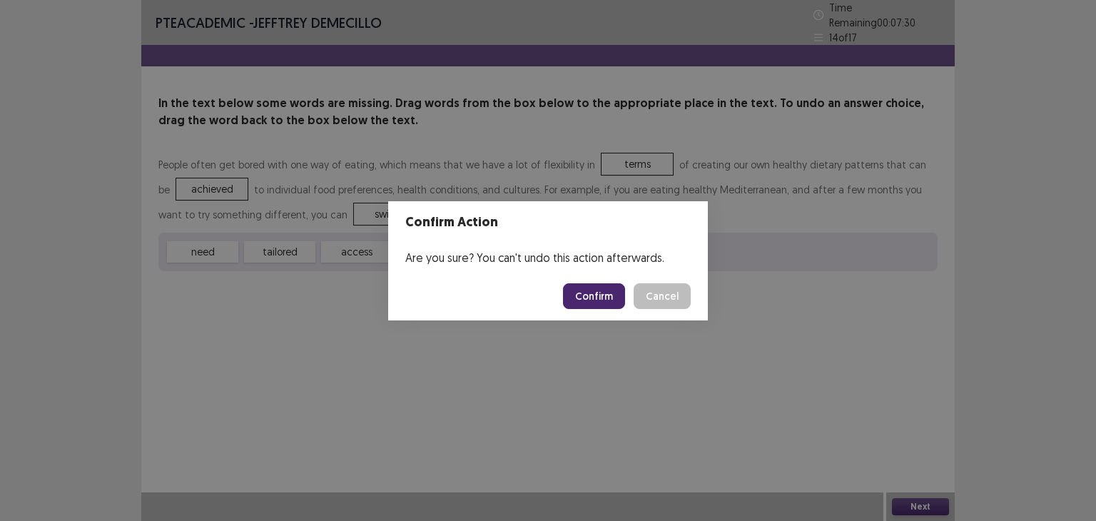
click at [576, 302] on button "Confirm" at bounding box center [594, 296] width 62 height 26
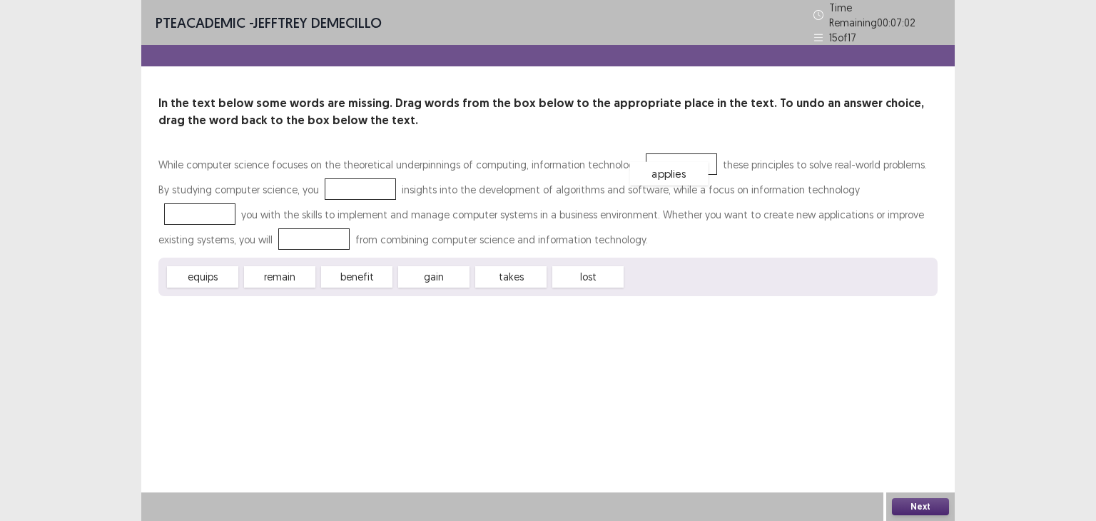
drag, startPoint x: 665, startPoint y: 267, endPoint x: 669, endPoint y: 166, distance: 101.4
drag, startPoint x: 513, startPoint y: 265, endPoint x: 379, endPoint y: 213, distance: 143.2
click at [379, 213] on div "While computer science focuses on the theoretical underpinnings of computing, i…" at bounding box center [547, 224] width 779 height 144
drag, startPoint x: 511, startPoint y: 275, endPoint x: 340, endPoint y: 189, distance: 191.4
drag, startPoint x: 207, startPoint y: 270, endPoint x: 196, endPoint y: 228, distance: 42.7
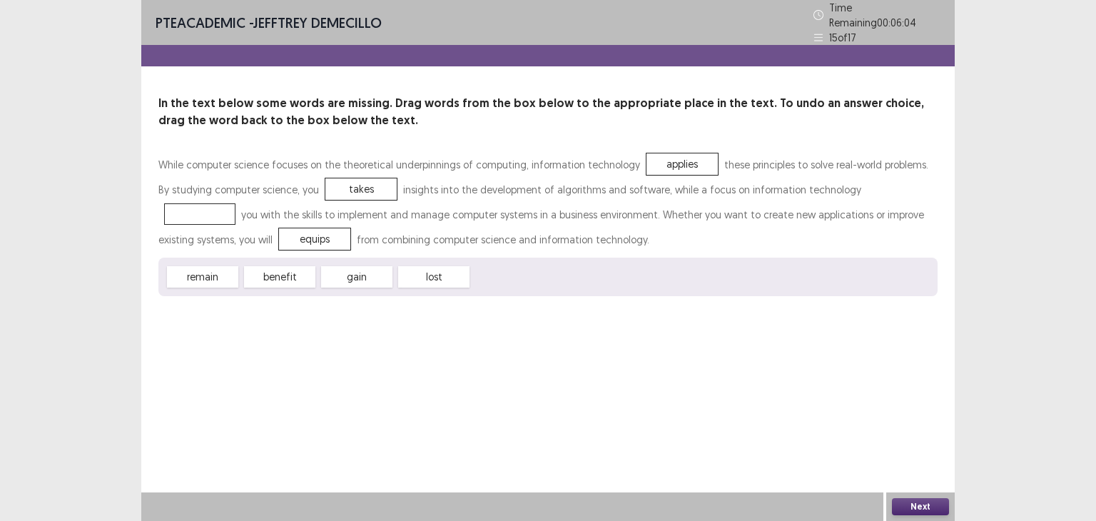
drag, startPoint x: 355, startPoint y: 268, endPoint x: 704, endPoint y: 203, distance: 354.9
click at [785, 197] on div "While computer science focuses on the theoretical underpinnings of computing, i…" at bounding box center [547, 224] width 779 height 144
drag, startPoint x: 362, startPoint y: 270, endPoint x: 869, endPoint y: 178, distance: 514.8
click at [912, 509] on button "Next" at bounding box center [920, 506] width 57 height 17
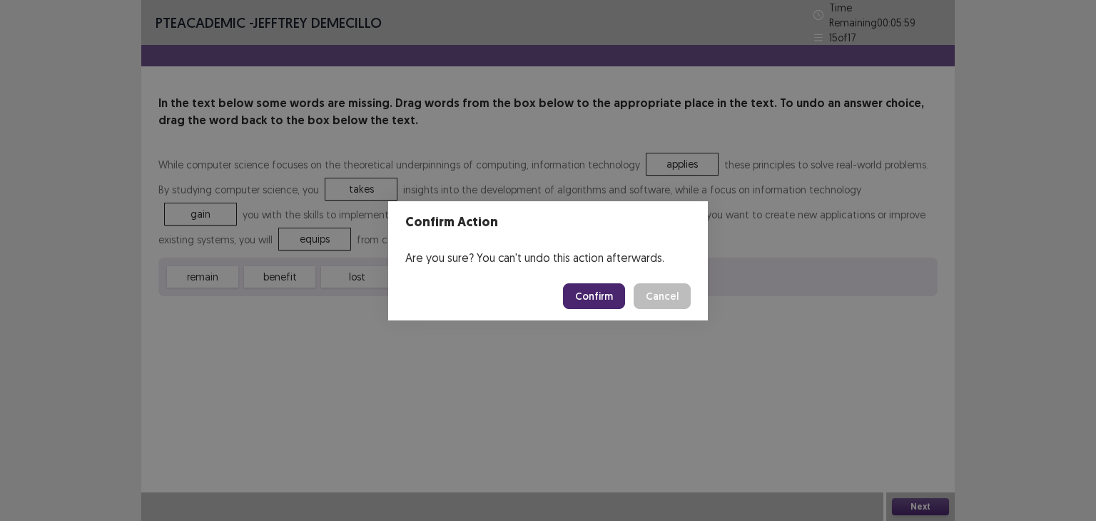
click at [596, 300] on button "Confirm" at bounding box center [594, 296] width 62 height 26
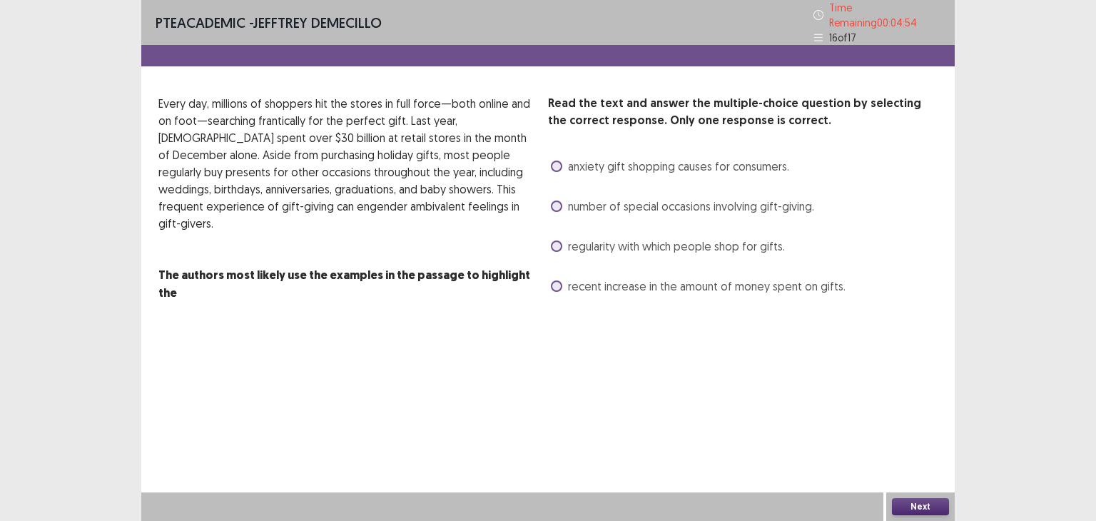
click at [562, 205] on label "number of special occasions involving gift-giving." at bounding box center [682, 206] width 263 height 17
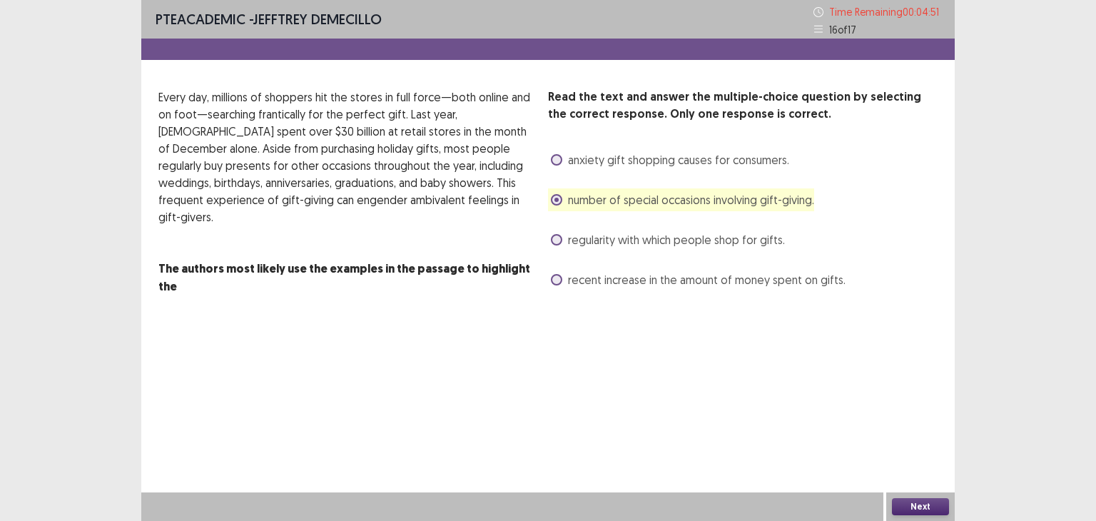
click at [919, 503] on button "Next" at bounding box center [920, 506] width 57 height 17
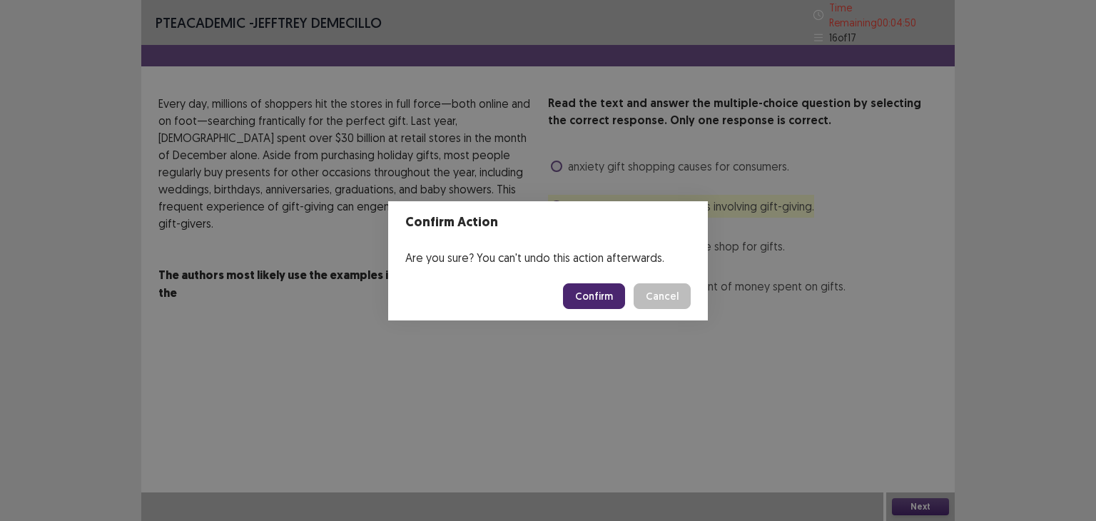
click at [605, 299] on button "Confirm" at bounding box center [594, 296] width 62 height 26
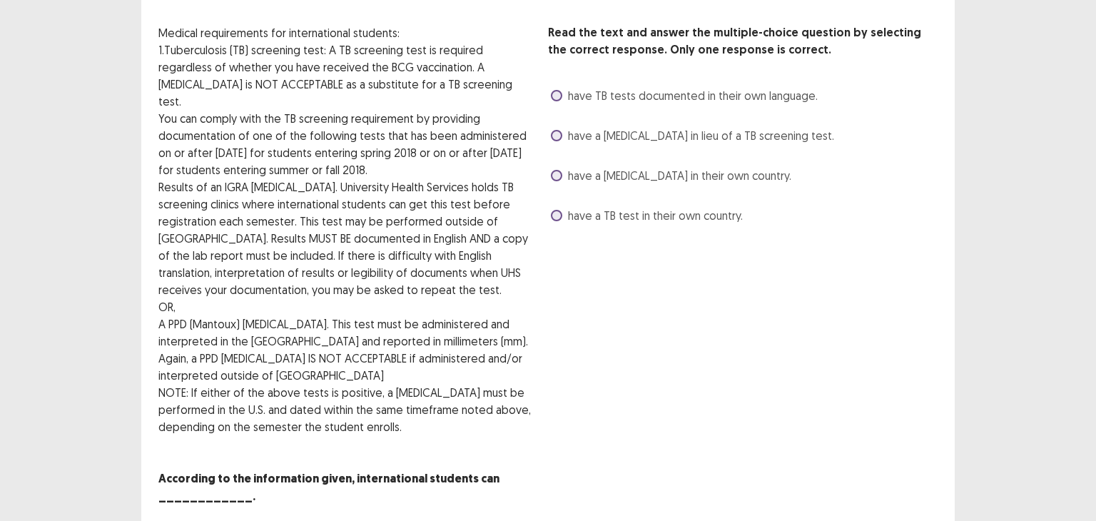
scroll to position [71, 0]
click at [557, 209] on span at bounding box center [556, 214] width 11 height 11
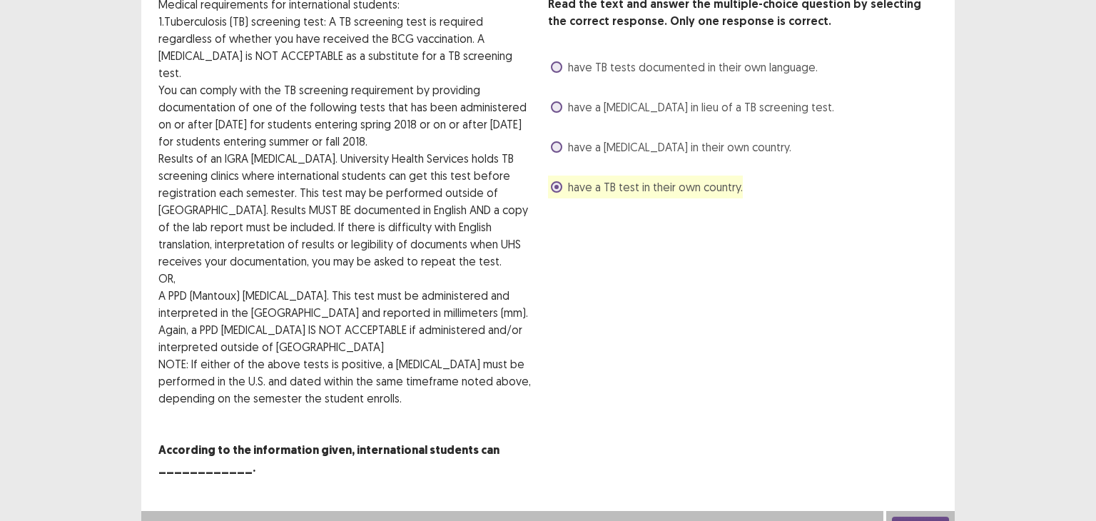
click at [914, 516] on button "Next" at bounding box center [920, 524] width 57 height 17
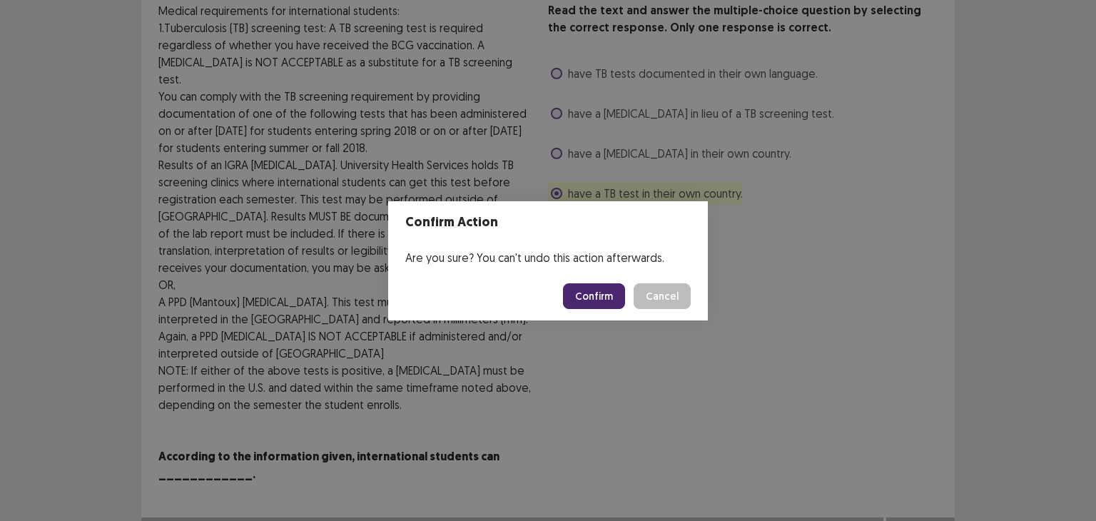
click at [593, 296] on button "Confirm" at bounding box center [594, 296] width 62 height 26
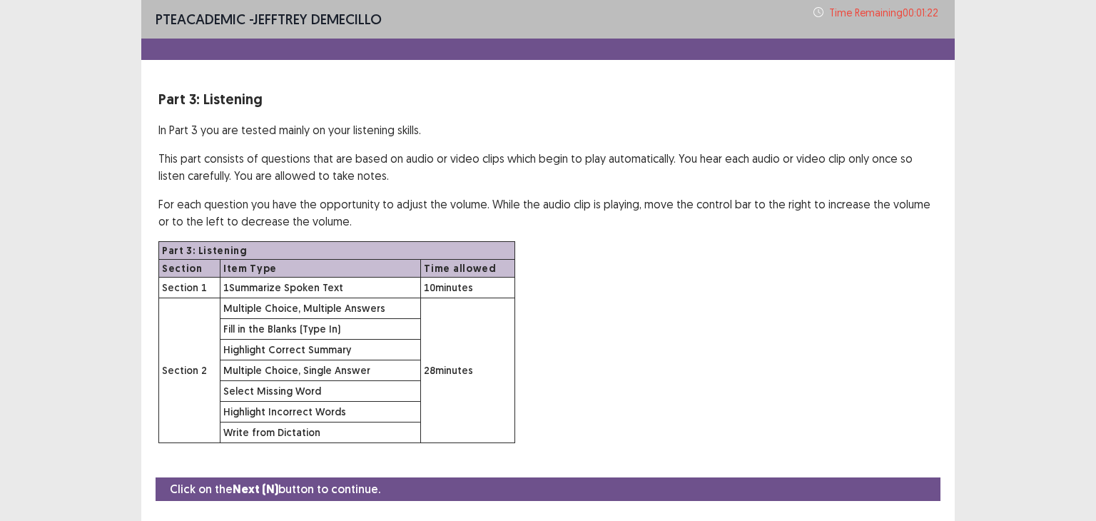
scroll to position [35, 0]
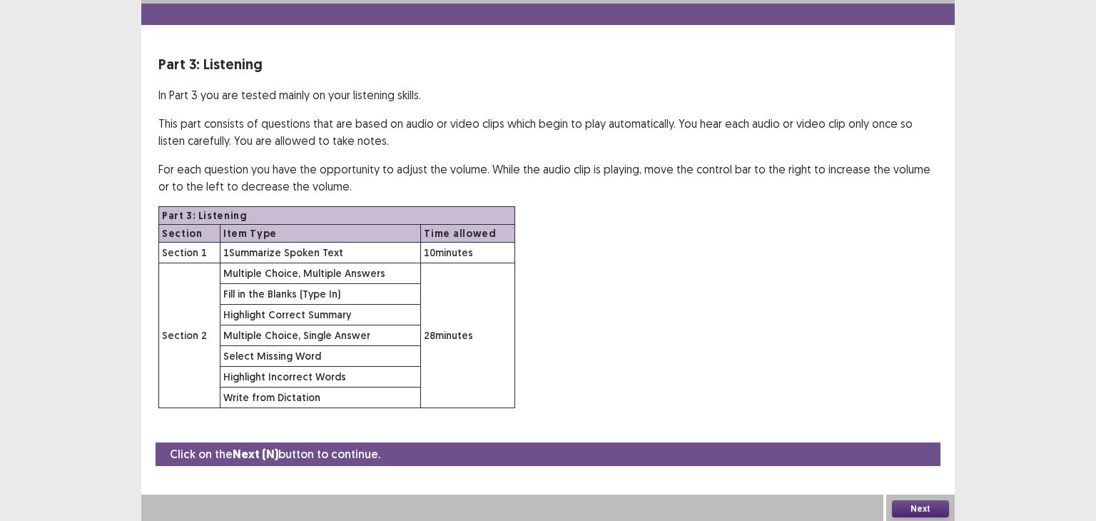
click at [914, 509] on button "Next" at bounding box center [920, 508] width 57 height 17
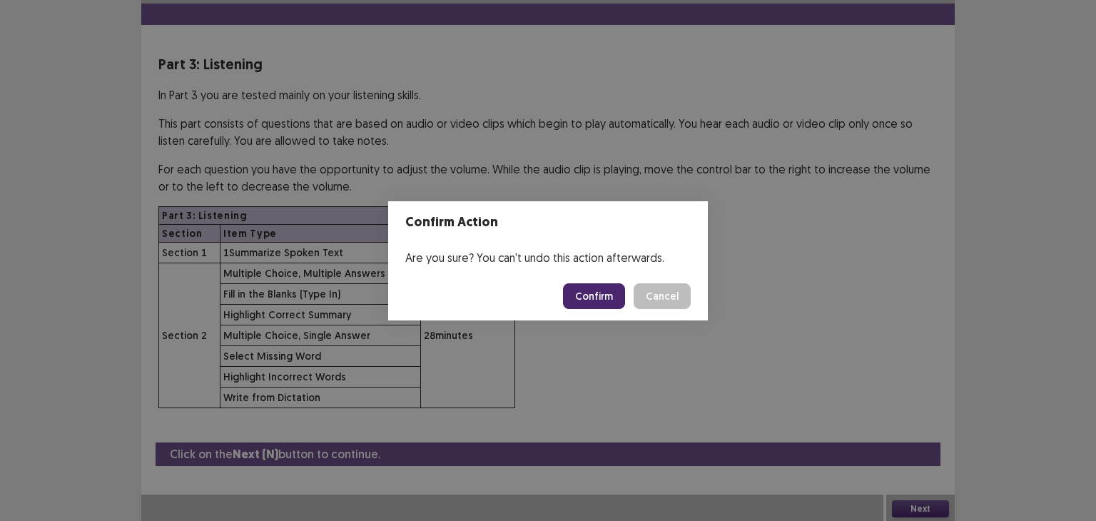
click at [599, 294] on button "Confirm" at bounding box center [594, 296] width 62 height 26
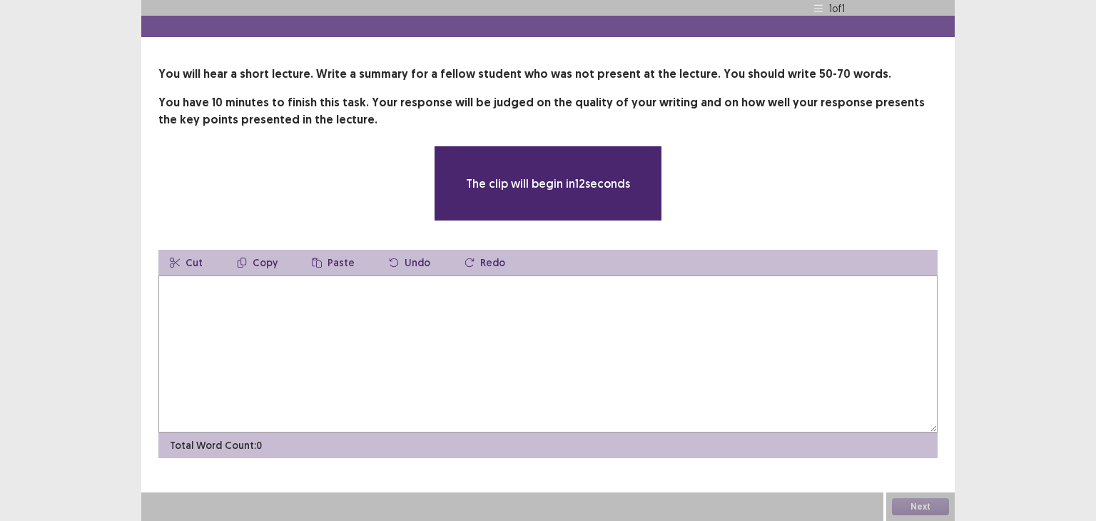
scroll to position [23, 0]
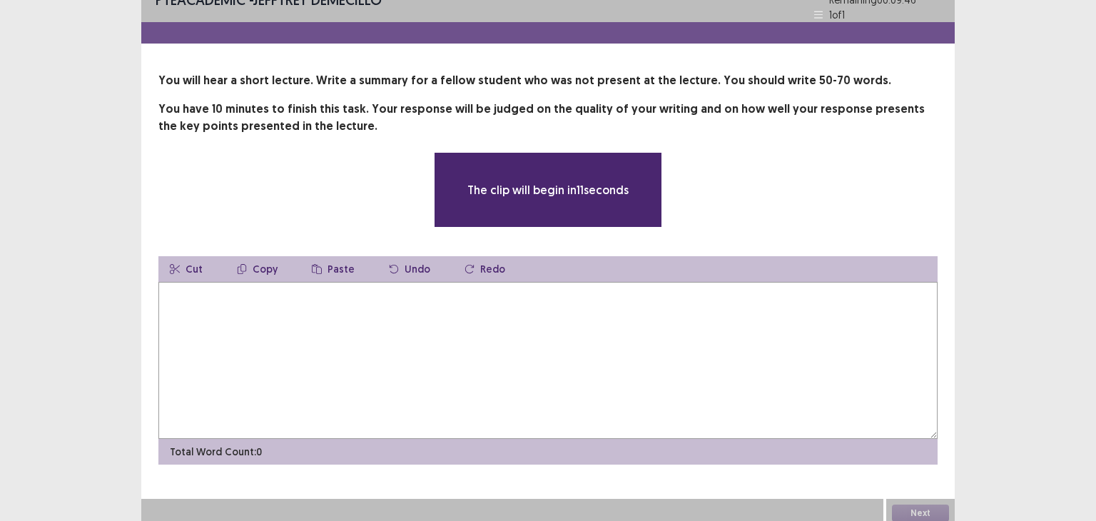
click at [422, 399] on textarea at bounding box center [547, 360] width 779 height 157
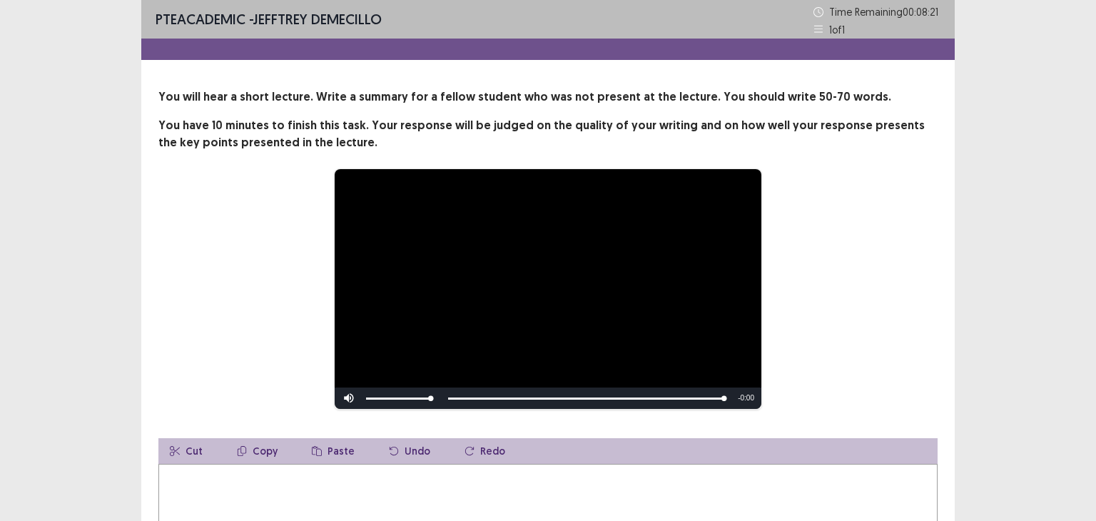
scroll to position [71, 0]
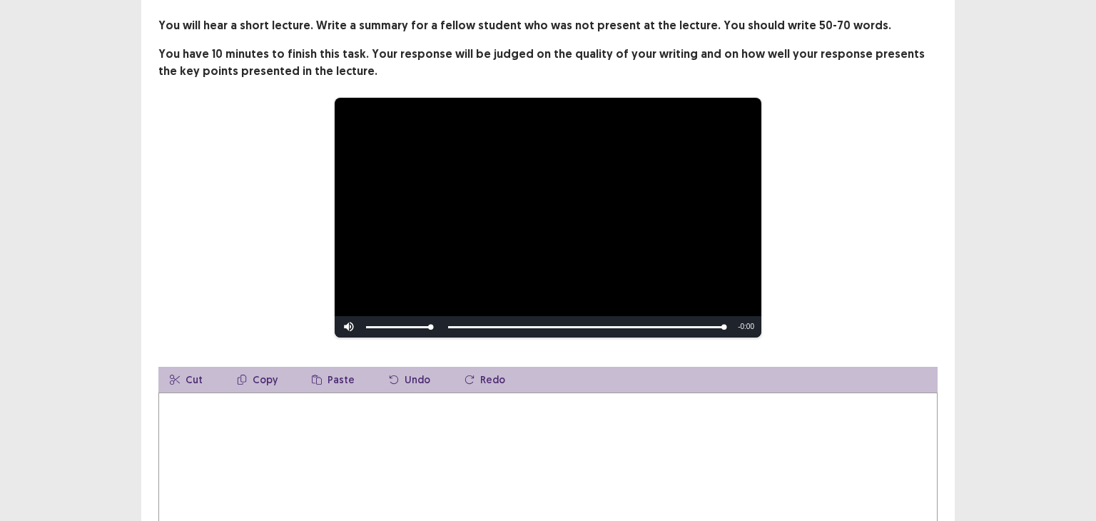
click at [280, 422] on textarea at bounding box center [547, 470] width 779 height 157
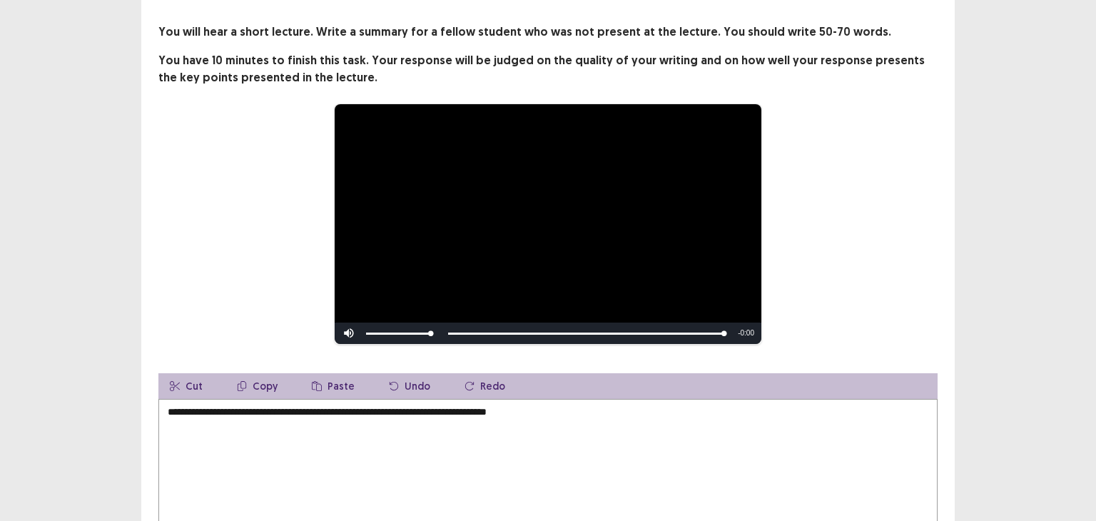
click at [490, 409] on textarea "**********" at bounding box center [547, 477] width 779 height 157
click at [559, 407] on textarea "**********" at bounding box center [547, 477] width 779 height 157
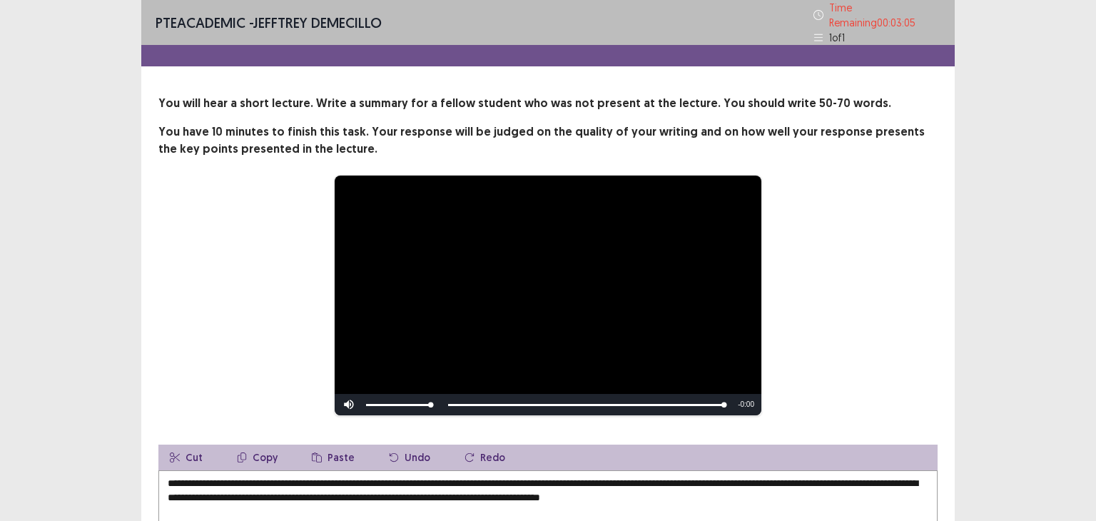
scroll to position [143, 0]
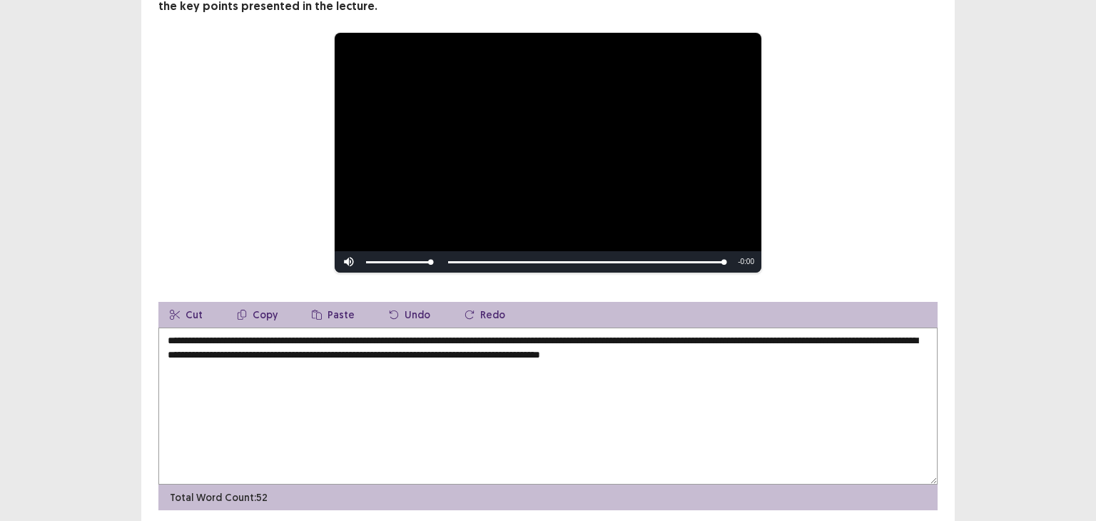
click at [820, 337] on textarea "**********" at bounding box center [547, 405] width 779 height 157
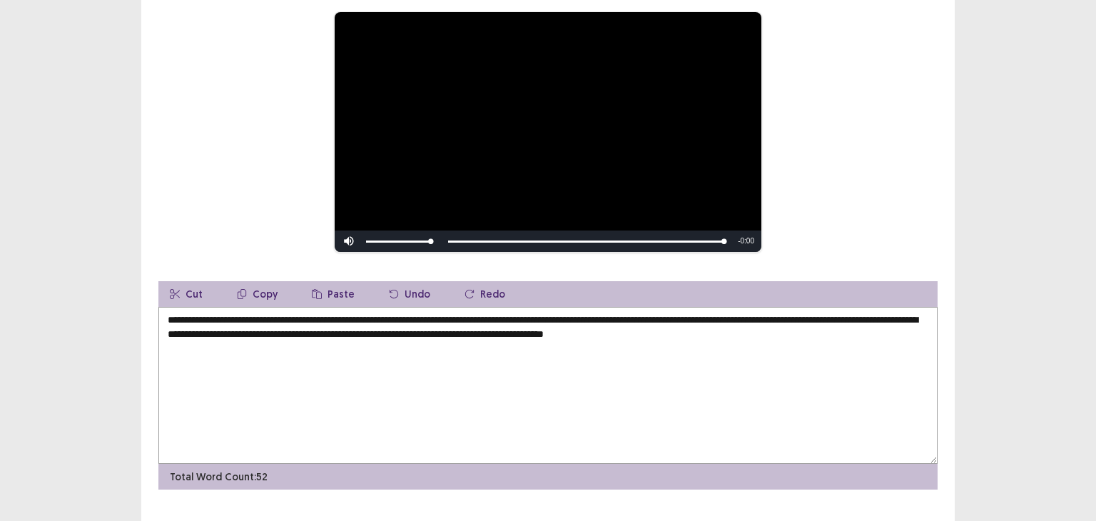
scroll to position [188, 0]
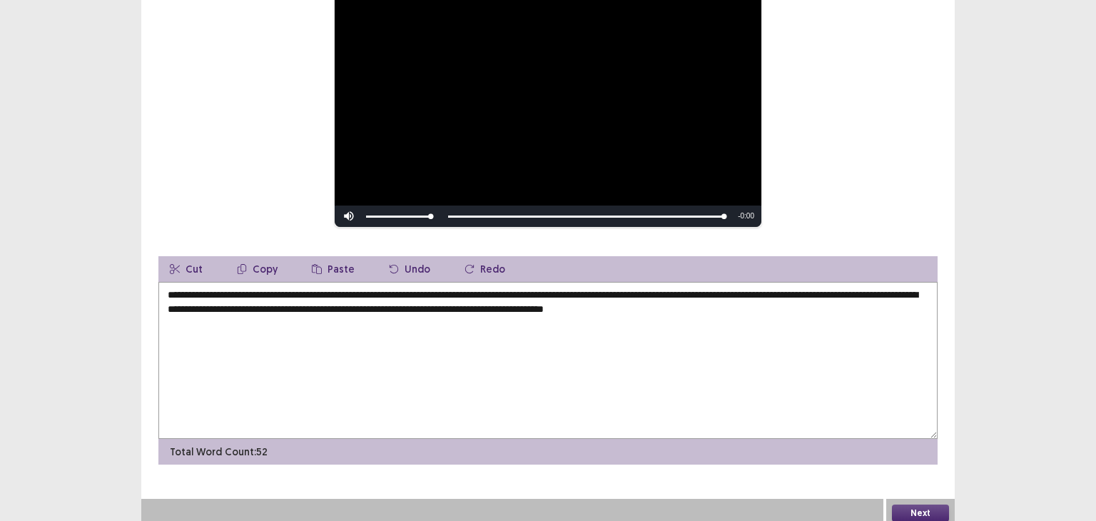
type textarea "**********"
click at [927, 504] on button "Next" at bounding box center [920, 512] width 57 height 17
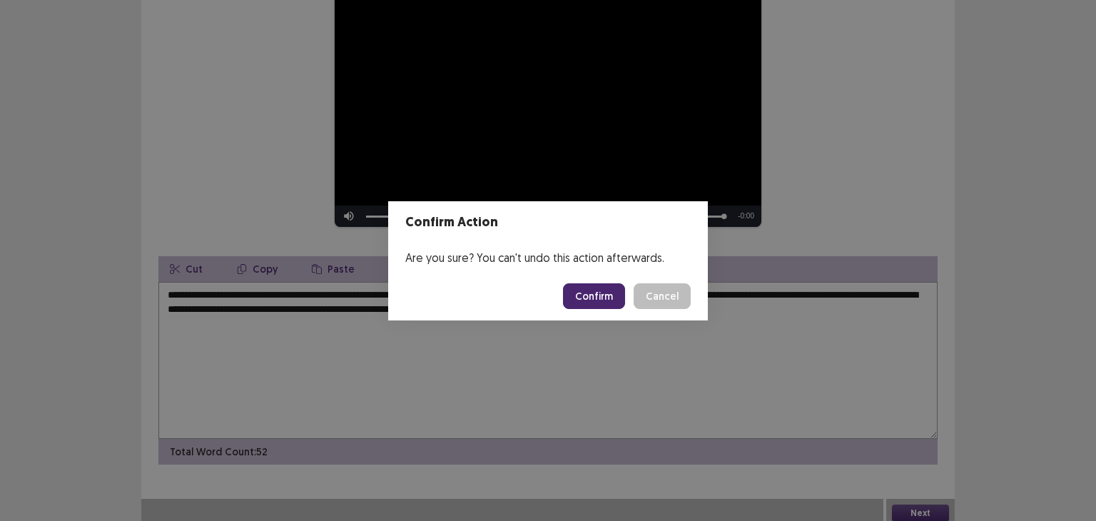
click at [588, 293] on button "Confirm" at bounding box center [594, 296] width 62 height 26
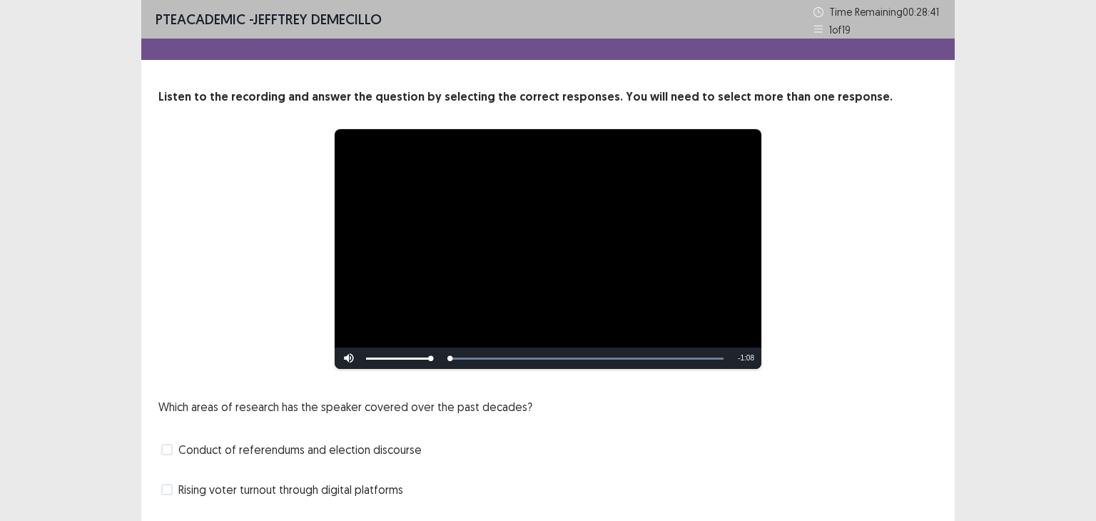
scroll to position [123, 0]
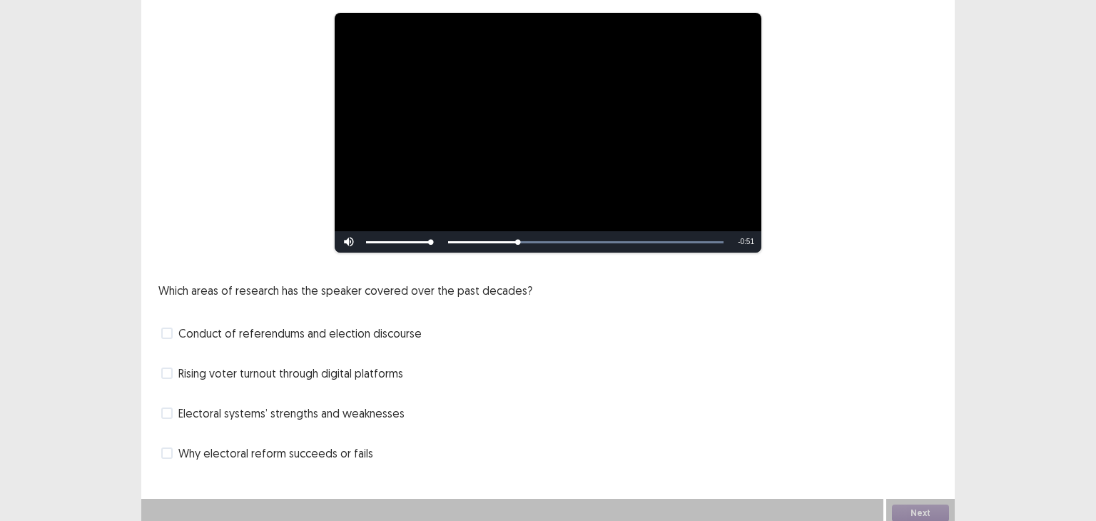
click at [166, 367] on span at bounding box center [166, 372] width 11 height 11
click at [164, 367] on span at bounding box center [166, 372] width 11 height 11
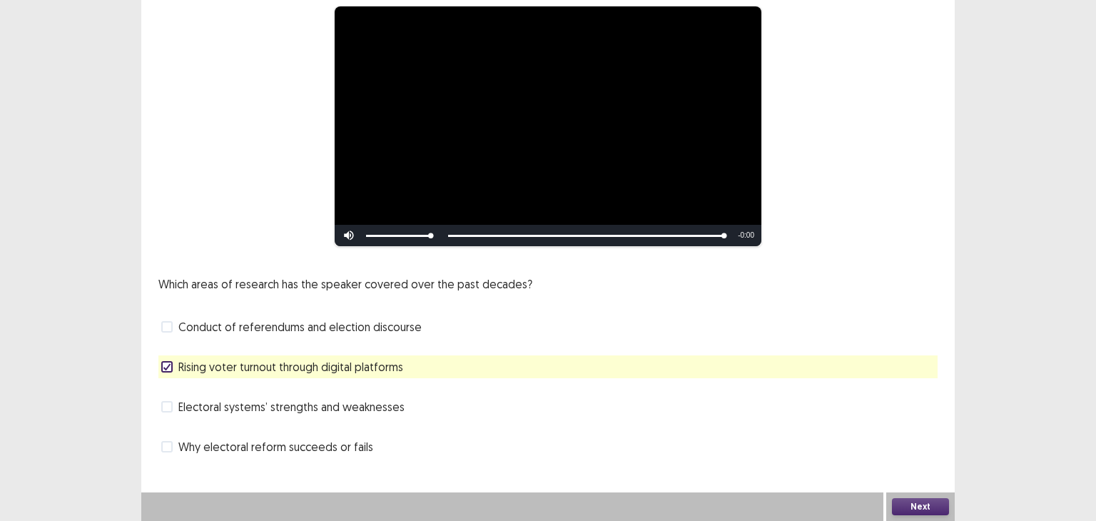
click at [910, 498] on button "Next" at bounding box center [920, 506] width 57 height 17
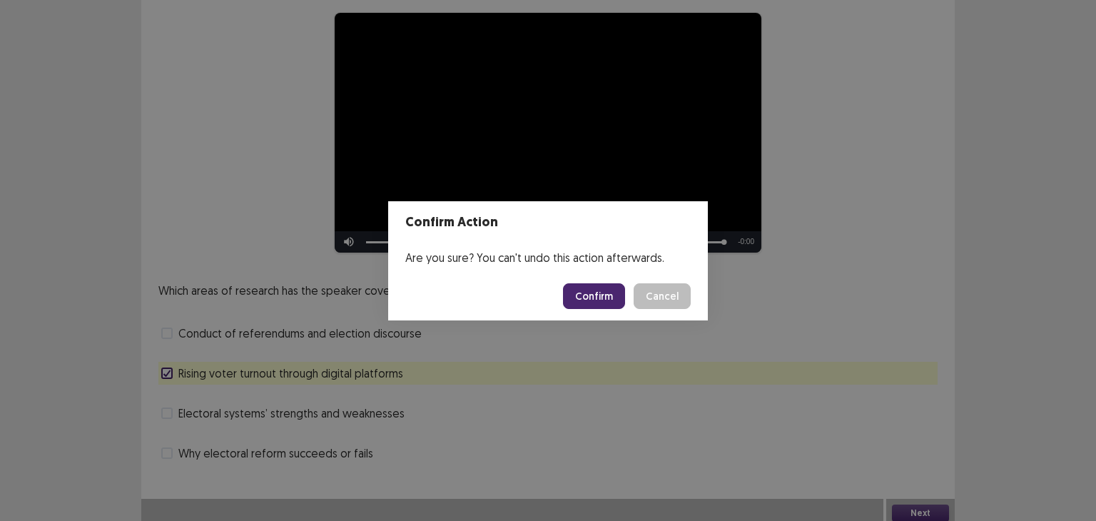
click at [593, 289] on button "Confirm" at bounding box center [594, 296] width 62 height 26
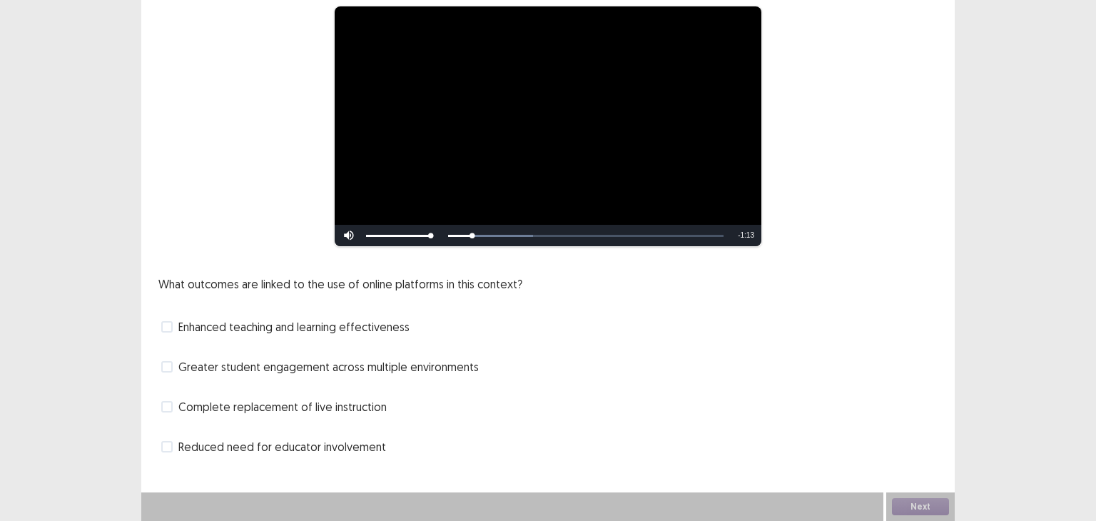
click at [171, 327] on span at bounding box center [166, 326] width 11 height 11
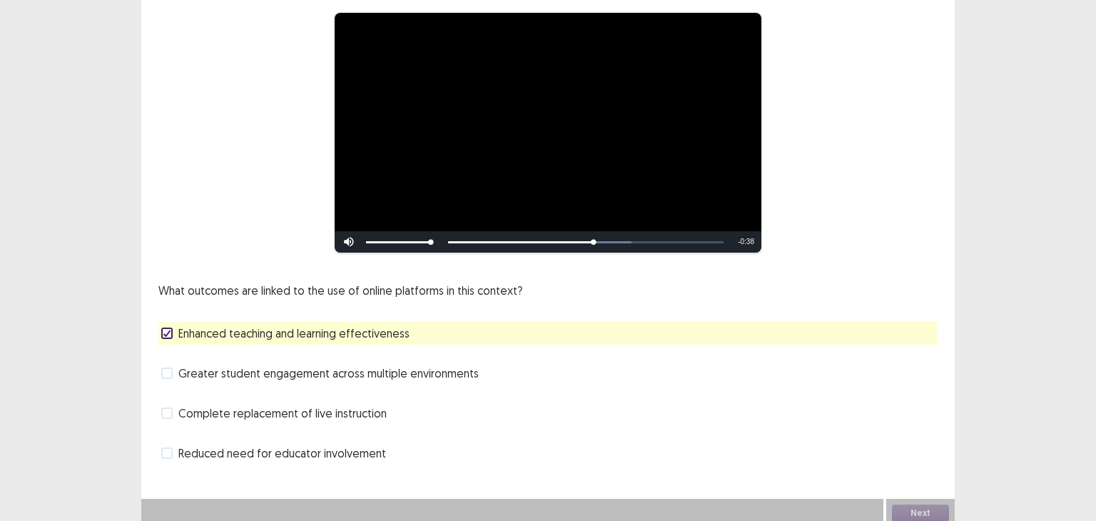
click at [168, 367] on span at bounding box center [166, 372] width 11 height 11
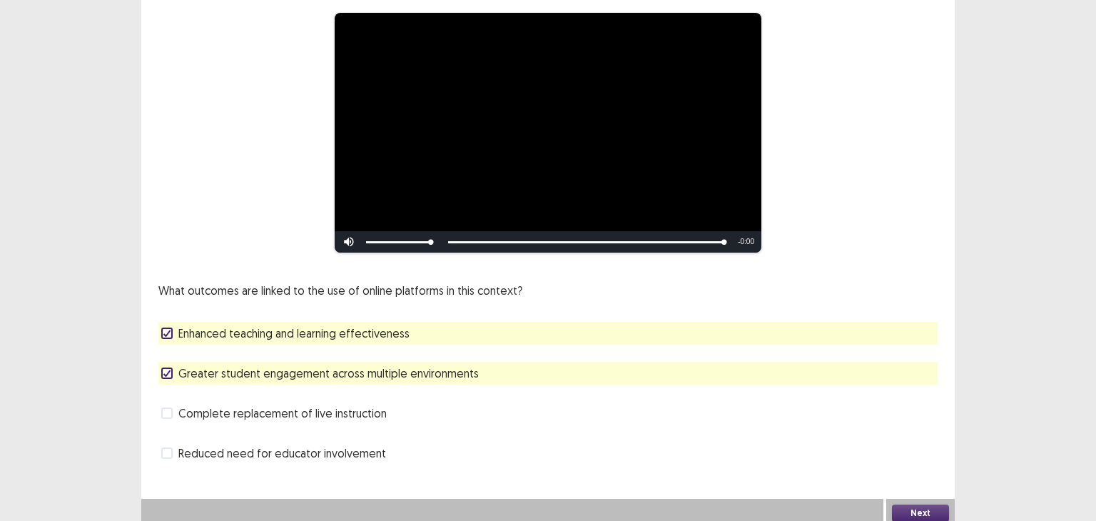
click at [928, 505] on button "Next" at bounding box center [920, 512] width 57 height 17
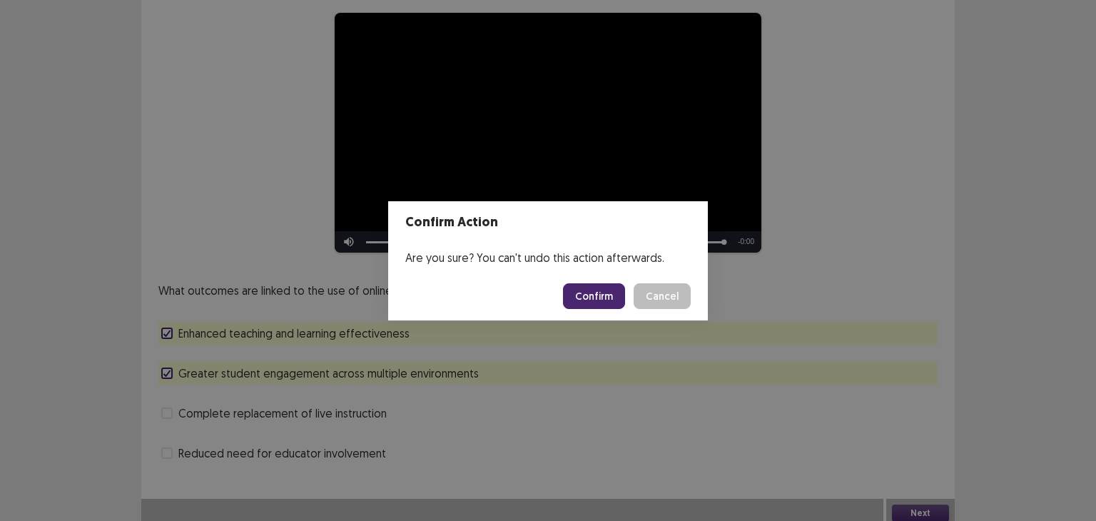
click at [615, 294] on button "Confirm" at bounding box center [594, 296] width 62 height 26
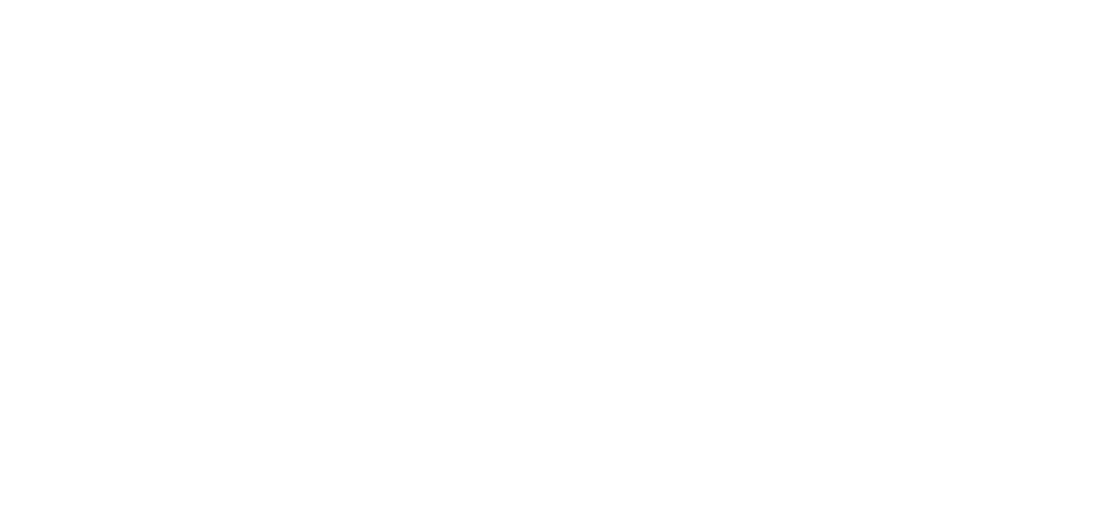
scroll to position [0, 0]
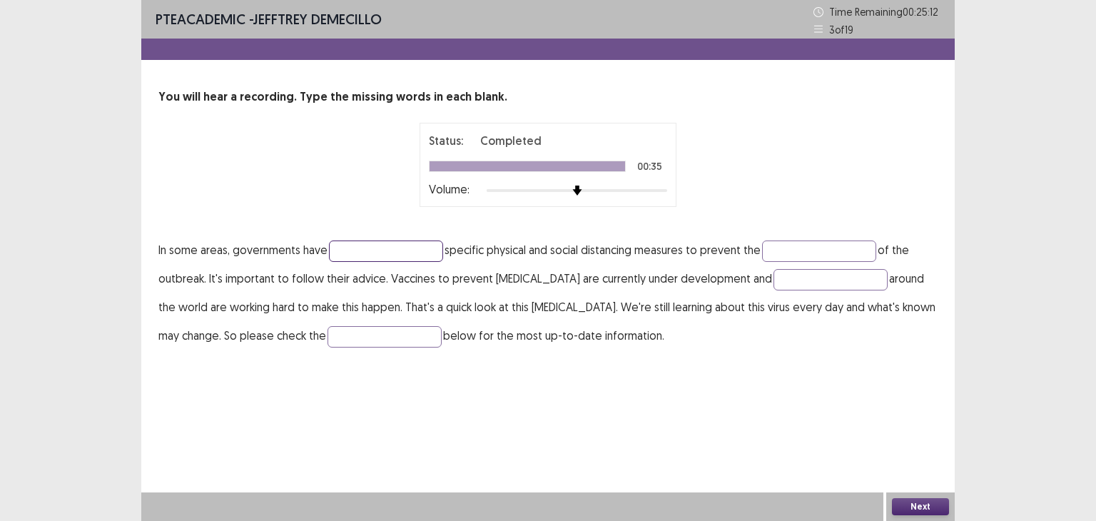
click at [355, 247] on input "text" at bounding box center [386, 250] width 114 height 21
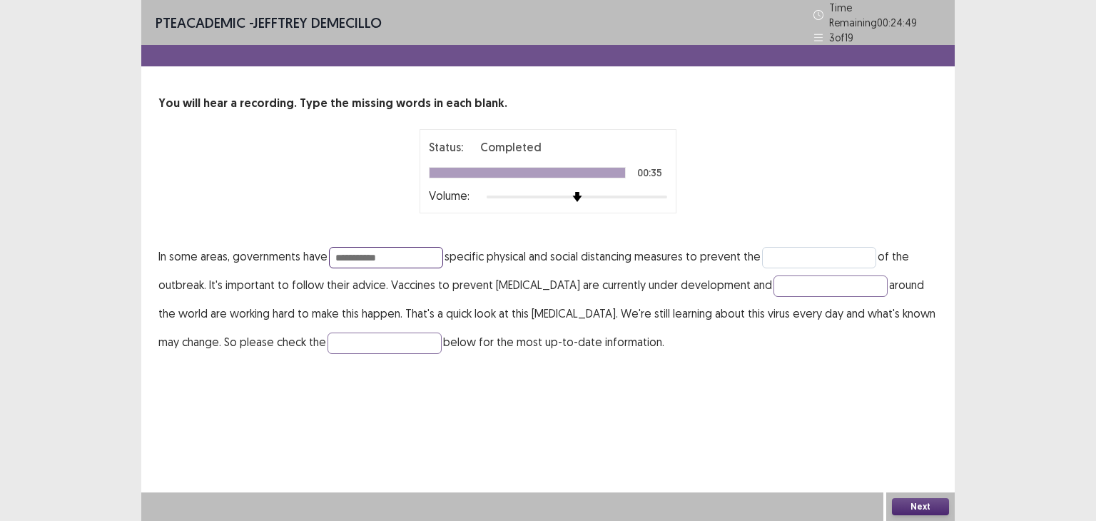
type input "**********"
click at [786, 249] on input "text" at bounding box center [819, 257] width 114 height 21
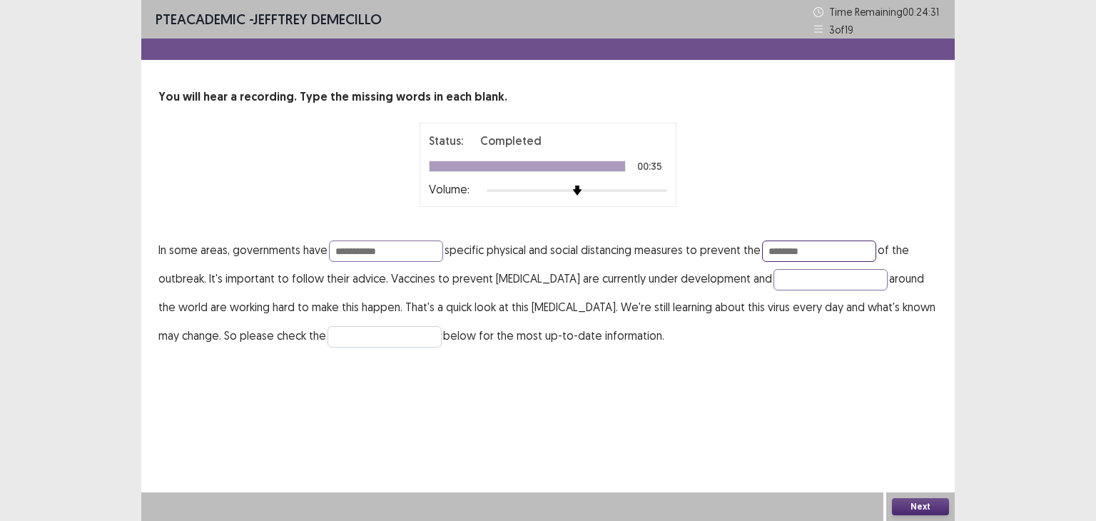
type input "********"
click at [406, 338] on input "text" at bounding box center [384, 336] width 114 height 21
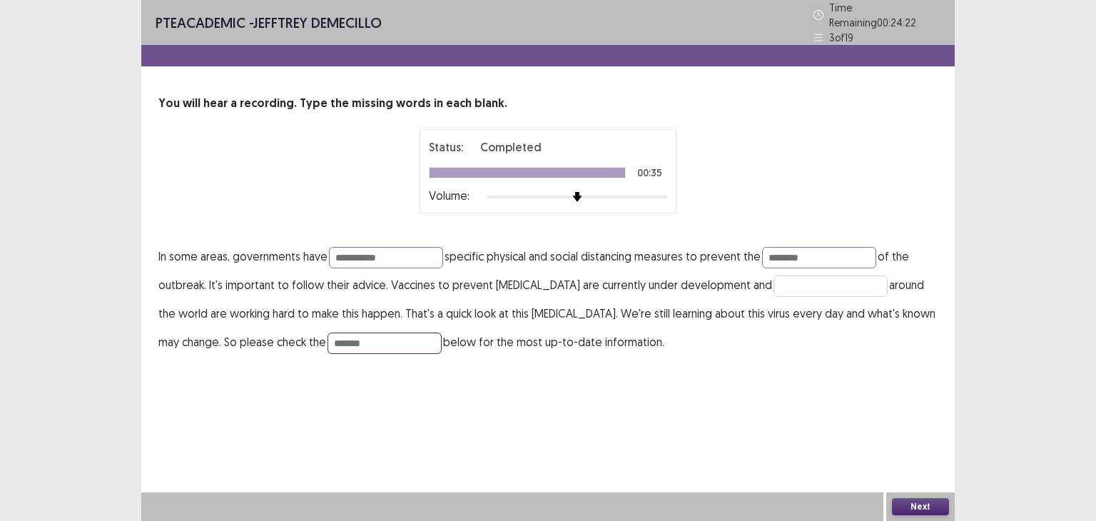
type input "*******"
click at [777, 277] on input "text" at bounding box center [830, 285] width 114 height 21
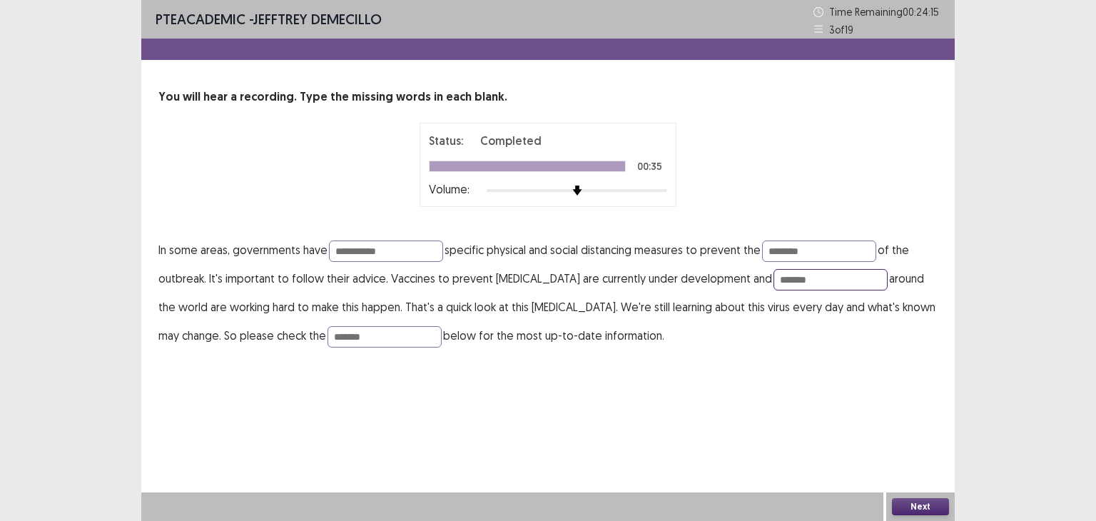
type input "*******"
click at [916, 504] on button "Next" at bounding box center [920, 506] width 57 height 17
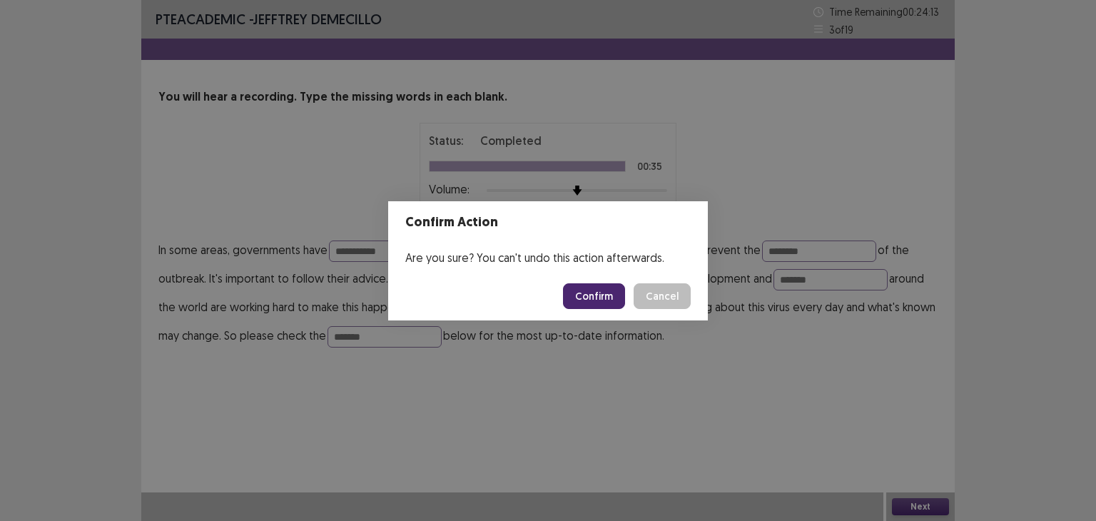
drag, startPoint x: 611, startPoint y: 290, endPoint x: 626, endPoint y: 282, distance: 17.9
click at [611, 291] on button "Confirm" at bounding box center [594, 296] width 62 height 26
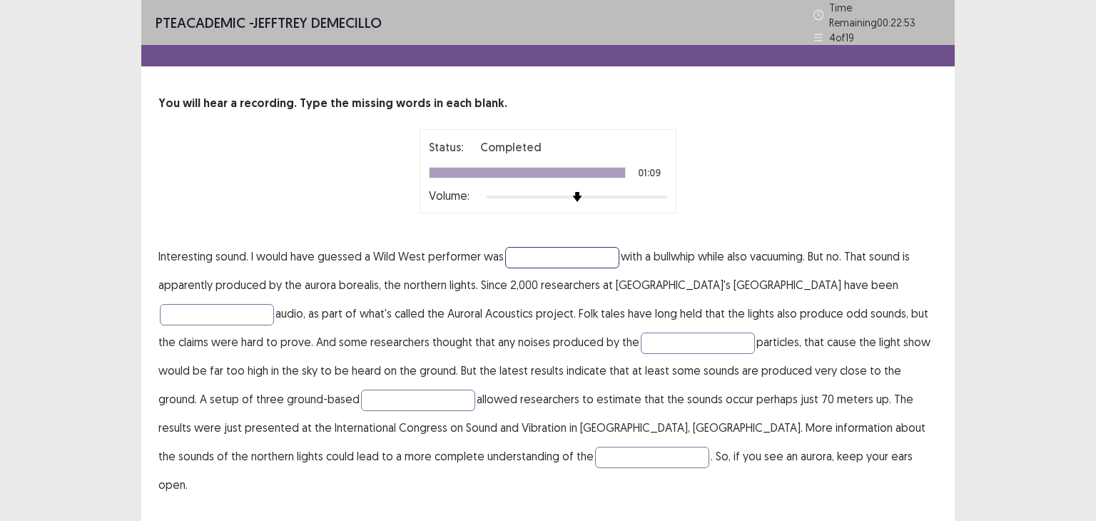
click at [525, 249] on input "text" at bounding box center [562, 257] width 114 height 21
type input "**********"
click at [274, 304] on input "text" at bounding box center [217, 314] width 114 height 21
type input "**********"
click at [641, 332] on input "text" at bounding box center [698, 342] width 114 height 21
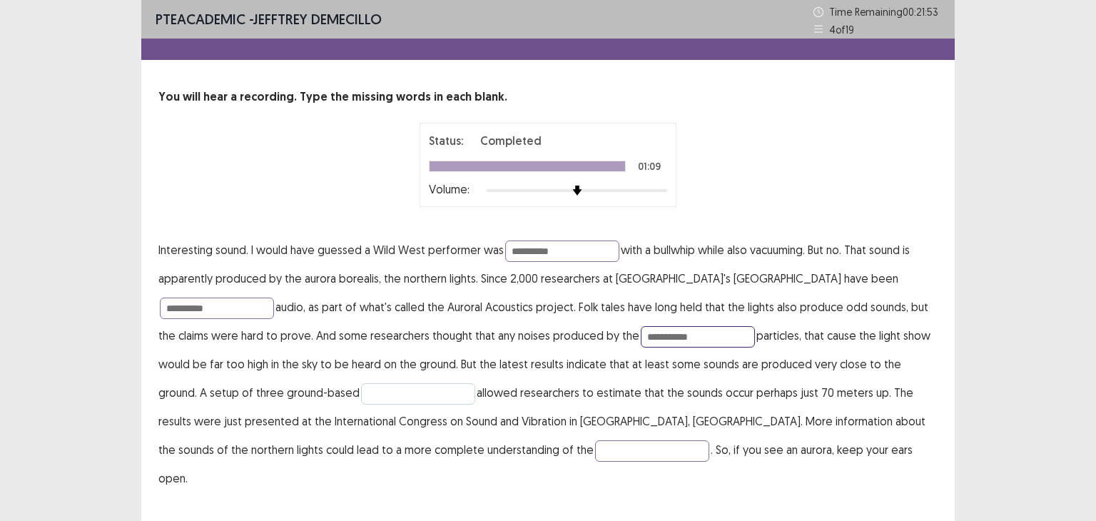
type input "**********"
click at [361, 391] on input "text" at bounding box center [418, 393] width 114 height 21
type input "**********"
click at [595, 453] on input "text" at bounding box center [652, 450] width 114 height 21
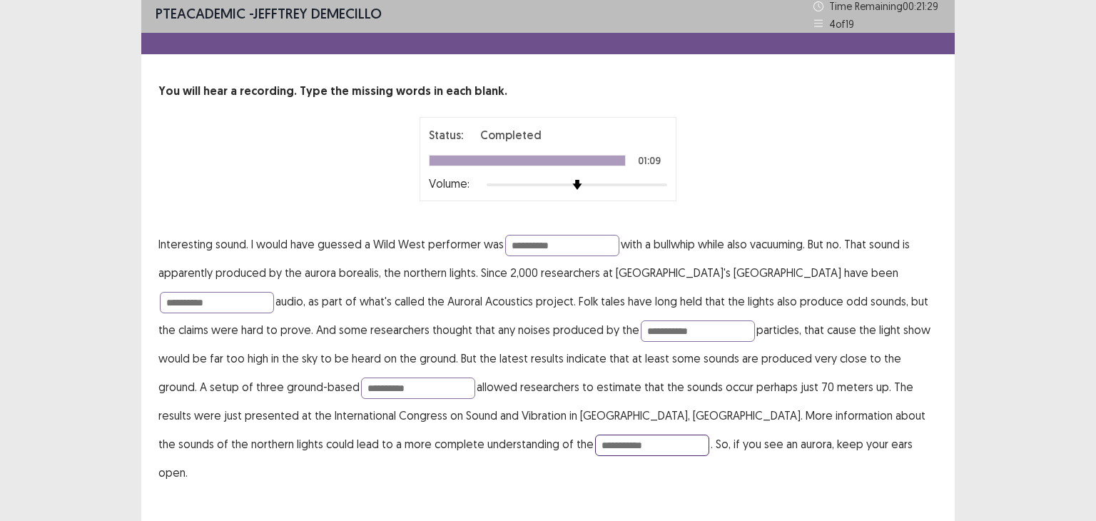
type input "**********"
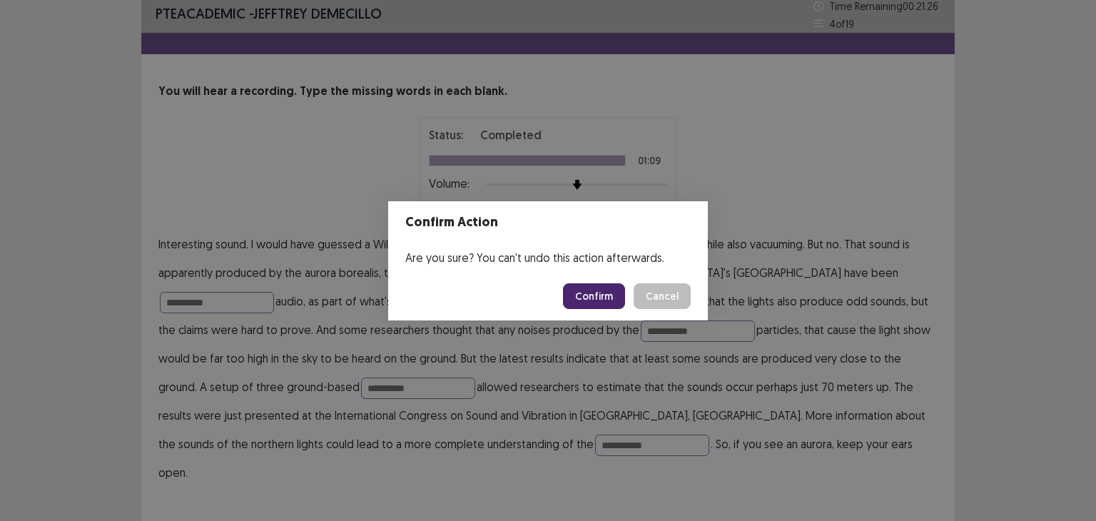
click at [587, 293] on button "Confirm" at bounding box center [594, 296] width 62 height 26
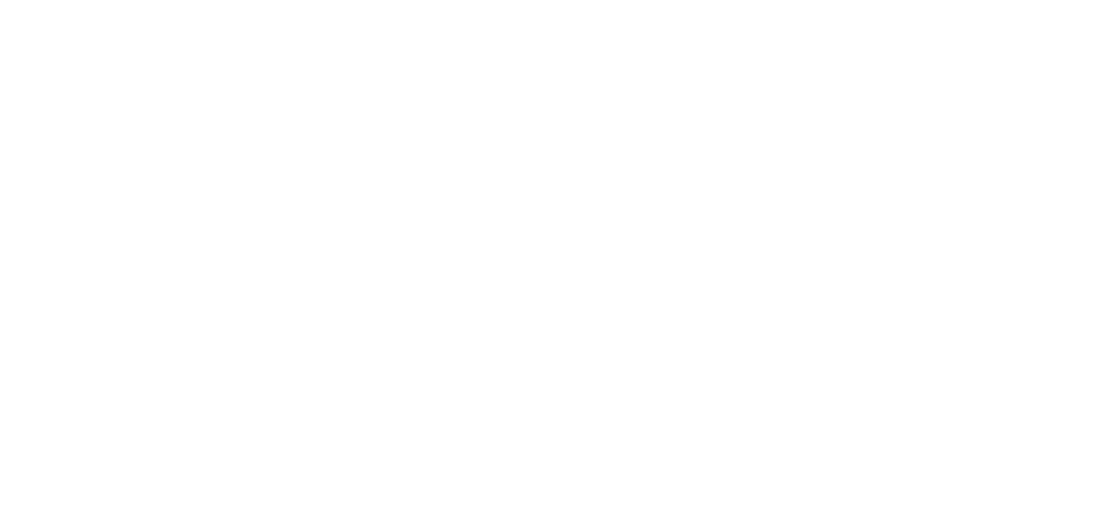
scroll to position [0, 0]
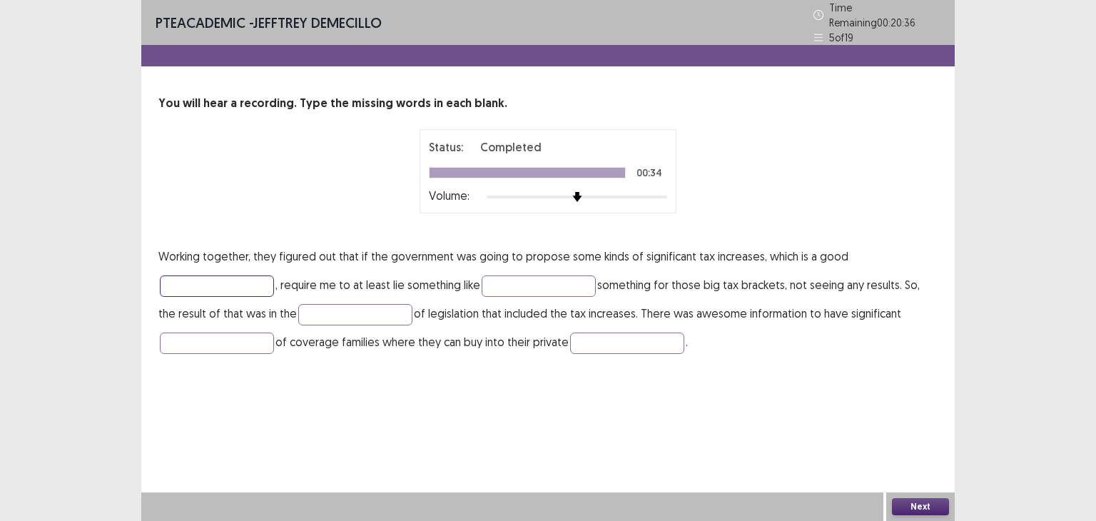
click at [188, 275] on input "text" at bounding box center [217, 285] width 114 height 21
type input "********"
click at [539, 280] on input "text" at bounding box center [538, 285] width 114 height 21
type input "*******"
click at [320, 311] on input "text" at bounding box center [355, 314] width 114 height 21
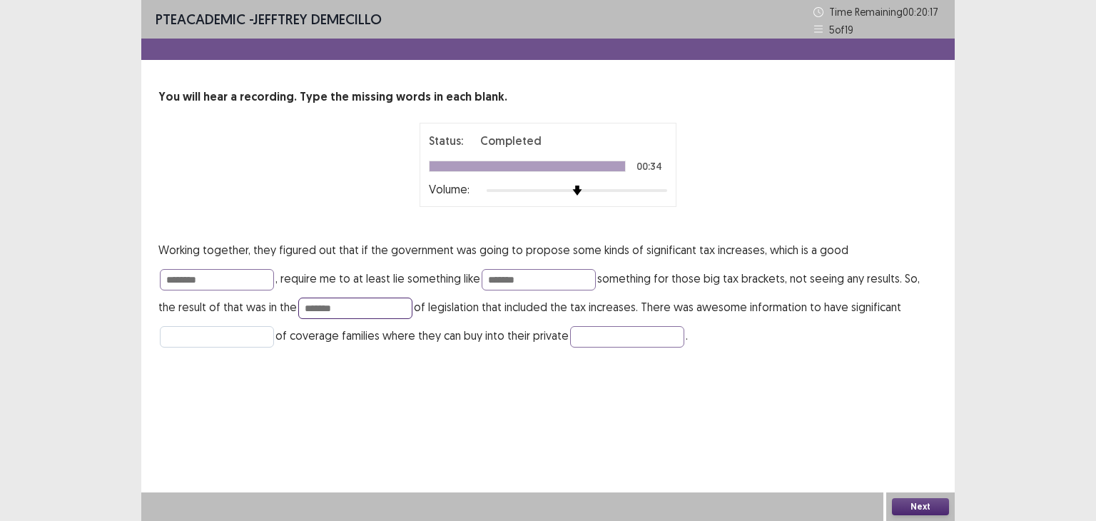
type input "*******"
click at [223, 334] on input "text" at bounding box center [217, 336] width 114 height 21
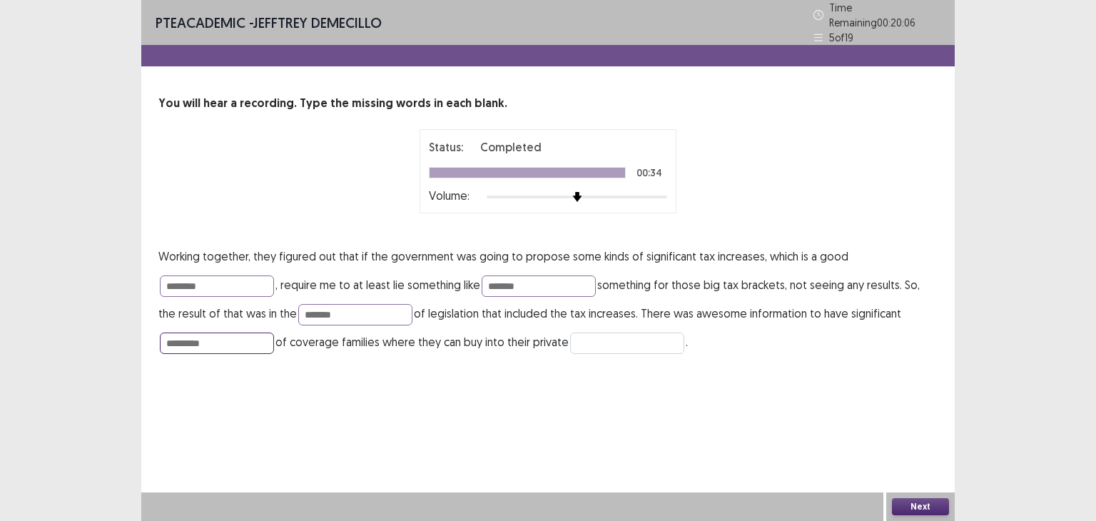
type input "*********"
click at [587, 337] on input "text" at bounding box center [627, 342] width 114 height 21
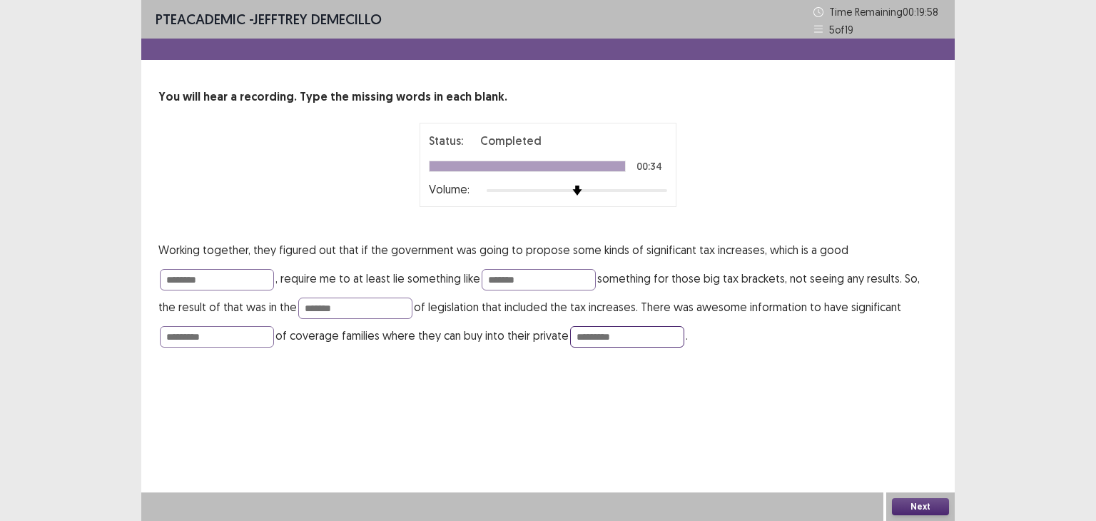
type input "*********"
click at [922, 508] on button "Next" at bounding box center [920, 506] width 57 height 17
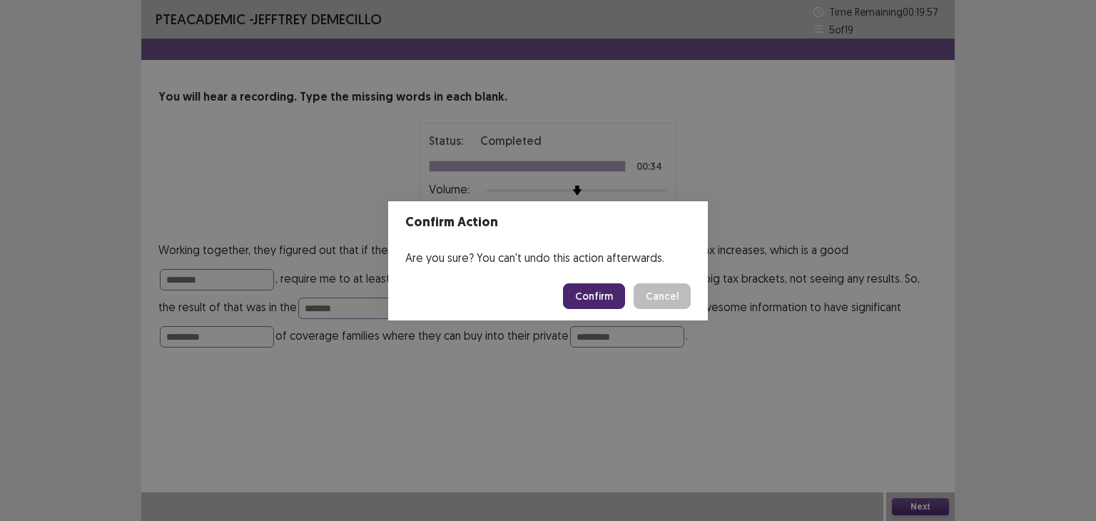
click at [596, 286] on button "Confirm" at bounding box center [594, 296] width 62 height 26
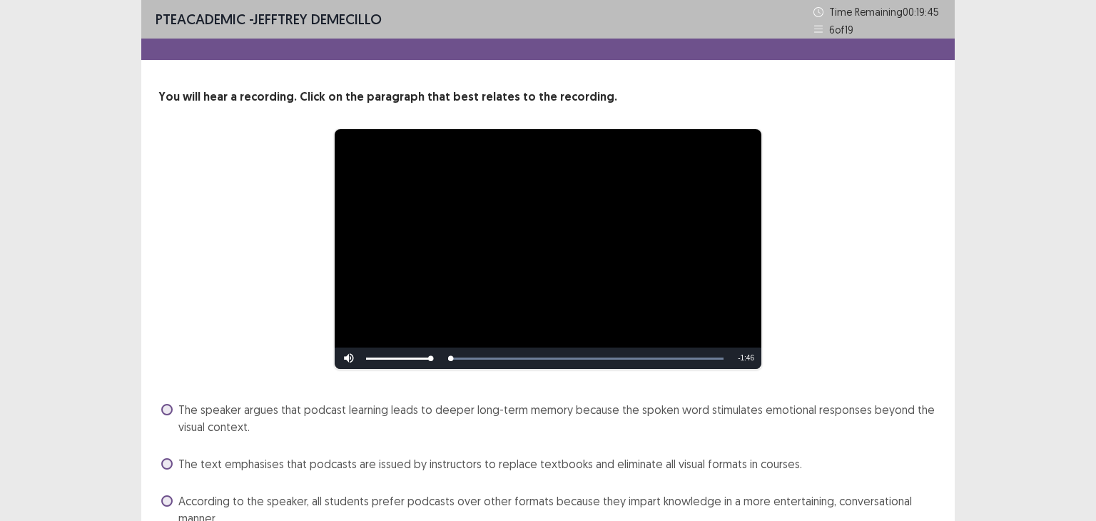
scroll to position [126, 0]
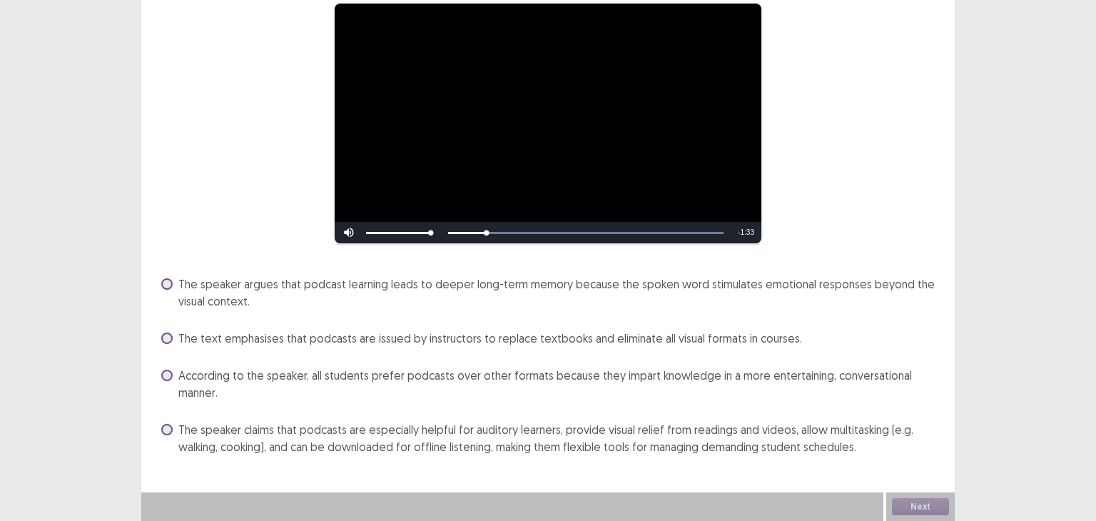
click at [170, 286] on span at bounding box center [166, 283] width 11 height 11
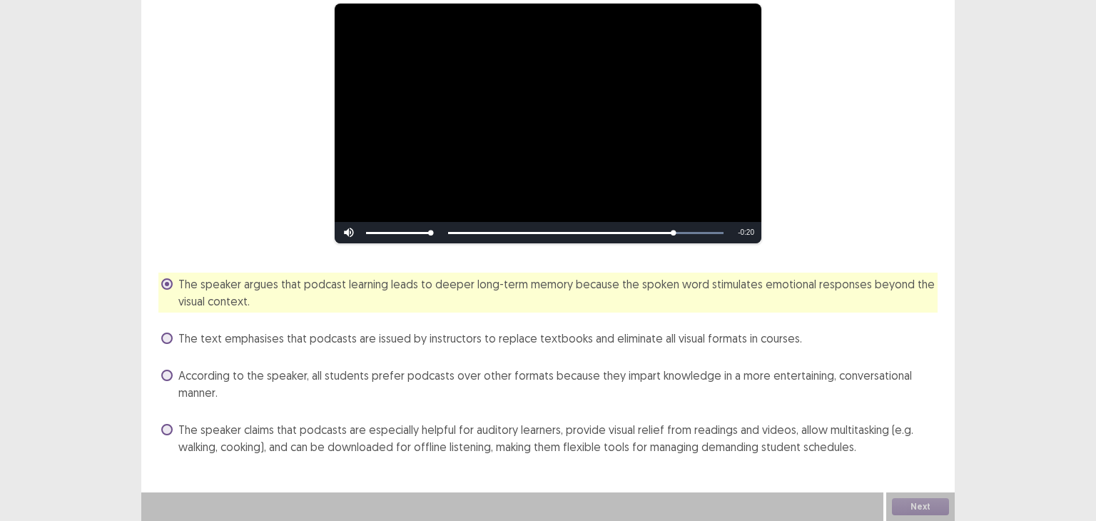
click at [172, 430] on span at bounding box center [166, 429] width 11 height 11
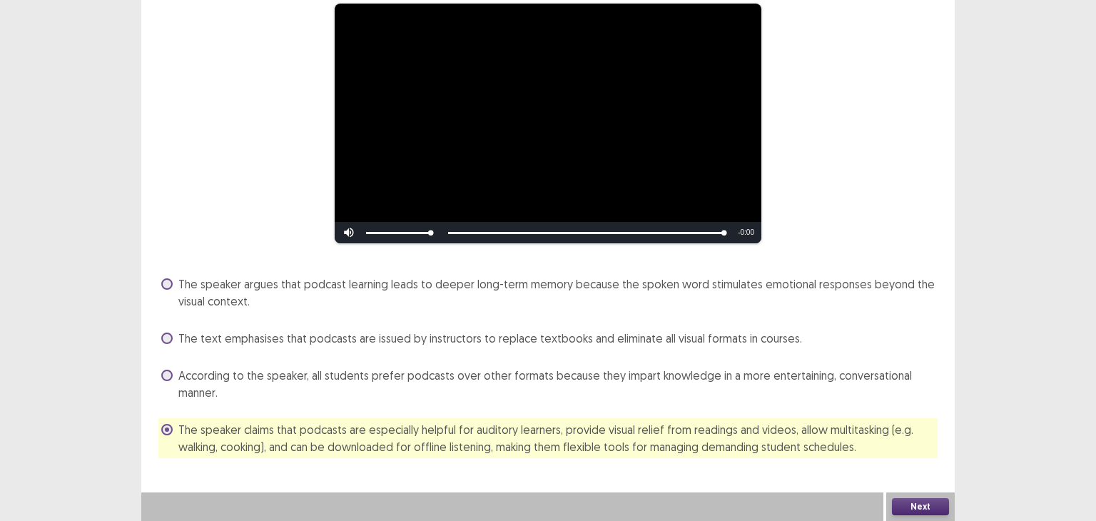
click at [919, 503] on button "Next" at bounding box center [920, 506] width 57 height 17
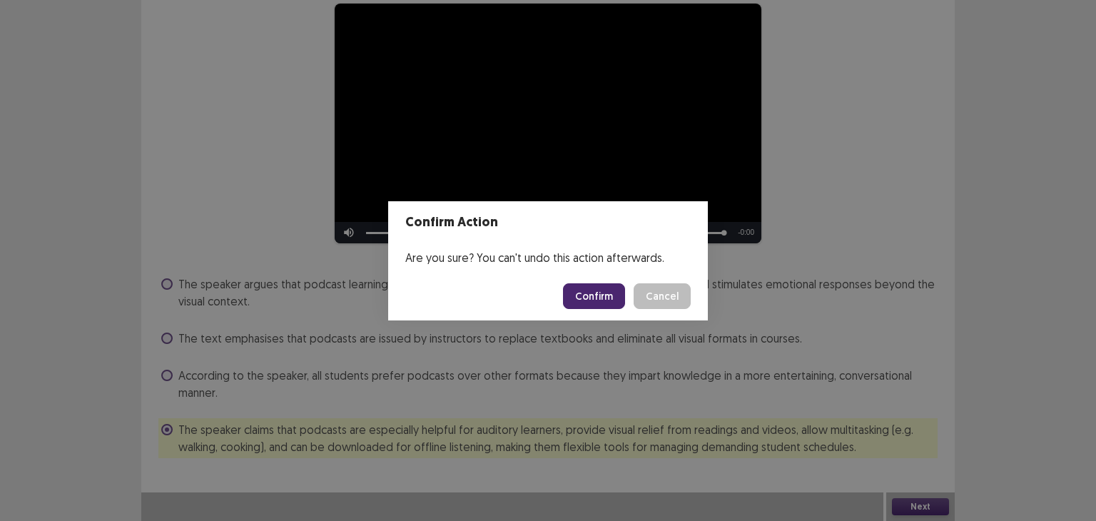
click at [596, 298] on button "Confirm" at bounding box center [594, 296] width 62 height 26
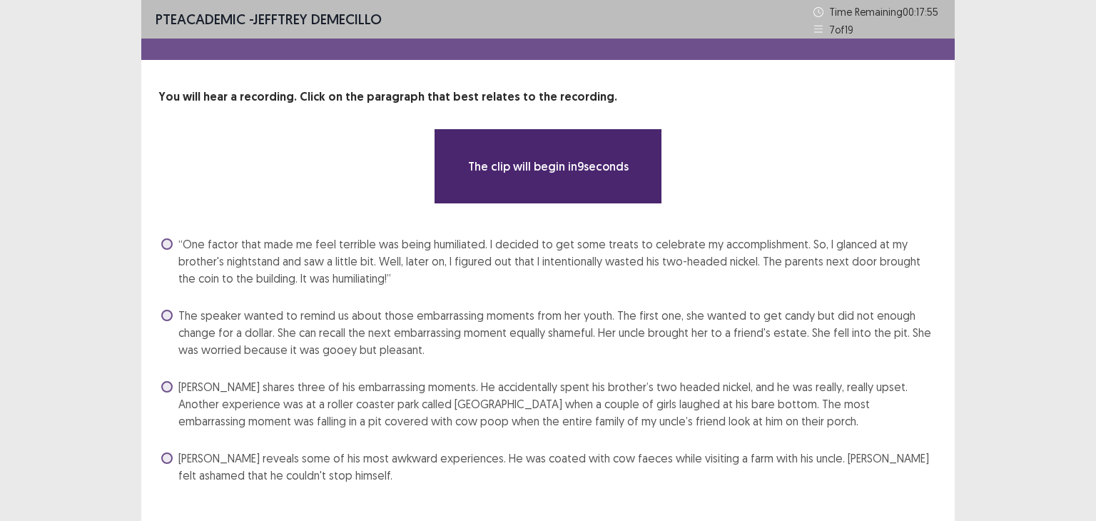
scroll to position [29, 0]
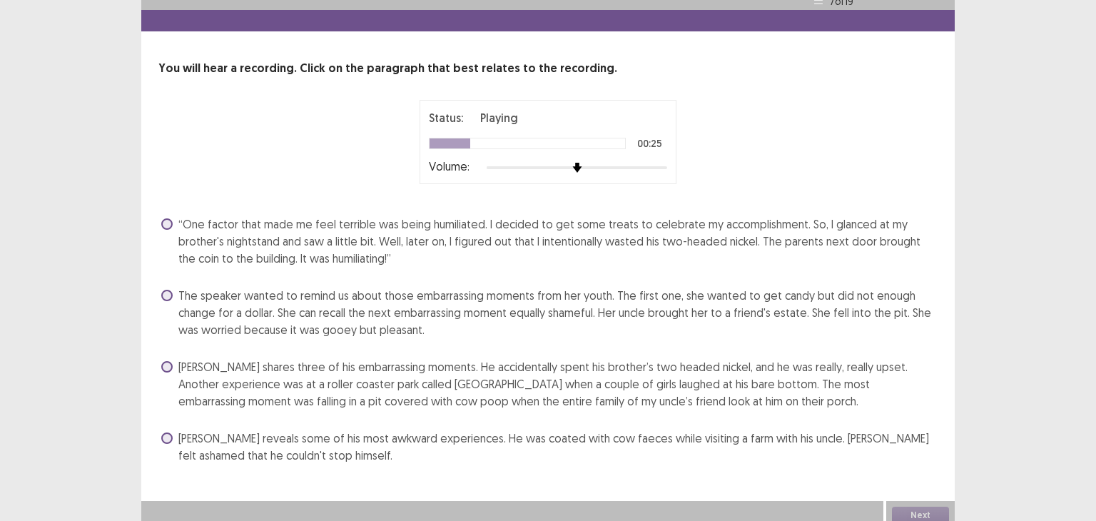
click at [170, 372] on label "[PERSON_NAME] shares three of his embarrassing moments. He accidentally spent h…" at bounding box center [549, 383] width 776 height 51
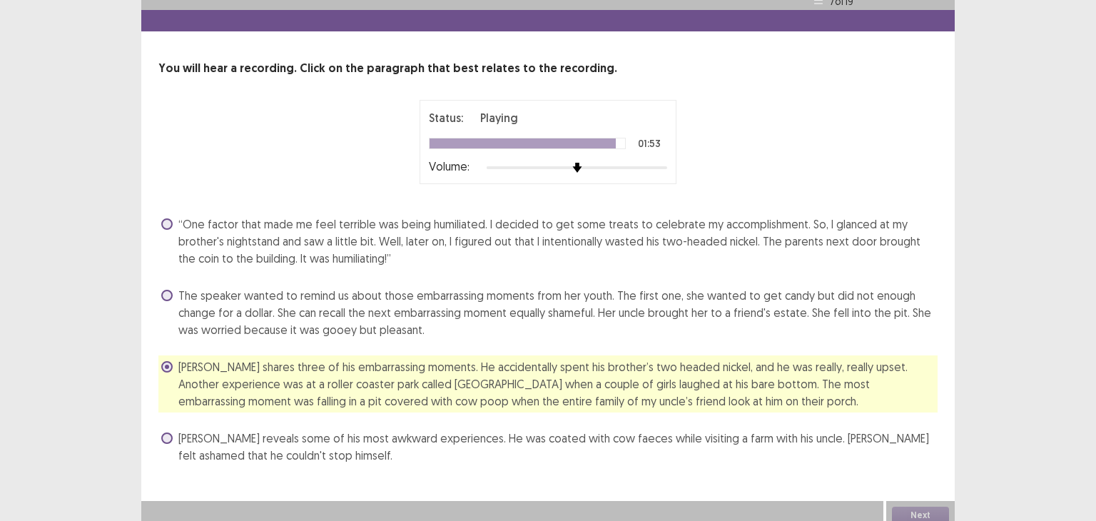
scroll to position [37, 0]
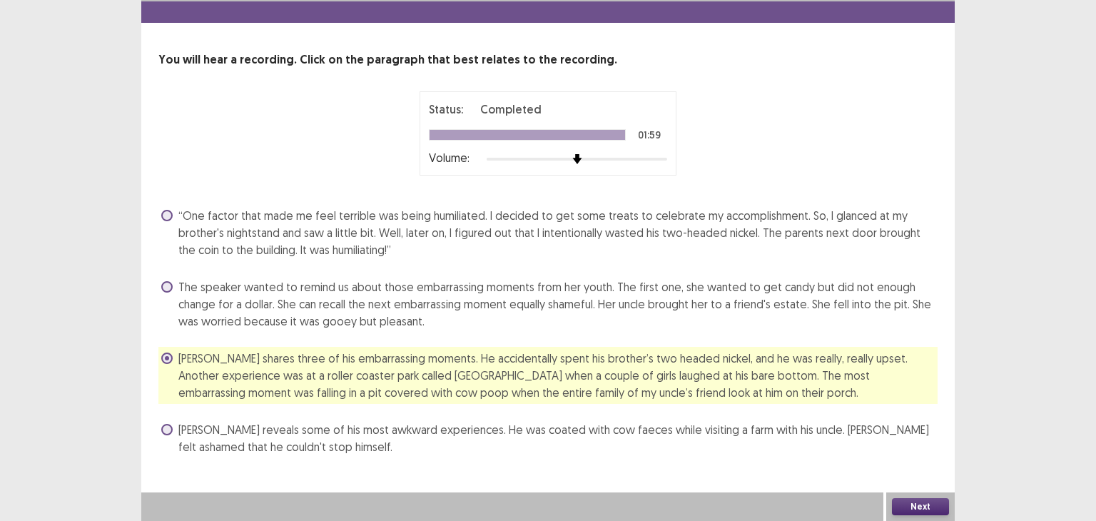
click at [907, 504] on button "Next" at bounding box center [920, 506] width 57 height 17
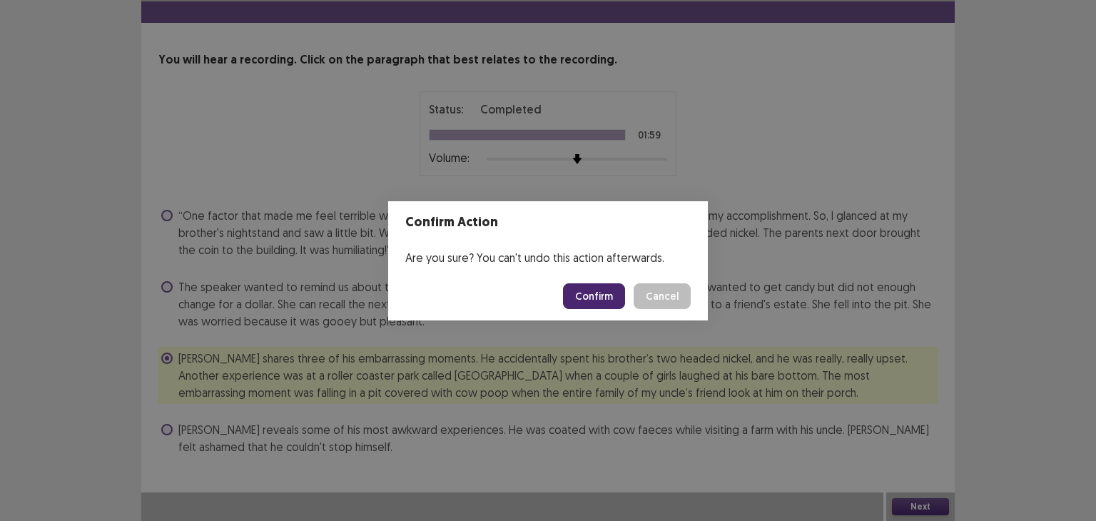
click at [596, 297] on button "Confirm" at bounding box center [594, 296] width 62 height 26
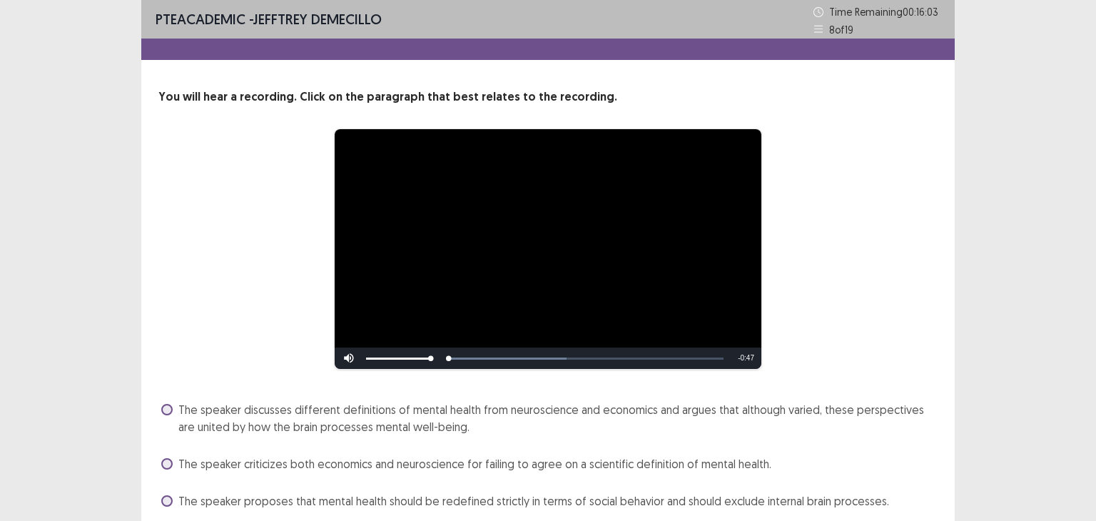
scroll to position [91, 0]
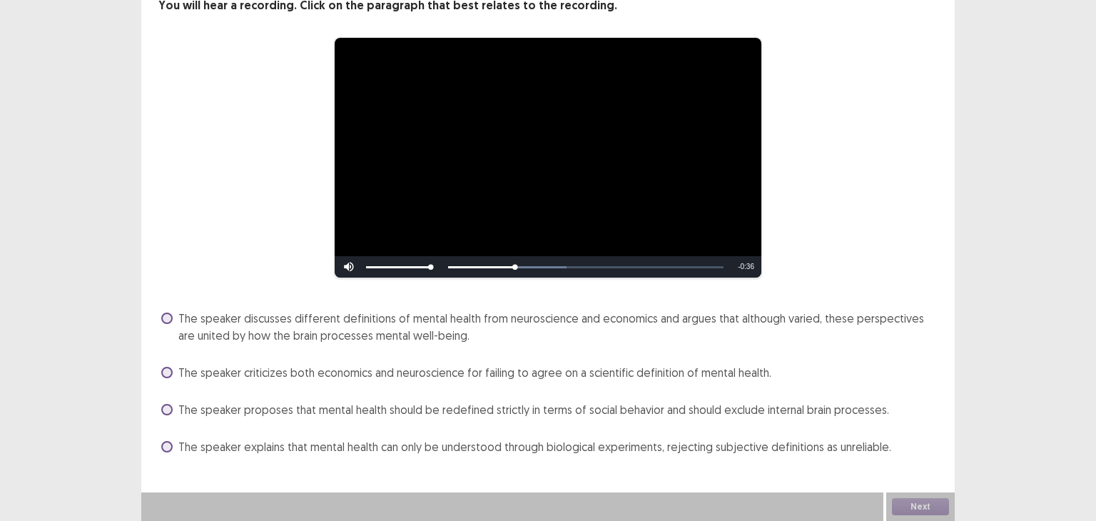
click at [165, 315] on span at bounding box center [166, 317] width 11 height 11
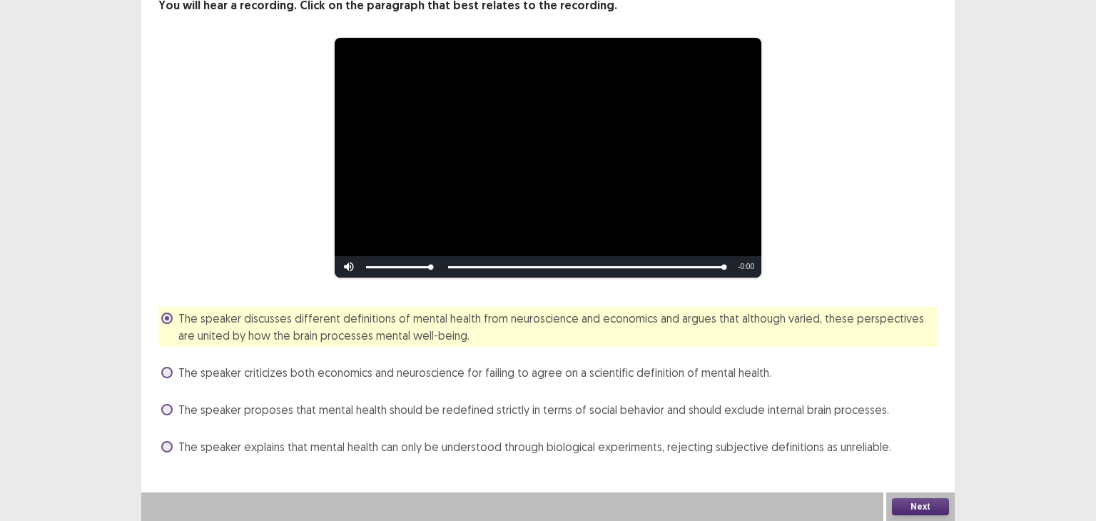
click at [920, 504] on button "Next" at bounding box center [920, 506] width 57 height 17
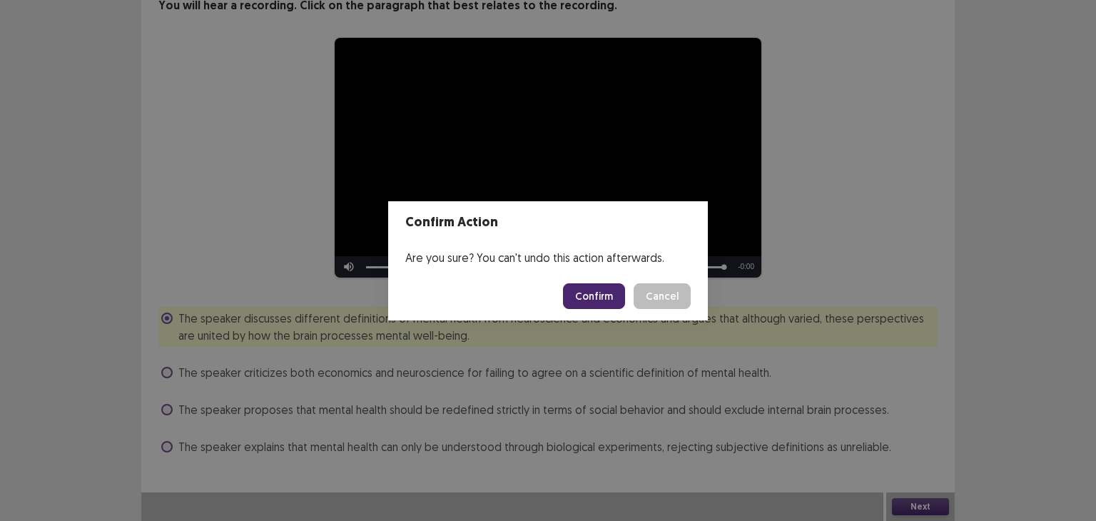
click at [598, 294] on button "Confirm" at bounding box center [594, 296] width 62 height 26
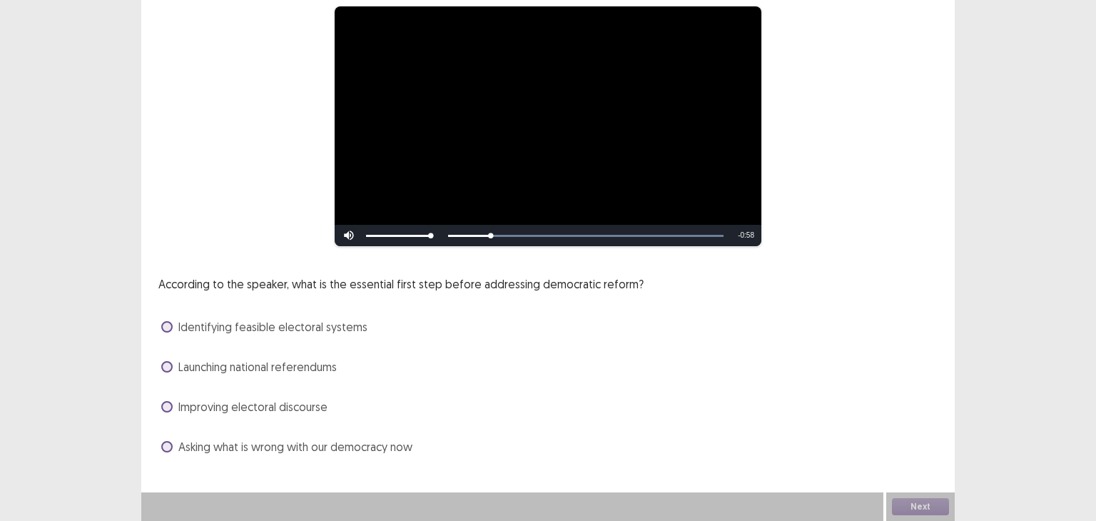
scroll to position [123, 0]
click at [166, 408] on span at bounding box center [166, 406] width 11 height 11
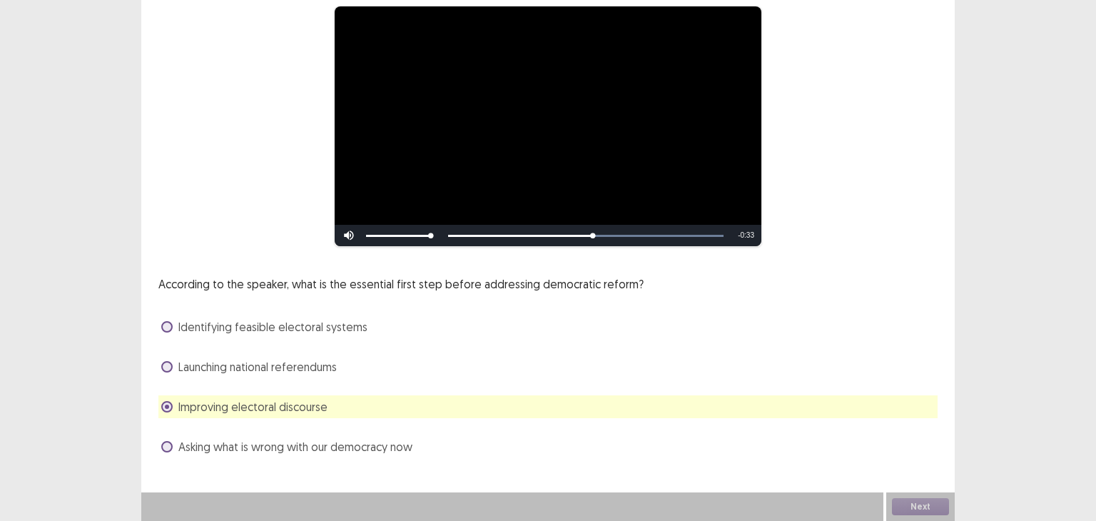
click at [175, 332] on label "Identifying feasible electoral systems" at bounding box center [264, 326] width 206 height 17
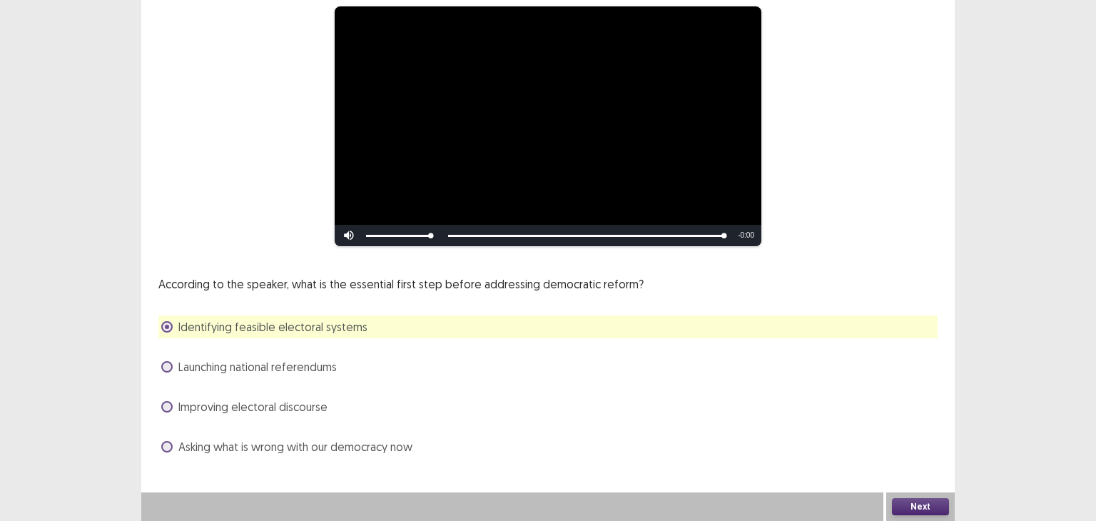
click at [918, 500] on button "Next" at bounding box center [920, 506] width 57 height 17
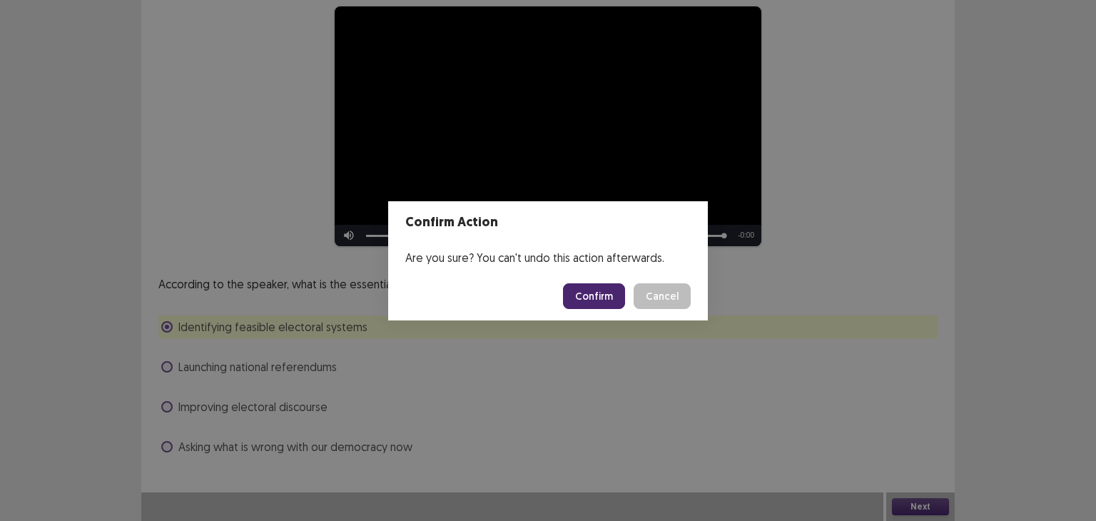
click at [598, 287] on button "Confirm" at bounding box center [594, 296] width 62 height 26
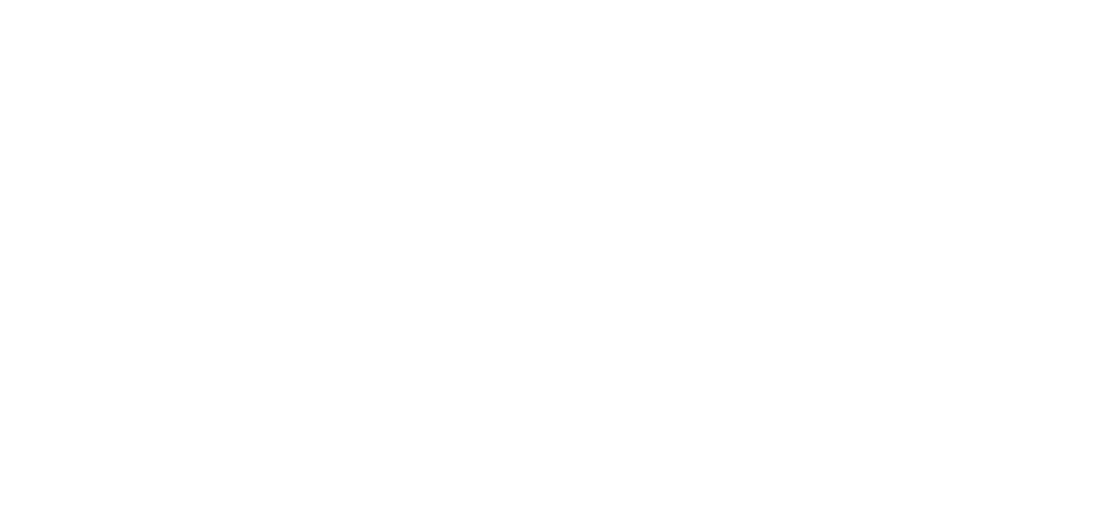
scroll to position [0, 0]
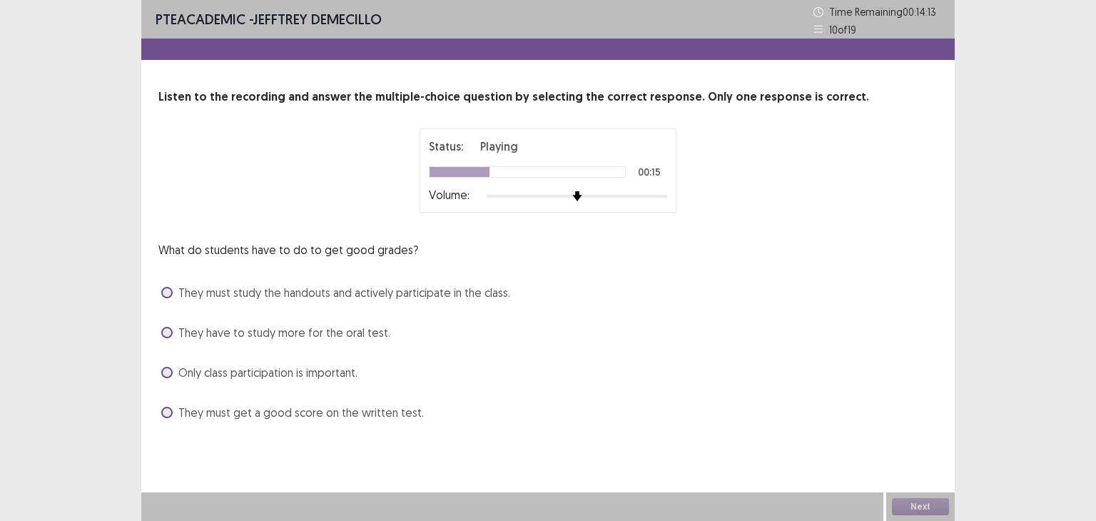
click at [168, 290] on span at bounding box center [166, 292] width 11 height 11
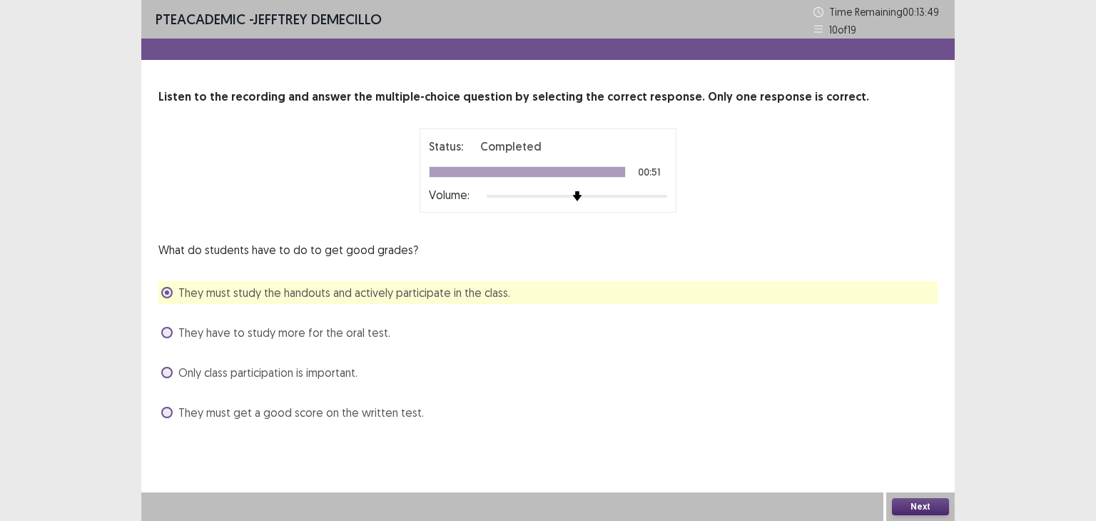
click at [912, 504] on button "Next" at bounding box center [920, 506] width 57 height 17
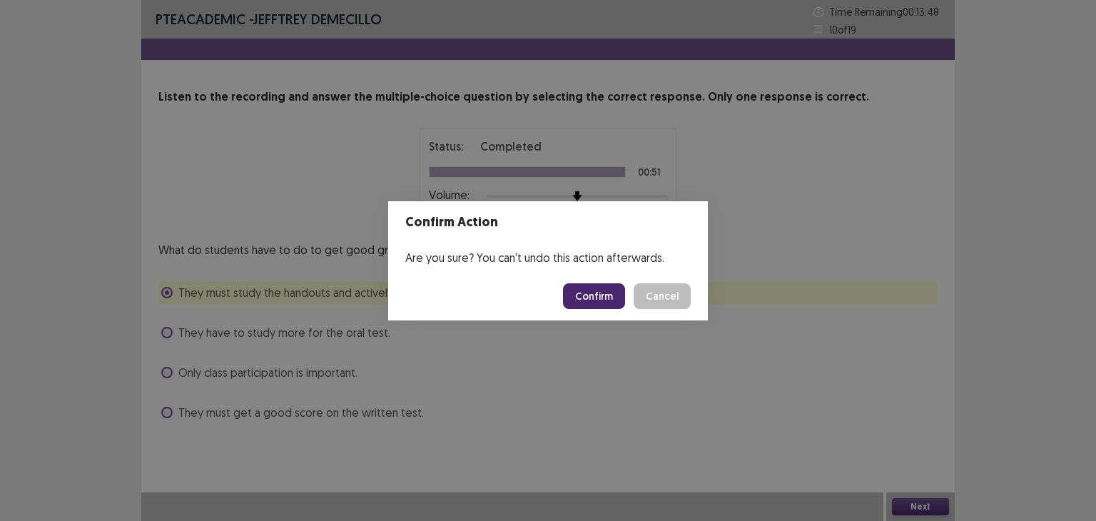
click at [596, 294] on button "Confirm" at bounding box center [594, 296] width 62 height 26
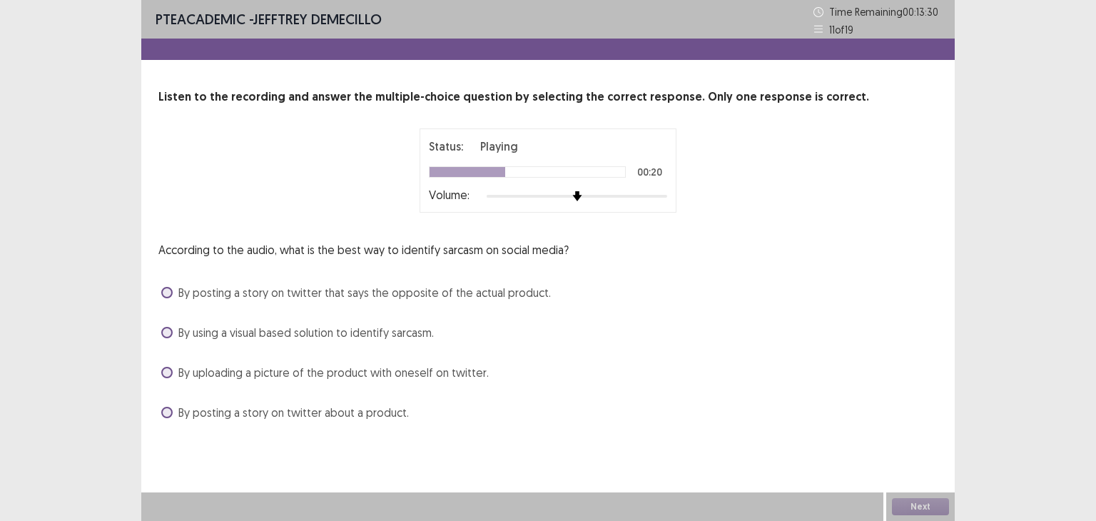
click at [167, 372] on span at bounding box center [166, 372] width 11 height 11
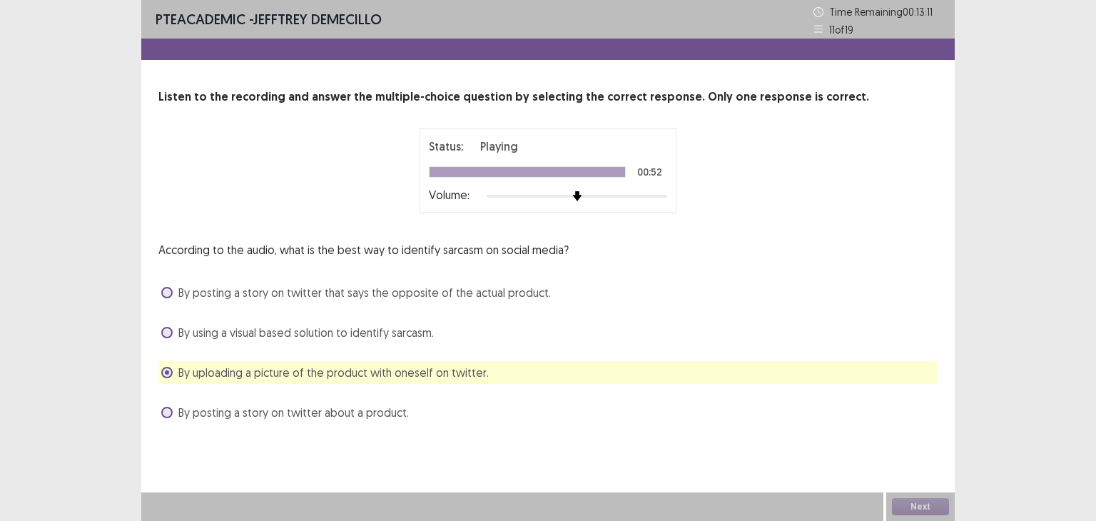
click at [171, 332] on span at bounding box center [166, 332] width 11 height 11
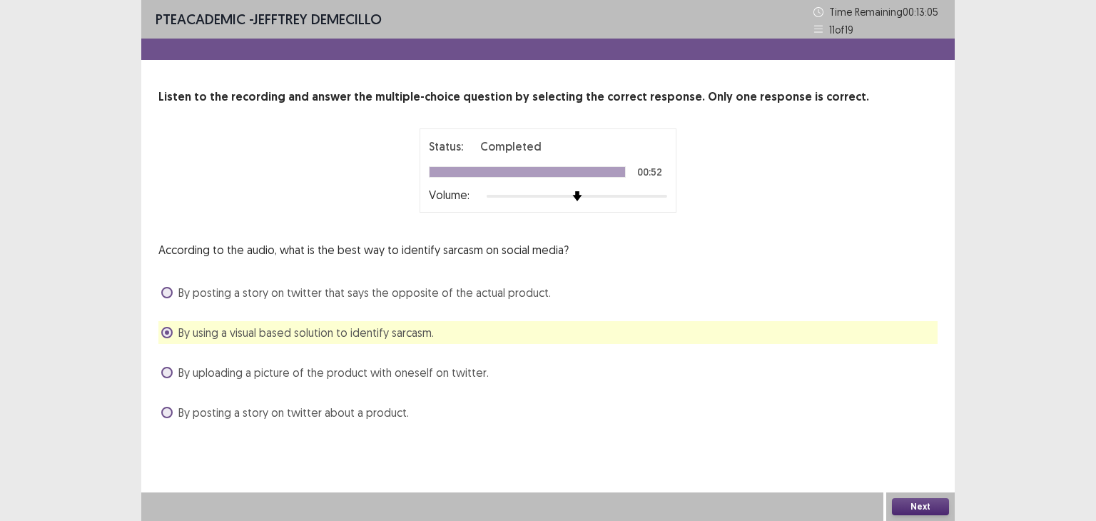
click at [915, 502] on button "Next" at bounding box center [920, 506] width 57 height 17
click at [622, 295] on button "Confirm" at bounding box center [594, 296] width 62 height 26
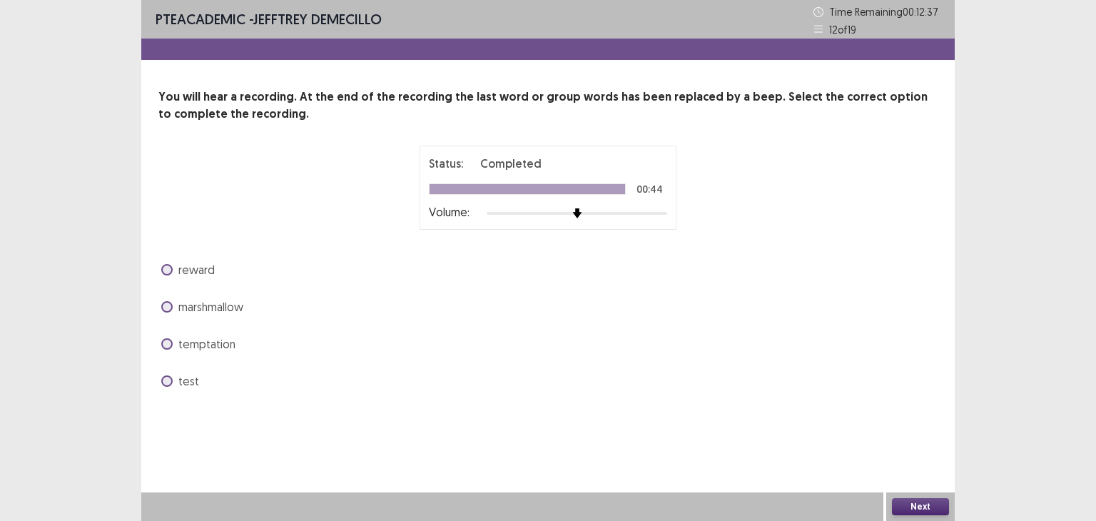
click at [166, 303] on span at bounding box center [166, 306] width 11 height 11
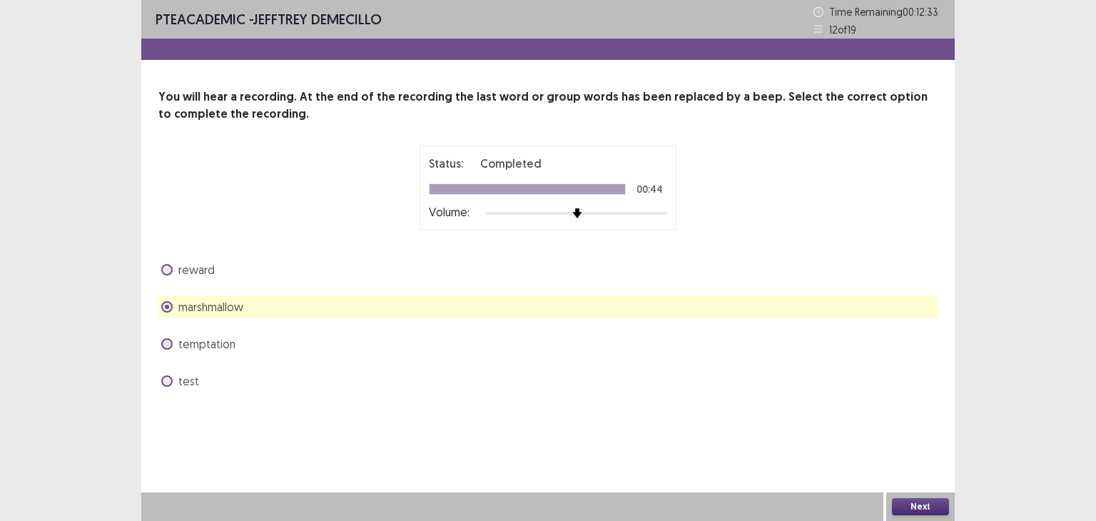
click at [917, 506] on button "Next" at bounding box center [920, 506] width 57 height 17
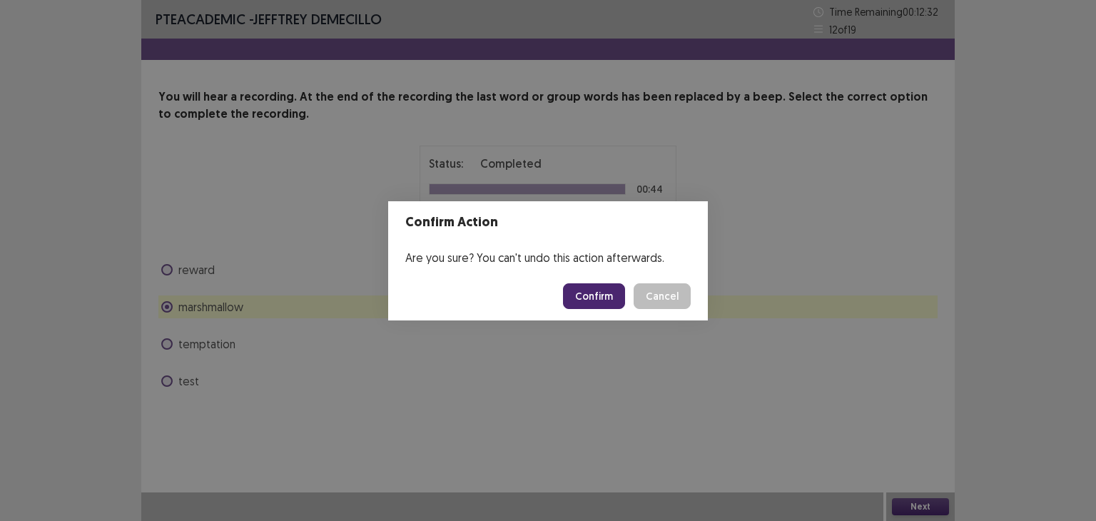
click at [592, 299] on button "Confirm" at bounding box center [594, 296] width 62 height 26
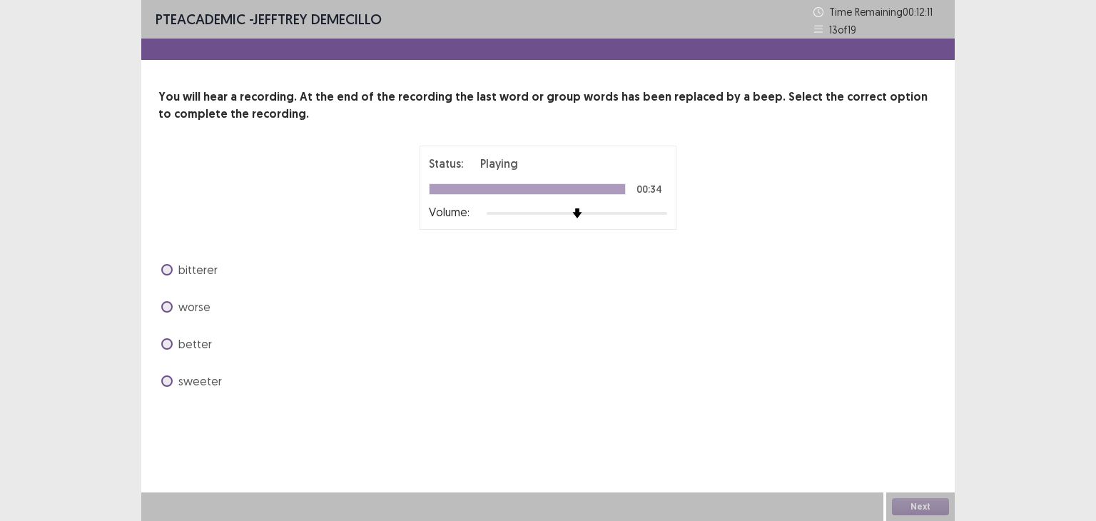
click at [170, 380] on span at bounding box center [166, 380] width 11 height 11
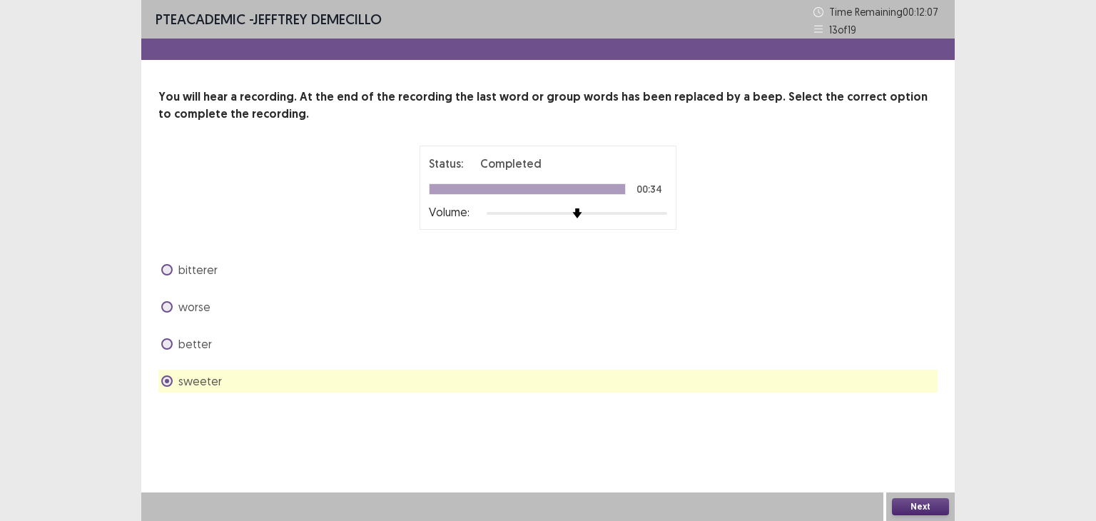
click at [172, 265] on label "bitterer" at bounding box center [189, 269] width 56 height 17
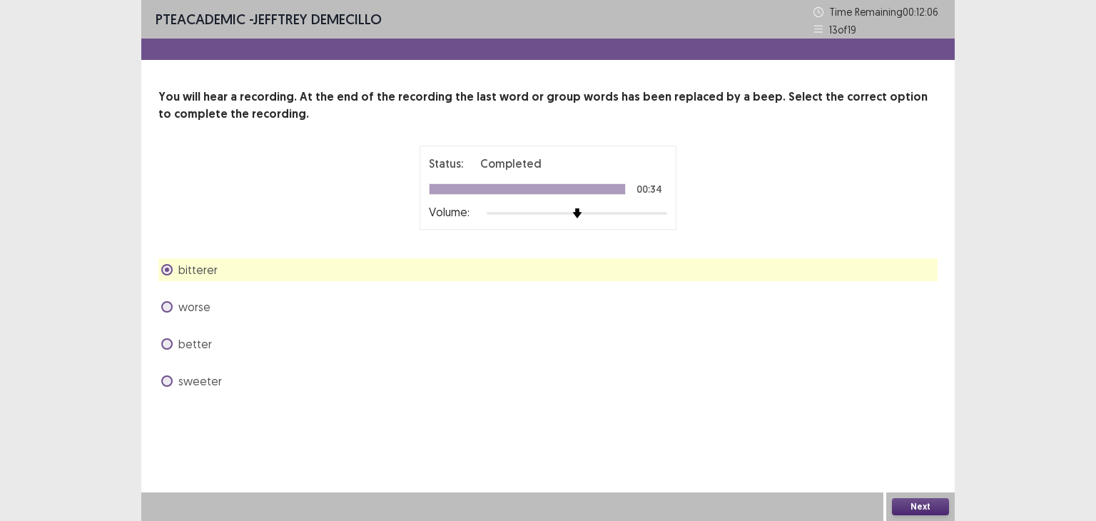
click at [187, 377] on span "sweeter" at bounding box center [200, 380] width 44 height 17
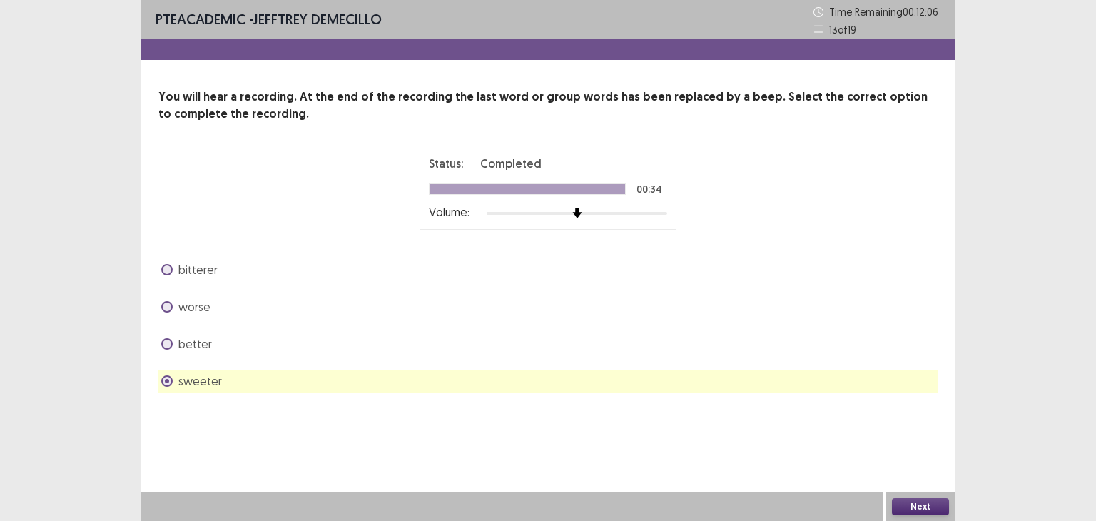
click at [933, 506] on button "Next" at bounding box center [920, 506] width 57 height 17
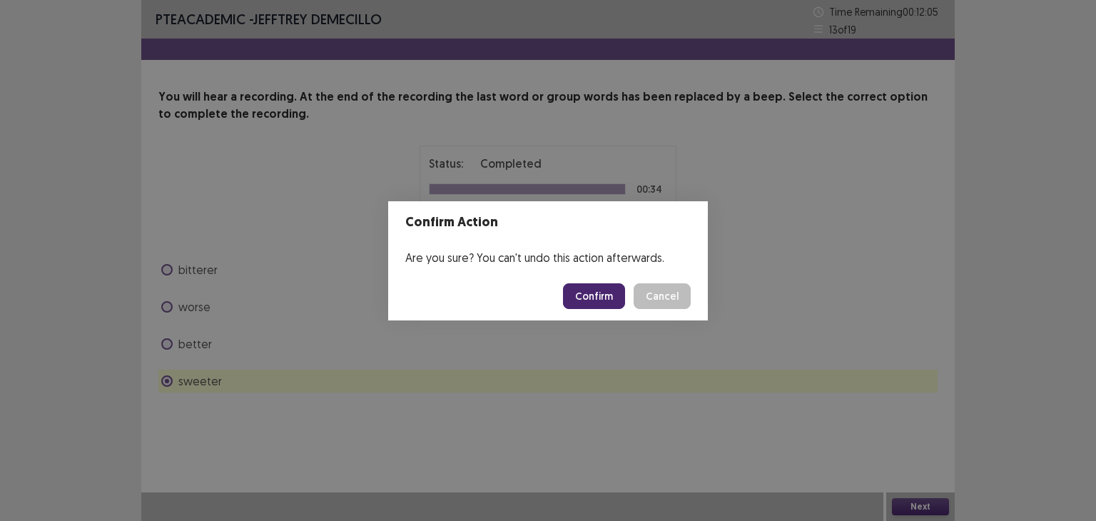
click at [579, 294] on button "Confirm" at bounding box center [594, 296] width 62 height 26
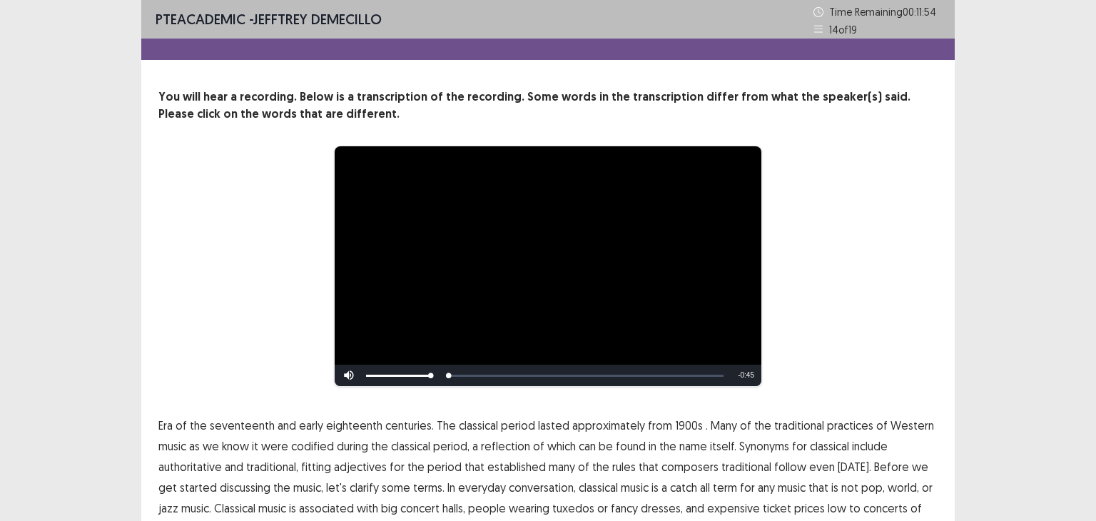
scroll to position [81, 0]
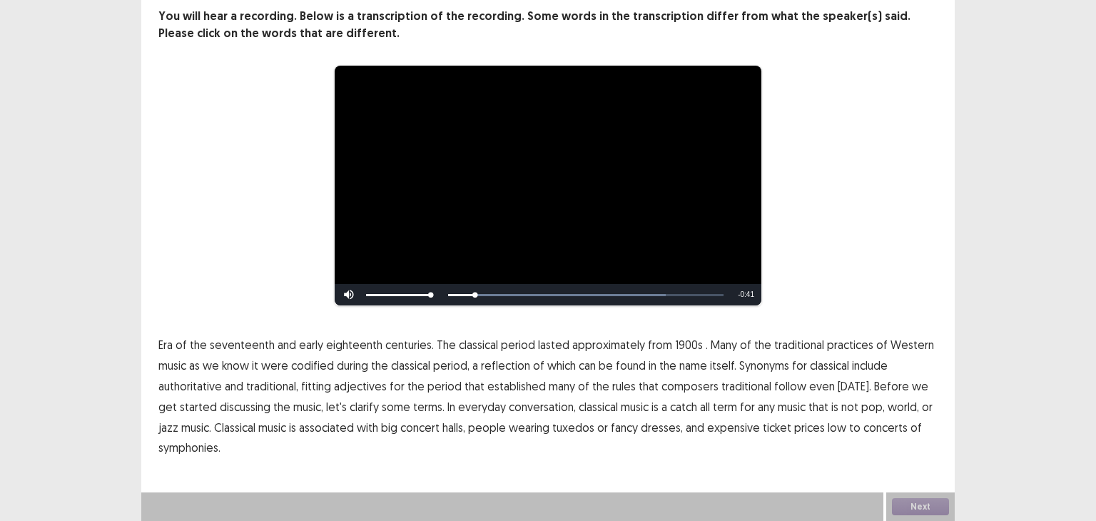
click at [683, 340] on span "1900s" at bounding box center [689, 344] width 28 height 17
click at [735, 386] on span "traditional" at bounding box center [746, 385] width 50 height 17
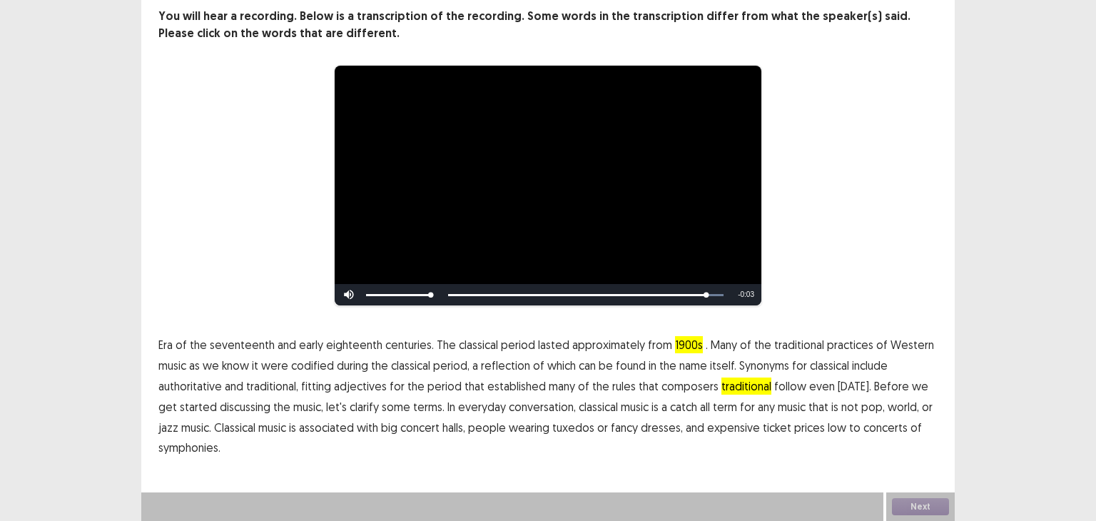
click at [827, 423] on span "low" at bounding box center [836, 427] width 19 height 17
drag, startPoint x: 177, startPoint y: 449, endPoint x: 541, endPoint y: 519, distance: 371.0
click at [177, 450] on span "symphonies." at bounding box center [189, 447] width 62 height 17
click at [923, 500] on button "Next" at bounding box center [920, 506] width 57 height 17
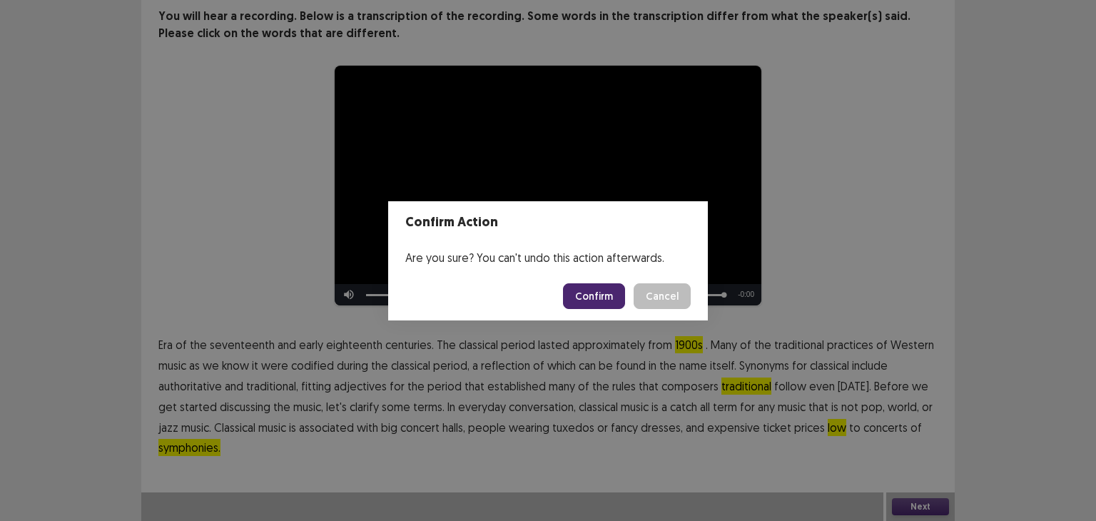
click at [606, 294] on button "Confirm" at bounding box center [594, 296] width 62 height 26
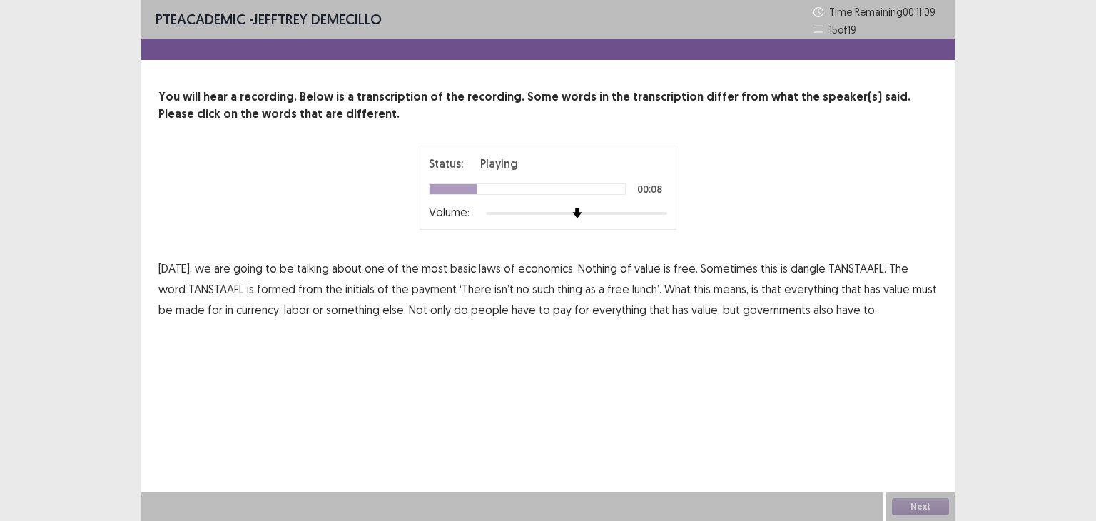
click at [805, 267] on span "dangle" at bounding box center [807, 268] width 35 height 17
drag, startPoint x: 392, startPoint y: 288, endPoint x: 434, endPoint y: 295, distance: 42.6
click at [412, 288] on span "payment" at bounding box center [434, 288] width 45 height 17
click at [178, 312] on span "made" at bounding box center [189, 309] width 29 height 17
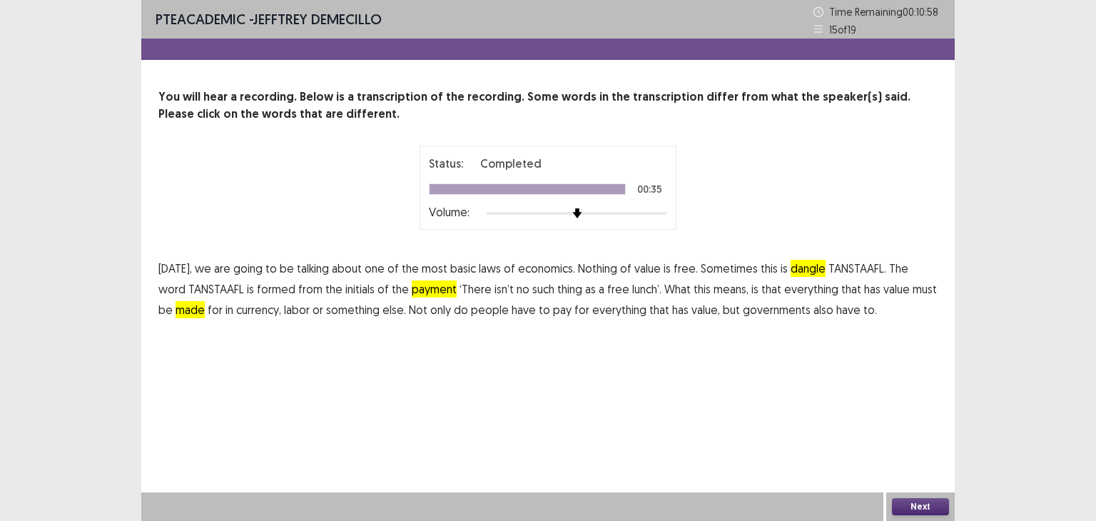
click at [918, 500] on button "Next" at bounding box center [920, 506] width 57 height 17
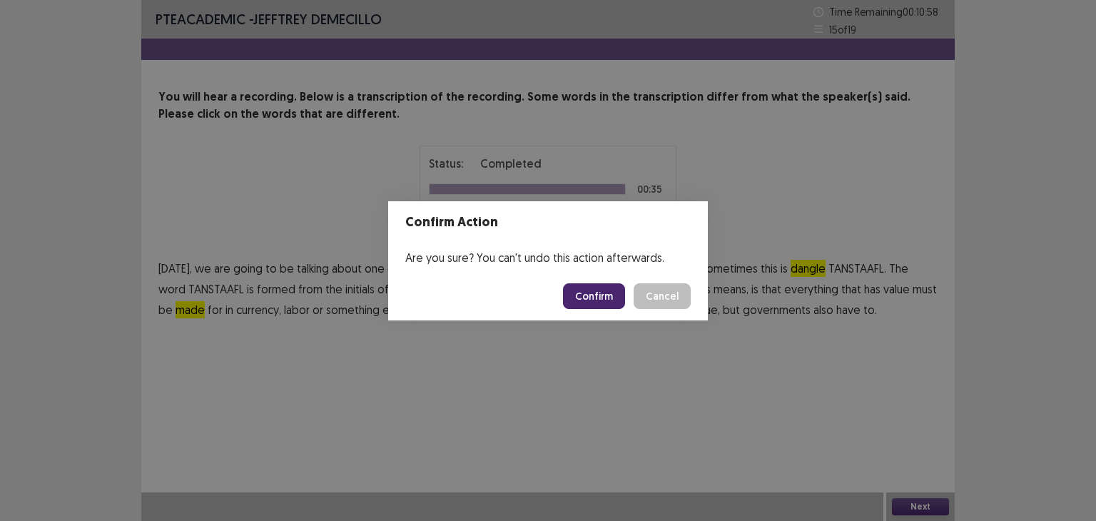
click at [588, 292] on button "Confirm" at bounding box center [594, 296] width 62 height 26
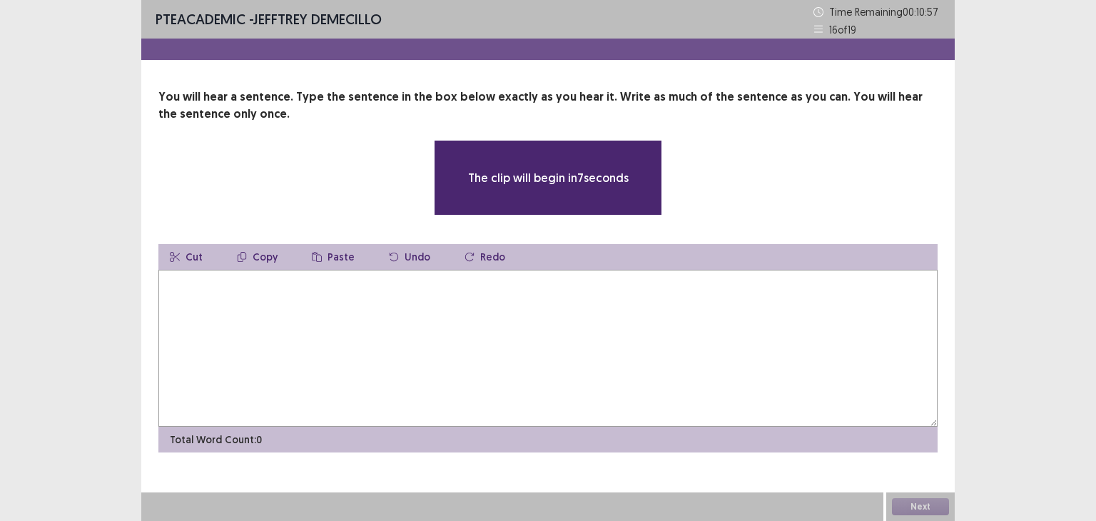
click at [342, 297] on textarea at bounding box center [547, 348] width 779 height 157
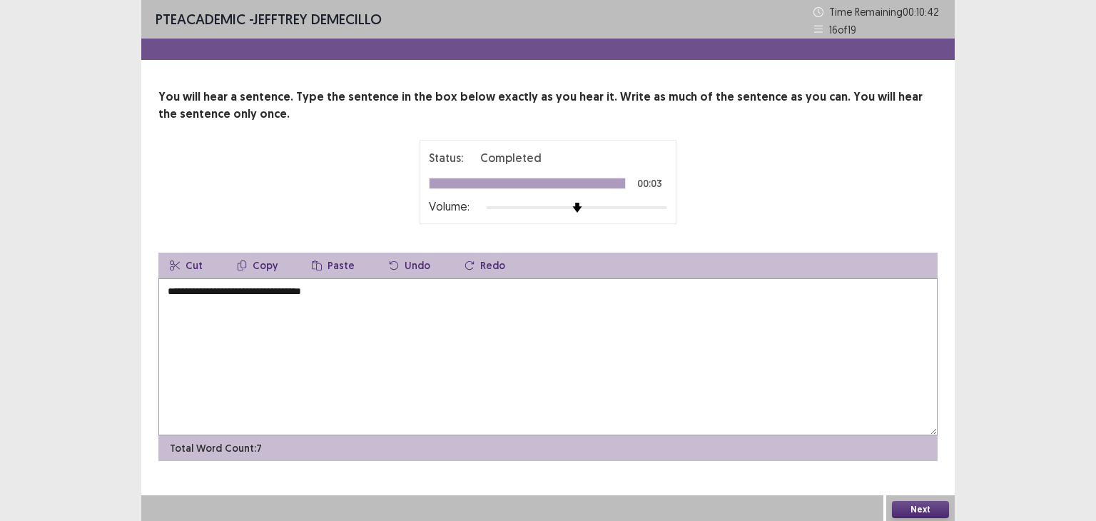
type textarea "**********"
click at [928, 504] on button "Next" at bounding box center [920, 509] width 57 height 17
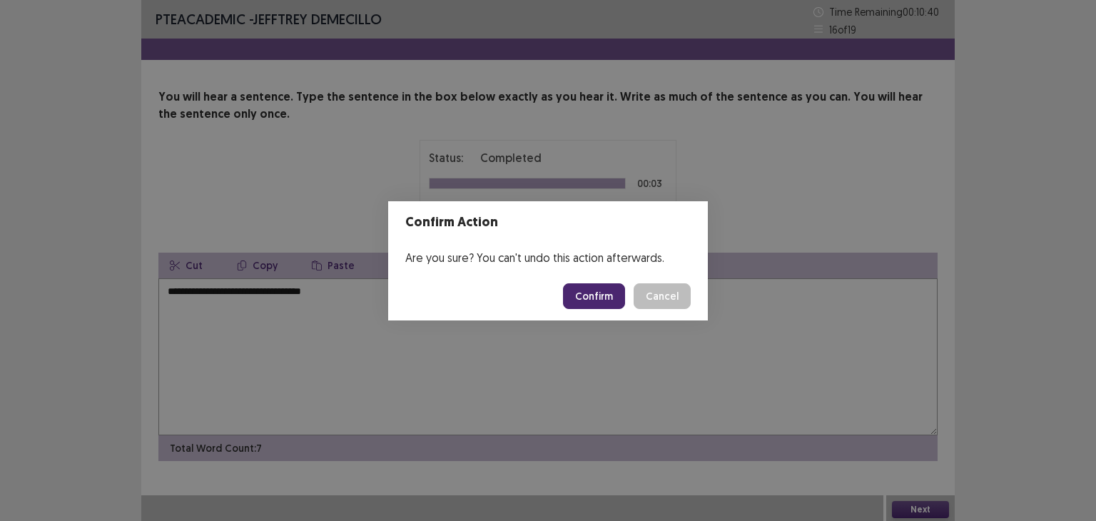
click at [609, 292] on button "Confirm" at bounding box center [594, 296] width 62 height 26
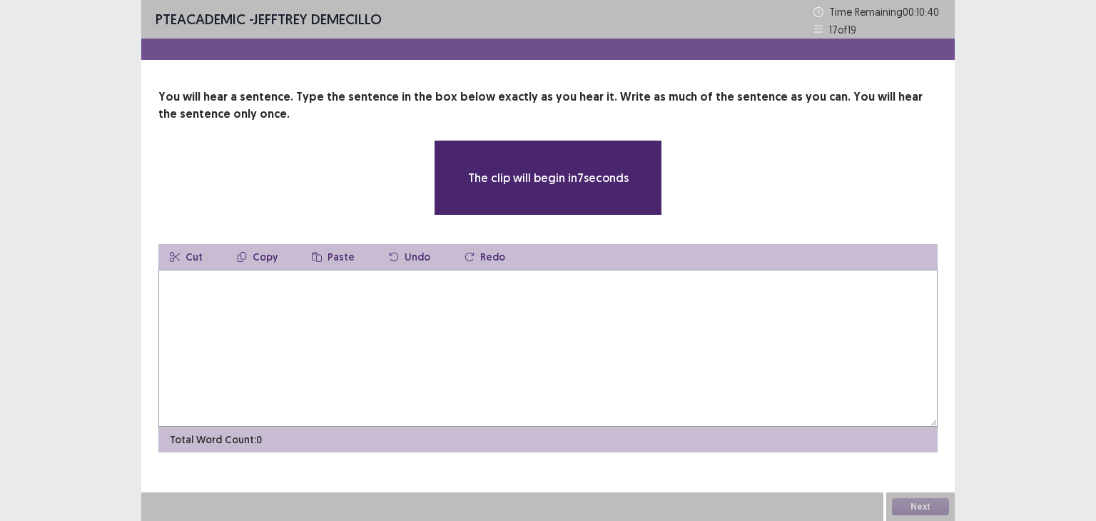
click at [327, 320] on textarea at bounding box center [547, 348] width 779 height 157
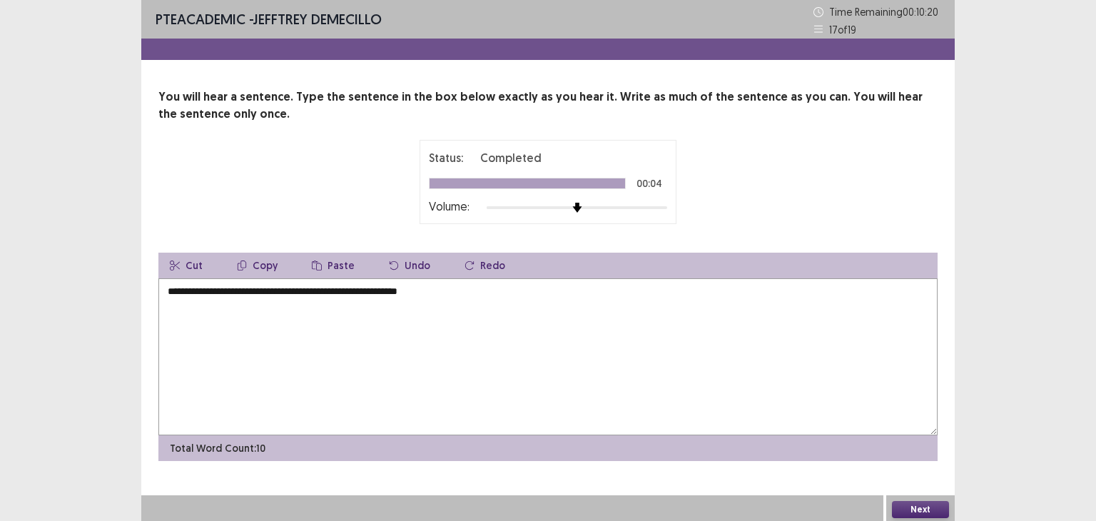
click at [215, 291] on textarea "**********" at bounding box center [547, 356] width 779 height 157
type textarea "**********"
click at [912, 501] on button "Next" at bounding box center [920, 509] width 57 height 17
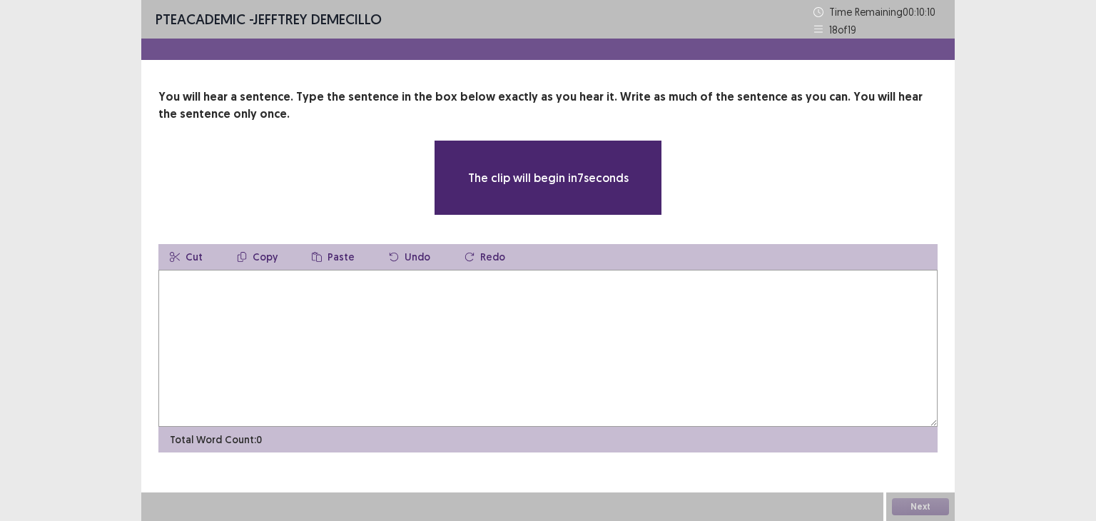
click at [291, 306] on textarea at bounding box center [547, 348] width 779 height 157
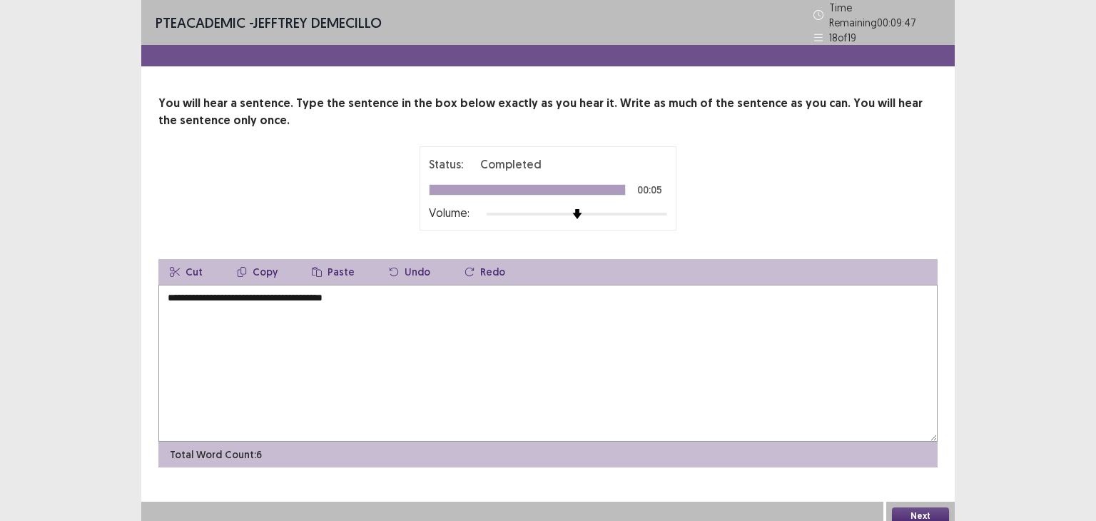
click at [441, 325] on textarea "**********" at bounding box center [547, 363] width 779 height 157
type textarea "**********"
click at [907, 507] on button "Next" at bounding box center [920, 515] width 57 height 17
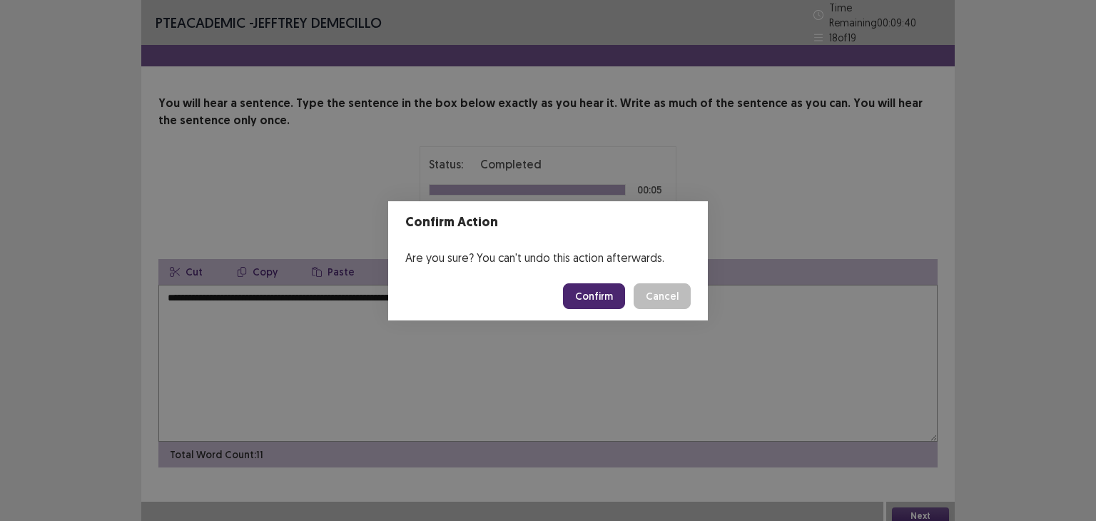
click at [609, 300] on button "Confirm" at bounding box center [594, 296] width 62 height 26
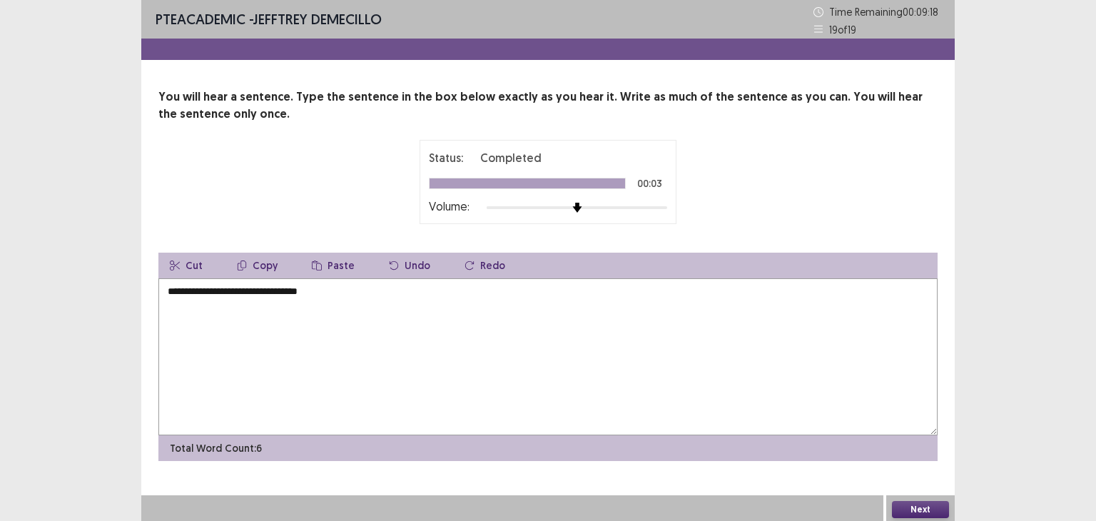
click at [190, 290] on textarea "**********" at bounding box center [547, 356] width 779 height 157
click at [279, 291] on textarea "**********" at bounding box center [547, 356] width 779 height 157
click at [254, 289] on textarea "**********" at bounding box center [547, 356] width 779 height 157
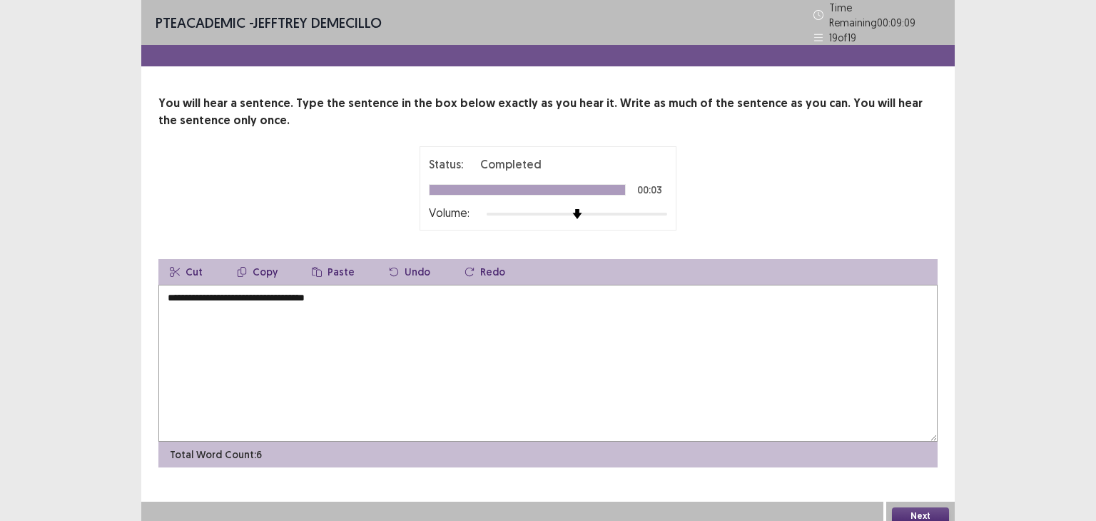
type textarea "**********"
click at [253, 290] on textarea "**********" at bounding box center [547, 363] width 779 height 157
click at [439, 322] on textarea "**********" at bounding box center [547, 363] width 779 height 157
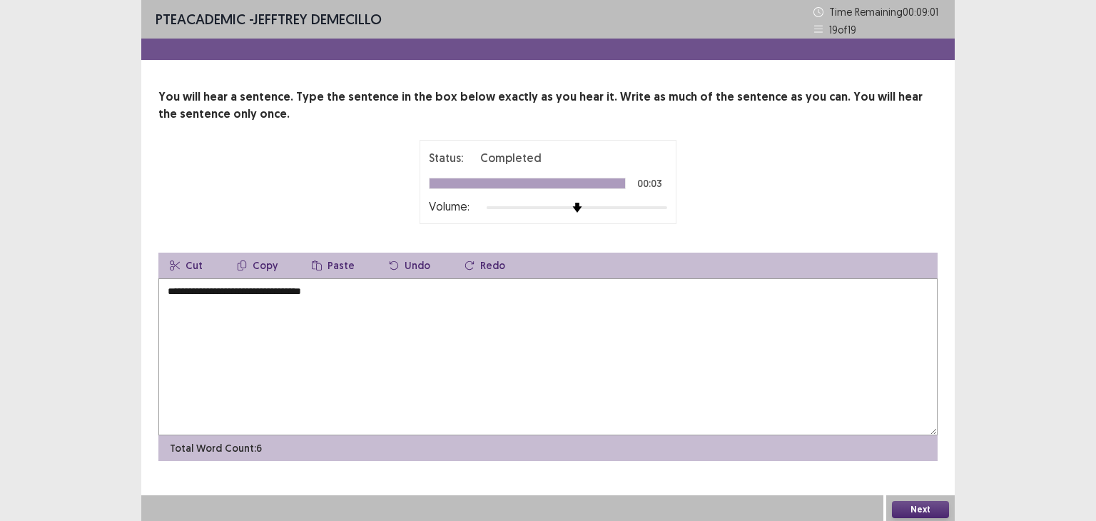
scroll to position [1, 0]
type textarea "**********"
click at [927, 501] on button "Next" at bounding box center [920, 508] width 57 height 17
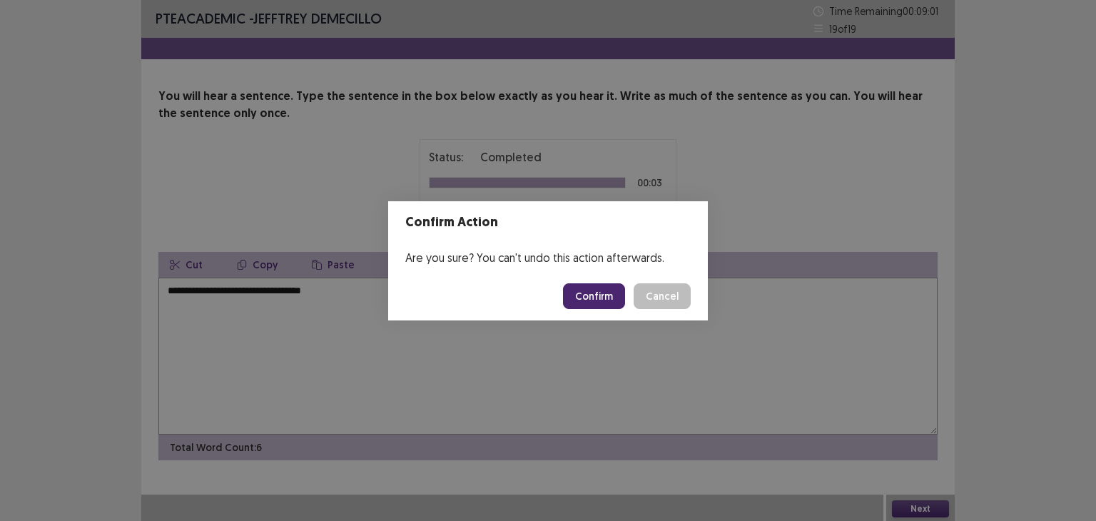
click at [611, 296] on button "Confirm" at bounding box center [594, 296] width 62 height 26
